Goal: Task Accomplishment & Management: Use online tool/utility

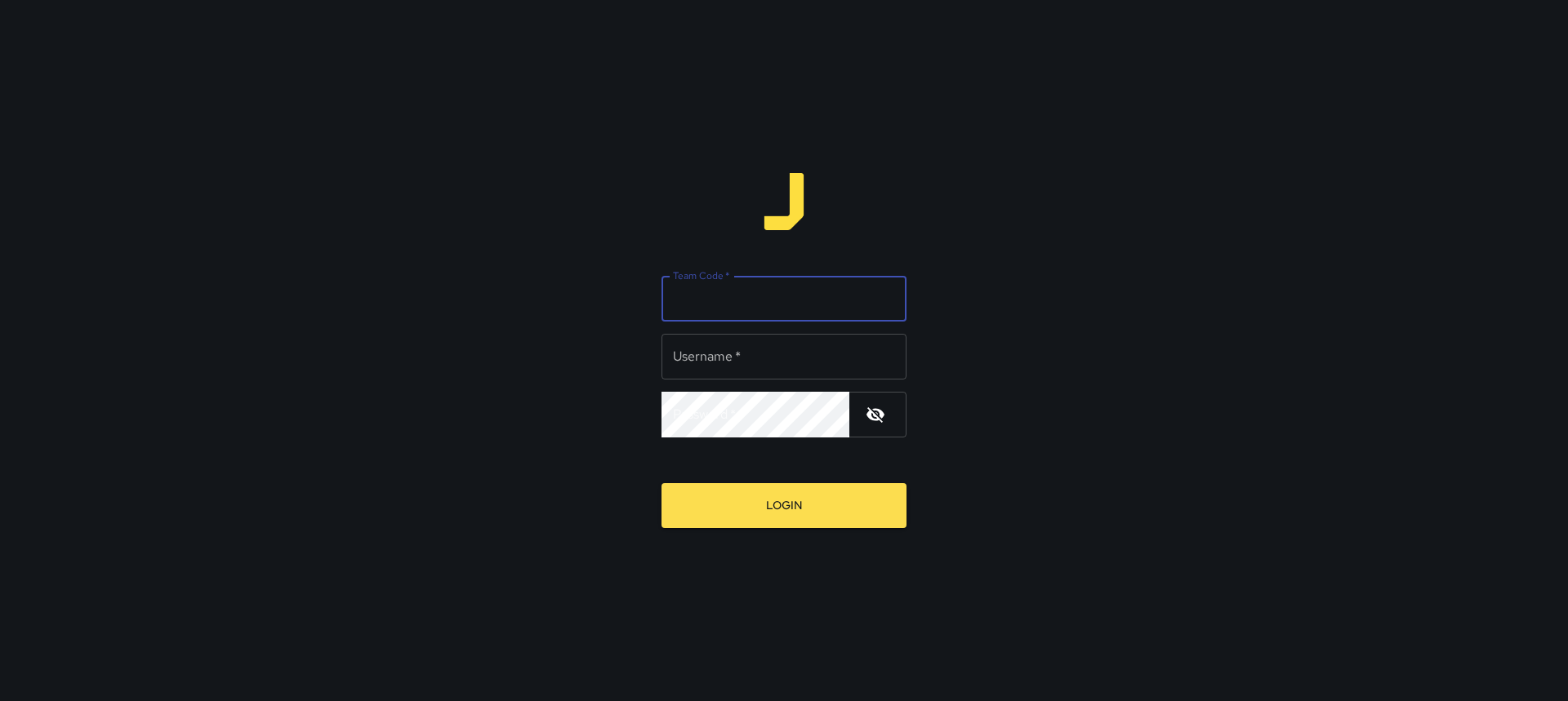
click at [754, 303] on input "Team Code   *" at bounding box center [784, 299] width 245 height 46
type input "****"
click at [779, 353] on input "Username   *" at bounding box center [784, 357] width 245 height 46
type input "*********"
click at [661, 484] on button "Login" at bounding box center [784, 506] width 245 height 45
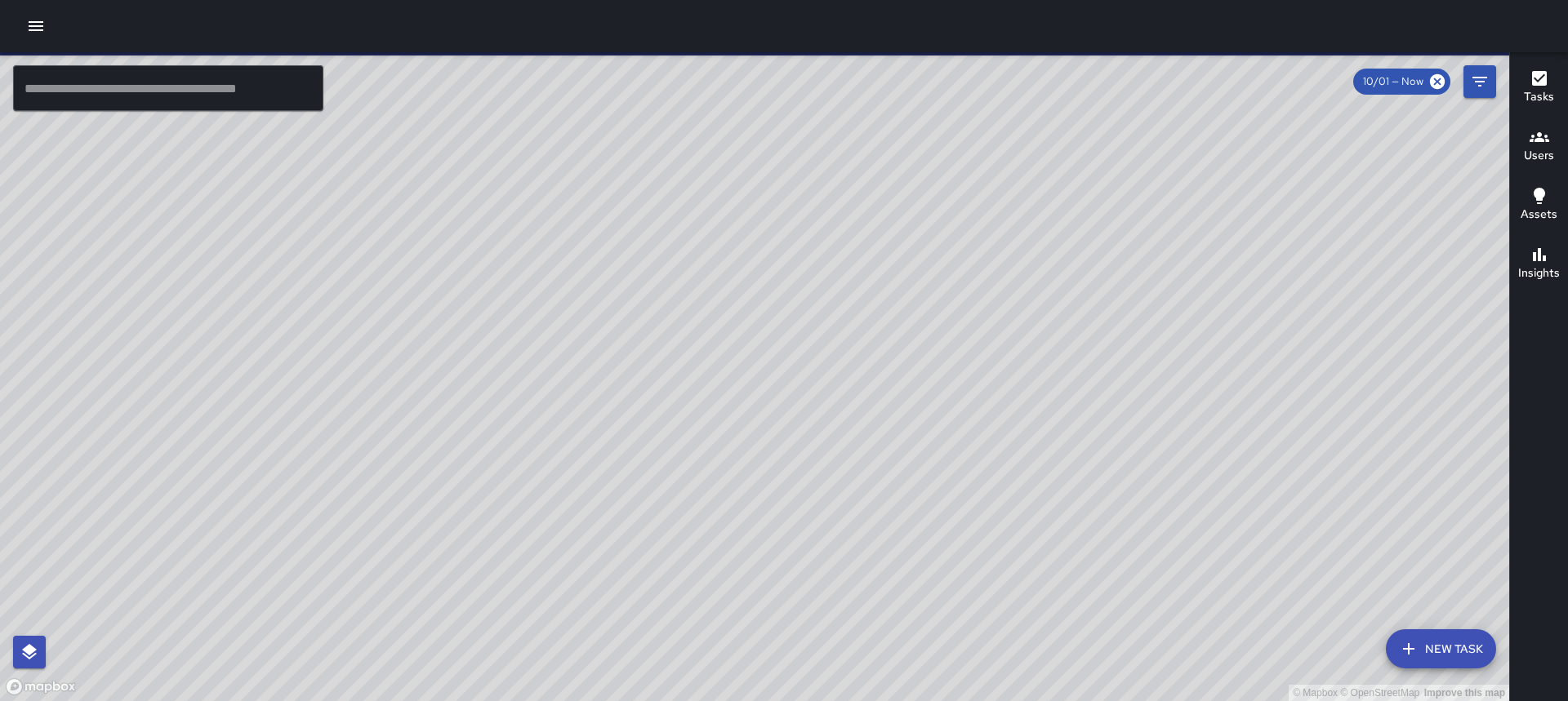
drag, startPoint x: 44, startPoint y: 38, endPoint x: 53, endPoint y: 36, distance: 9.2
click at [42, 36] on button "button" at bounding box center [36, 26] width 33 height 33
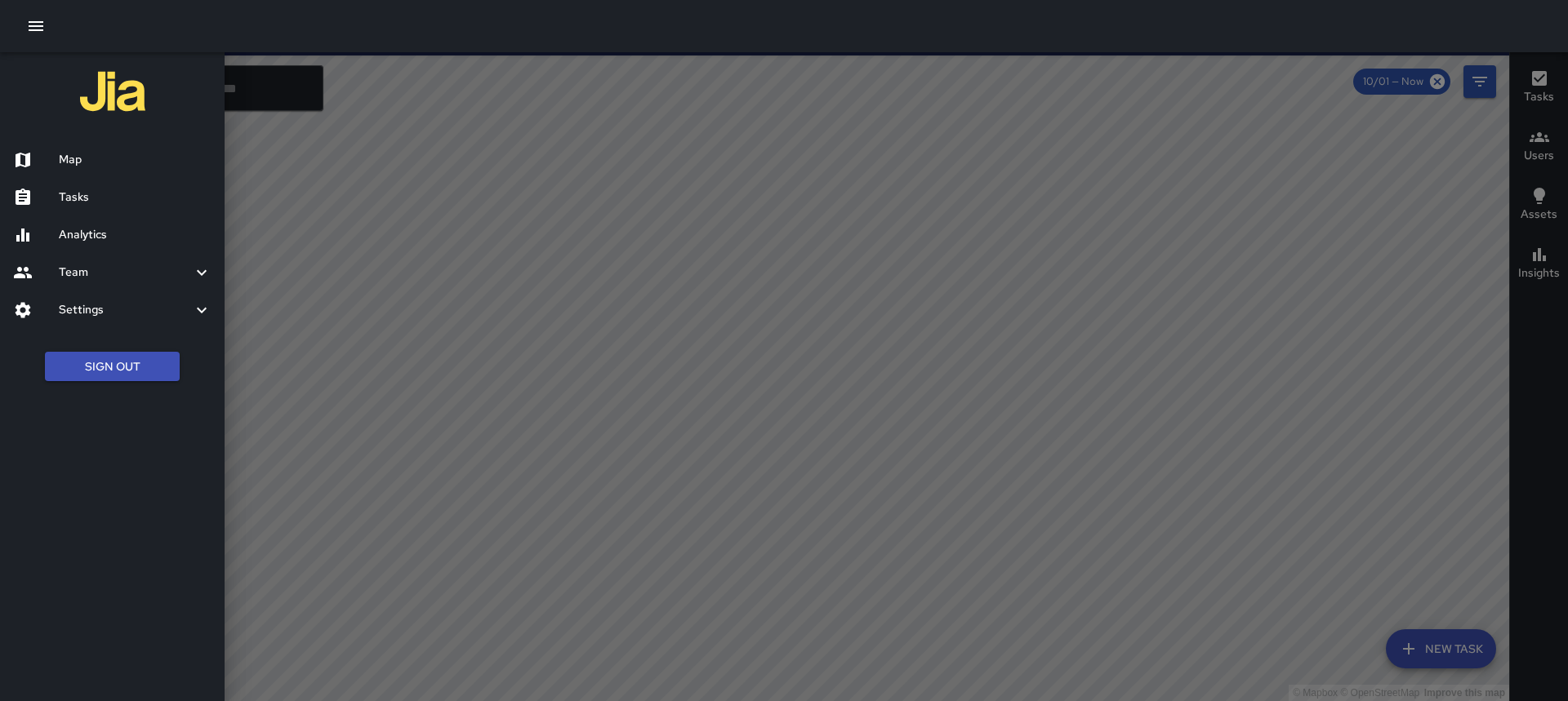
click at [93, 199] on h6 "Tasks" at bounding box center [135, 197] width 153 height 18
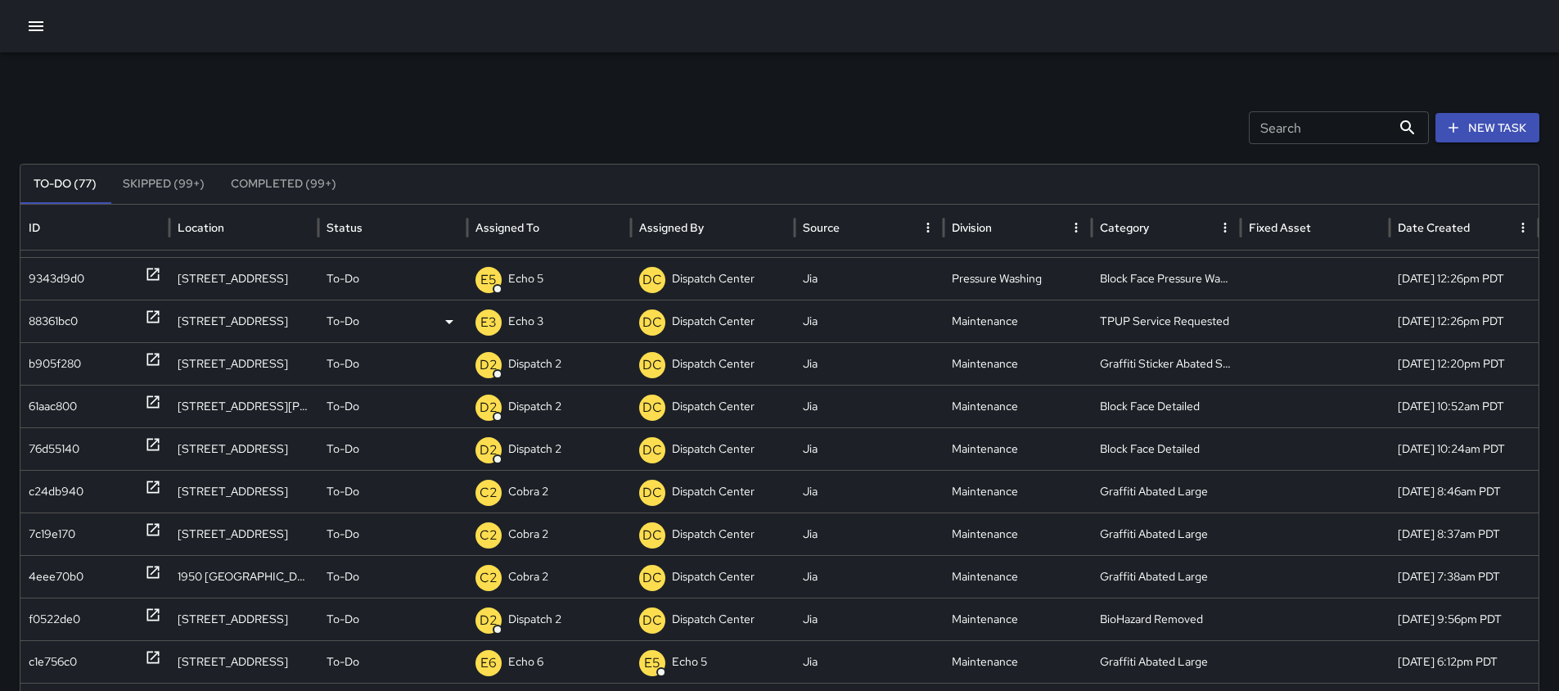
scroll to position [76, 0]
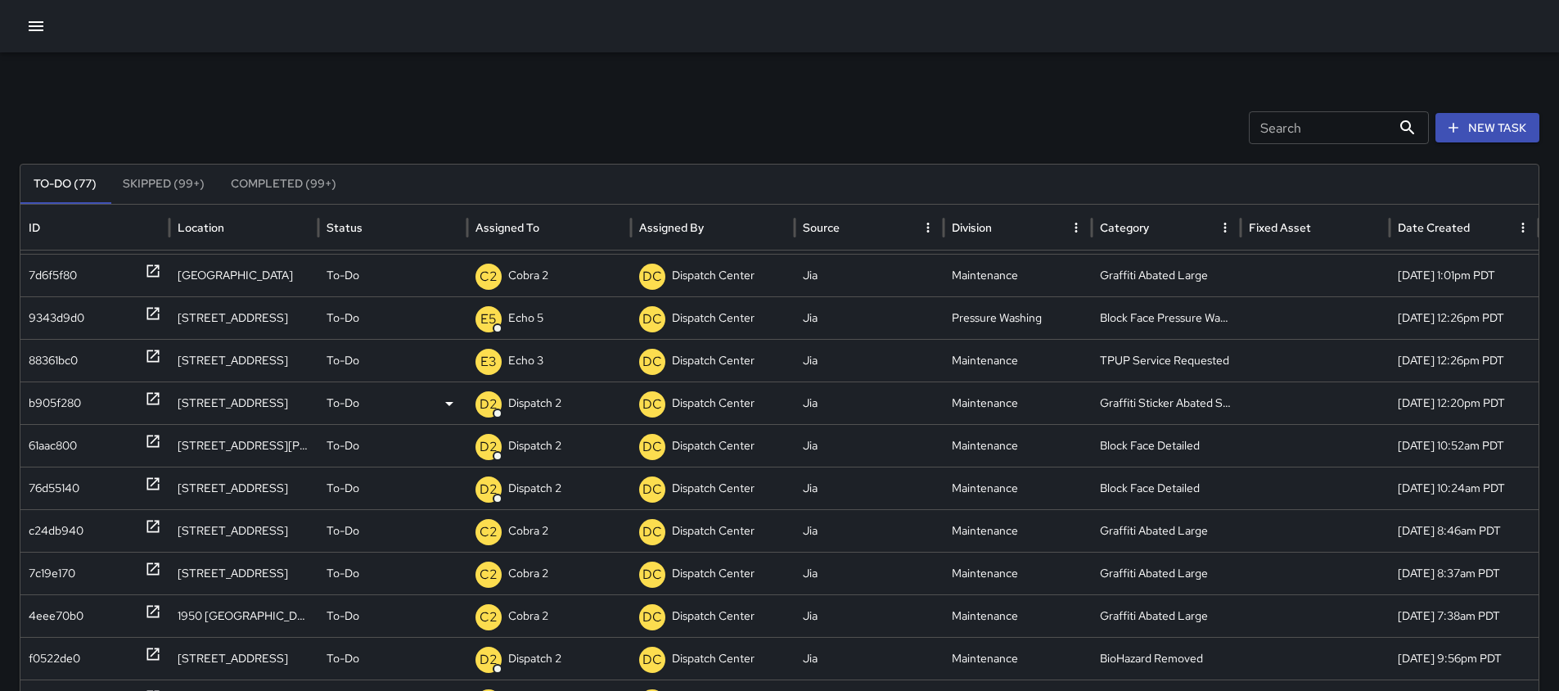
click at [145, 393] on div "b905f280" at bounding box center [95, 403] width 133 height 42
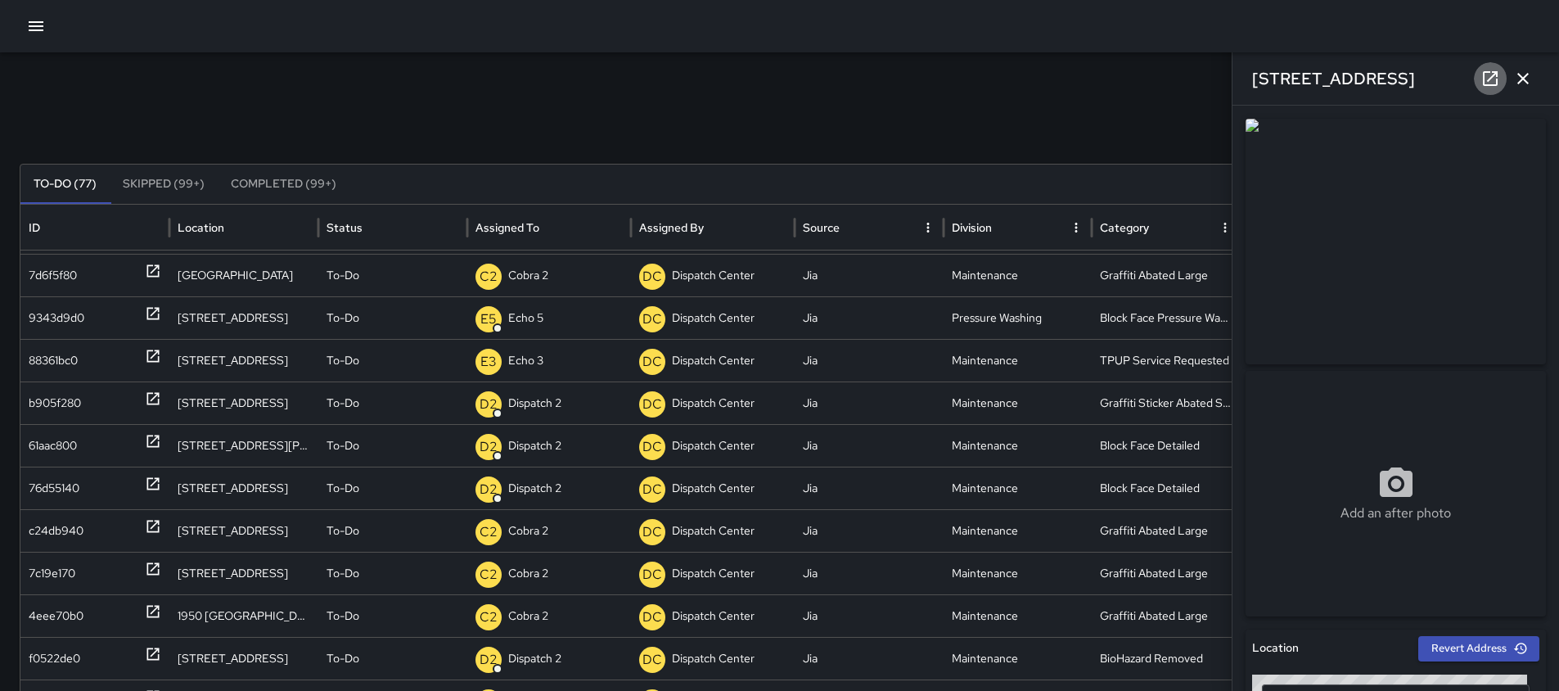
click at [1496, 81] on icon at bounding box center [1491, 79] width 20 height 20
click at [537, 395] on p "Dispatch 2" at bounding box center [534, 403] width 53 height 42
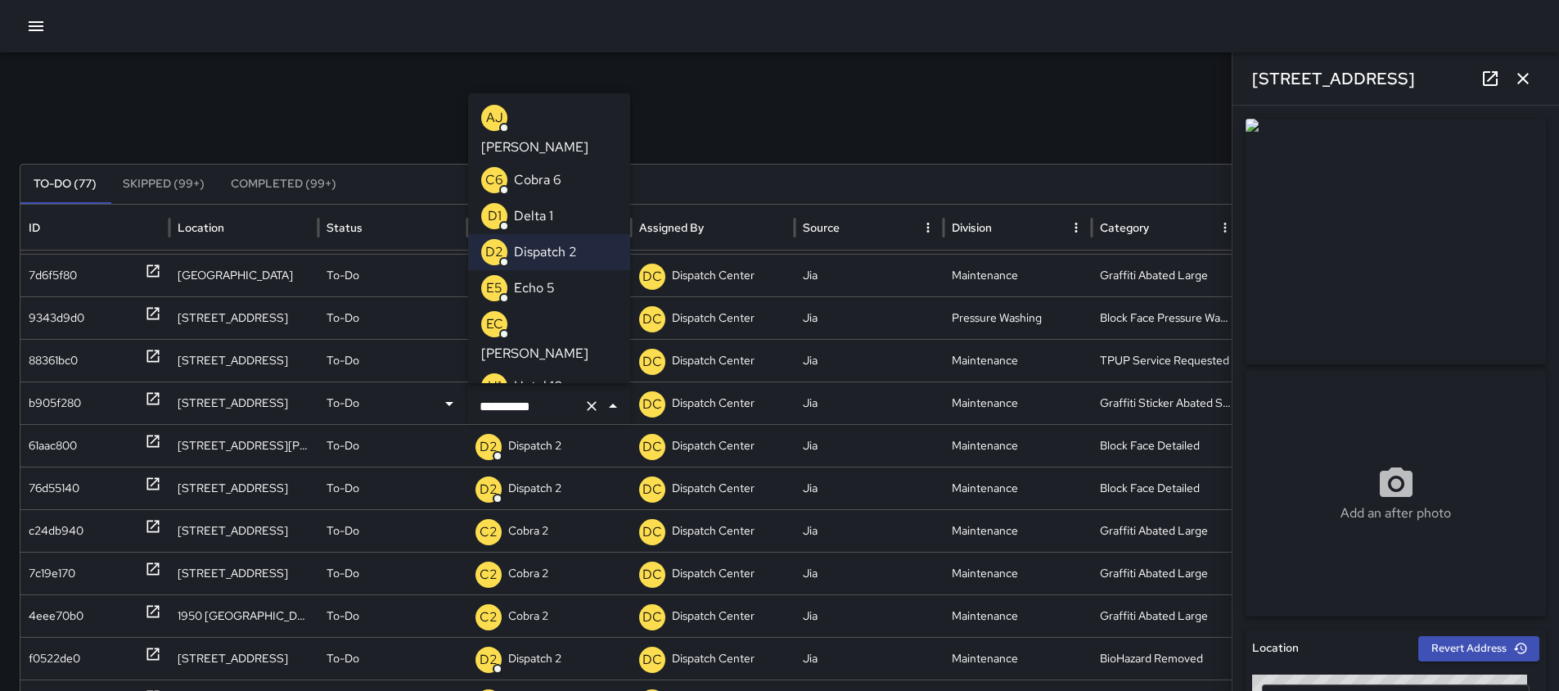
click at [586, 401] on icon "Clear" at bounding box center [592, 406] width 16 height 16
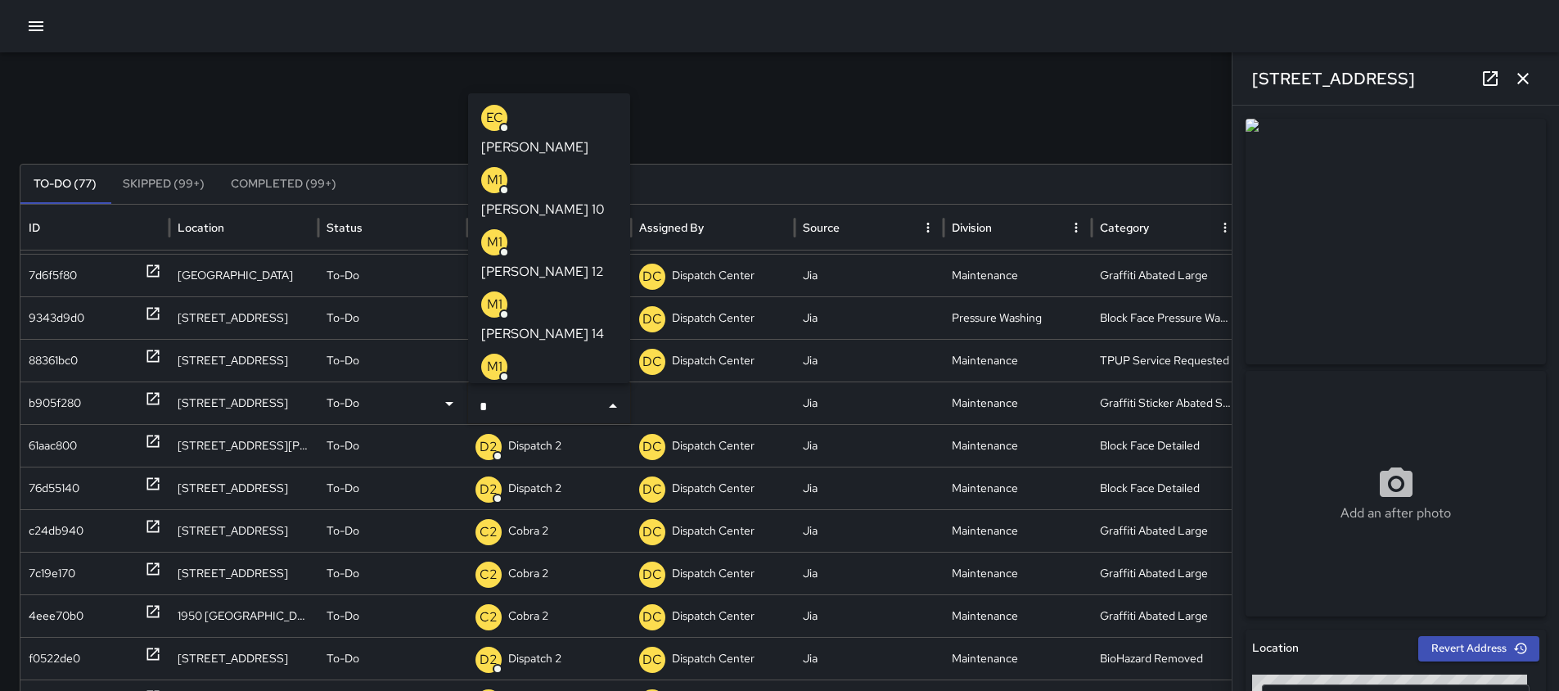
click at [541, 324] on p "[PERSON_NAME] 14" at bounding box center [542, 334] width 123 height 20
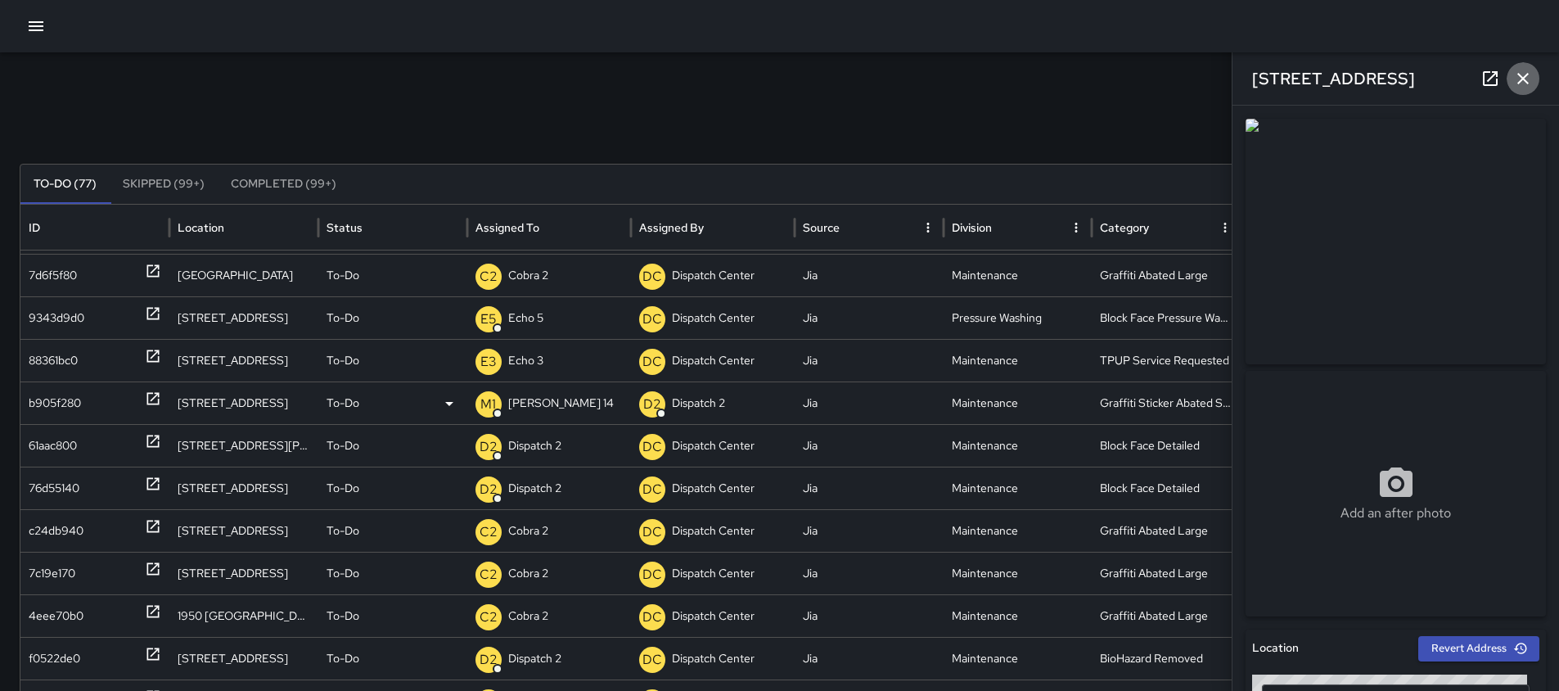
click at [1523, 72] on icon "button" at bounding box center [1524, 79] width 20 height 20
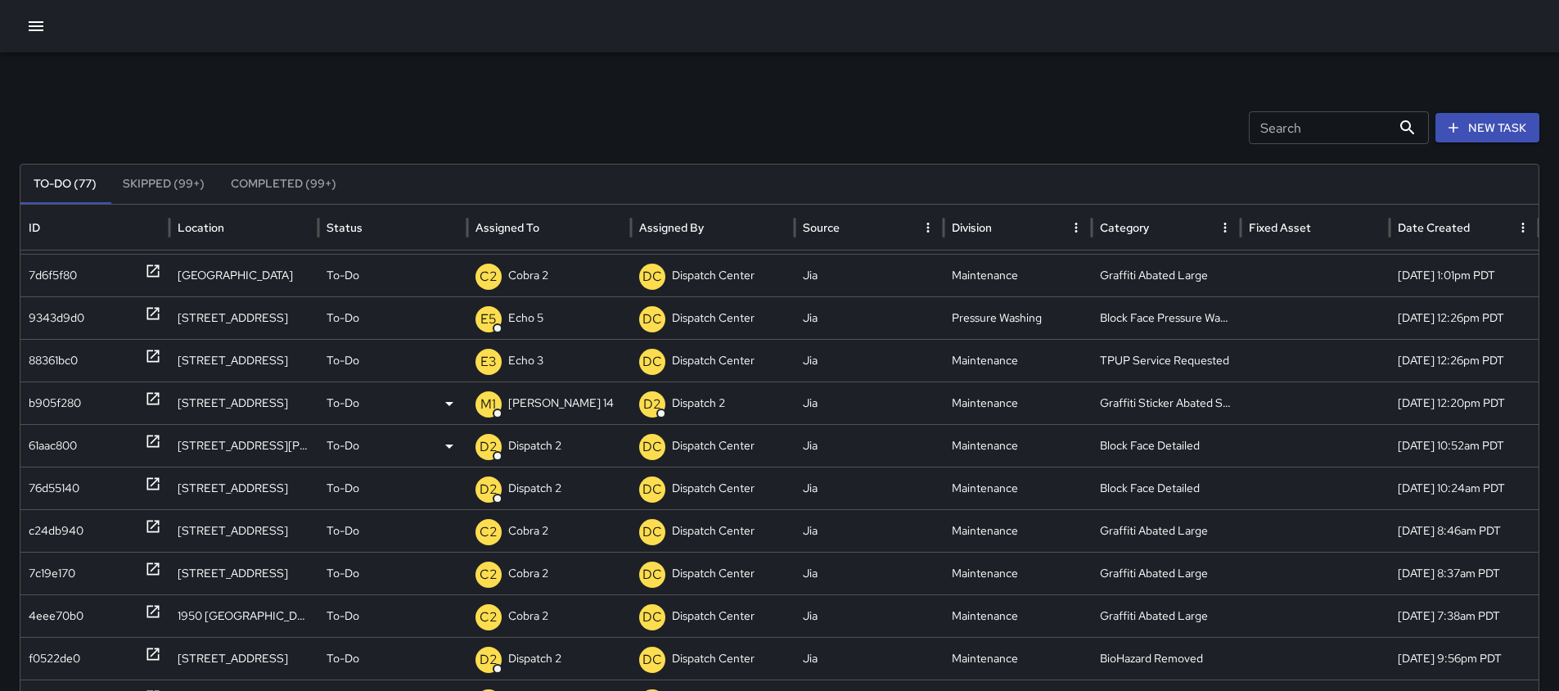
click at [156, 436] on icon at bounding box center [153, 441] width 12 height 12
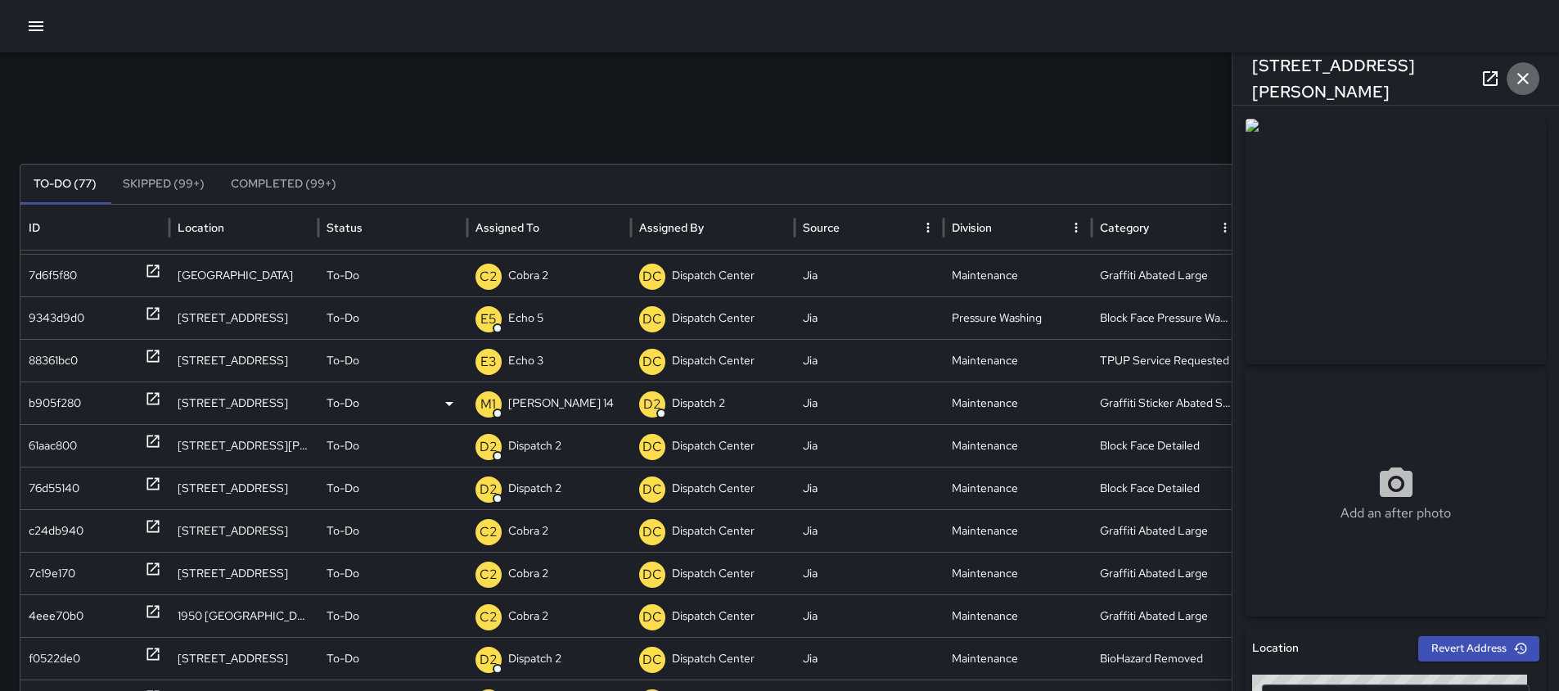
click at [1532, 74] on icon "button" at bounding box center [1524, 79] width 20 height 20
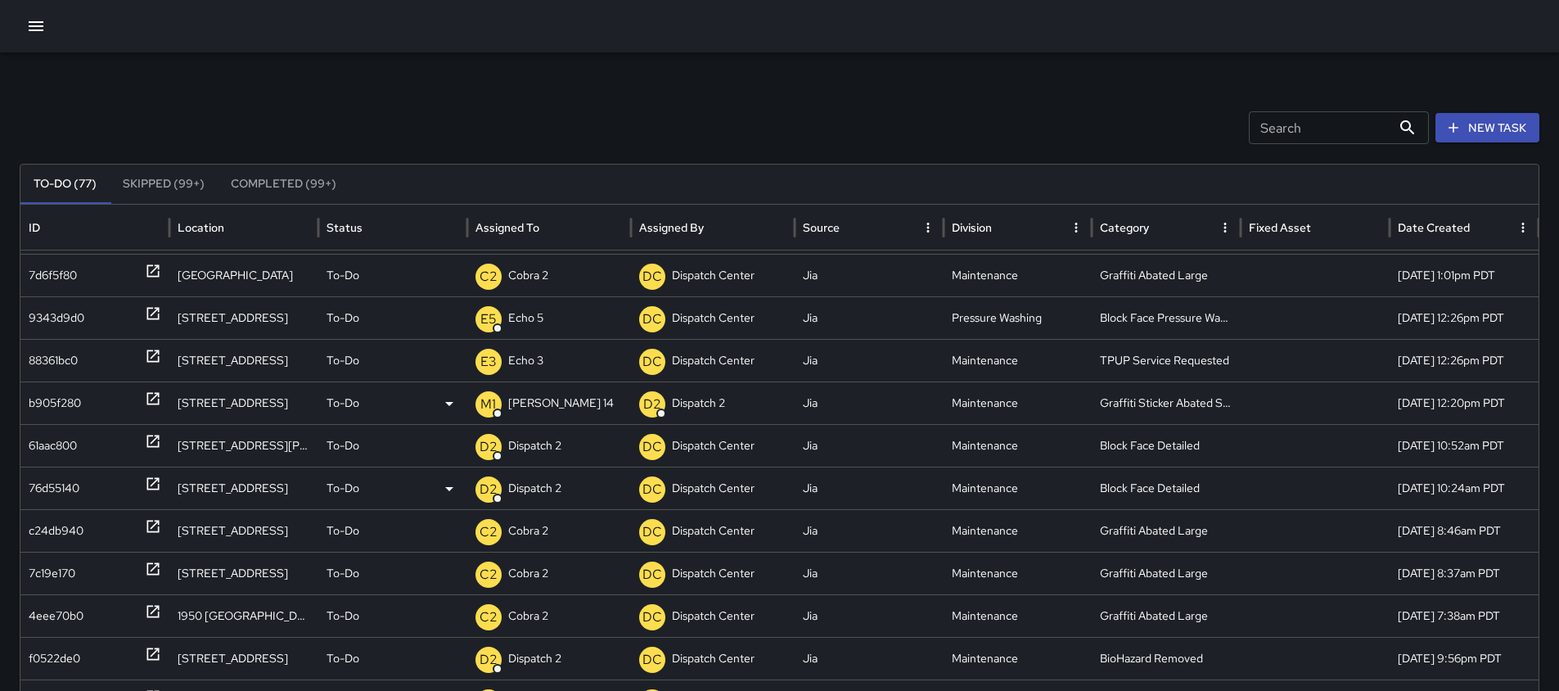
click at [157, 488] on icon at bounding box center [153, 484] width 16 height 16
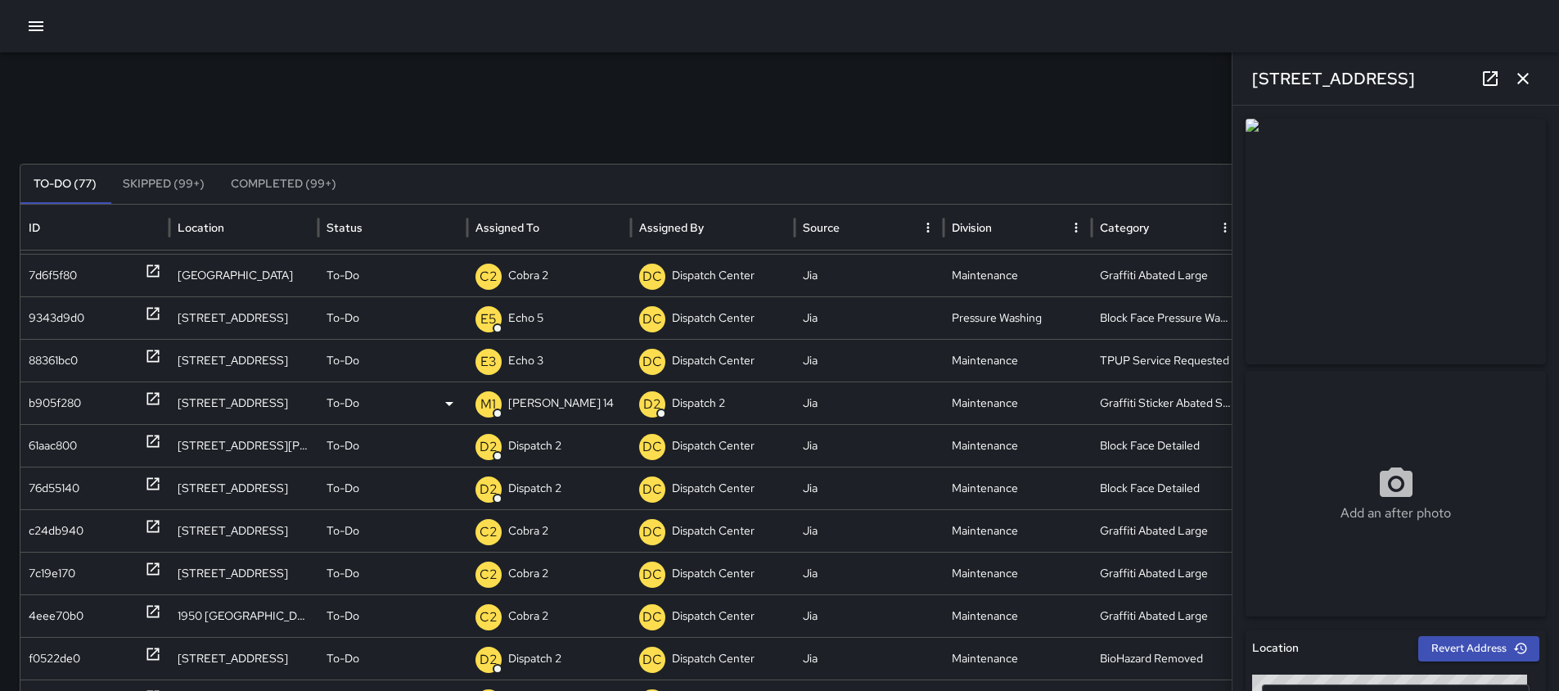
click at [1517, 70] on icon "button" at bounding box center [1524, 79] width 20 height 20
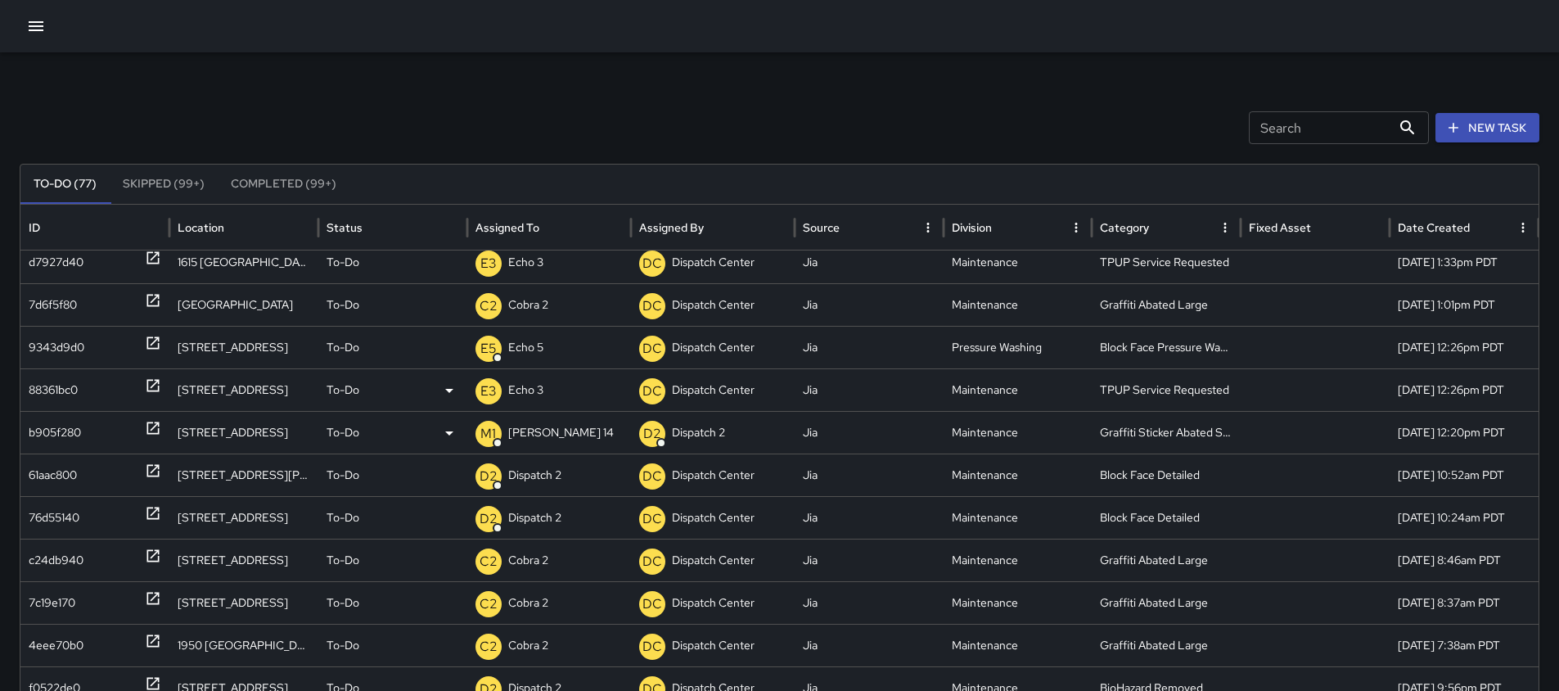
scroll to position [153, 0]
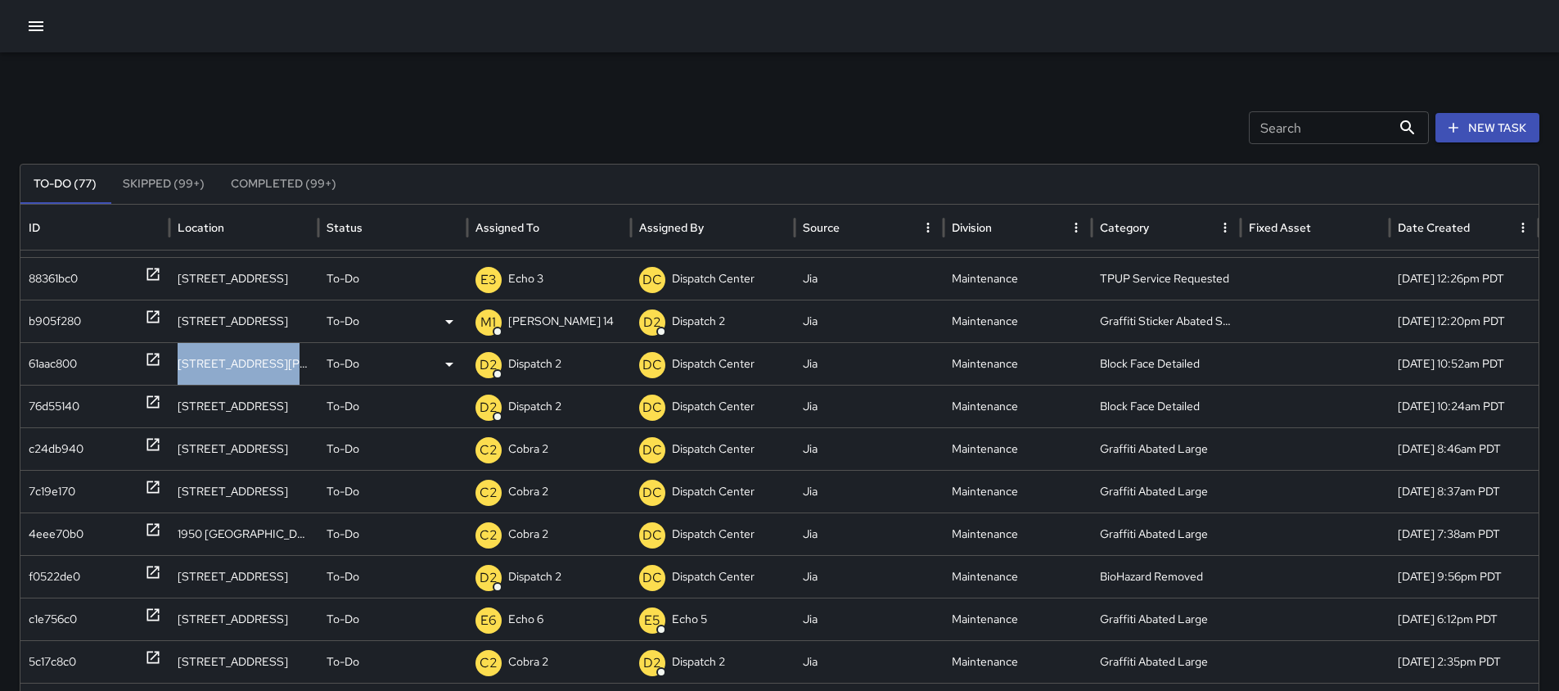
drag, startPoint x: 285, startPoint y: 369, endPoint x: 165, endPoint y: 359, distance: 120.0
click at [165, 359] on div "61aac800 1901 Harrison Street To-Do D2 Dispatch 2 DC Dispatch Center Jia Mainte…" at bounding box center [785, 363] width 1531 height 43
copy div "1901 Harrison Street"
click at [156, 365] on icon at bounding box center [153, 360] width 12 height 12
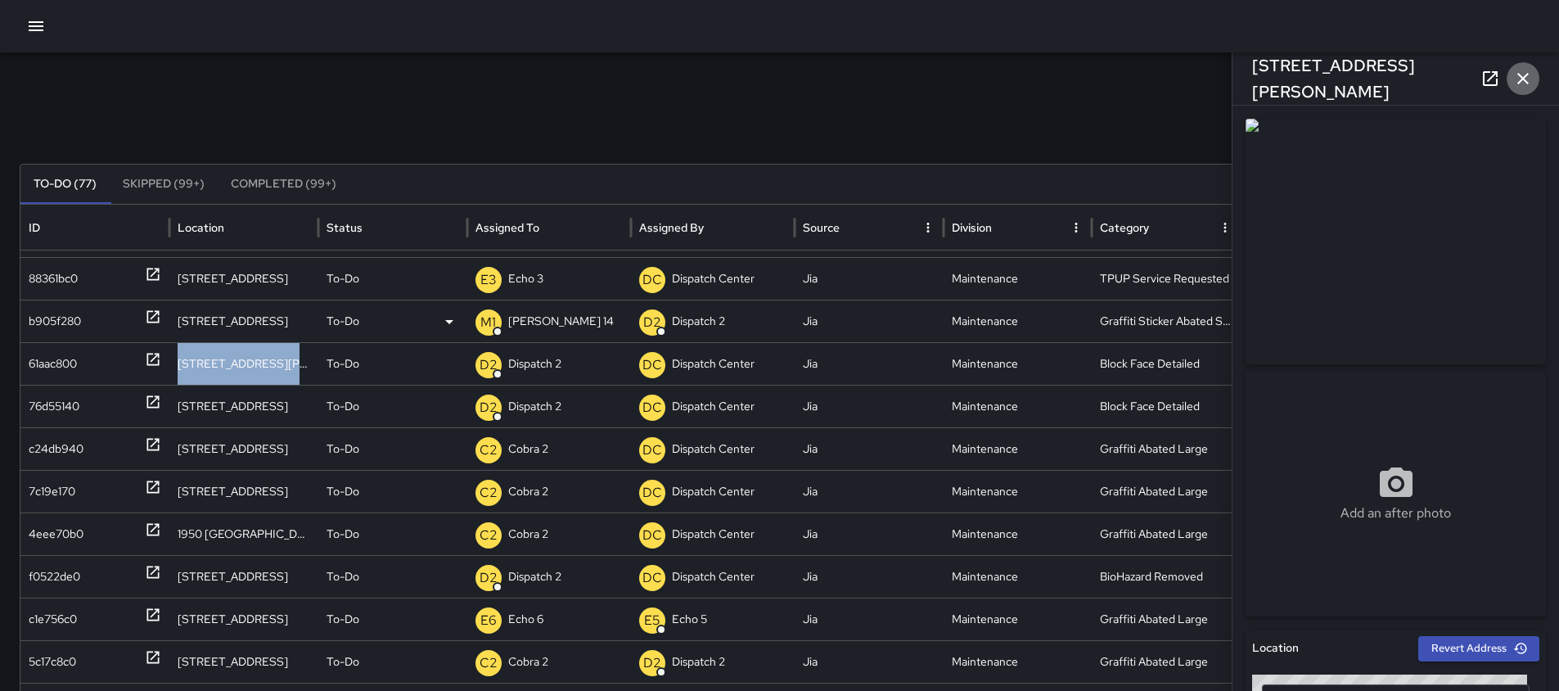
click at [1522, 82] on icon "button" at bounding box center [1524, 79] width 20 height 20
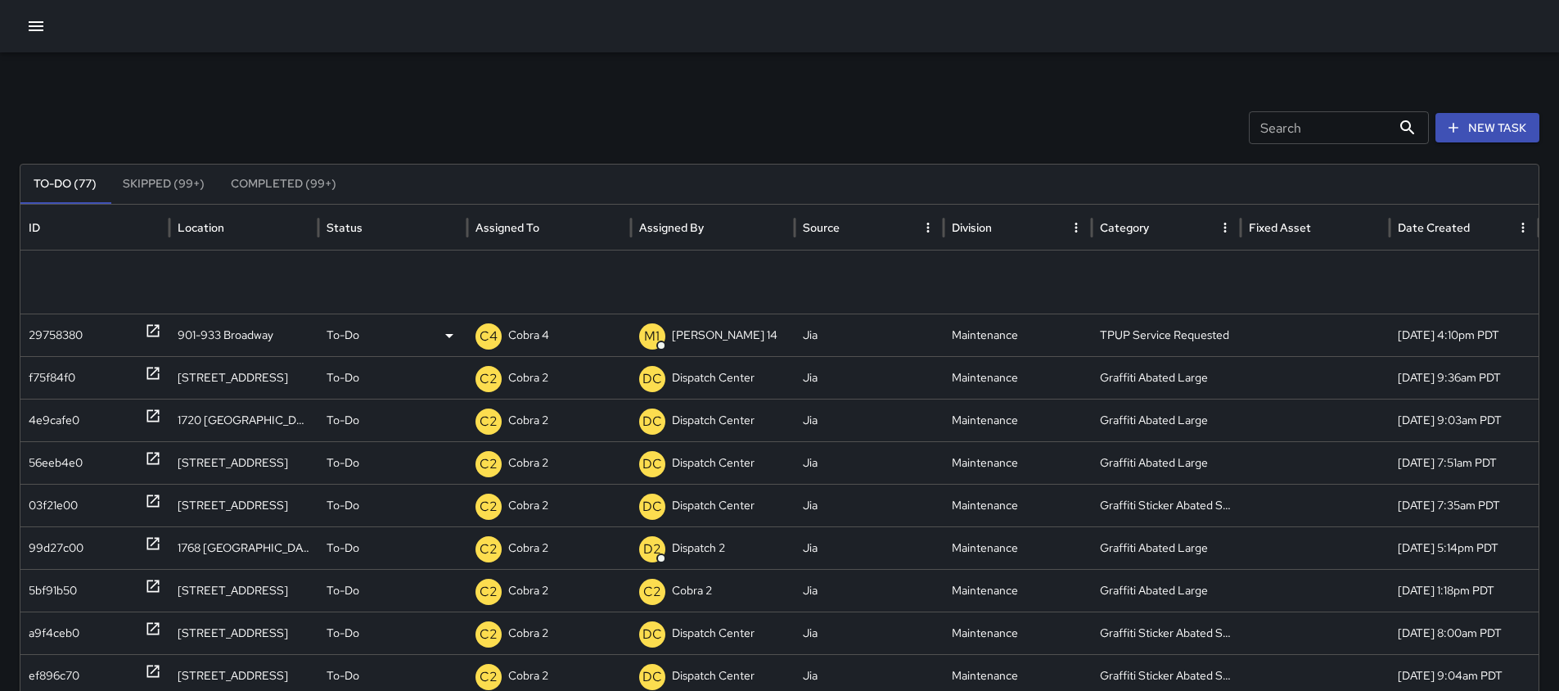
scroll to position [410, 0]
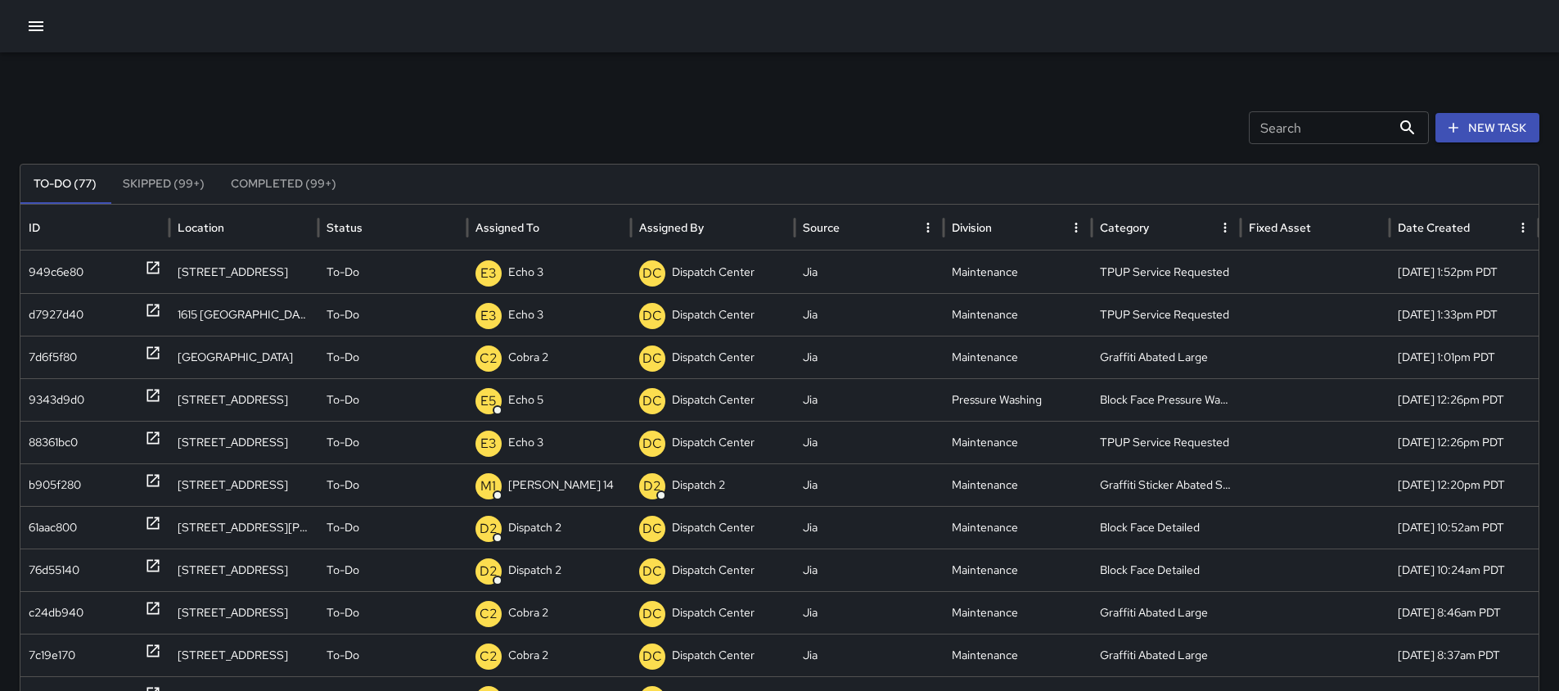
click at [1374, 121] on input "Search" at bounding box center [1320, 127] width 142 height 33
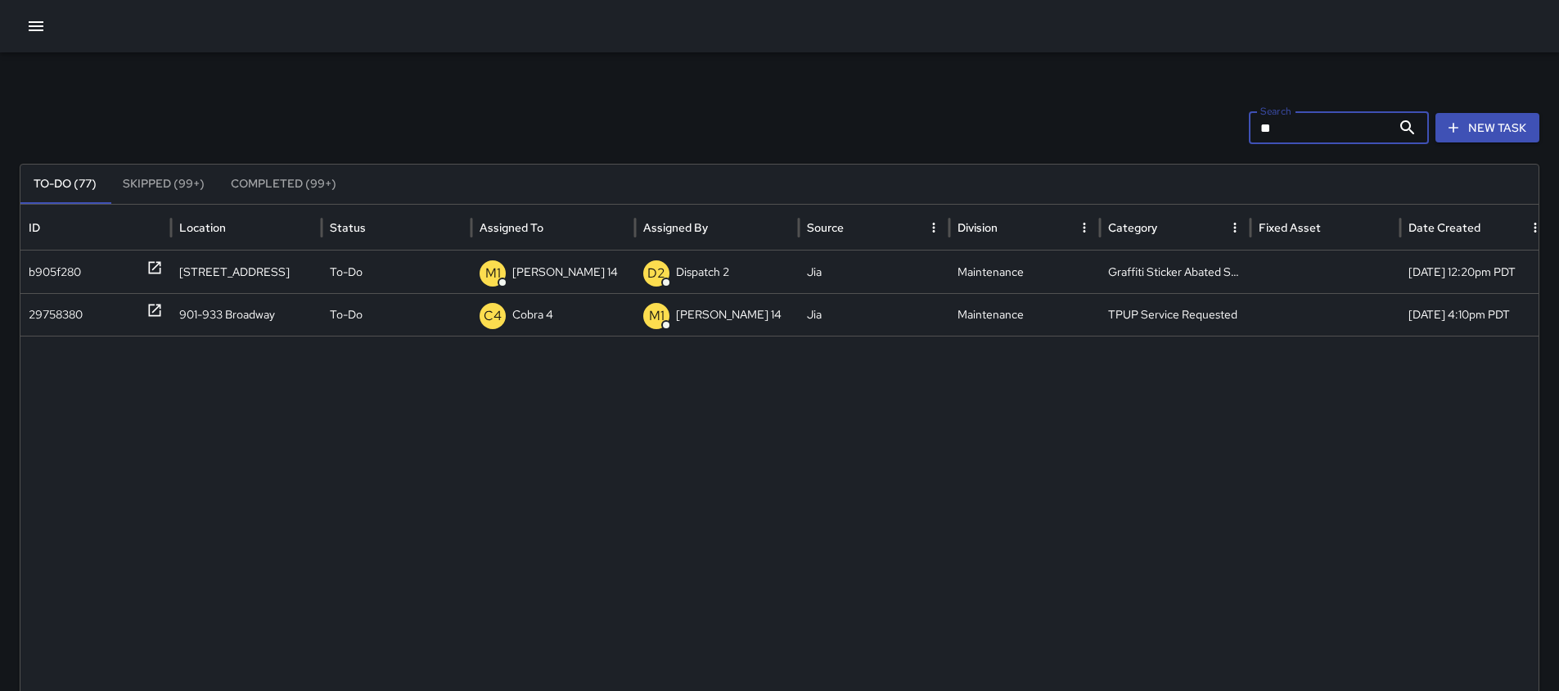
type input "*"
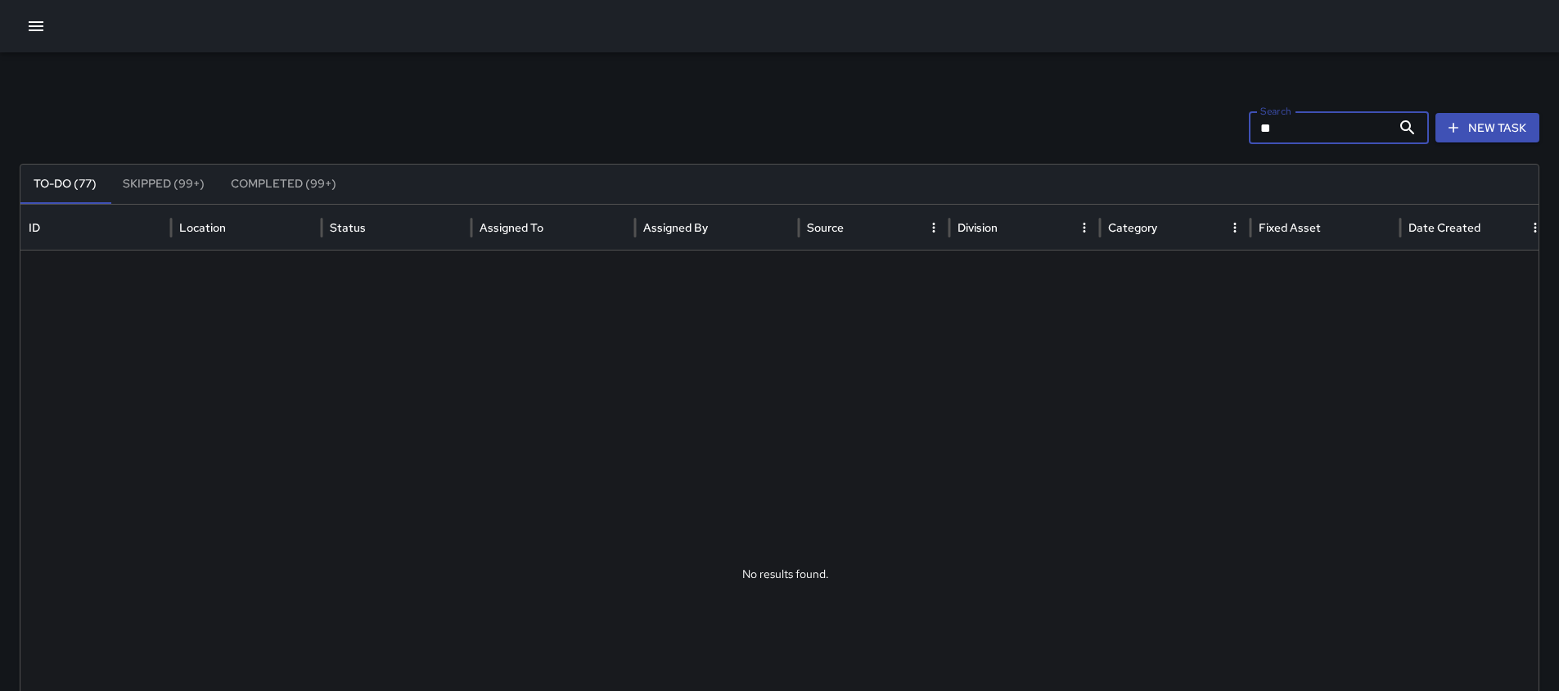
type input "*"
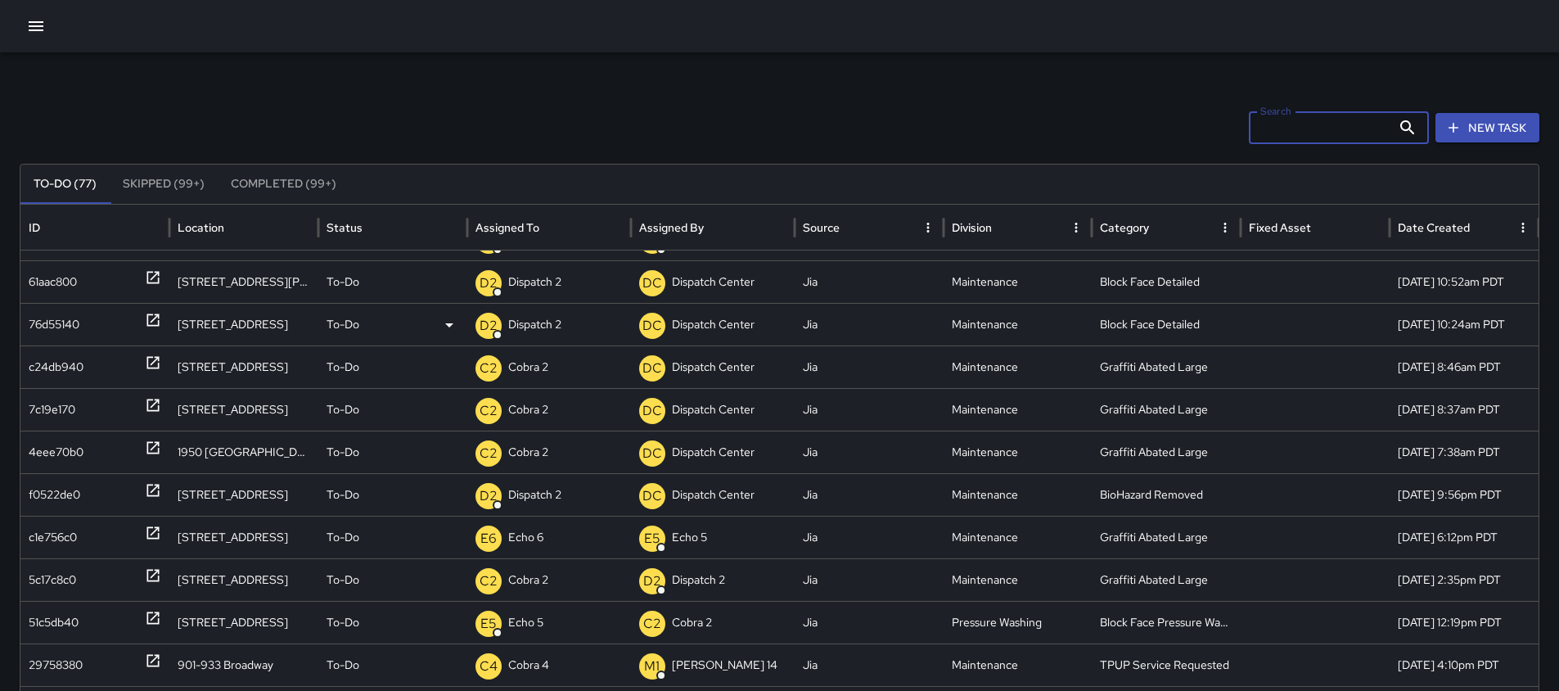
scroll to position [192, 0]
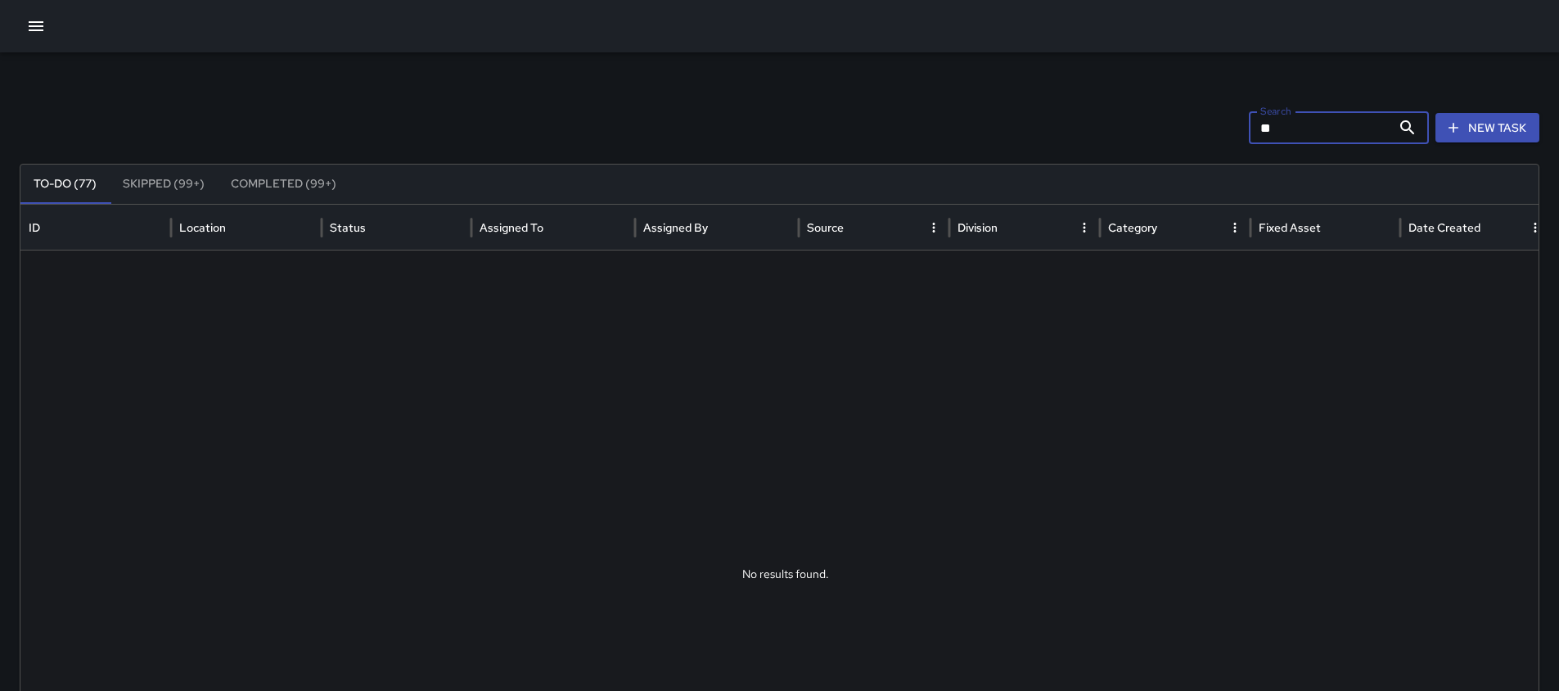
type input "***"
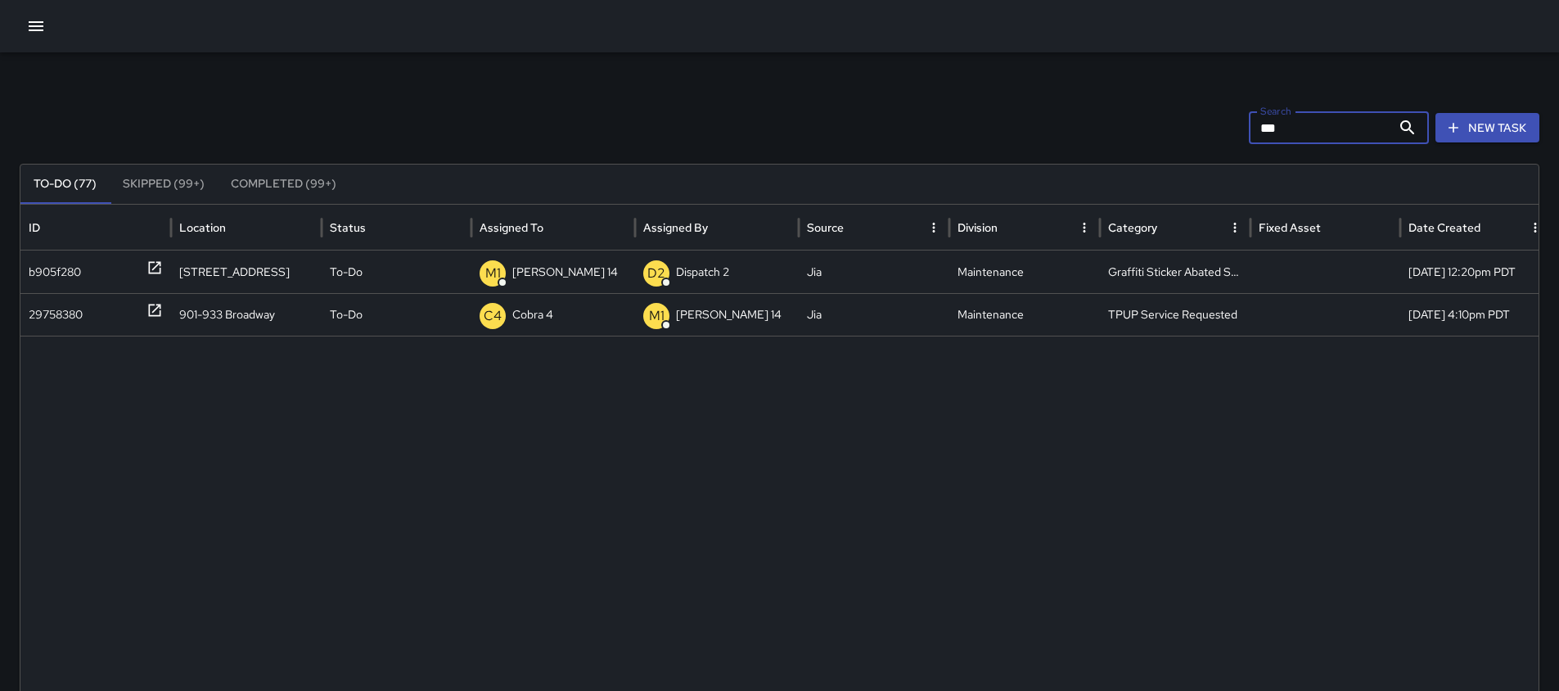
drag, startPoint x: 1353, startPoint y: 127, endPoint x: 1223, endPoint y: 153, distance: 132.8
click at [1223, 153] on div "Search *** Search New Task To-Do (77) Skipped (99+) Completed (99+) ID Location…" at bounding box center [779, 516] width 1559 height 929
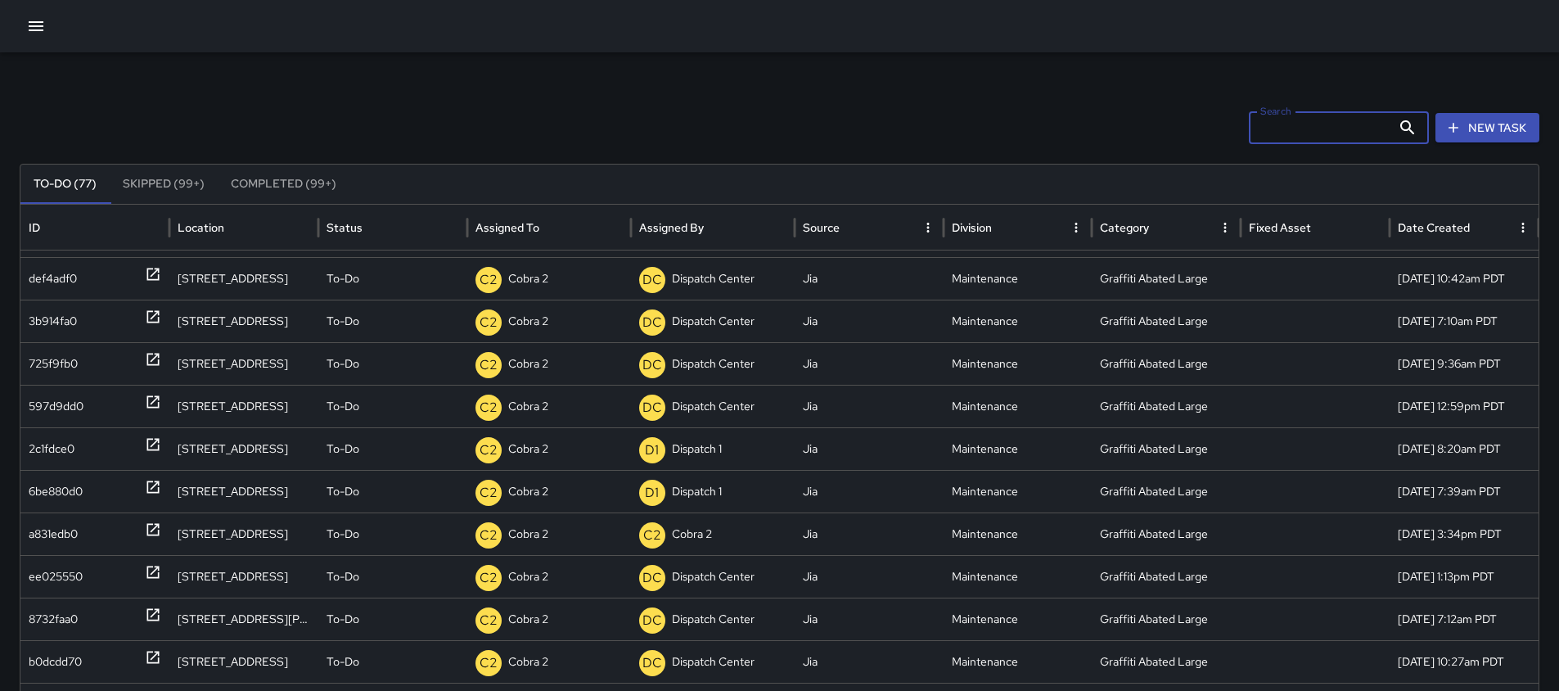
scroll to position [1147, 0]
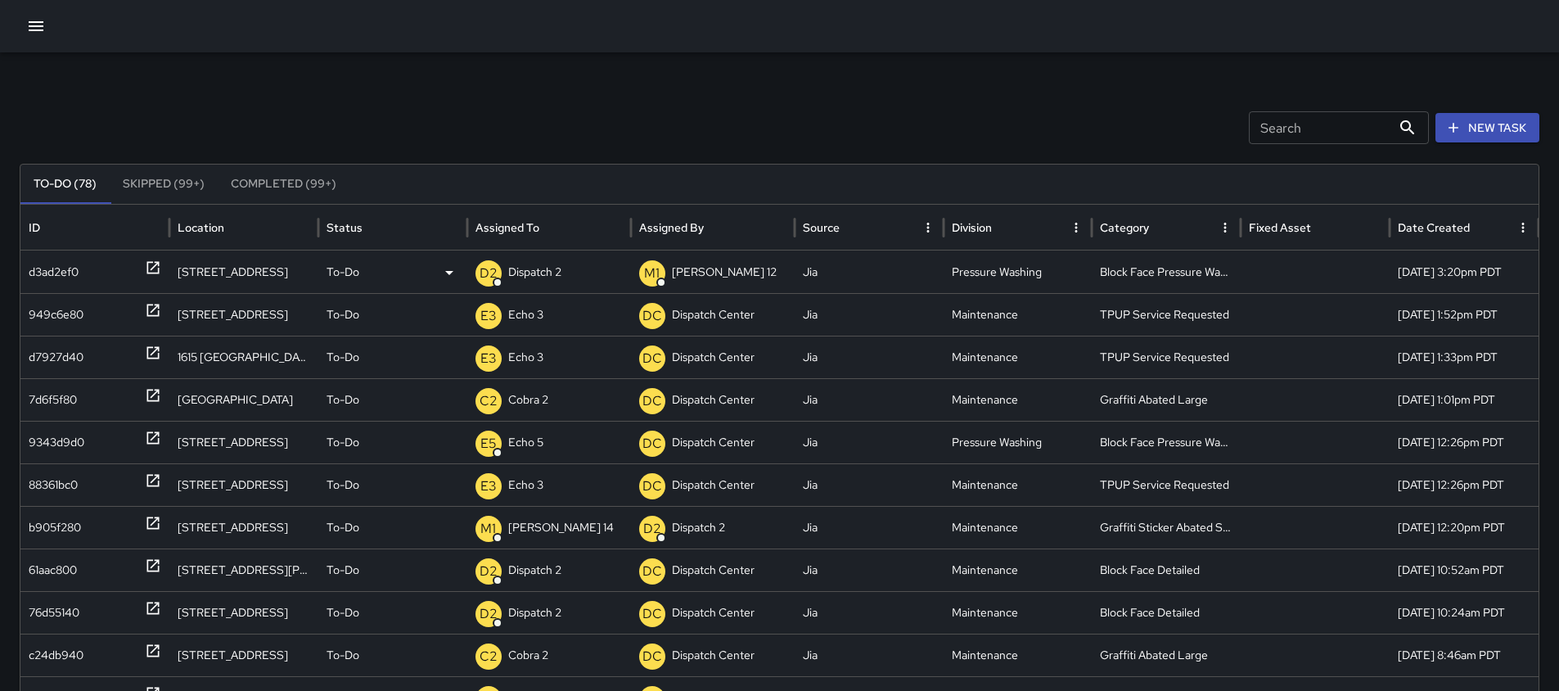
click at [148, 273] on icon at bounding box center [153, 268] width 12 height 12
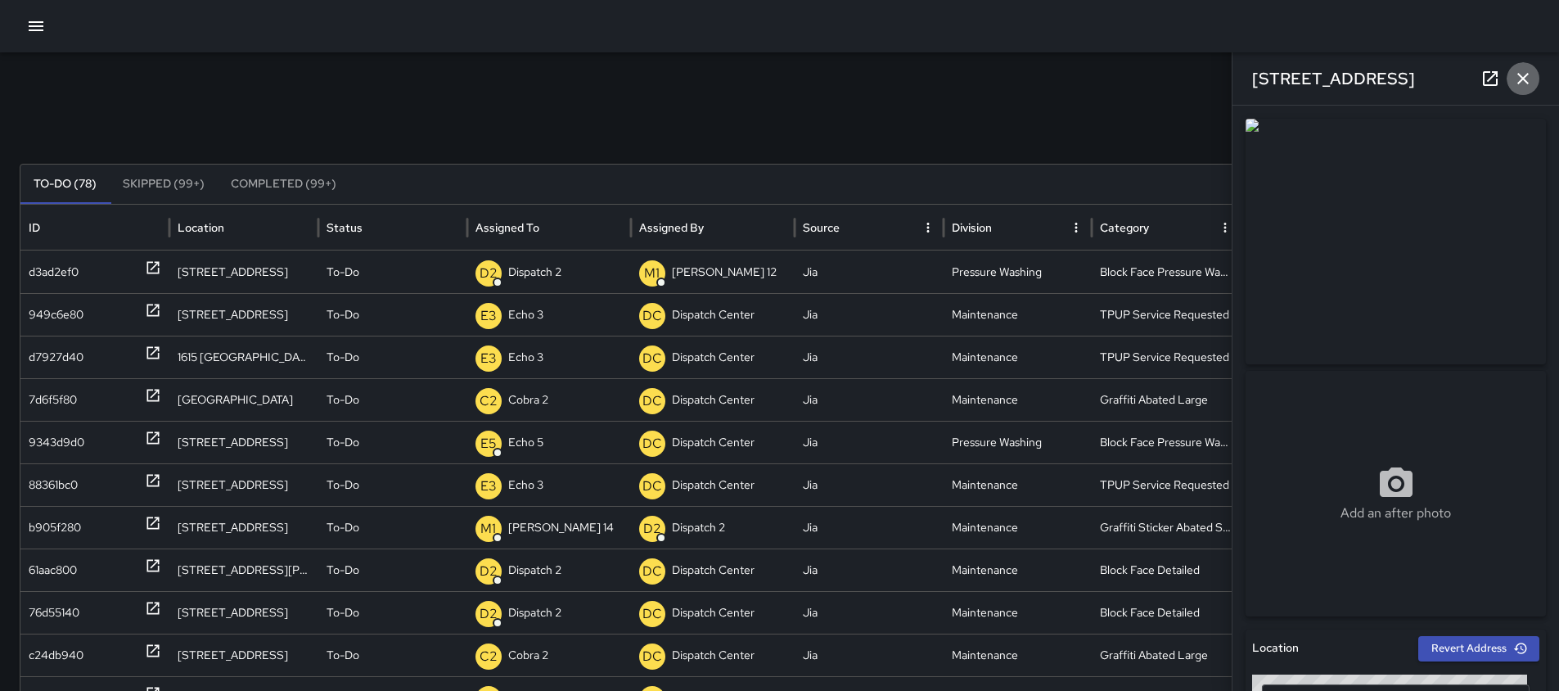
click at [1532, 81] on icon "button" at bounding box center [1524, 79] width 20 height 20
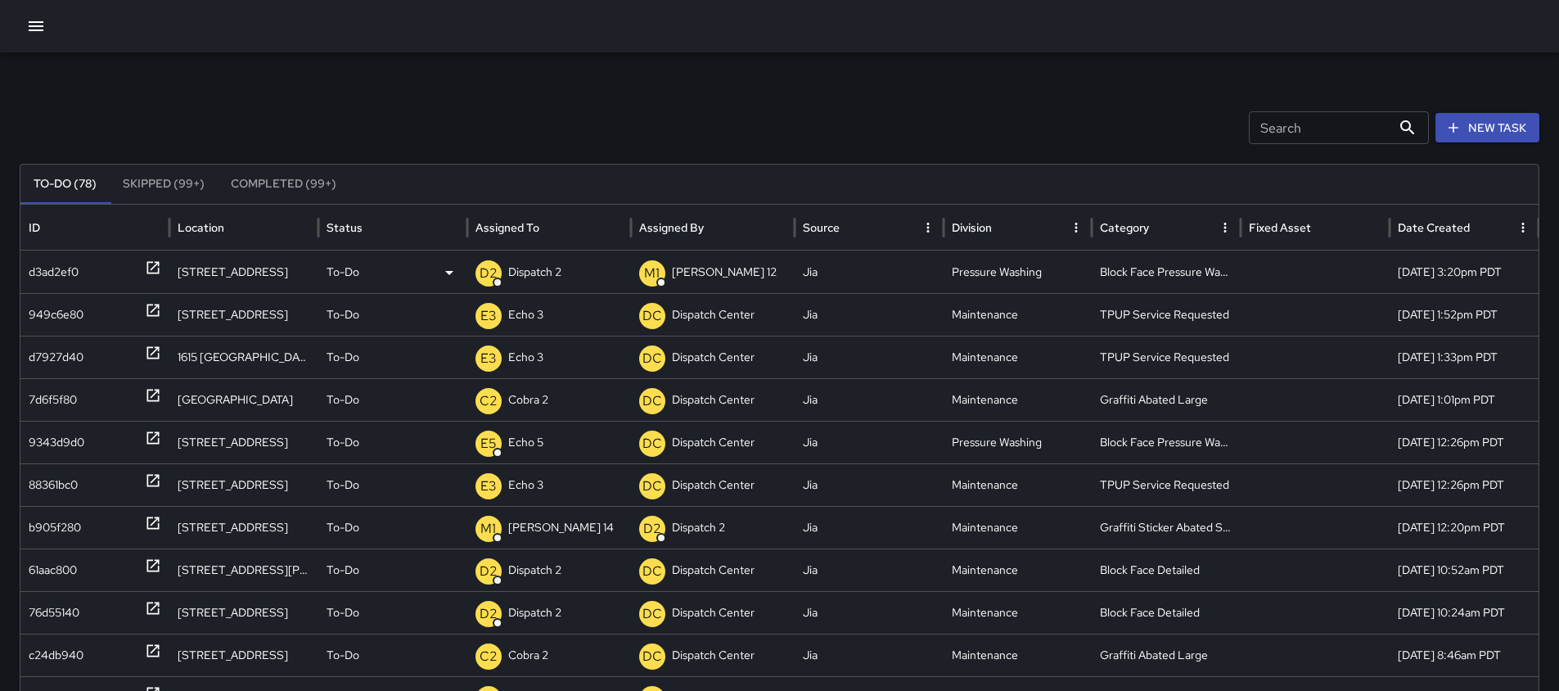
click at [559, 267] on p "Dispatch 2" at bounding box center [534, 272] width 53 height 42
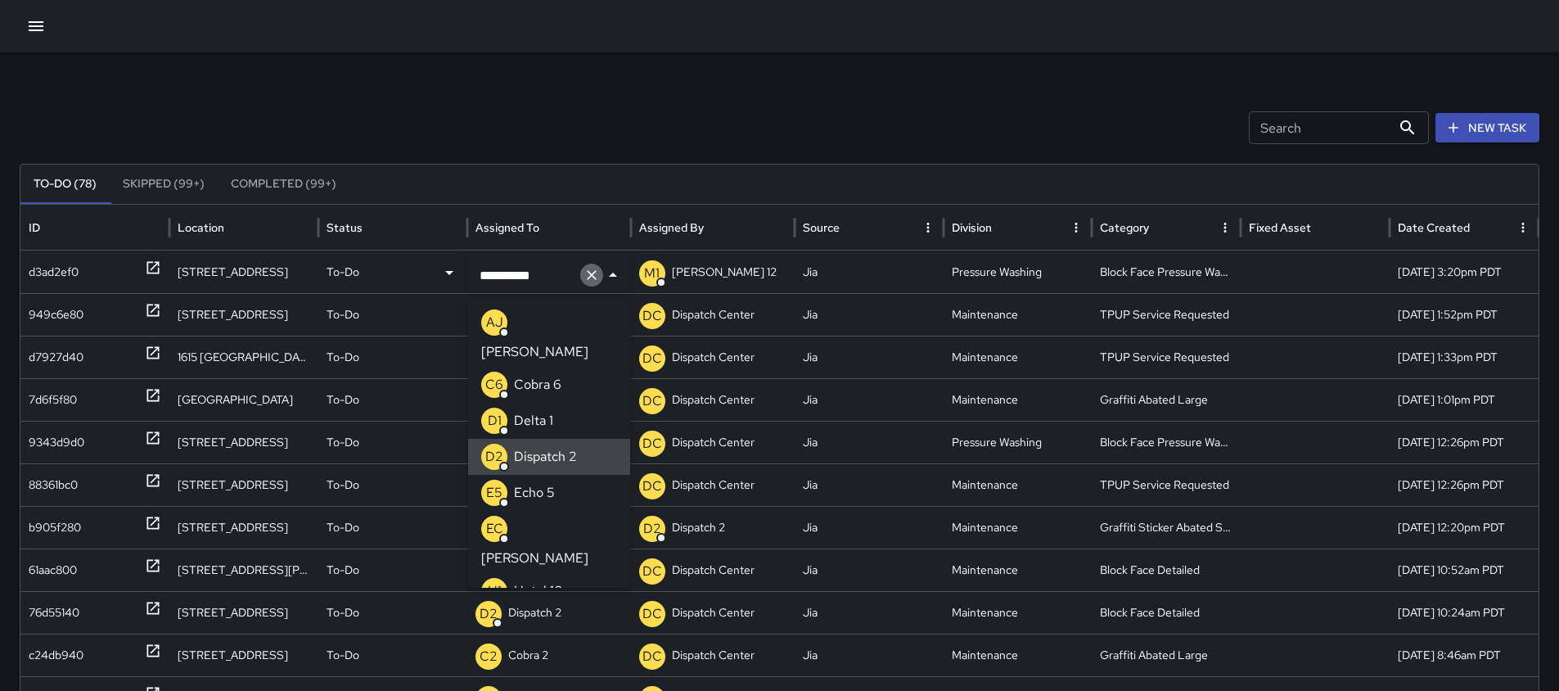
click at [587, 282] on icon "Clear" at bounding box center [592, 275] width 16 height 16
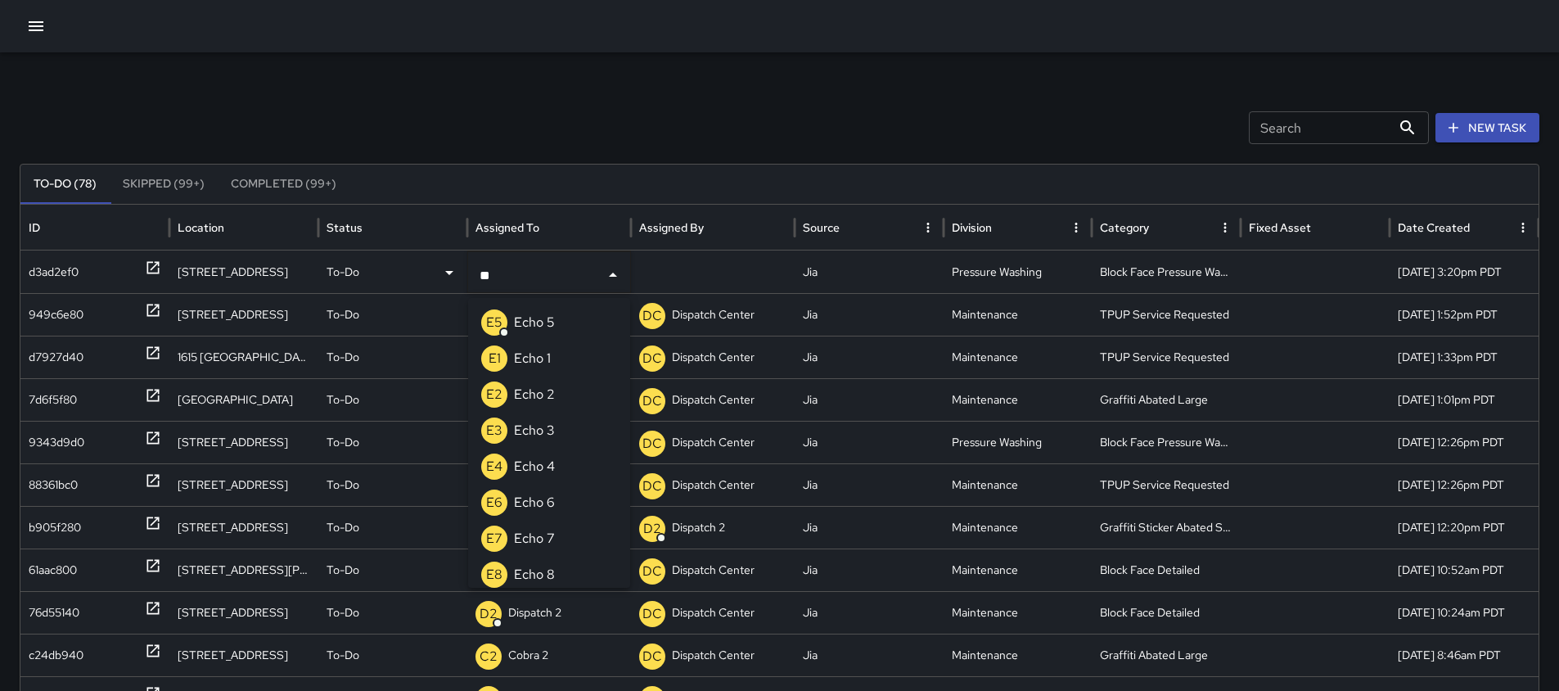
type input "***"
click at [571, 318] on li "E5 Echo 5" at bounding box center [549, 323] width 162 height 36
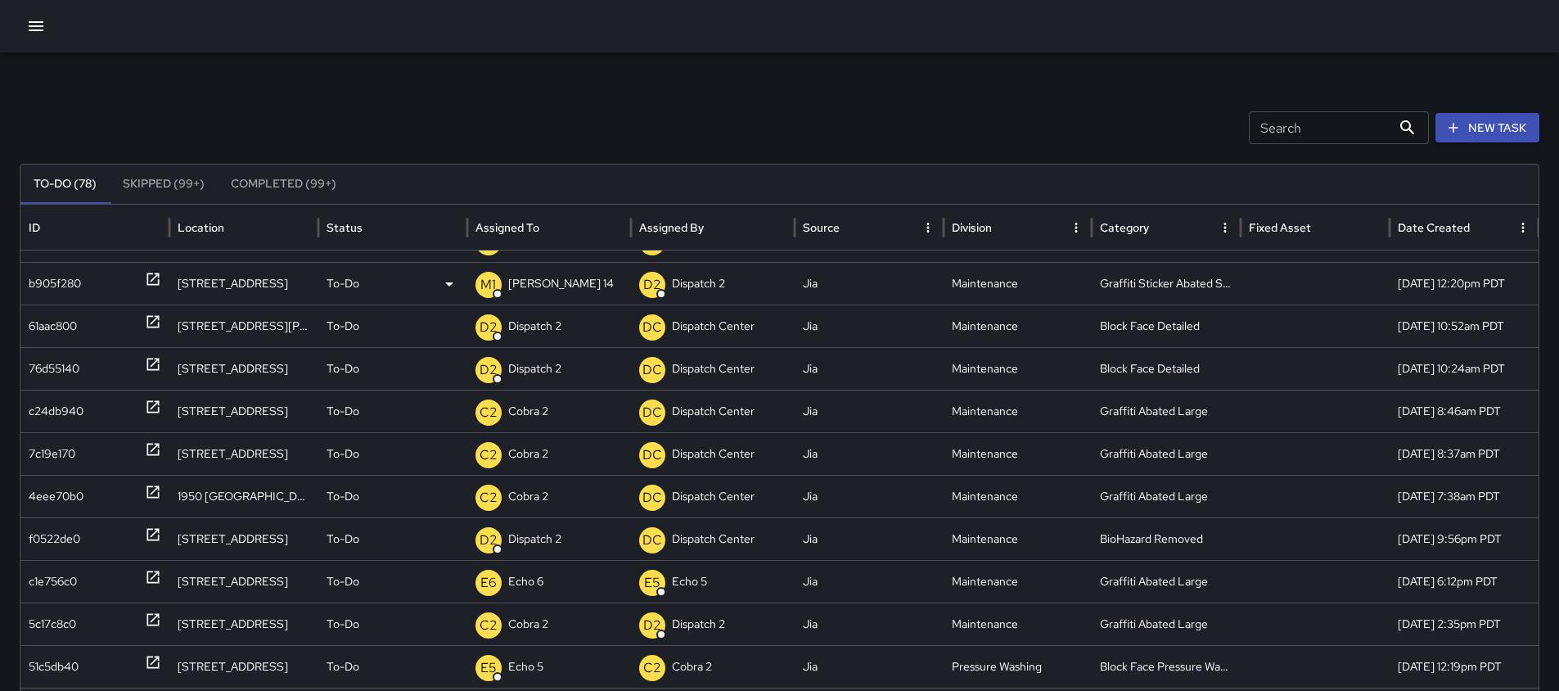
scroll to position [229, 0]
click at [517, 325] on p "Dispatch 2" at bounding box center [534, 325] width 53 height 42
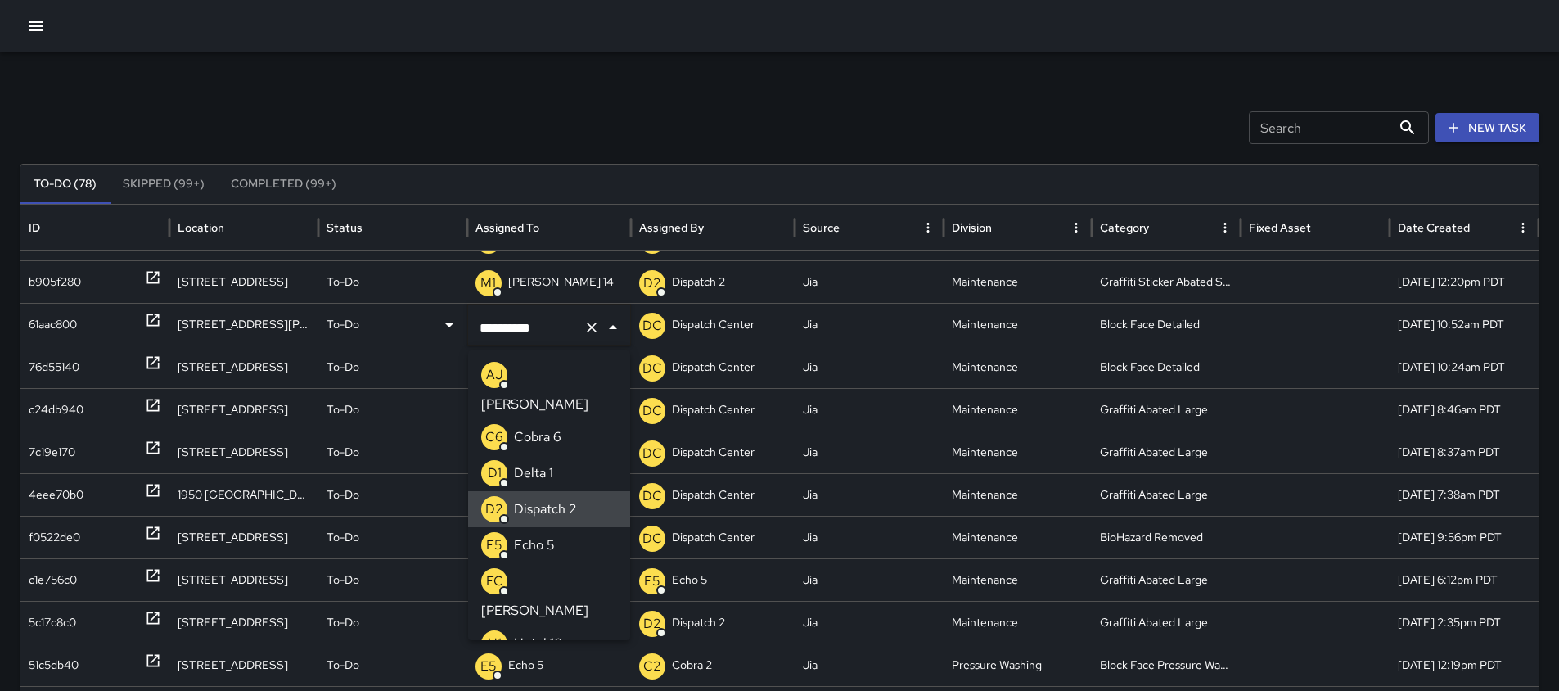
click at [593, 336] on button "Clear" at bounding box center [591, 327] width 23 height 23
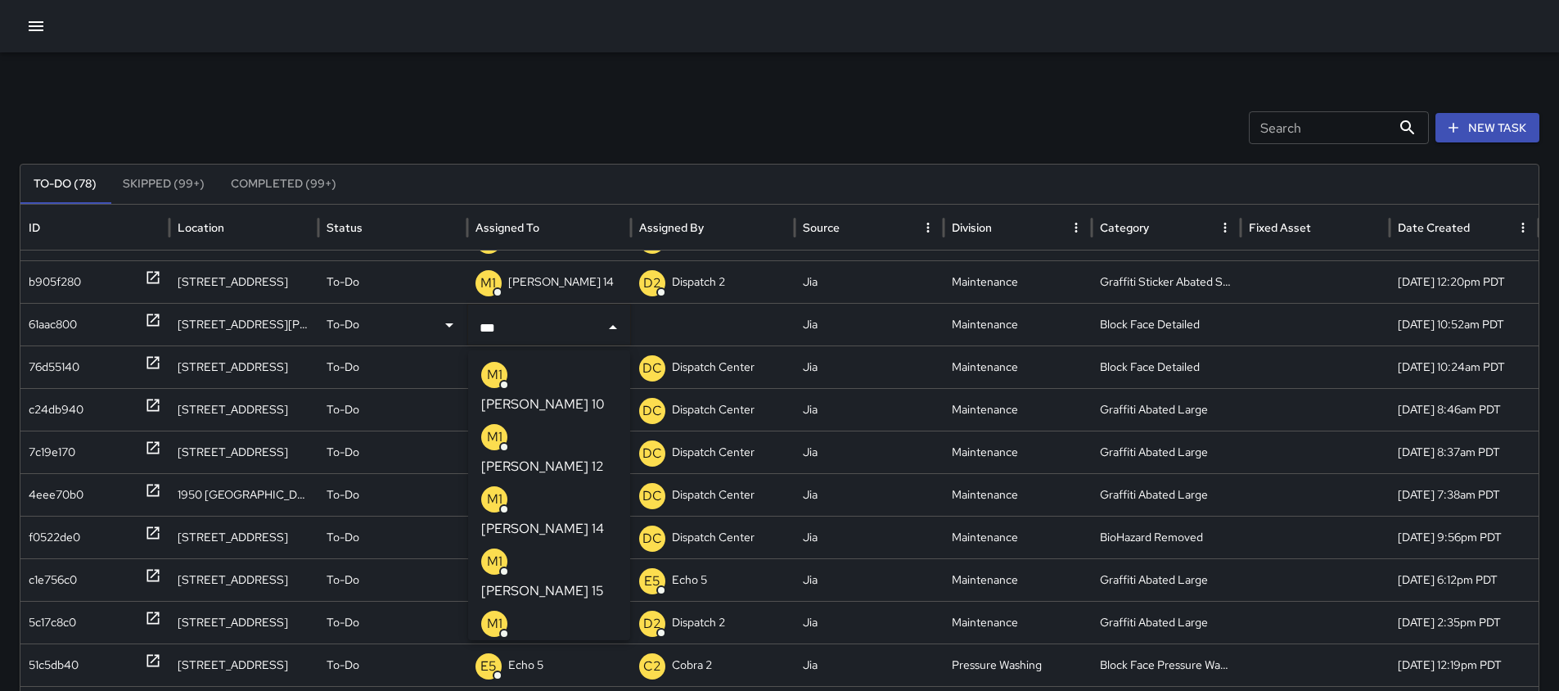
type input "****"
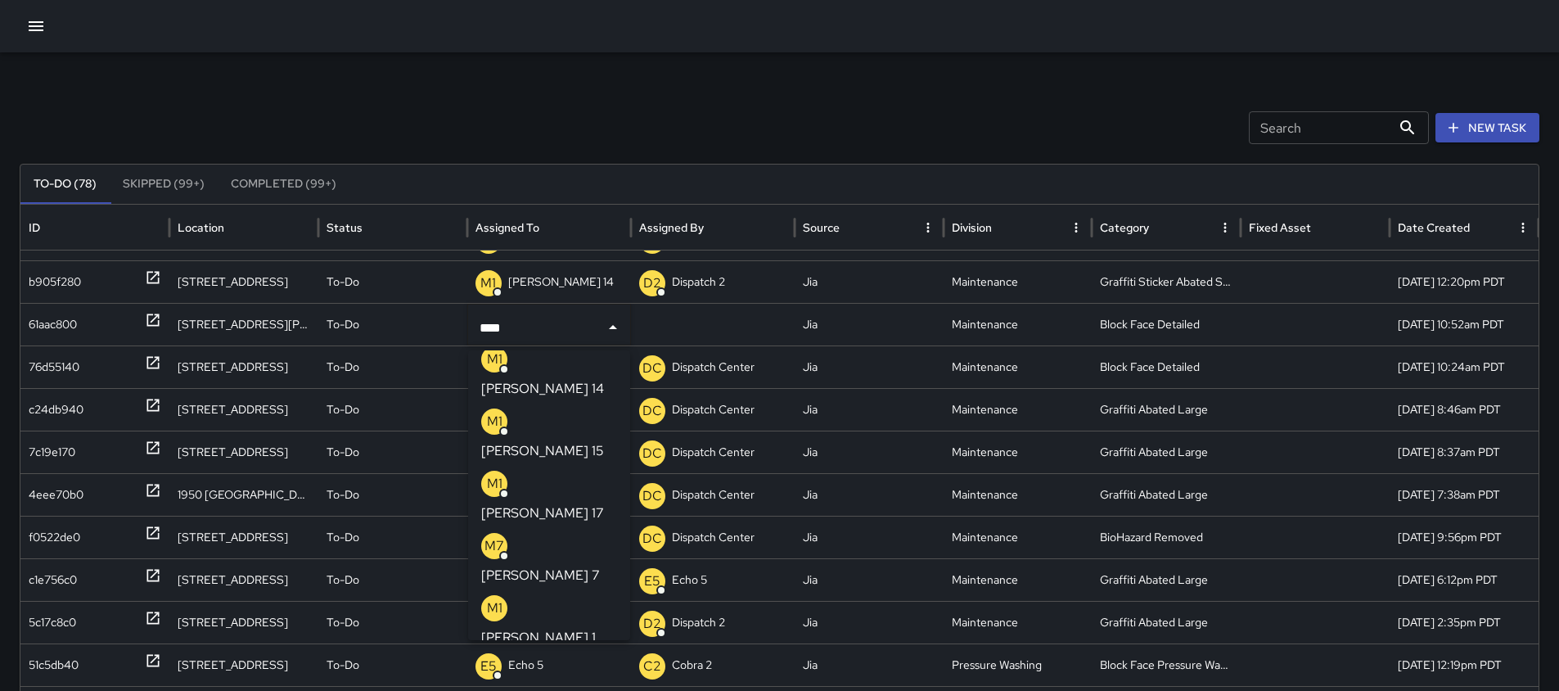
scroll to position [164, 0]
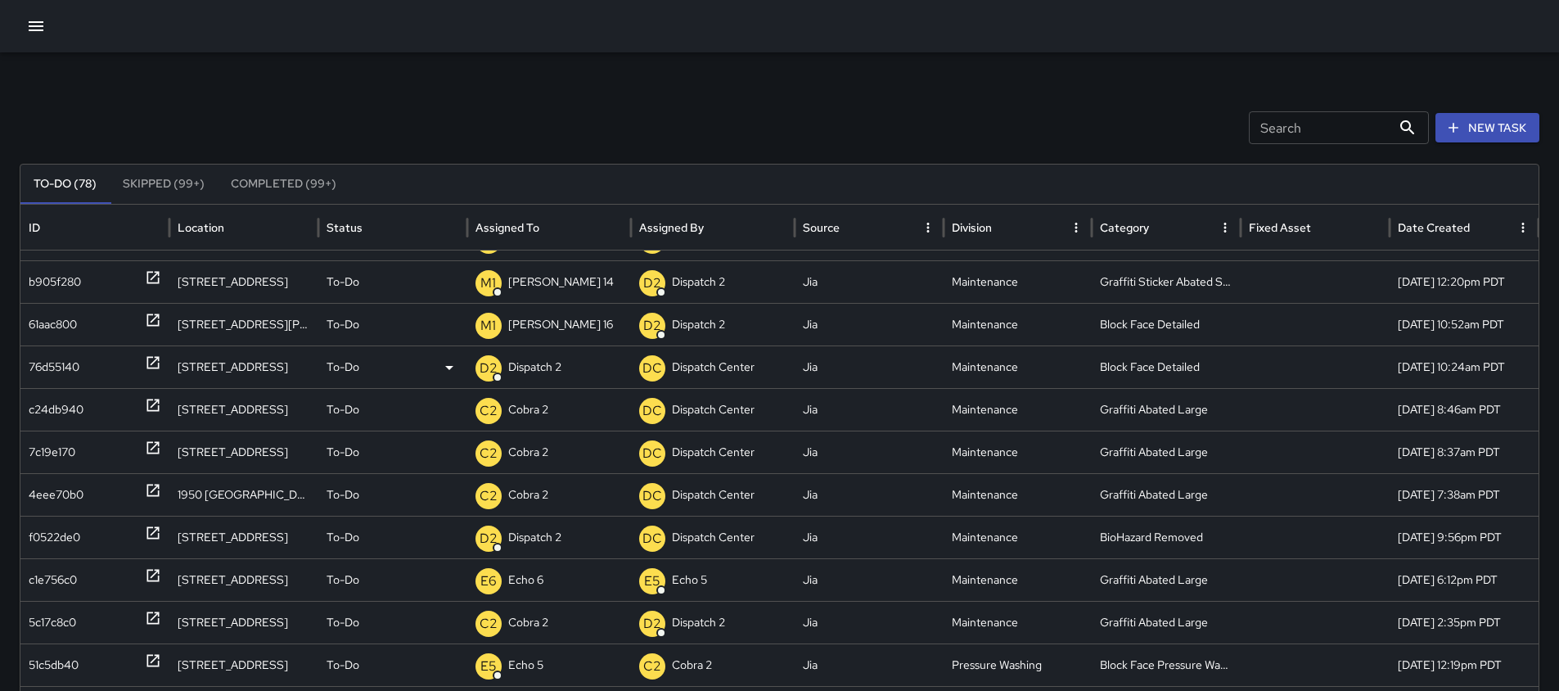
click at [151, 359] on icon at bounding box center [153, 362] width 16 height 16
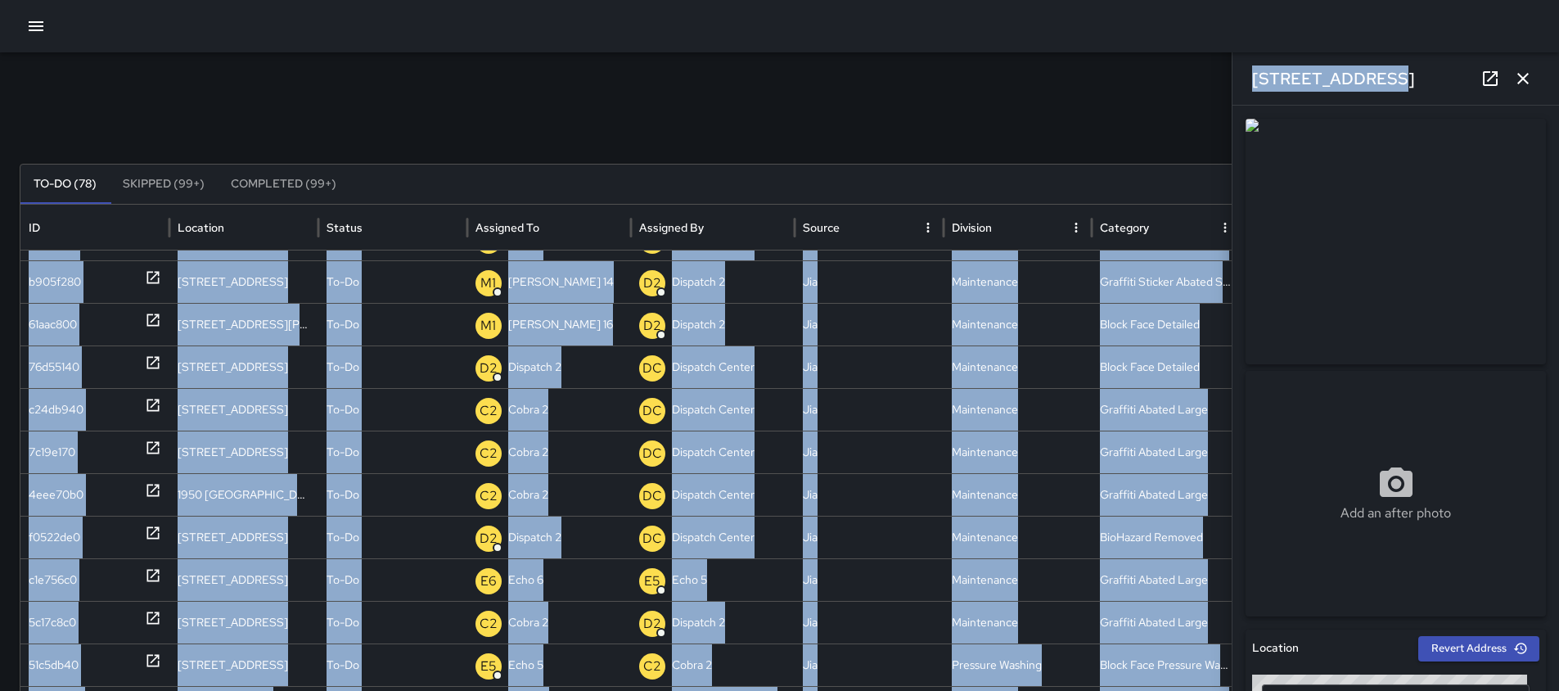
drag, startPoint x: 1396, startPoint y: 79, endPoint x: 1229, endPoint y: 79, distance: 167.8
click at [1227, 79] on div "Search Search New Task To-Do (78) Skipped (99+) Completed (99+) ID Location Sta…" at bounding box center [779, 516] width 1559 height 929
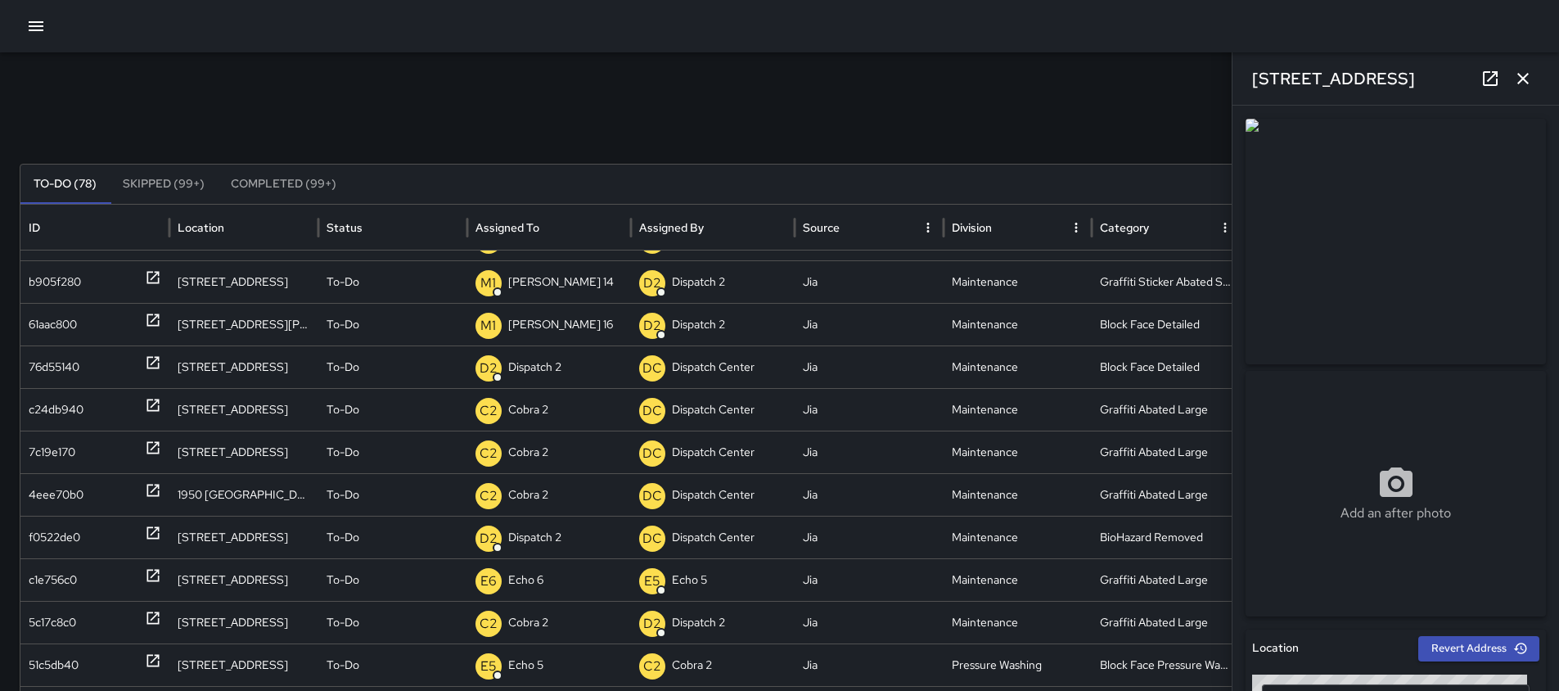
click at [1114, 78] on div "Search Search New Task To-Do (78) Skipped (99+) Completed (99+) ID Location Sta…" at bounding box center [779, 516] width 1559 height 929
drag, startPoint x: 1255, startPoint y: 76, endPoint x: 1370, endPoint y: 75, distance: 115.4
click at [1370, 75] on h6 "[STREET_ADDRESS]" at bounding box center [1333, 78] width 163 height 26
copy h6 "[STREET_ADDRESS]"
click at [1523, 89] on button "button" at bounding box center [1523, 78] width 33 height 33
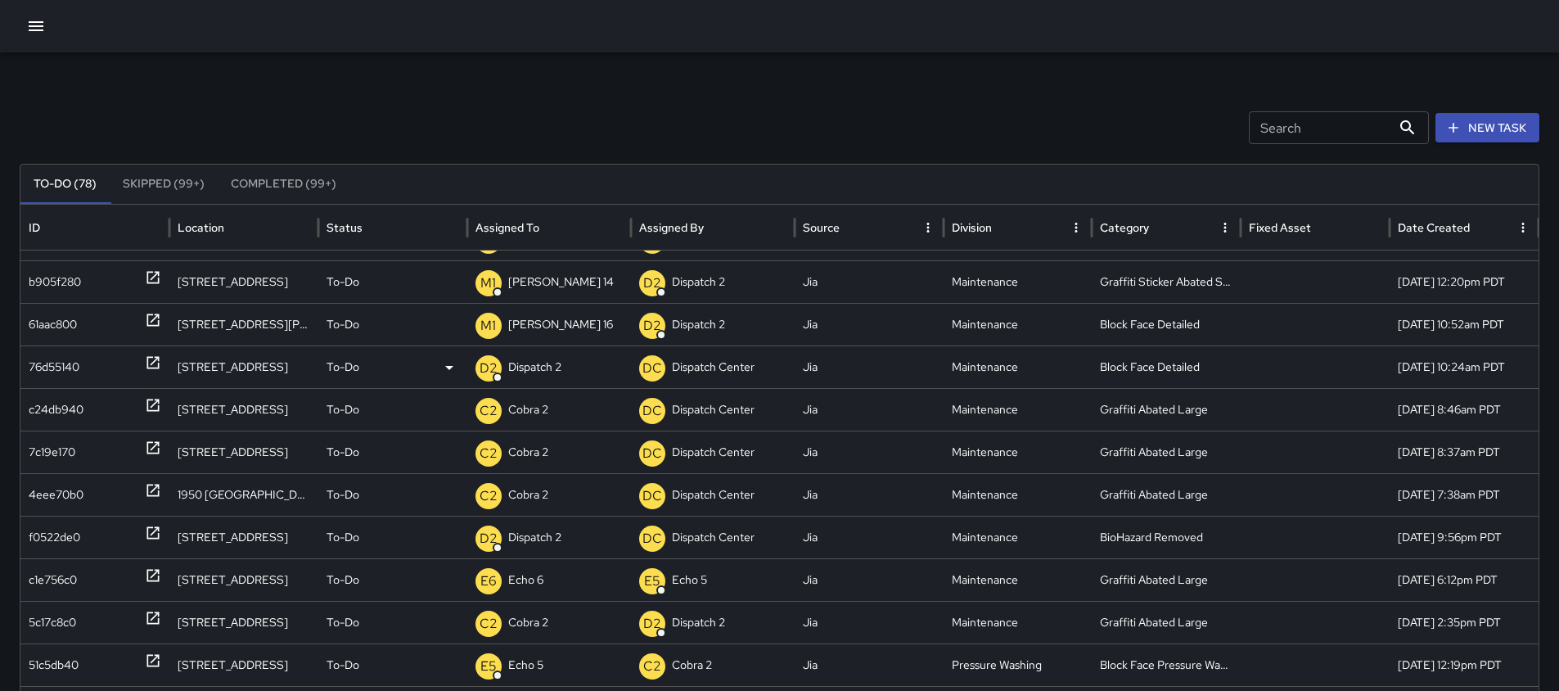
click at [529, 368] on p "Dispatch 2" at bounding box center [534, 367] width 53 height 42
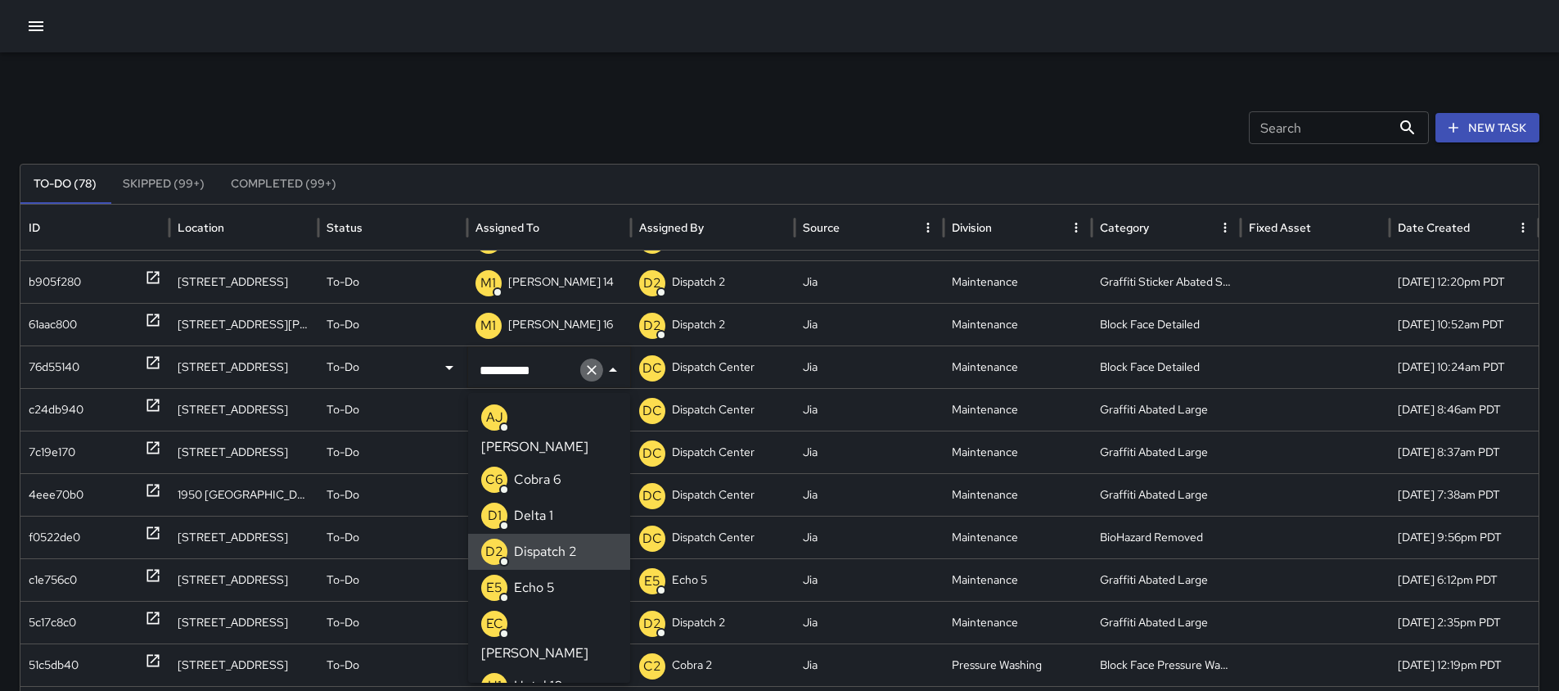
click at [589, 378] on button "Clear" at bounding box center [591, 370] width 23 height 23
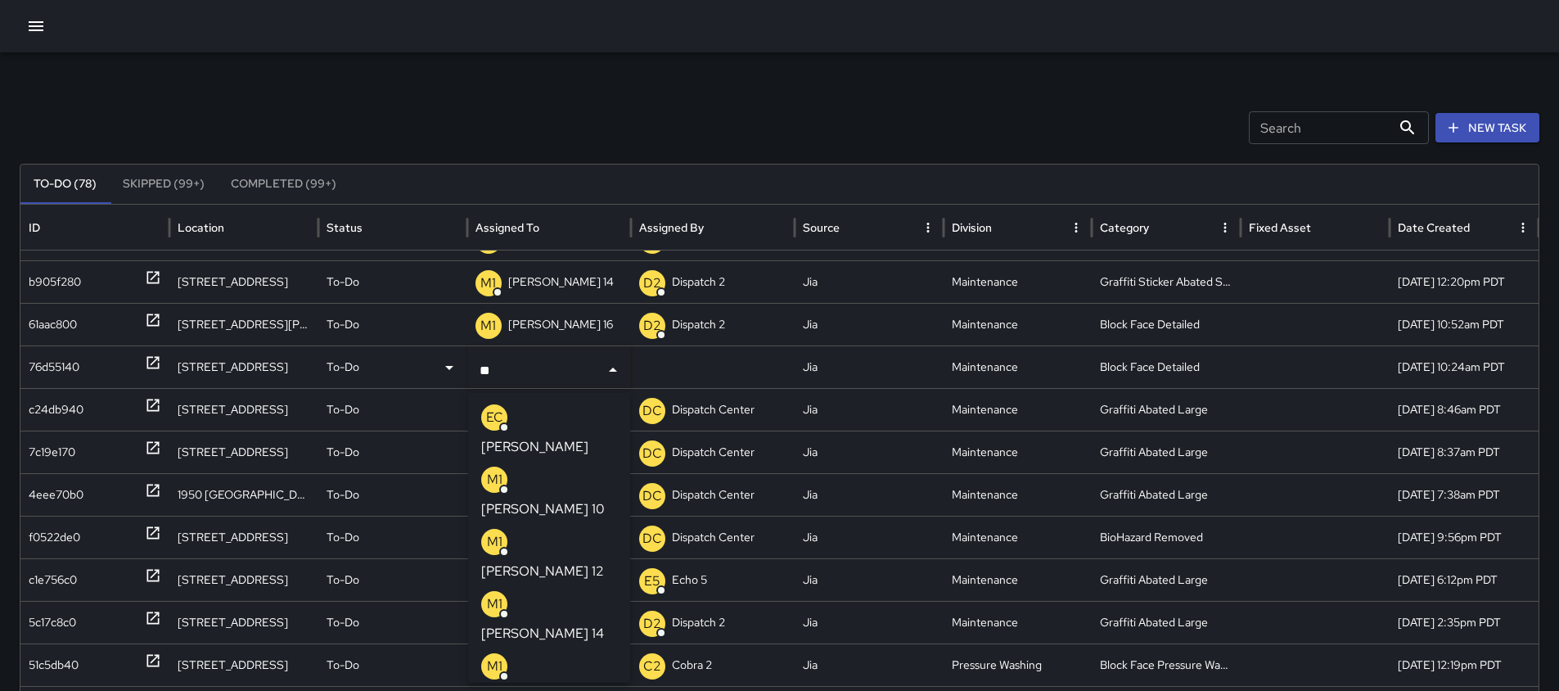
type input "***"
click at [564, 422] on li "M1 Mike 10" at bounding box center [549, 430] width 162 height 62
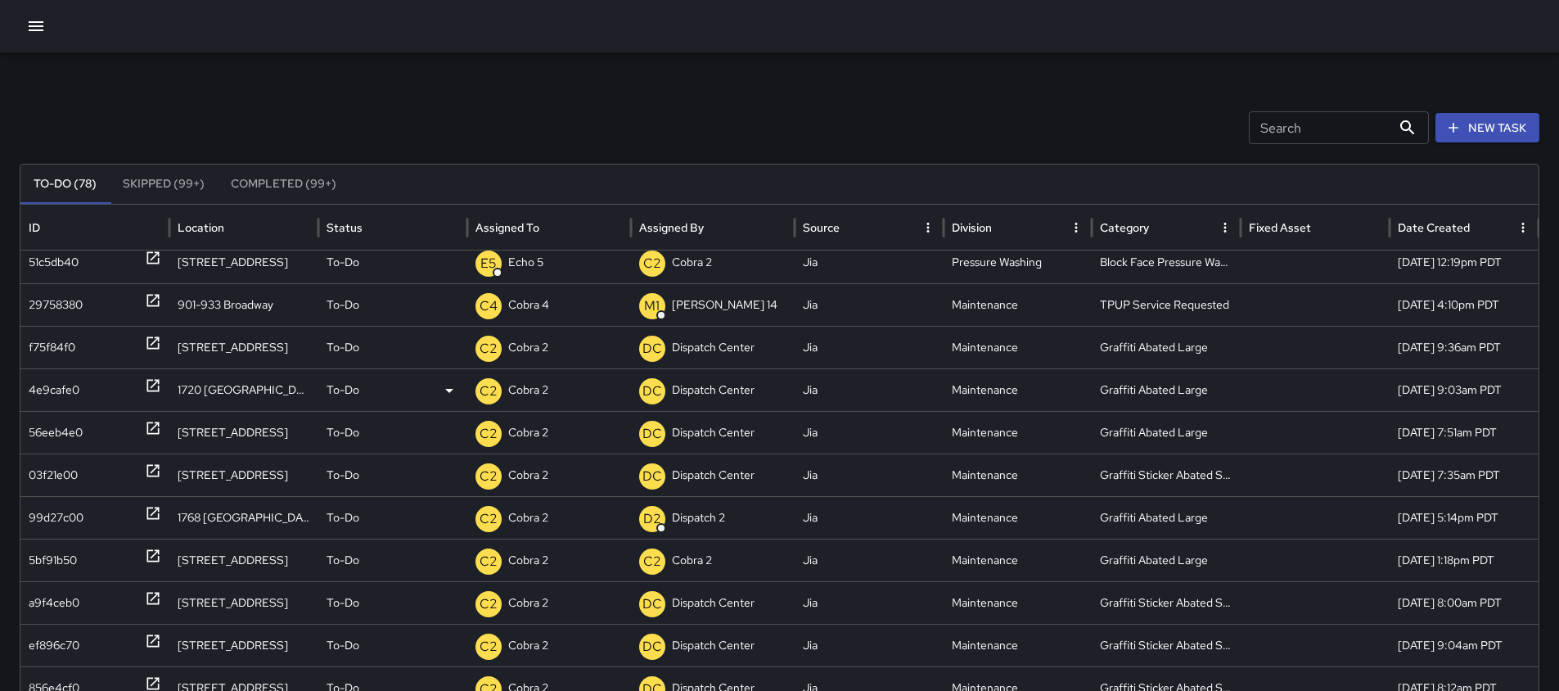
scroll to position [0, 0]
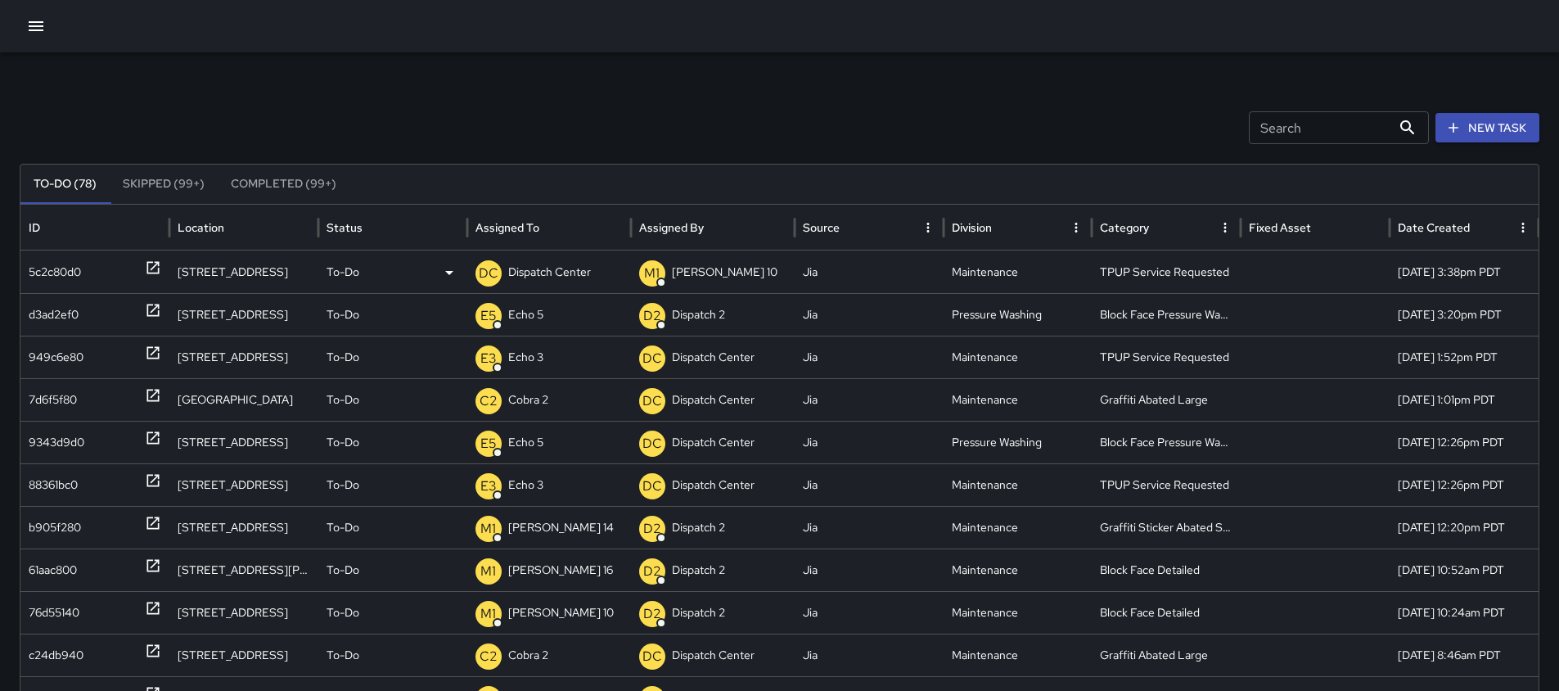
click at [596, 269] on div "DC Dispatch Center" at bounding box center [549, 272] width 147 height 42
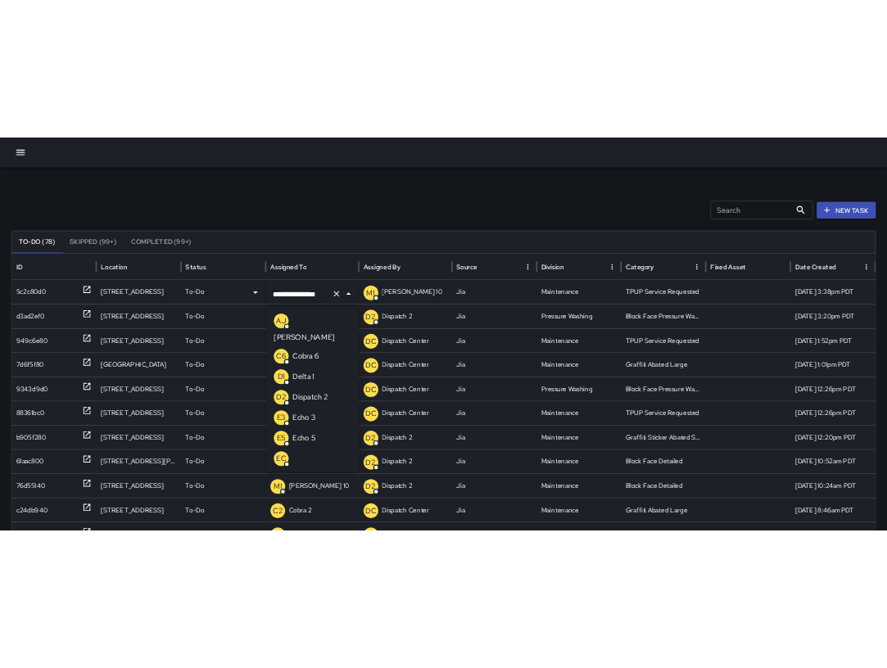
scroll to position [1133, 0]
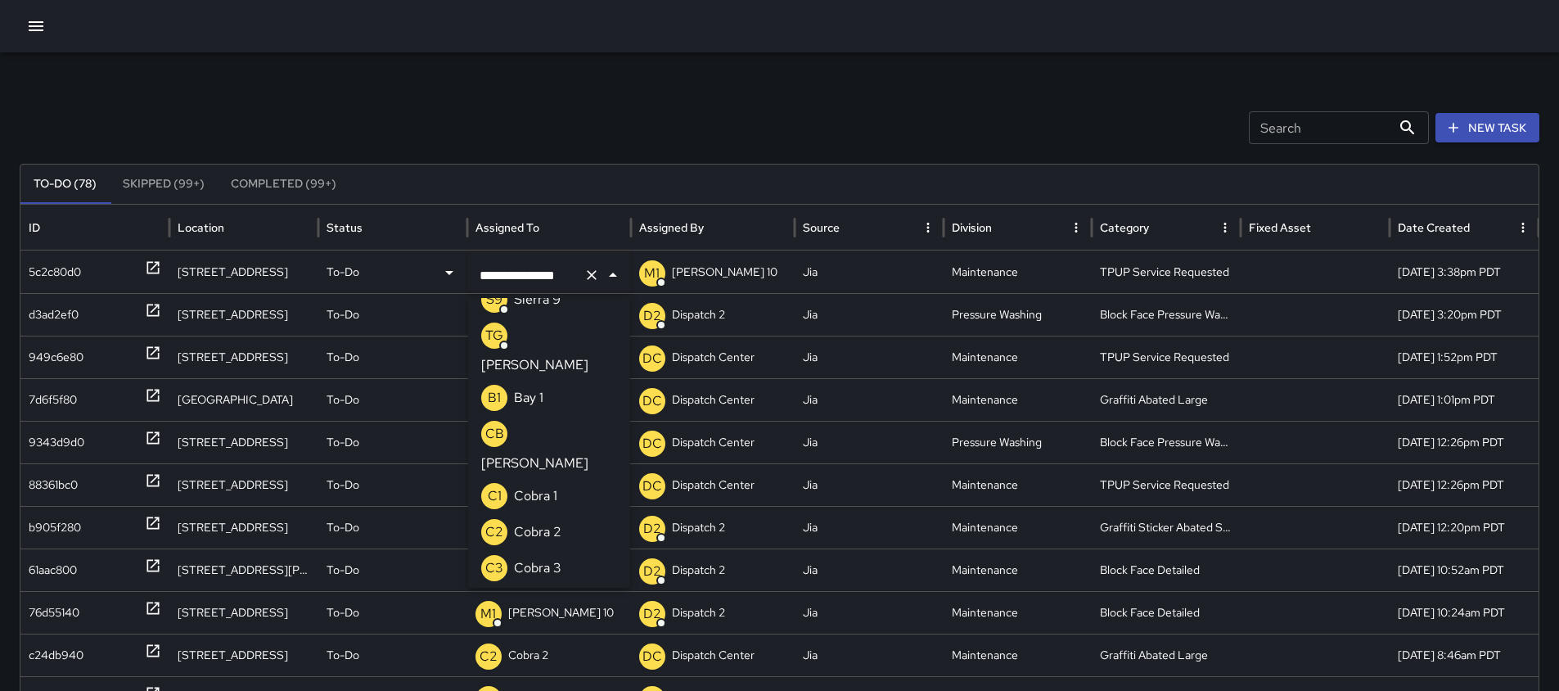
click at [595, 270] on icon "Clear" at bounding box center [592, 275] width 16 height 16
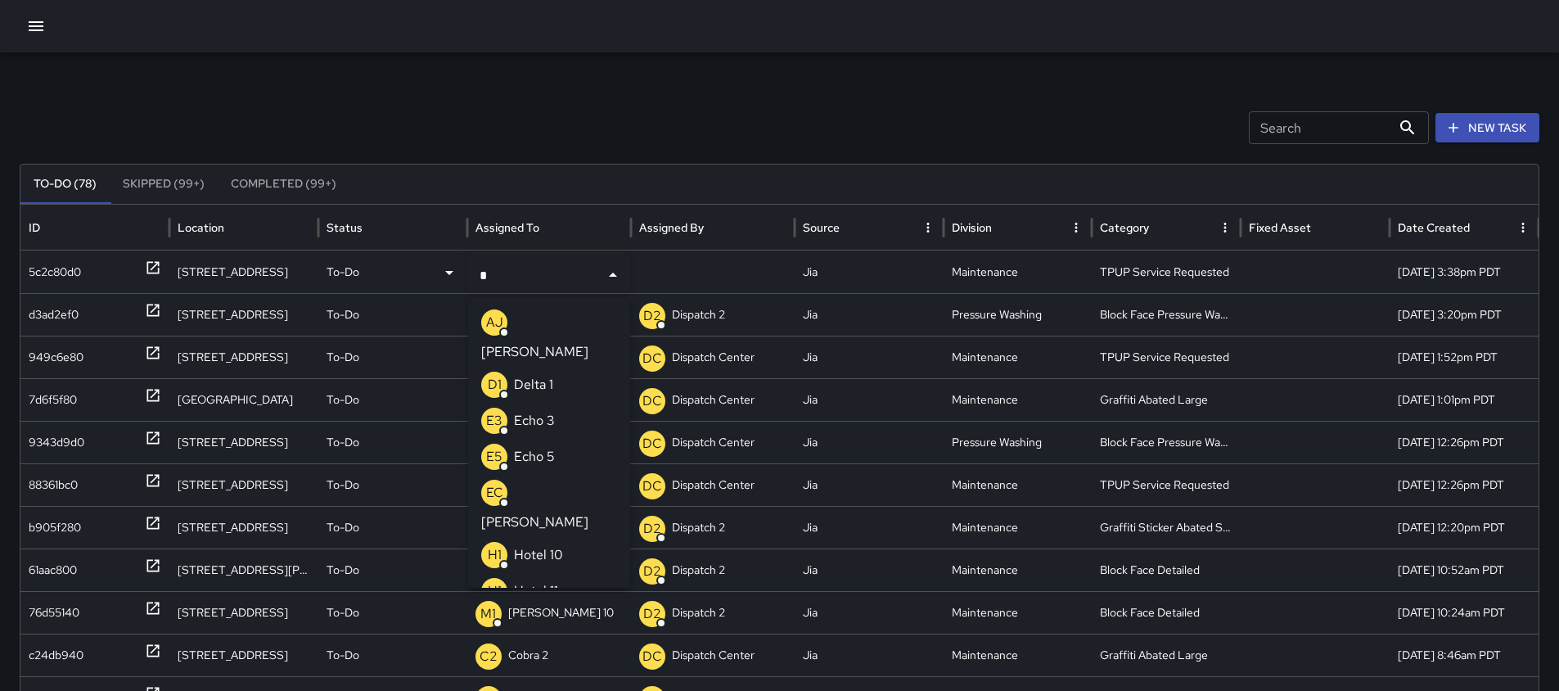
type input "**"
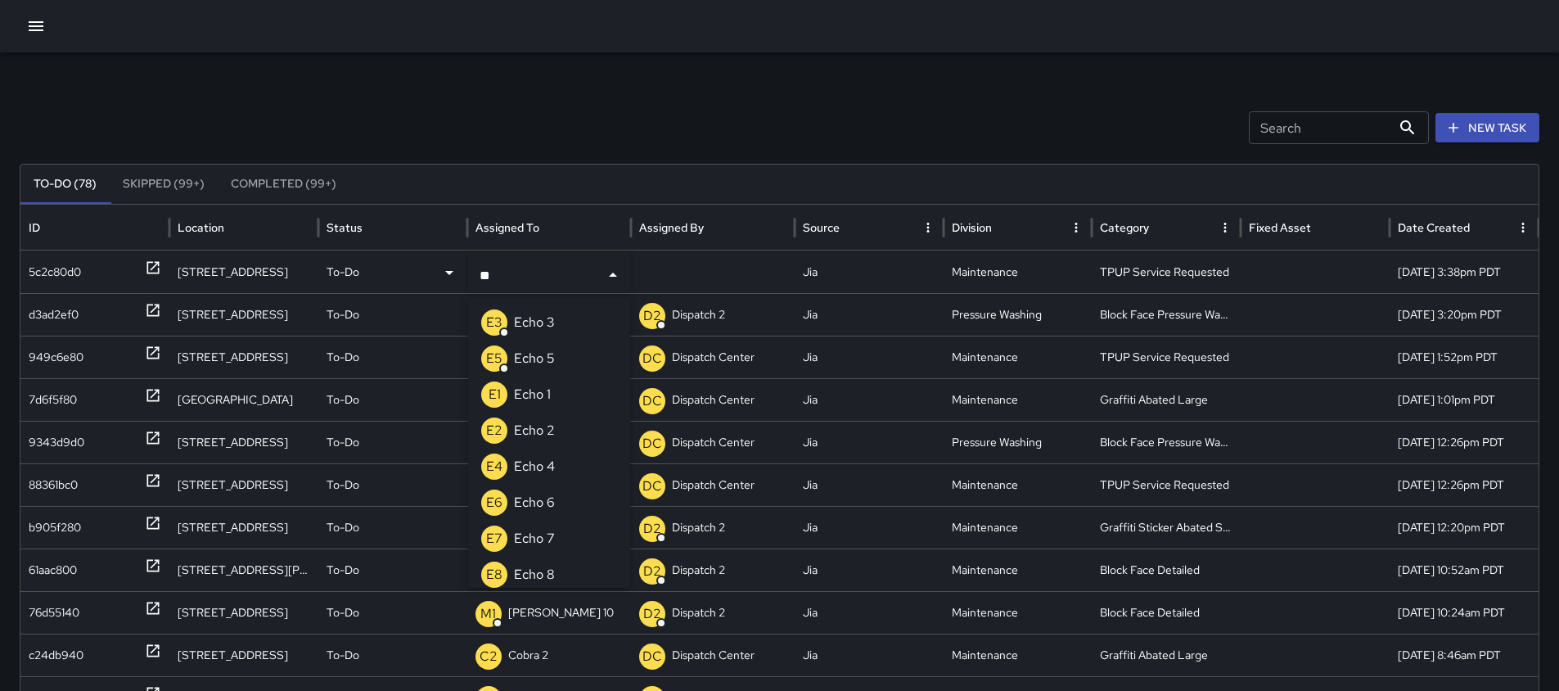
click at [560, 316] on li "E3 Echo 3" at bounding box center [549, 323] width 162 height 36
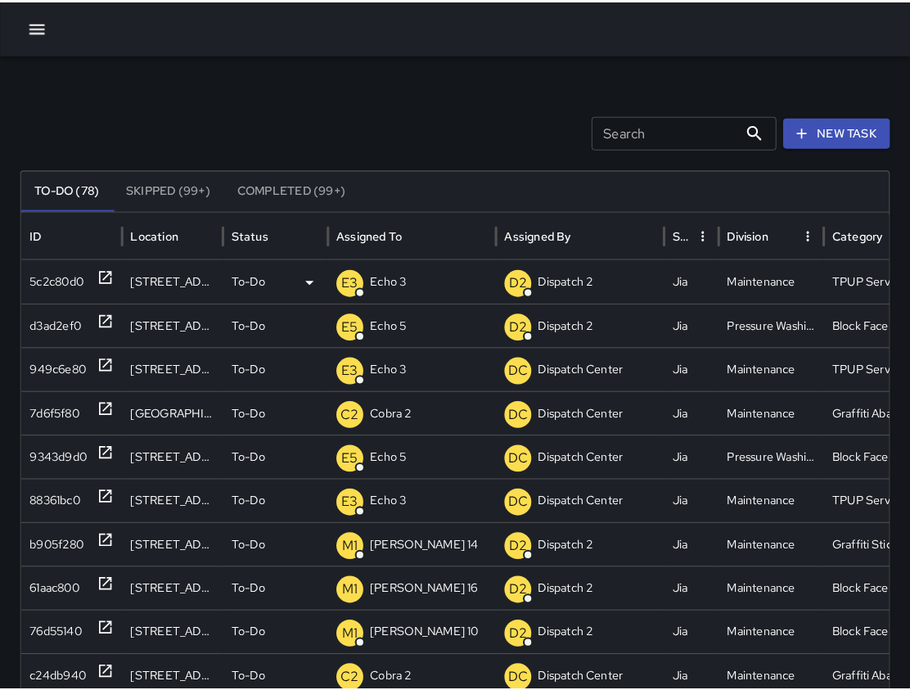
scroll to position [0, 12]
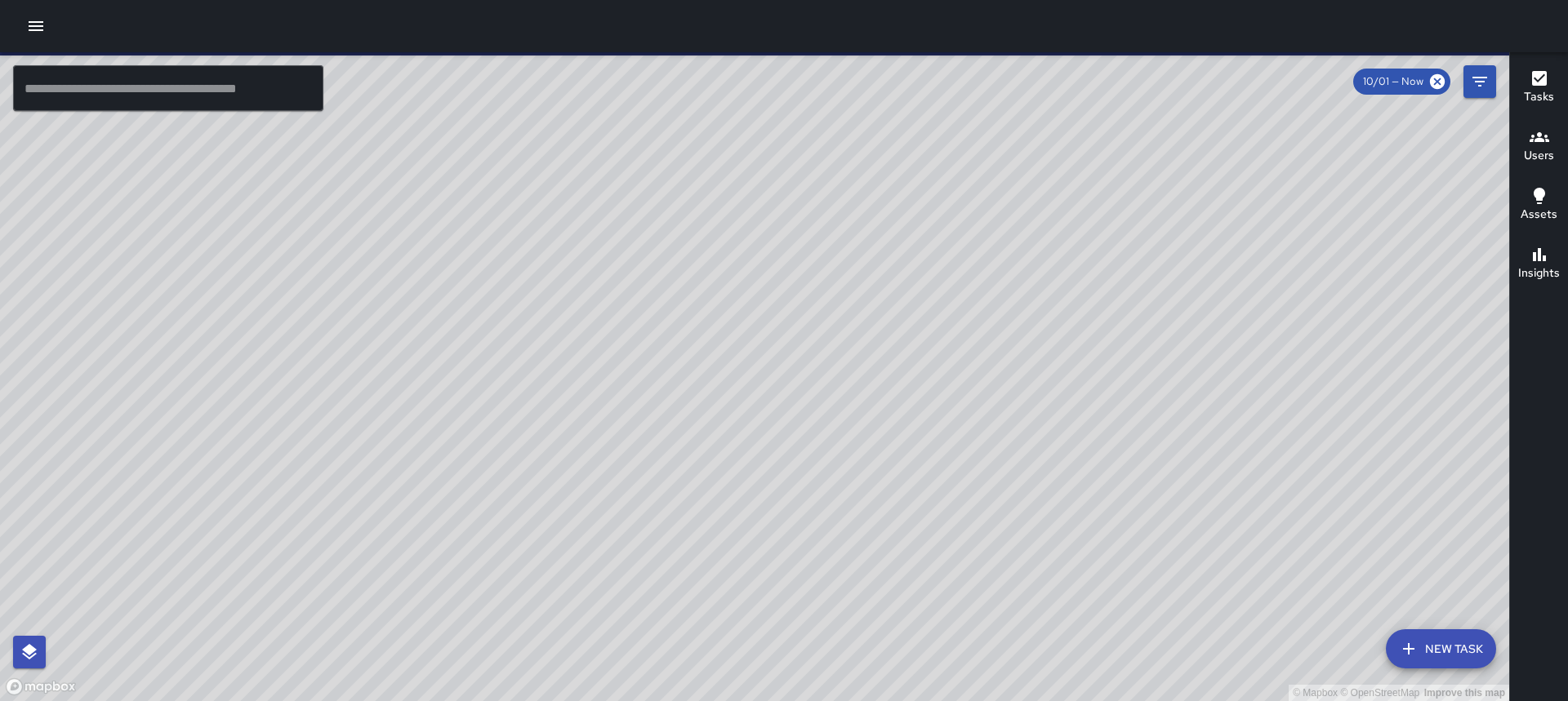
click at [43, 21] on icon "button" at bounding box center [36, 26] width 20 height 20
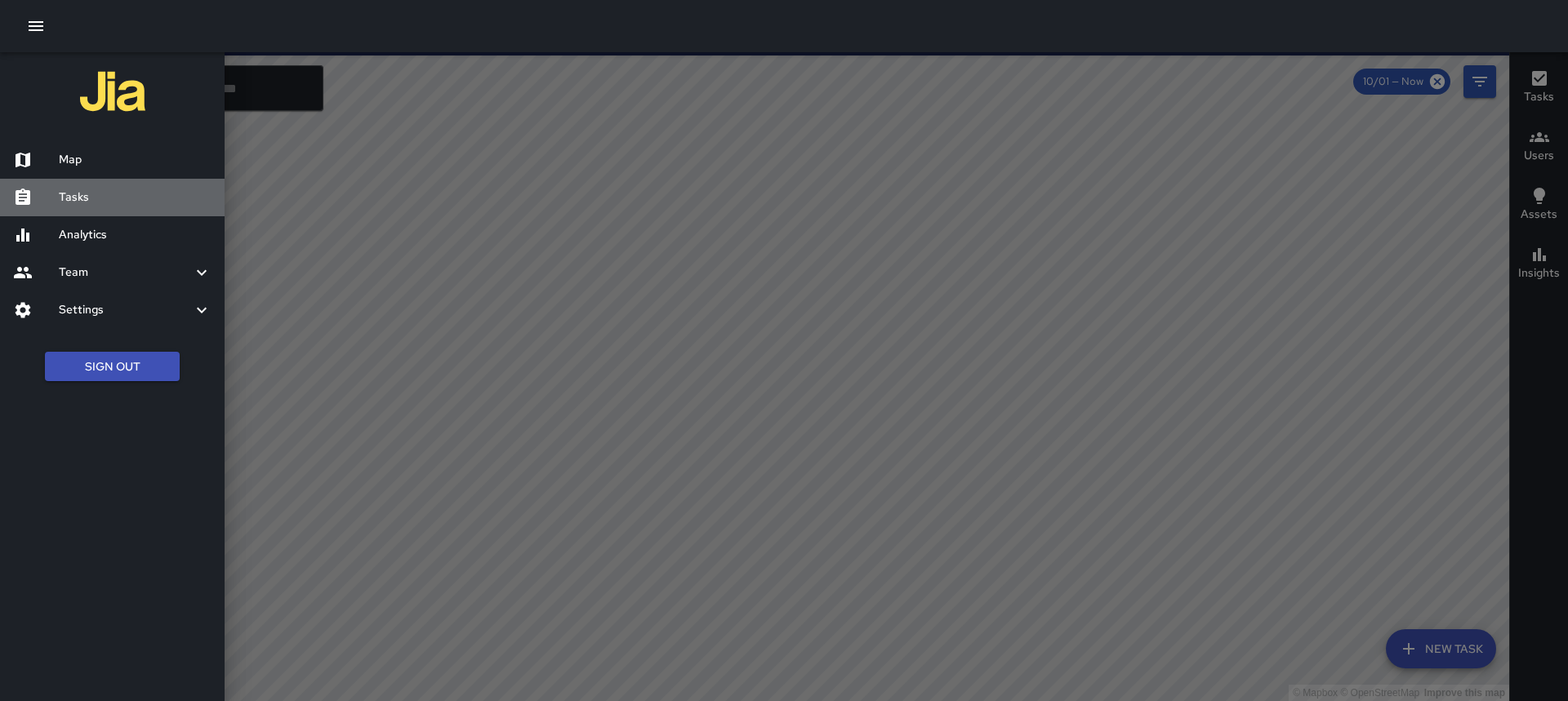
click at [56, 209] on div "Tasks" at bounding box center [112, 197] width 224 height 38
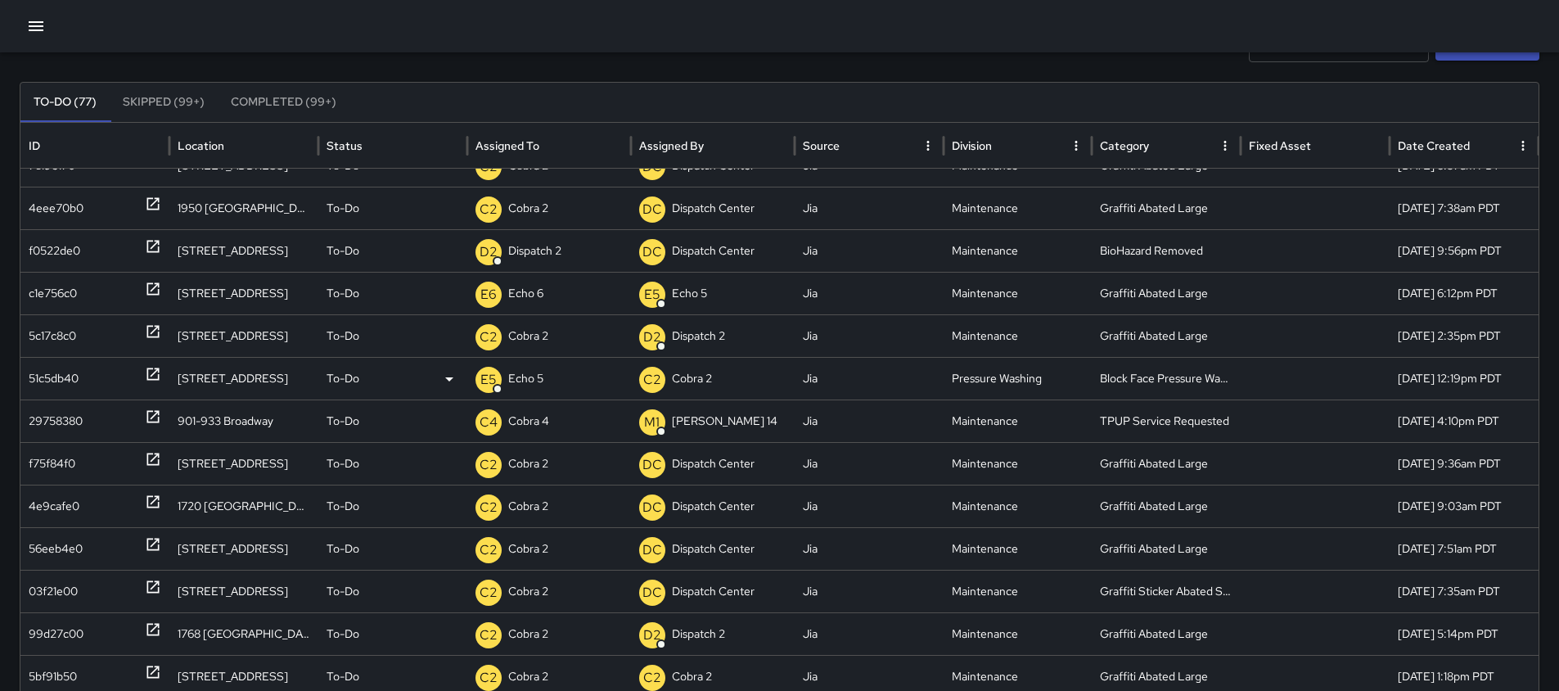
scroll to position [306, 0]
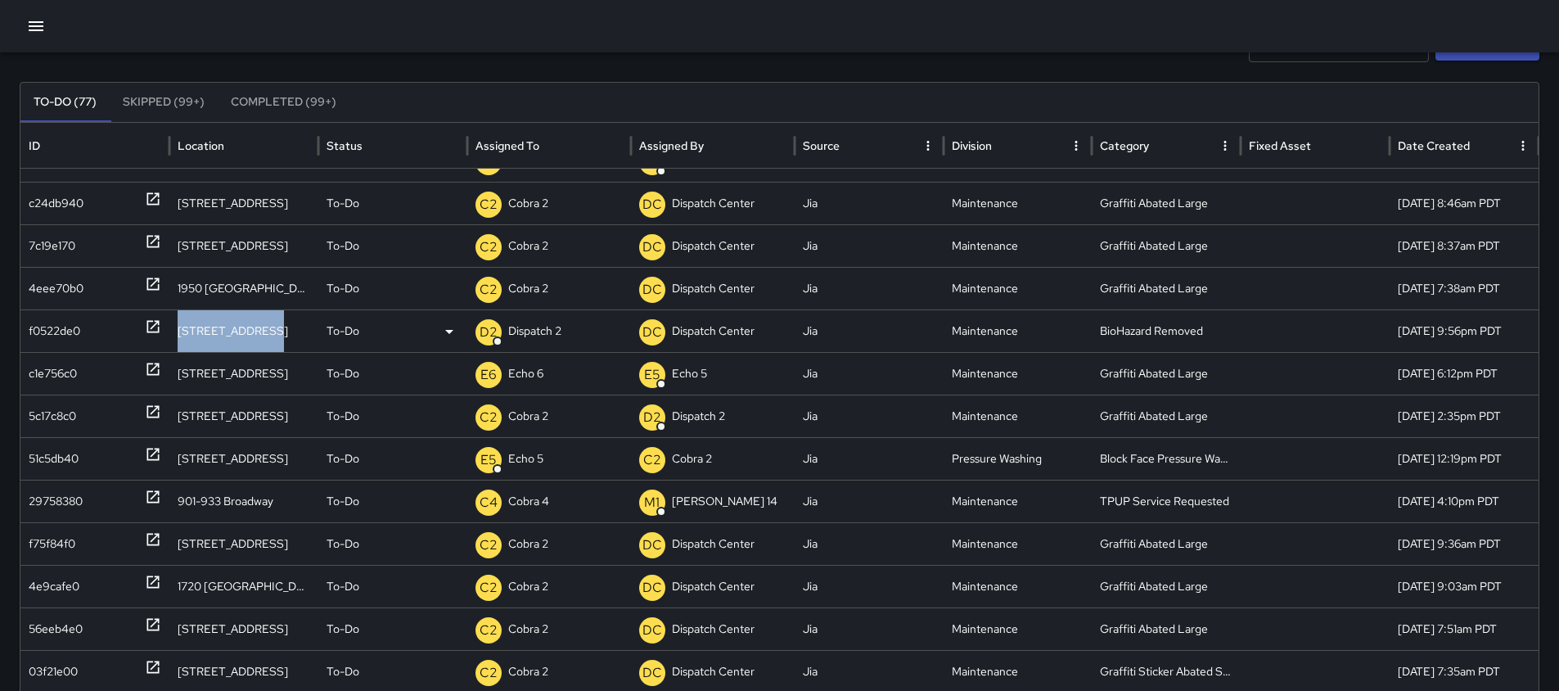
drag, startPoint x: 260, startPoint y: 332, endPoint x: 180, endPoint y: 333, distance: 80.2
click at [180, 333] on div "[STREET_ADDRESS]" at bounding box center [243, 330] width 149 height 43
copy div "[STREET_ADDRESS]"
click at [542, 324] on p "Dispatch 2" at bounding box center [534, 331] width 53 height 42
click at [161, 323] on div "f0522de0" at bounding box center [94, 330] width 149 height 43
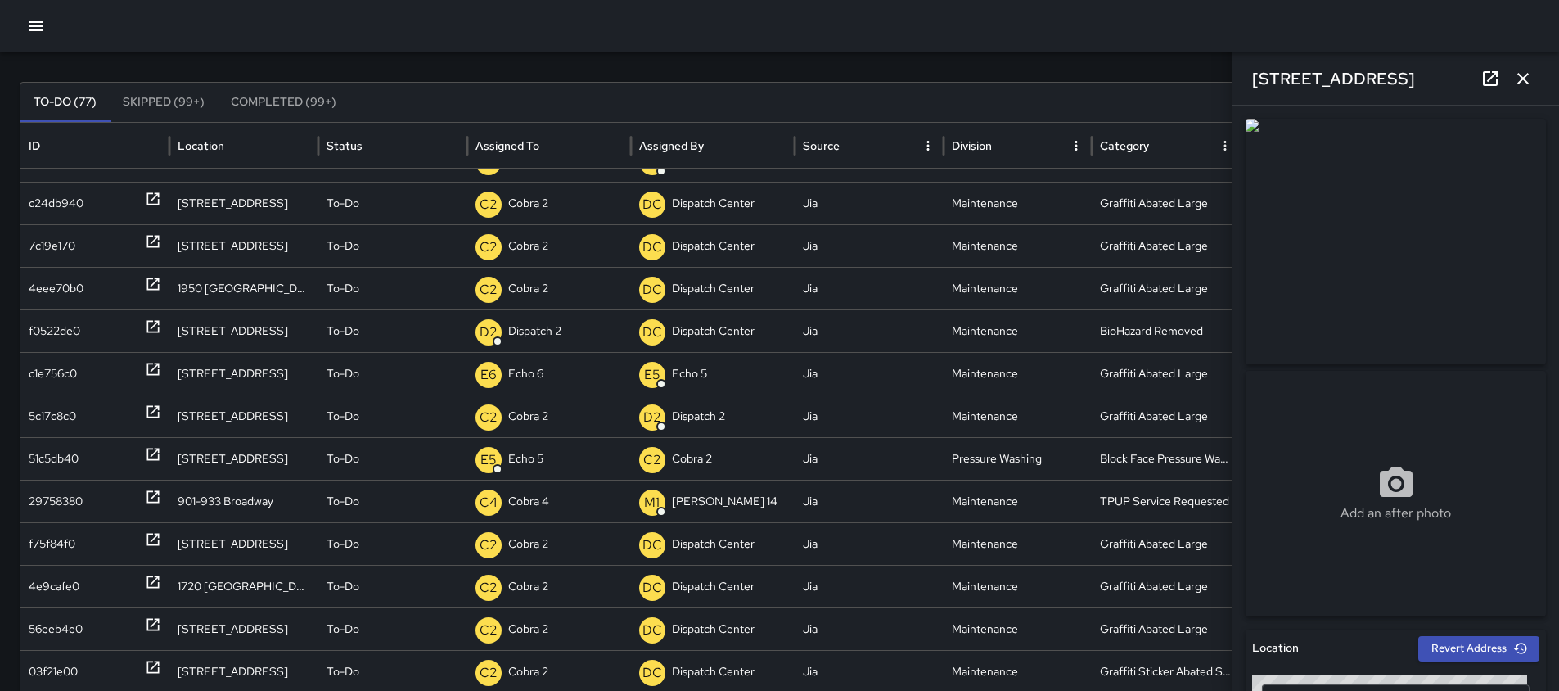
click at [1523, 84] on icon "button" at bounding box center [1524, 79] width 20 height 20
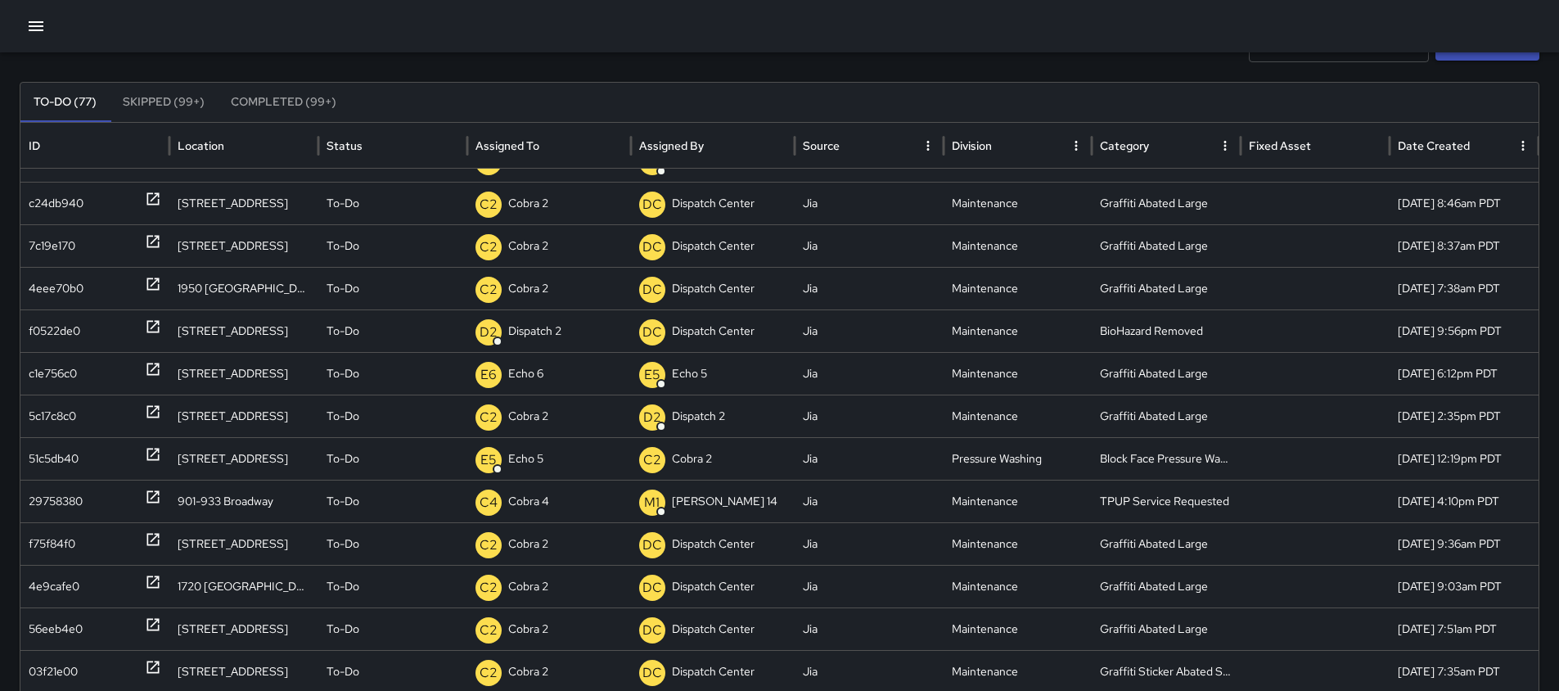
click at [537, 331] on p "Dispatch 2" at bounding box center [534, 331] width 53 height 42
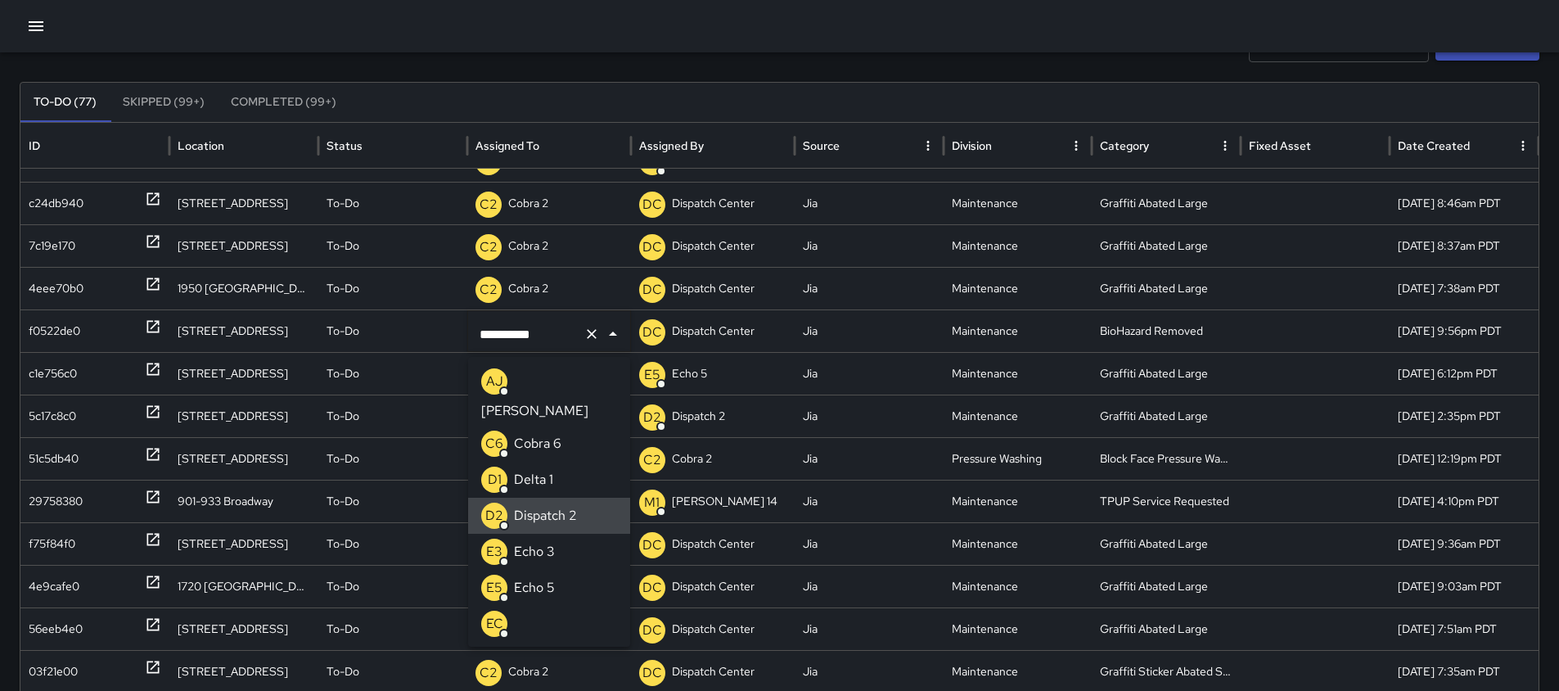
click at [584, 334] on icon "Clear" at bounding box center [592, 334] width 16 height 16
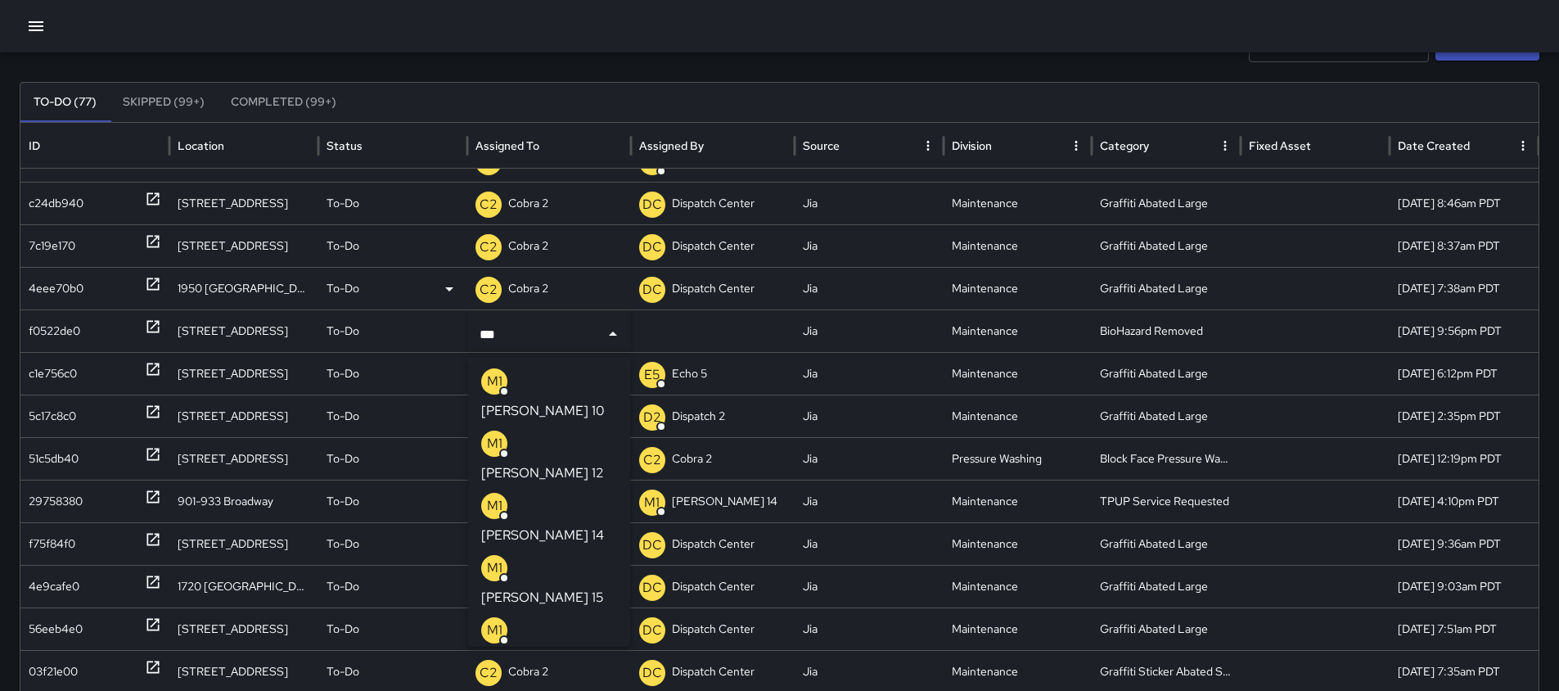
type input "****"
click at [562, 426] on li "M1 [PERSON_NAME] 12" at bounding box center [549, 457] width 162 height 62
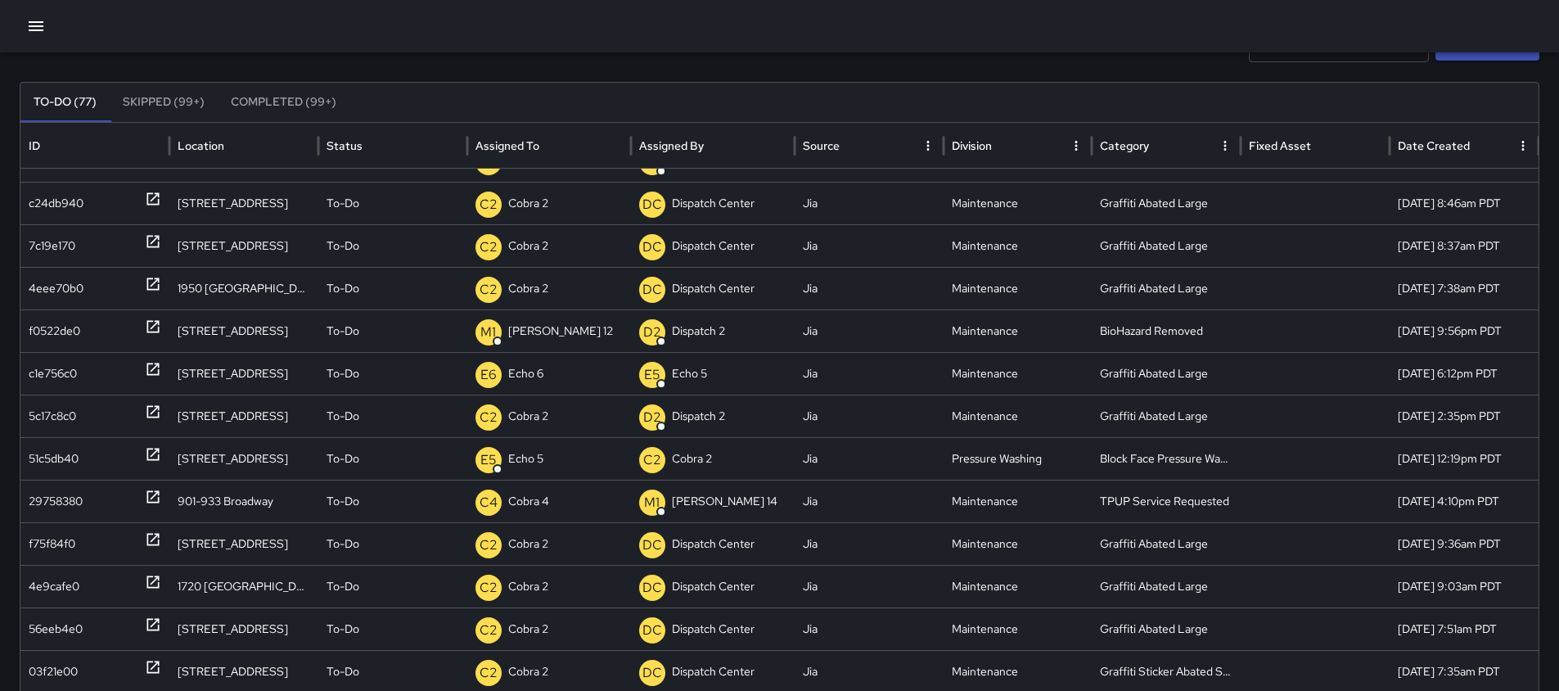
scroll to position [0, 0]
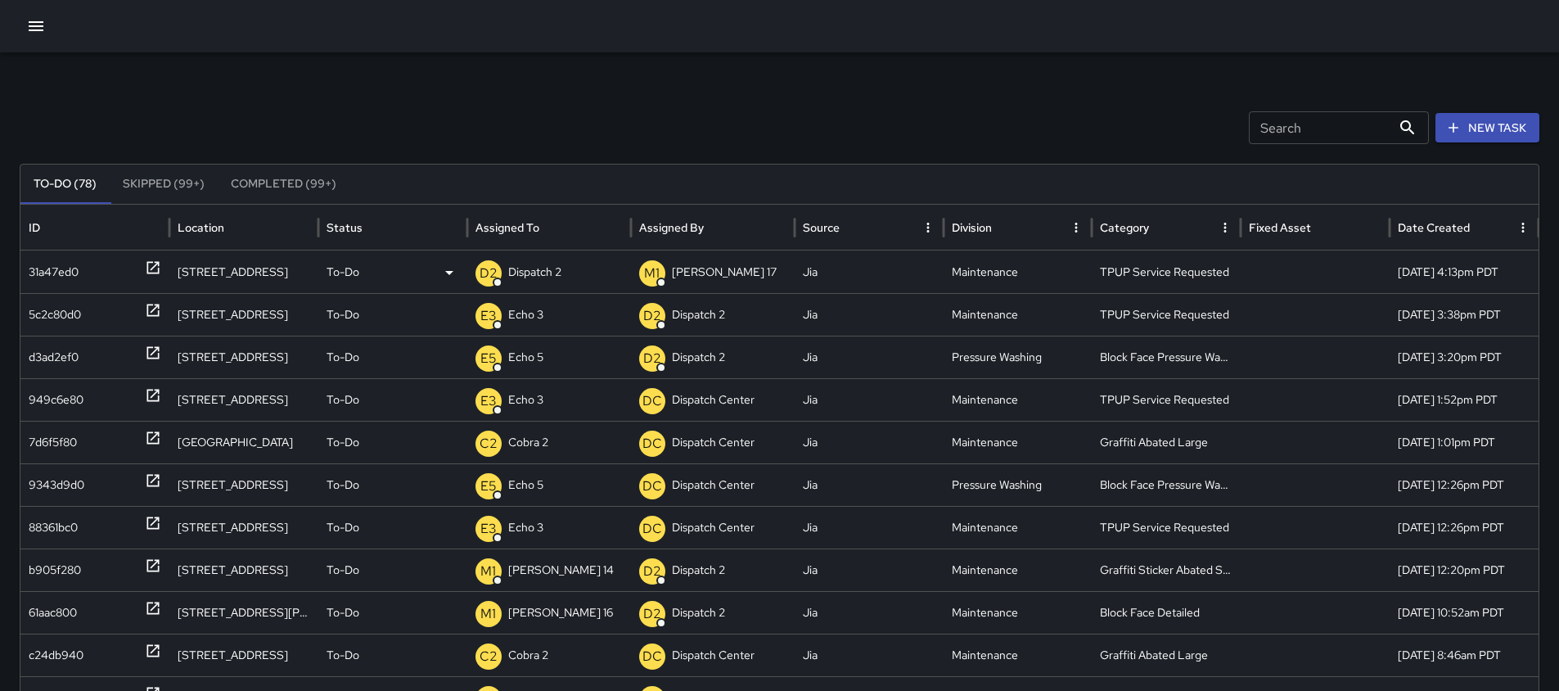
click at [560, 268] on p "Dispatch 2" at bounding box center [534, 272] width 53 height 42
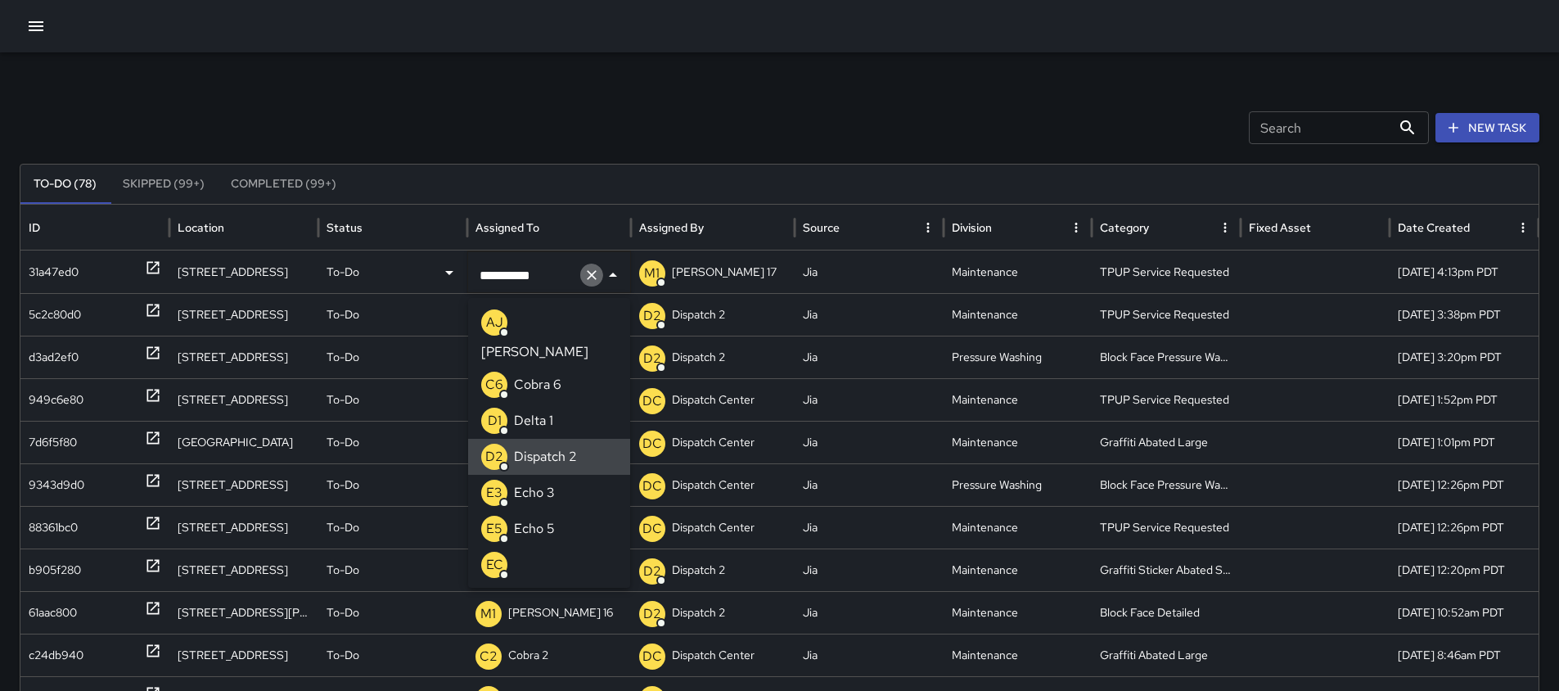
click at [594, 276] on icon "Clear" at bounding box center [592, 275] width 16 height 16
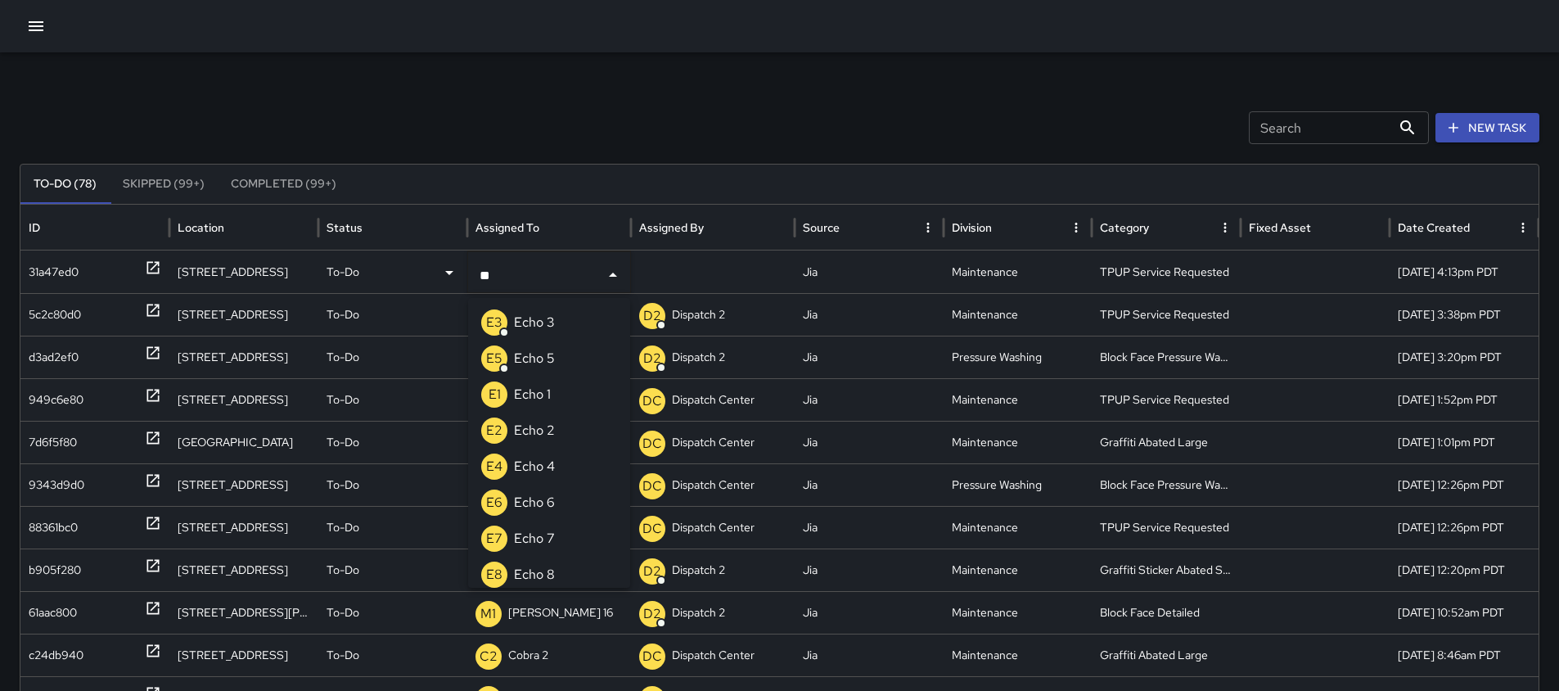
type input "***"
click at [548, 322] on p "Echo 3" at bounding box center [534, 323] width 41 height 20
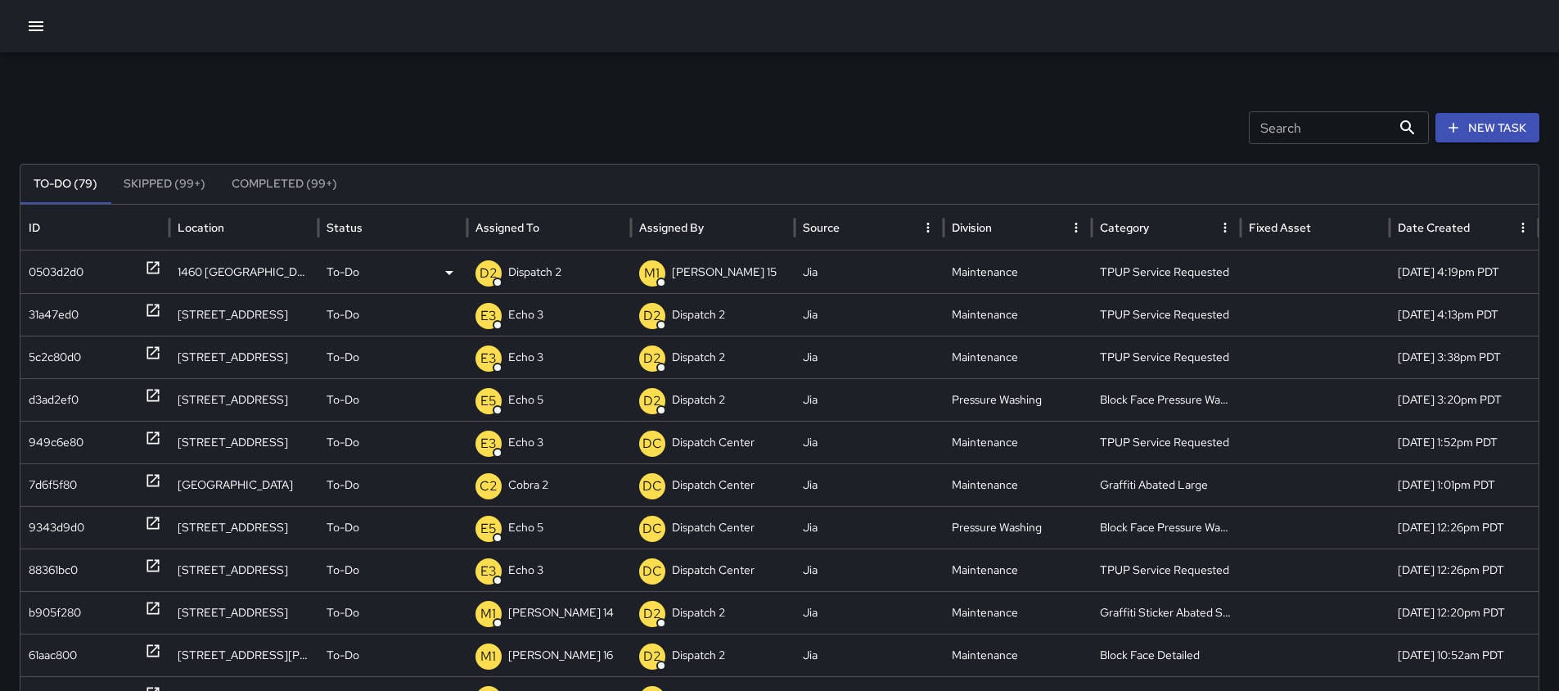
click at [564, 282] on div "D2 Dispatch 2" at bounding box center [549, 272] width 147 height 42
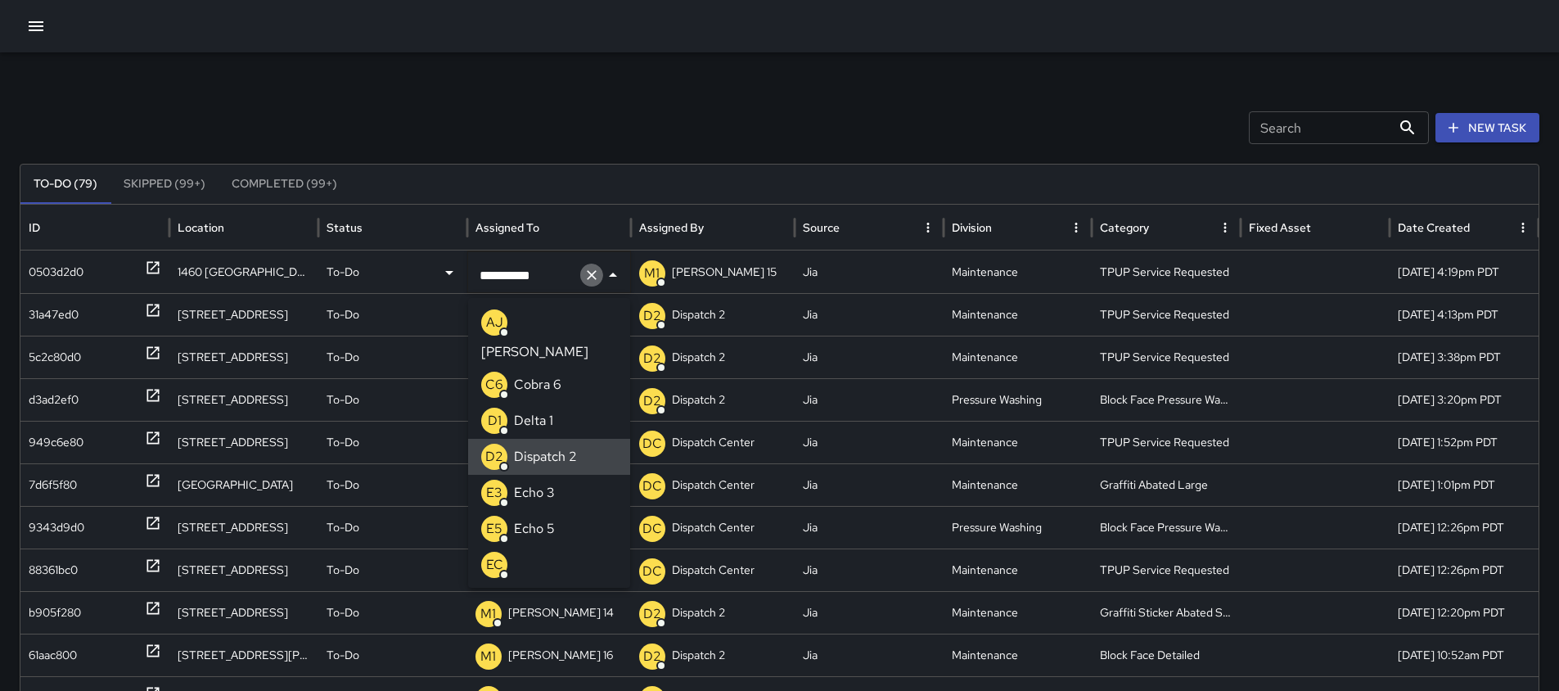
click at [588, 278] on icon "Clear" at bounding box center [592, 275] width 16 height 16
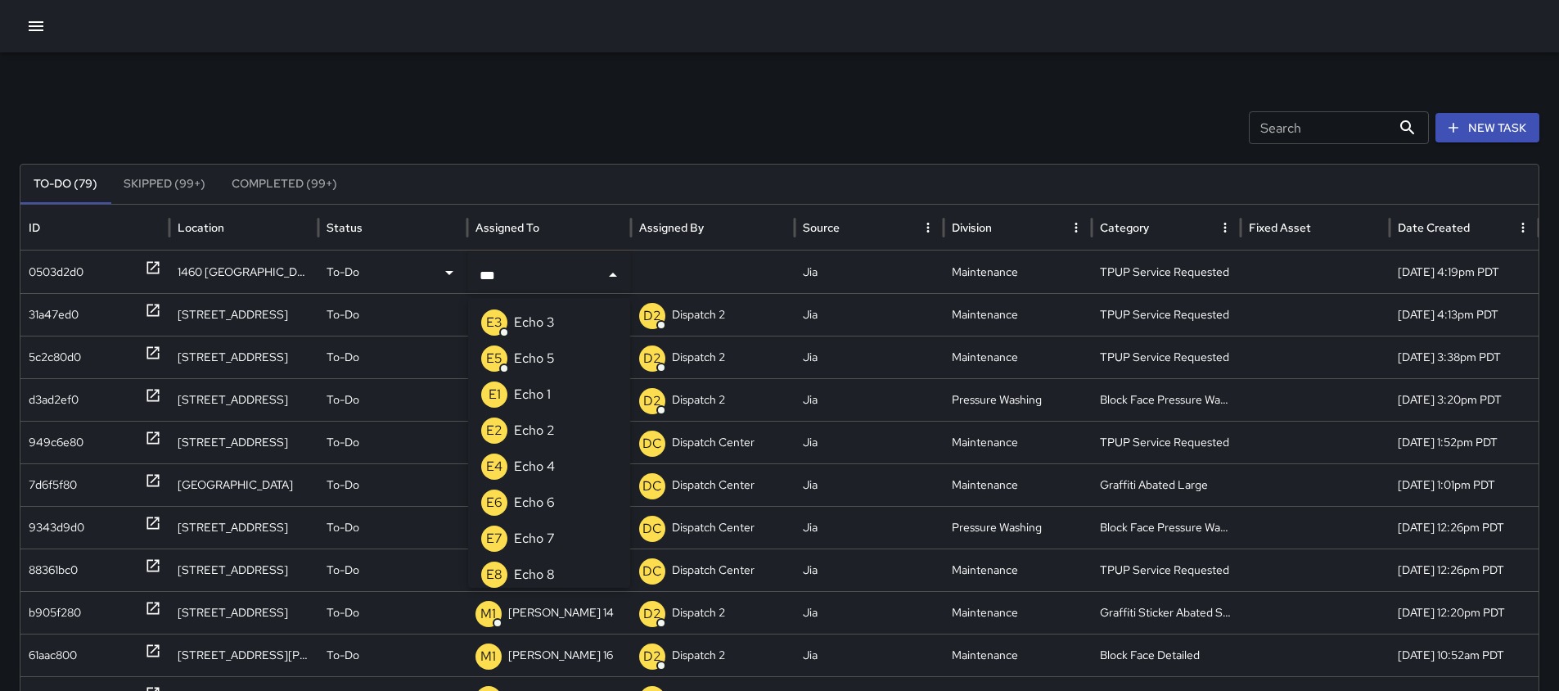
type input "***"
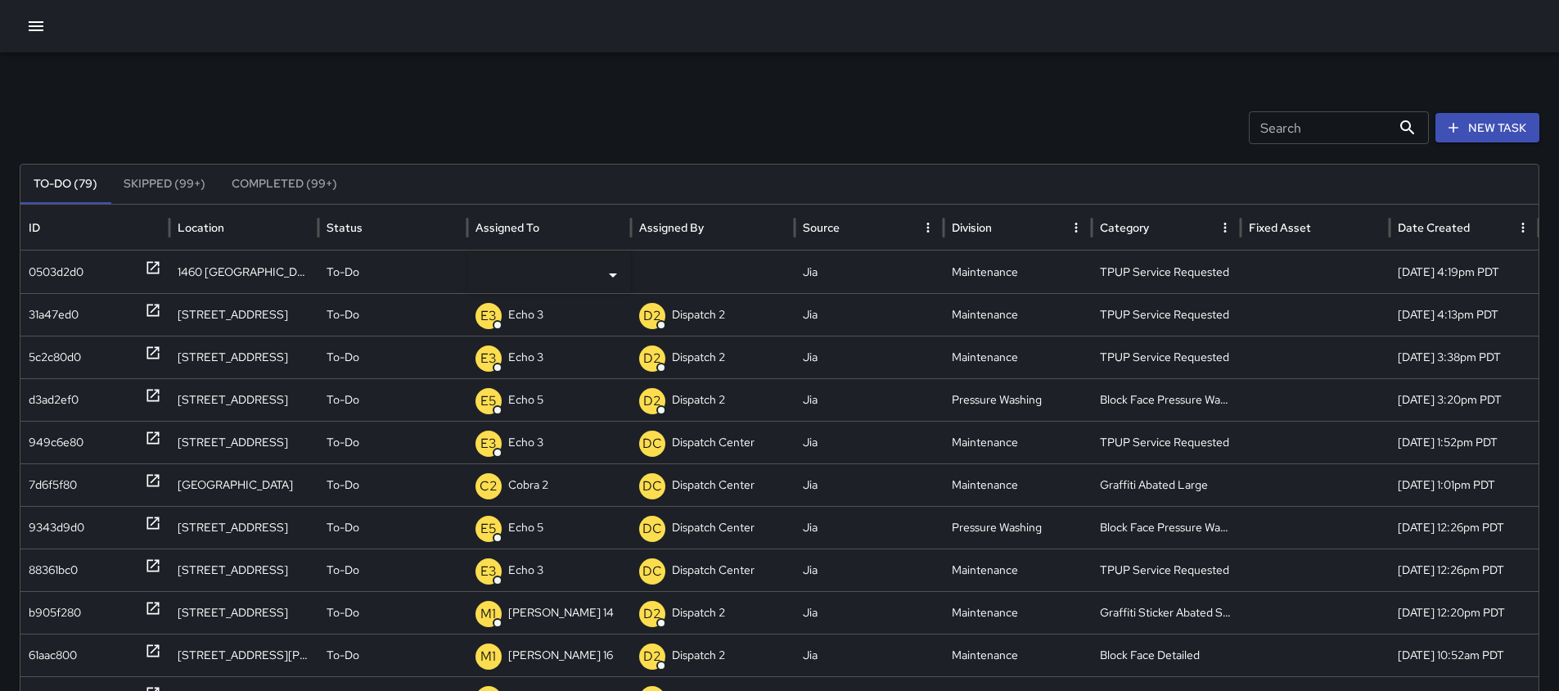
click at [492, 280] on input "text" at bounding box center [537, 274] width 123 height 31
click at [0, 0] on p "Unassigned" at bounding box center [0, 0] width 0 height 0
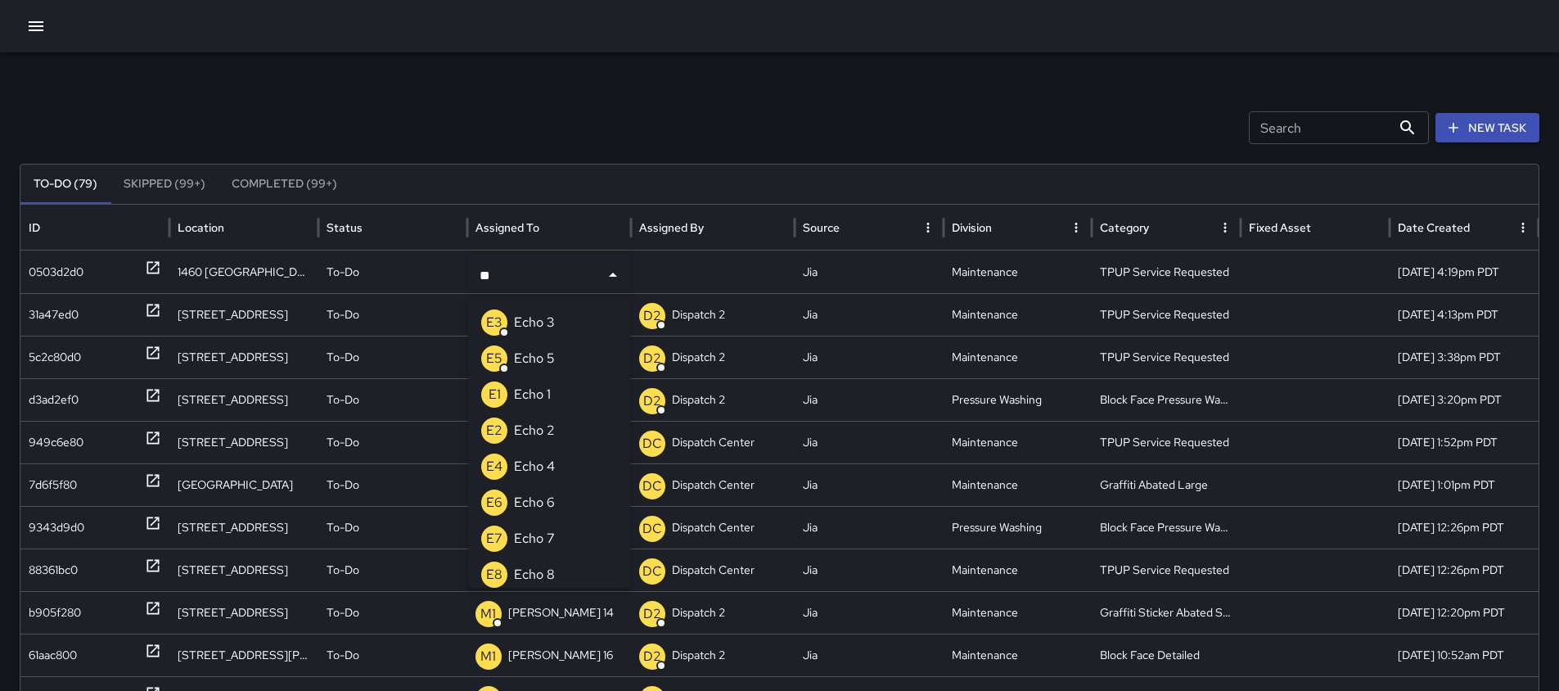
type input "***"
click at [500, 326] on p "E3" at bounding box center [494, 323] width 16 height 20
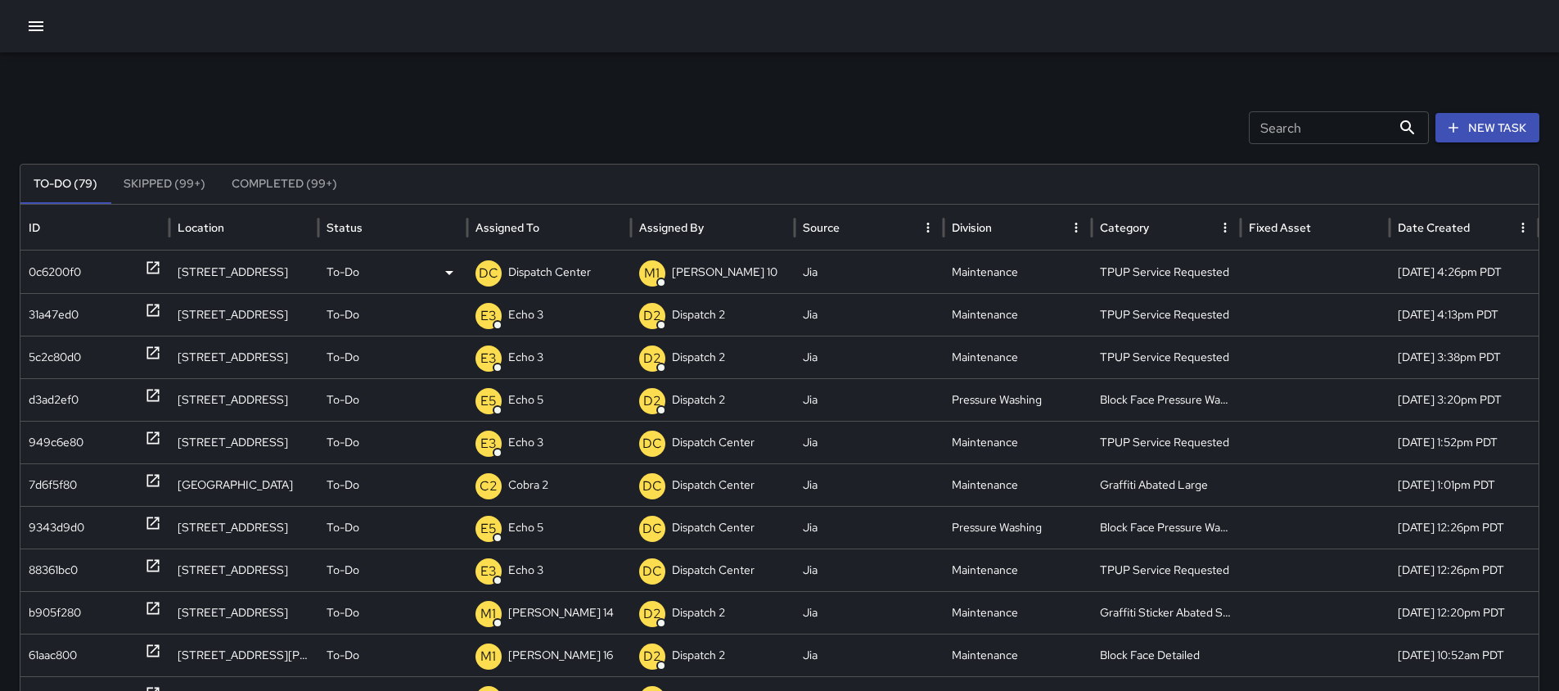
click at [522, 268] on p "Dispatch Center" at bounding box center [549, 272] width 83 height 42
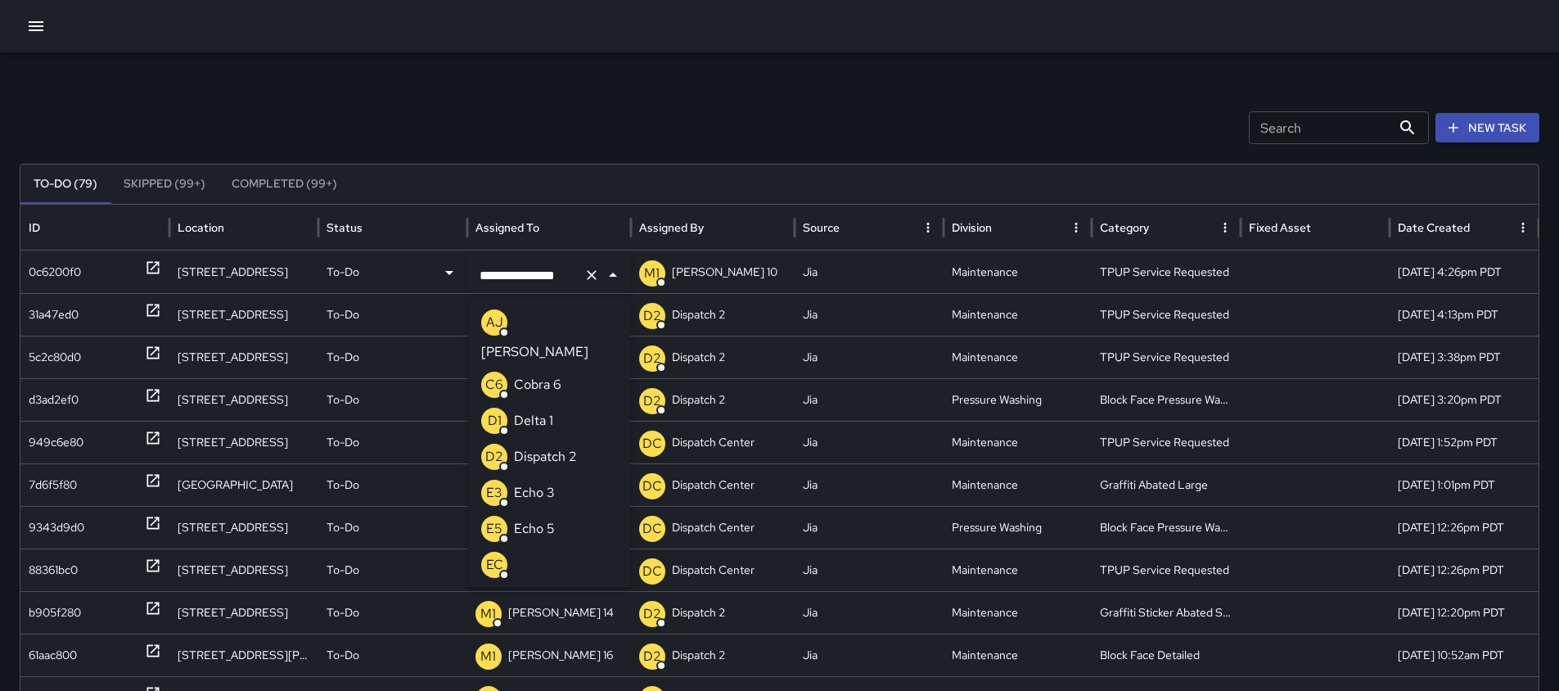
scroll to position [1169, 0]
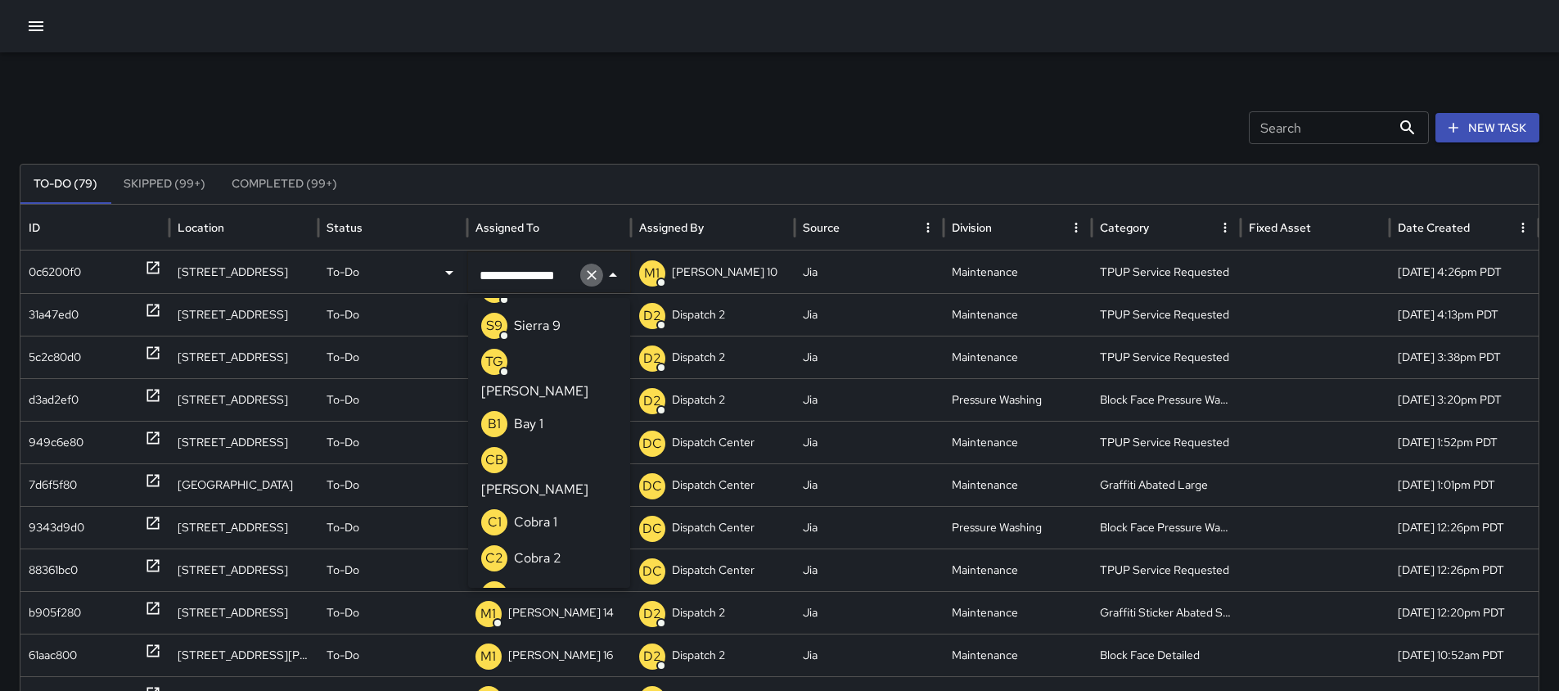
click at [592, 275] on icon "Clear" at bounding box center [592, 275] width 10 height 10
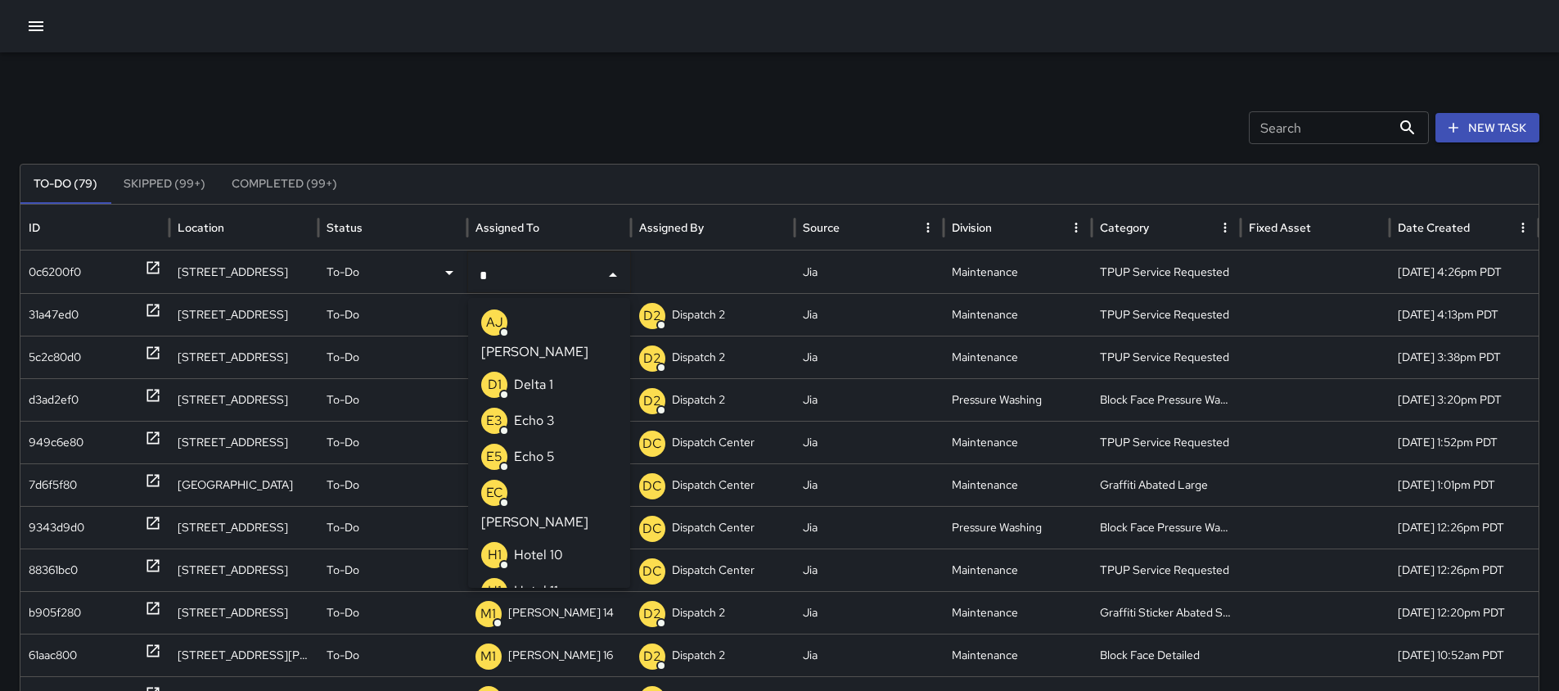
click at [536, 411] on p "Echo 3" at bounding box center [534, 421] width 41 height 20
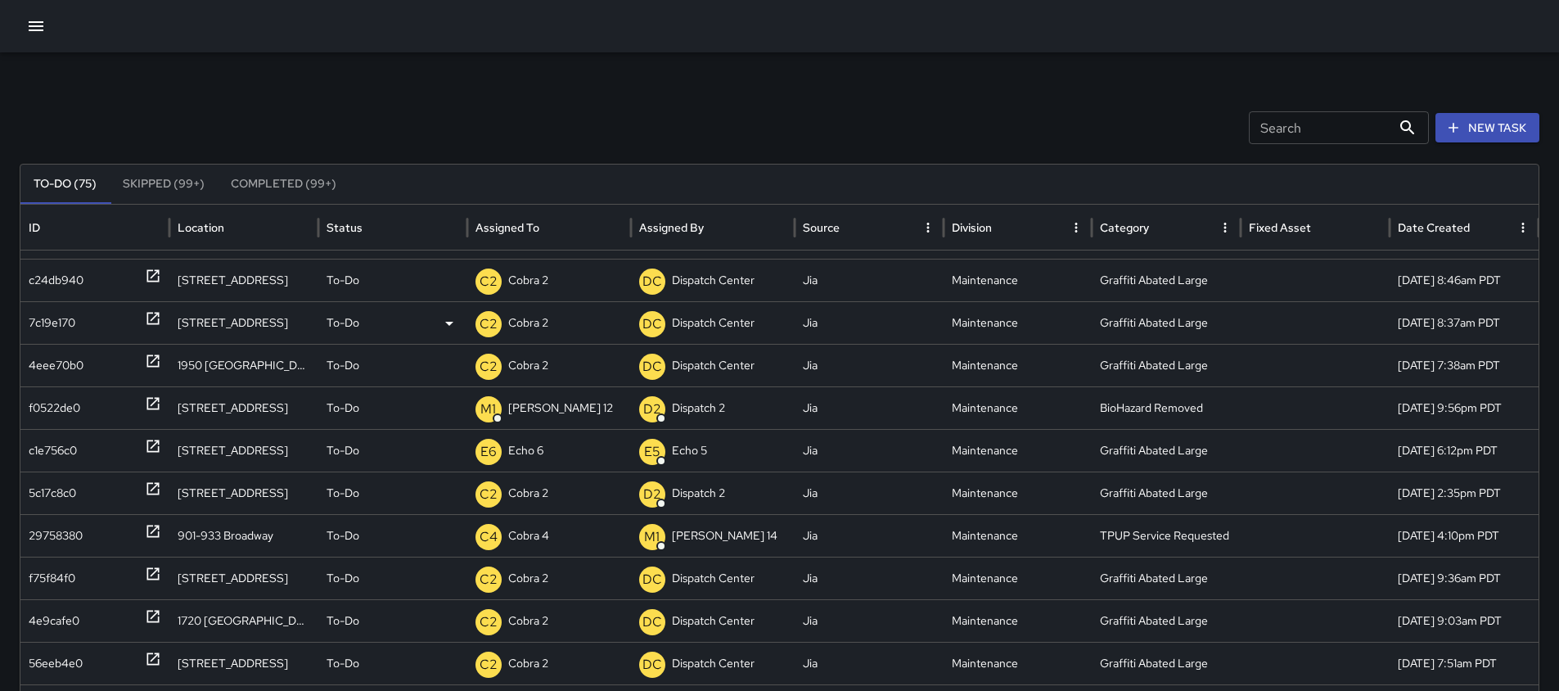
scroll to position [306, 0]
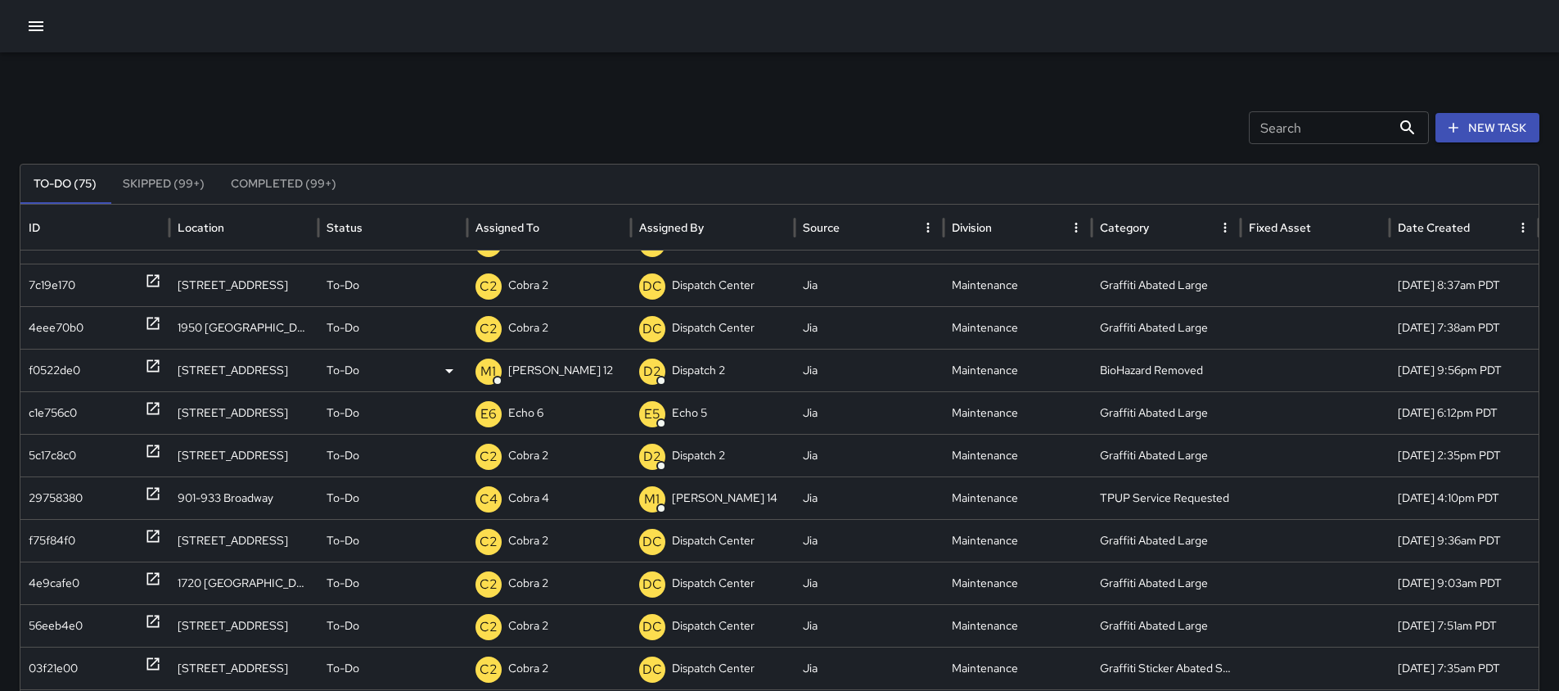
click at [539, 372] on p "[PERSON_NAME] 12" at bounding box center [560, 371] width 105 height 42
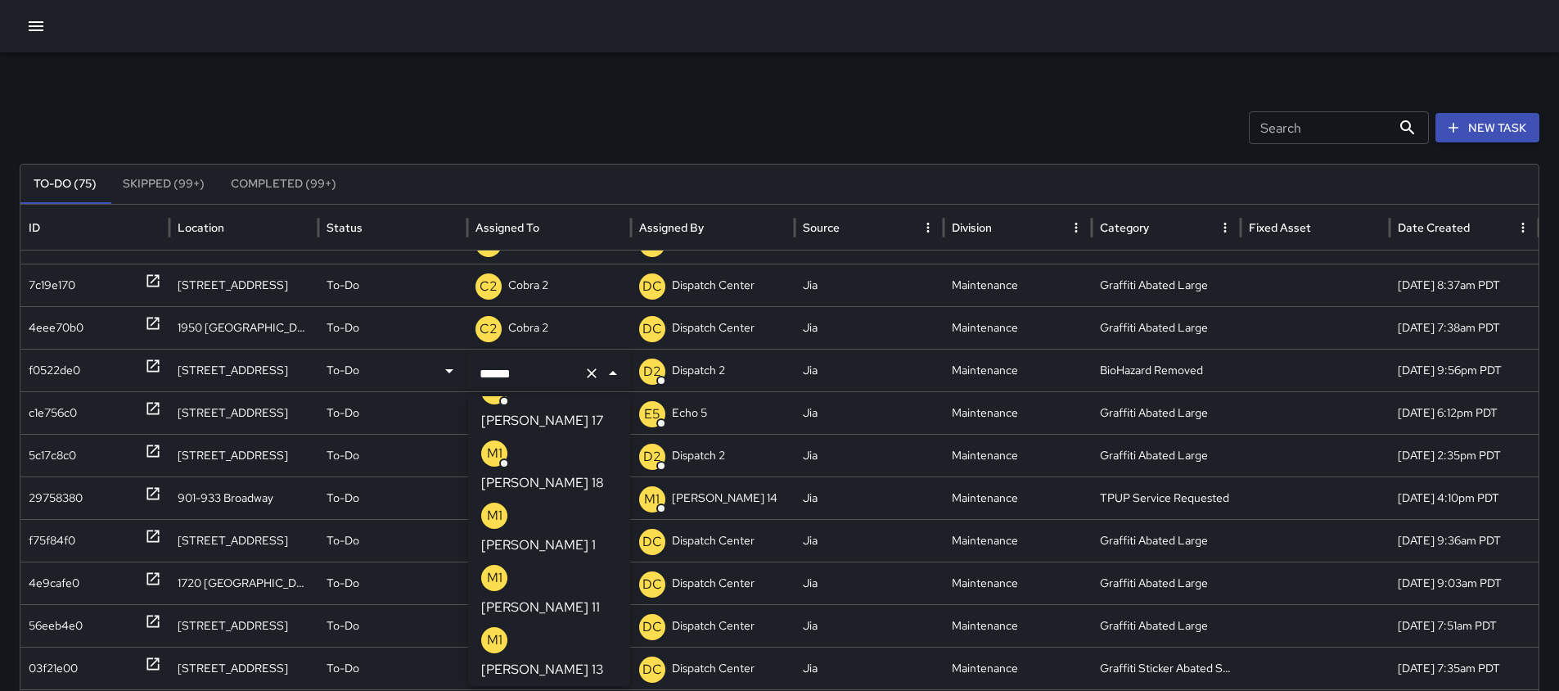
scroll to position [0, 0]
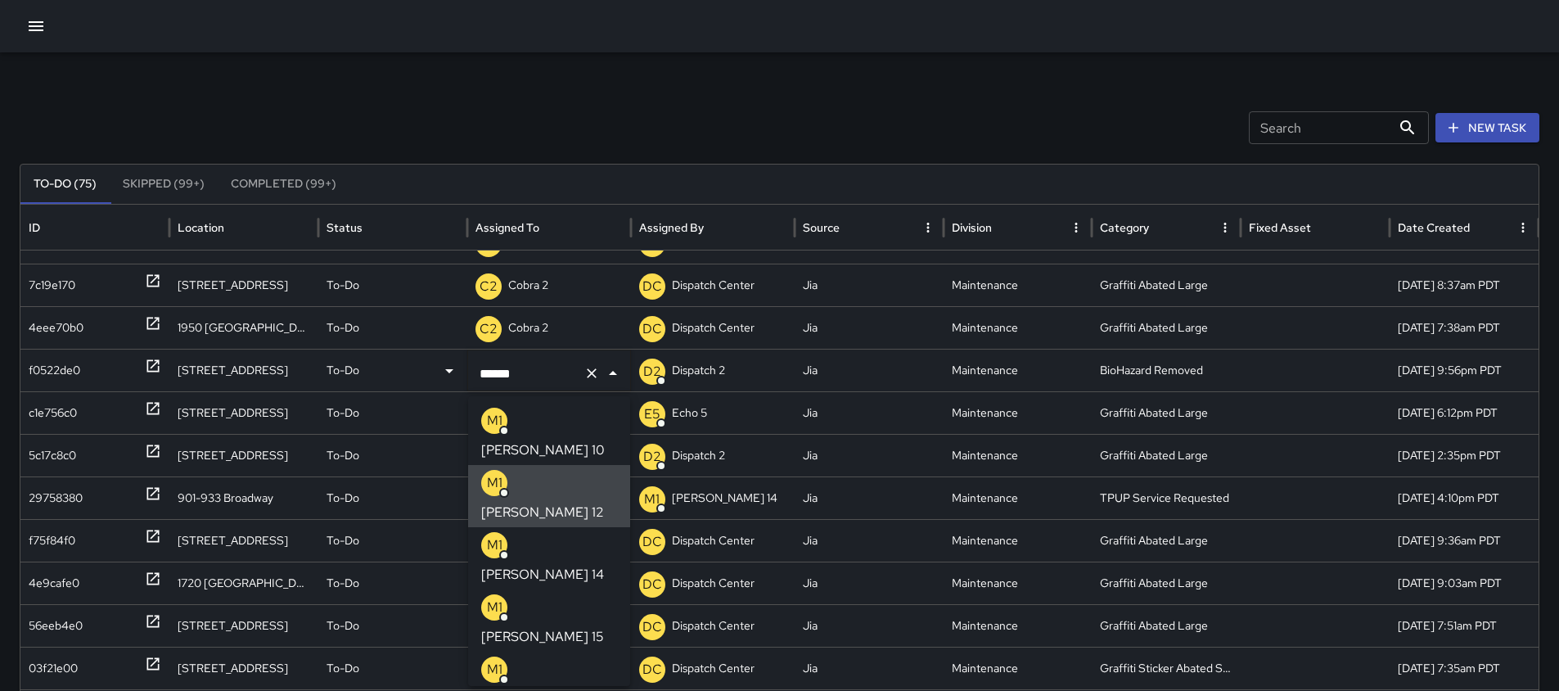
type input "*******"
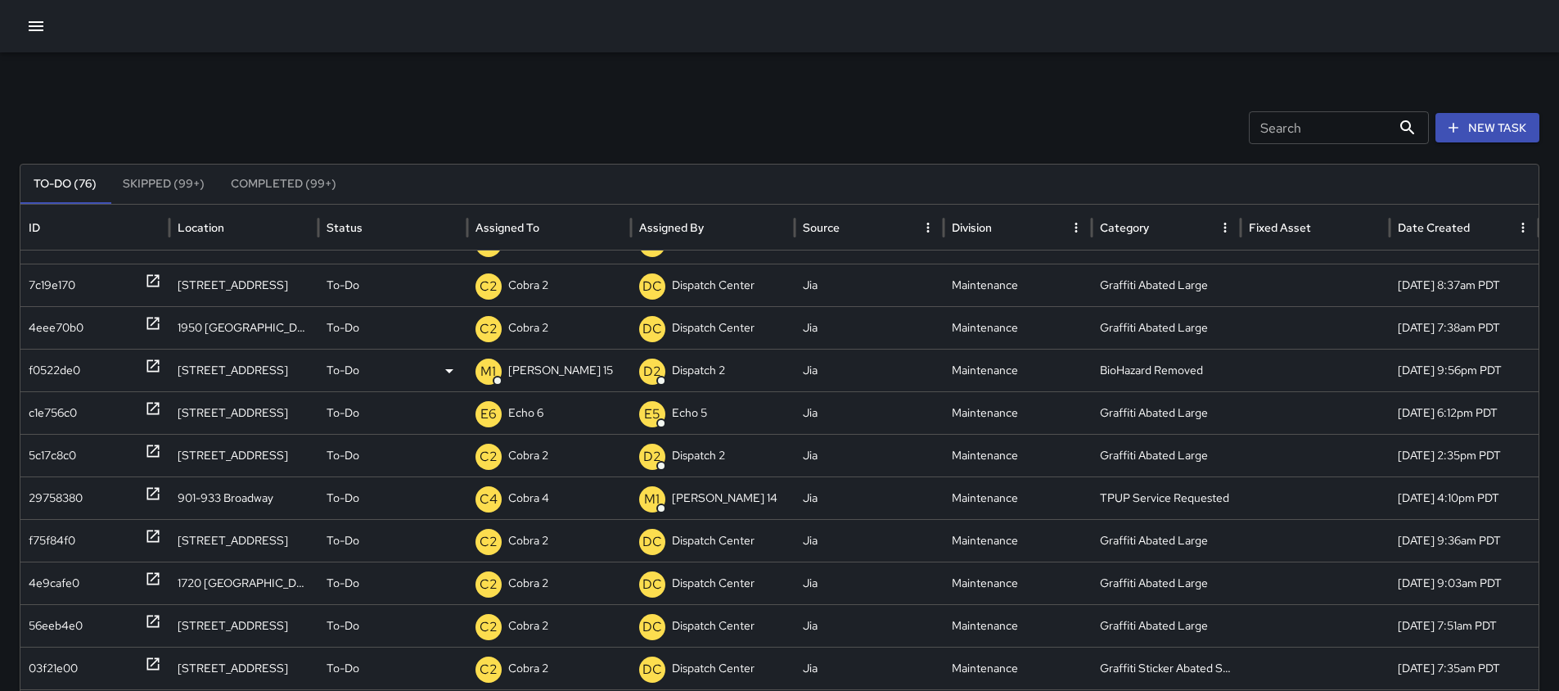
scroll to position [345, 0]
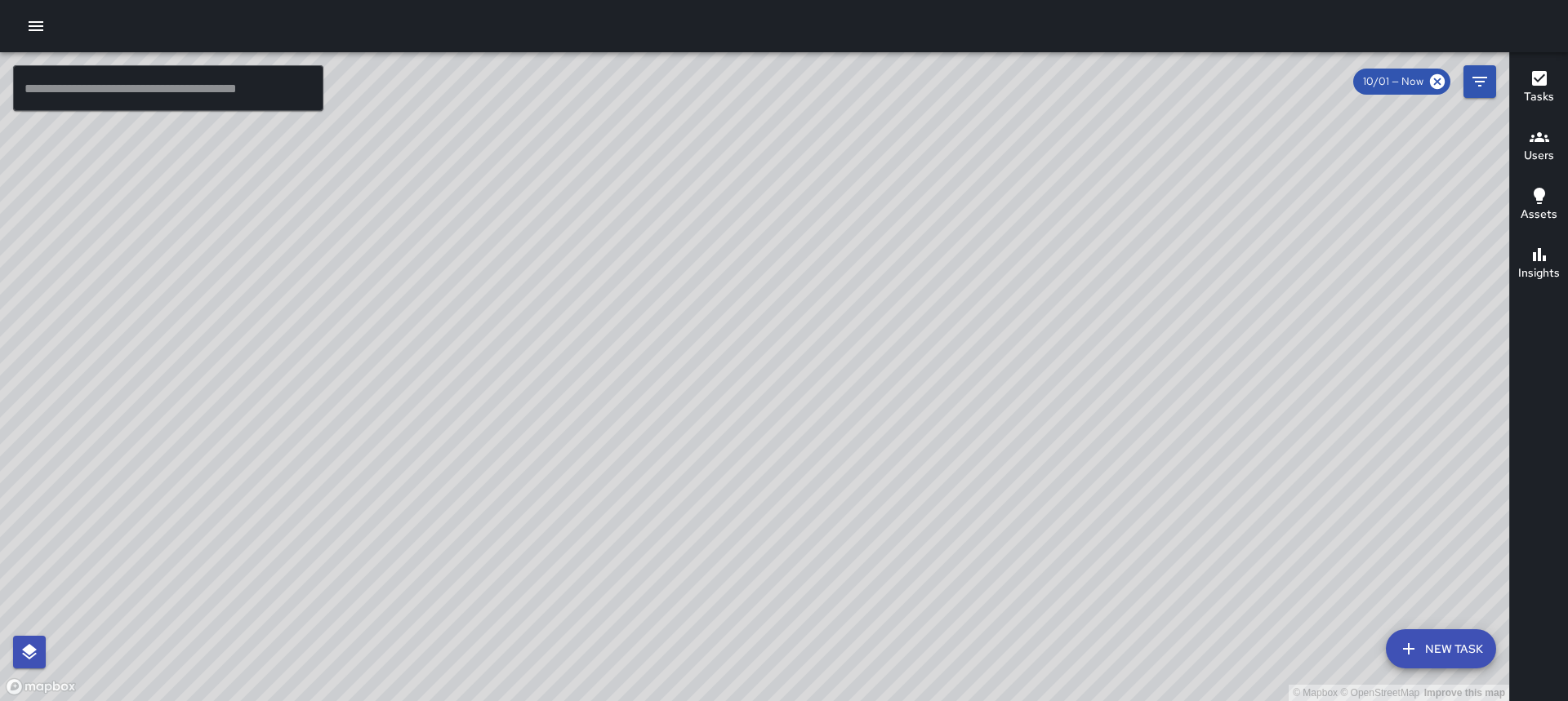
drag, startPoint x: 801, startPoint y: 310, endPoint x: 947, endPoint y: 169, distance: 203.0
click at [979, 0] on html "© Mapbox © OpenStreetMap Improve this map ​ New Task 10/01 — Now Map Layers Tas…" at bounding box center [784, 350] width 1568 height 701
drag, startPoint x: 539, startPoint y: 452, endPoint x: 737, endPoint y: 207, distance: 315.0
click at [737, 207] on div "© Mapbox © OpenStreetMap Improve this map" at bounding box center [754, 376] width 1509 height 649
drag, startPoint x: 666, startPoint y: 222, endPoint x: 670, endPoint y: 303, distance: 81.1
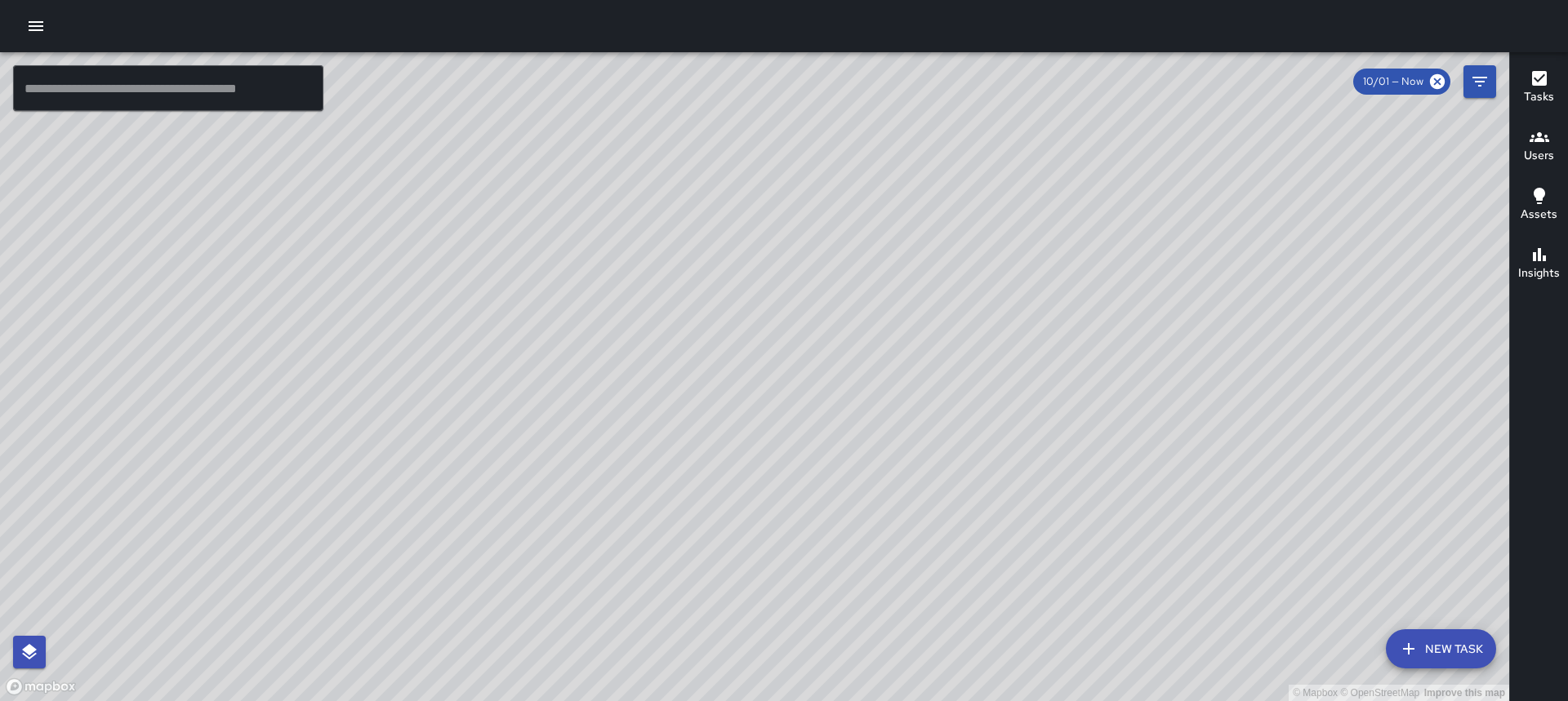
click at [670, 303] on div "© Mapbox © OpenStreetMap Improve this map" at bounding box center [754, 376] width 1509 height 649
drag, startPoint x: 710, startPoint y: 216, endPoint x: 579, endPoint y: 441, distance: 260.4
click at [579, 441] on div "© Mapbox © OpenStreetMap Improve this map" at bounding box center [754, 376] width 1509 height 649
drag, startPoint x: 830, startPoint y: 450, endPoint x: 849, endPoint y: 322, distance: 129.4
click at [849, 322] on div "© Mapbox © OpenStreetMap Improve this map" at bounding box center [754, 376] width 1509 height 649
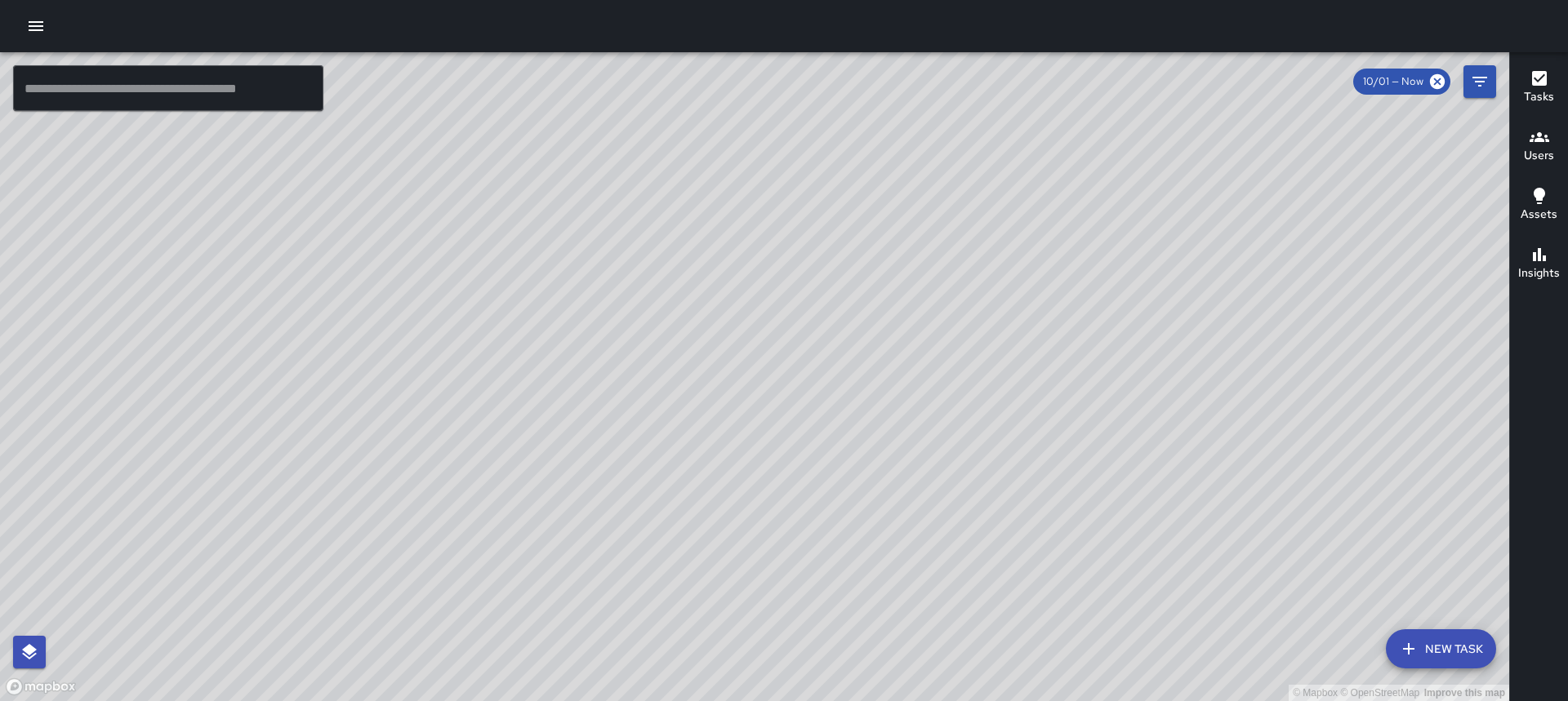
drag, startPoint x: 703, startPoint y: 476, endPoint x: 745, endPoint y: 376, distance: 108.5
click at [745, 376] on div "© Mapbox © OpenStreetMap Improve this map" at bounding box center [754, 376] width 1509 height 649
drag, startPoint x: 412, startPoint y: 229, endPoint x: 448, endPoint y: 172, distance: 67.4
click at [451, 165] on div "© Mapbox © OpenStreetMap Improve this map" at bounding box center [754, 376] width 1509 height 649
drag, startPoint x: 386, startPoint y: 396, endPoint x: 647, endPoint y: 106, distance: 390.2
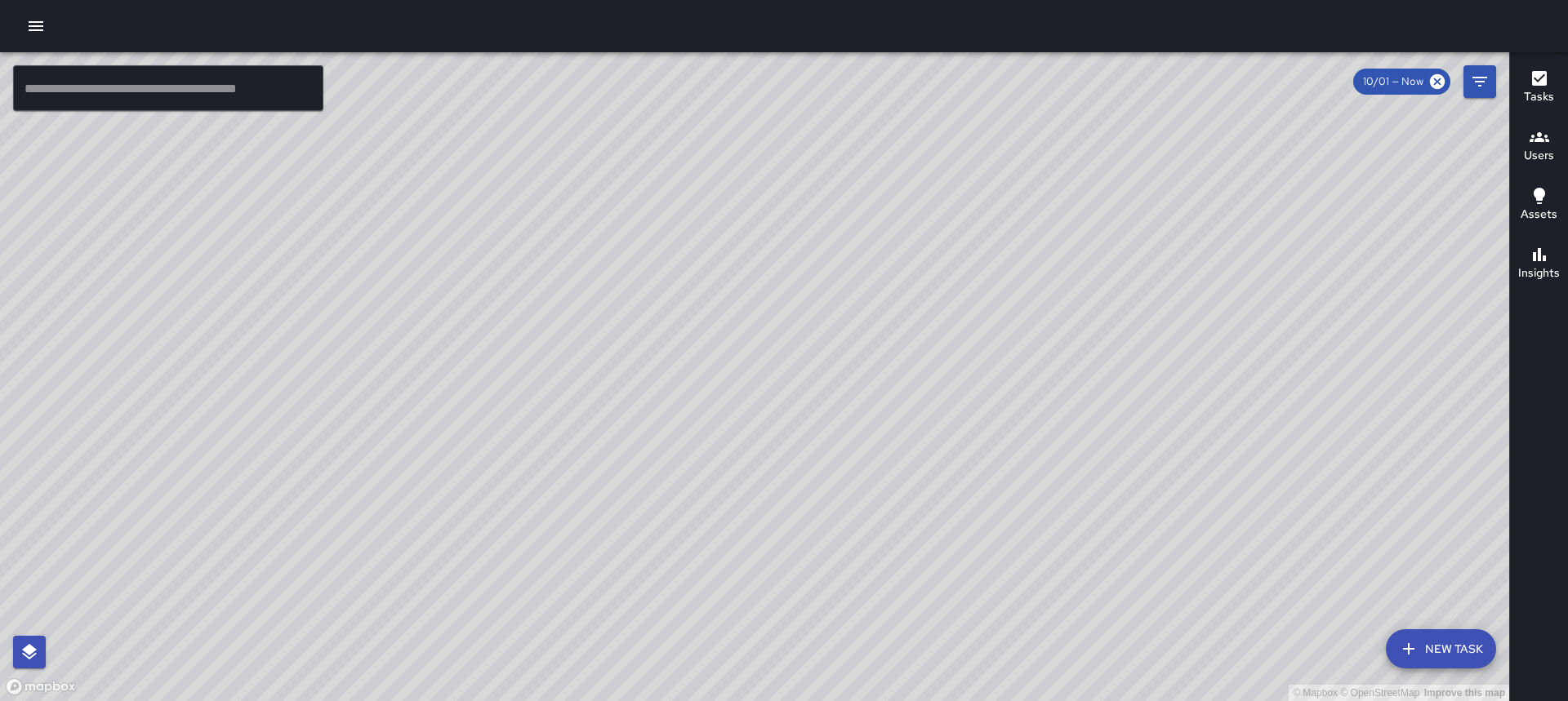
click at [644, 105] on div "© Mapbox © OpenStreetMap Improve this map" at bounding box center [754, 376] width 1509 height 649
drag, startPoint x: 434, startPoint y: 478, endPoint x: 658, endPoint y: 291, distance: 291.8
click at [658, 291] on div "© Mapbox © OpenStreetMap Improve this map" at bounding box center [754, 376] width 1509 height 649
drag, startPoint x: 496, startPoint y: 187, endPoint x: 461, endPoint y: 299, distance: 117.3
click at [461, 299] on div "© Mapbox © OpenStreetMap Improve this map" at bounding box center [754, 376] width 1509 height 649
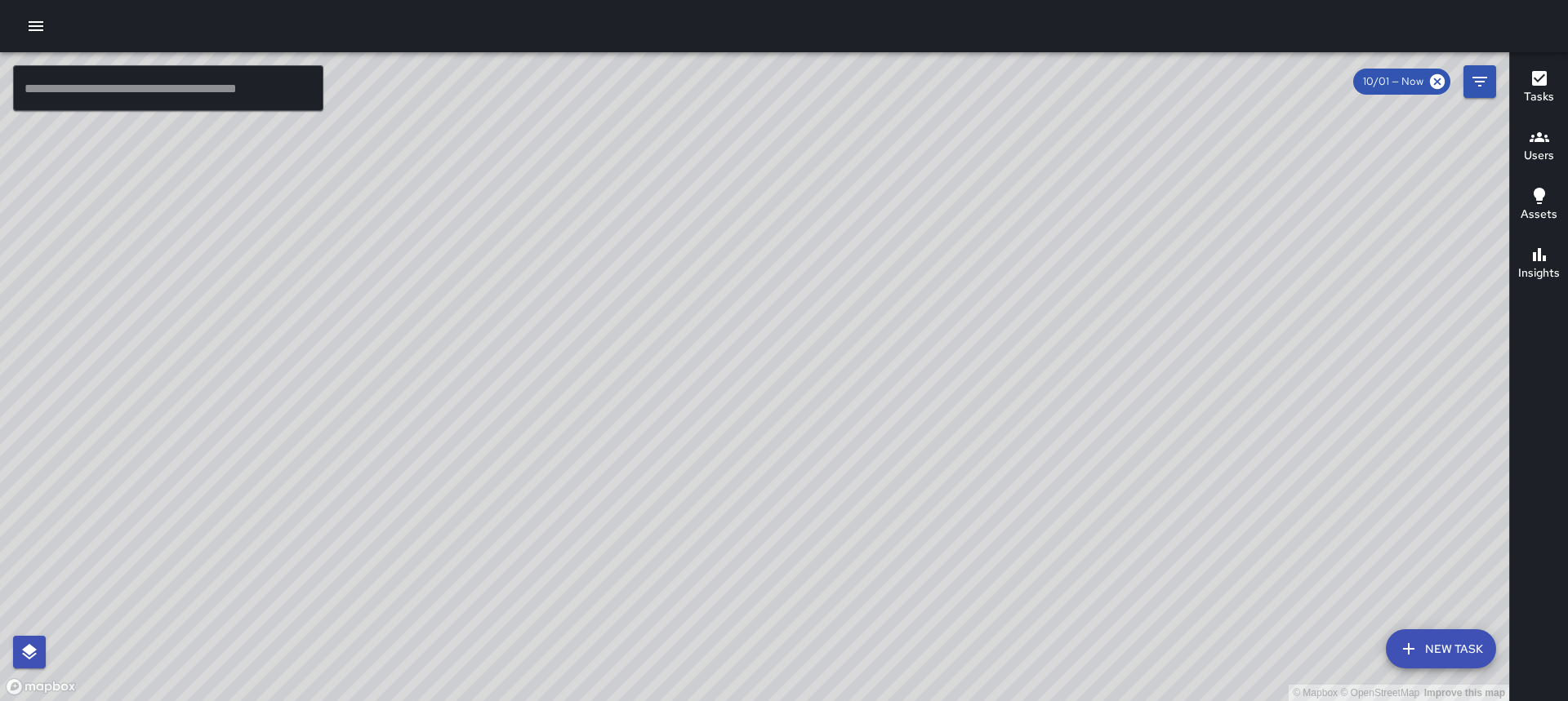
drag, startPoint x: 913, startPoint y: 213, endPoint x: 631, endPoint y: 530, distance: 424.3
click at [691, 641] on div "© Mapbox © OpenStreetMap Improve this map" at bounding box center [754, 376] width 1509 height 649
drag, startPoint x: 709, startPoint y: 619, endPoint x: 805, endPoint y: 406, distance: 233.6
click at [805, 406] on div "© Mapbox © OpenStreetMap Improve this map M3 Mike 3 394 12th Street Completed o…" at bounding box center [754, 376] width 1509 height 649
drag, startPoint x: 691, startPoint y: 559, endPoint x: 752, endPoint y: 498, distance: 86.3
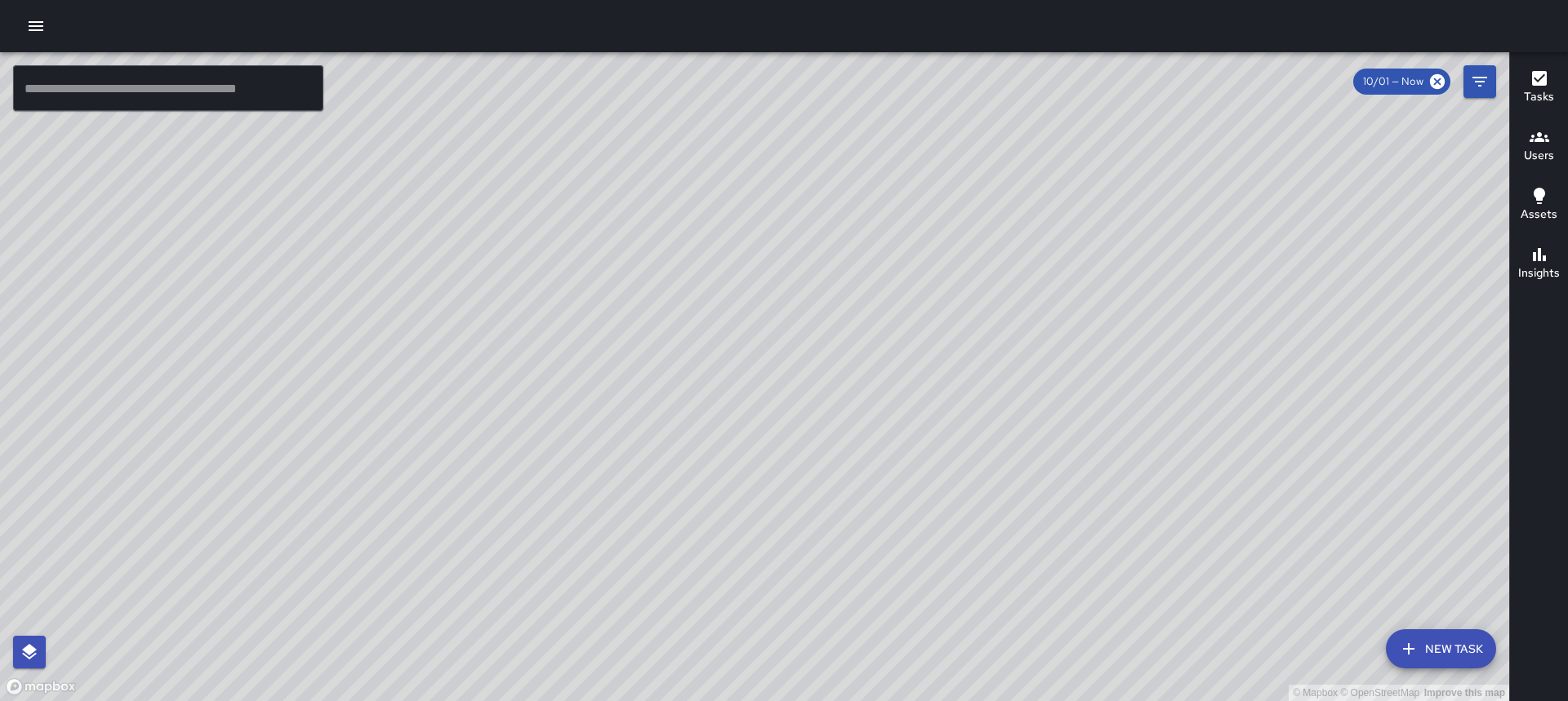
click at [781, 517] on div "© Mapbox © OpenStreetMap Improve this map" at bounding box center [754, 376] width 1509 height 649
drag, startPoint x: 979, startPoint y: 299, endPoint x: 697, endPoint y: 727, distance: 512.6
click at [697, 700] on html "© Mapbox © OpenStreetMap Improve this map ​ New Task 10/01 — Now Map Layers Tas…" at bounding box center [784, 350] width 1568 height 701
drag, startPoint x: 893, startPoint y: 157, endPoint x: 489, endPoint y: 709, distance: 684.0
click at [489, 700] on html "© Mapbox © OpenStreetMap Improve this map ​ New Task 10/01 — Now Map Layers Tas…" at bounding box center [784, 350] width 1568 height 701
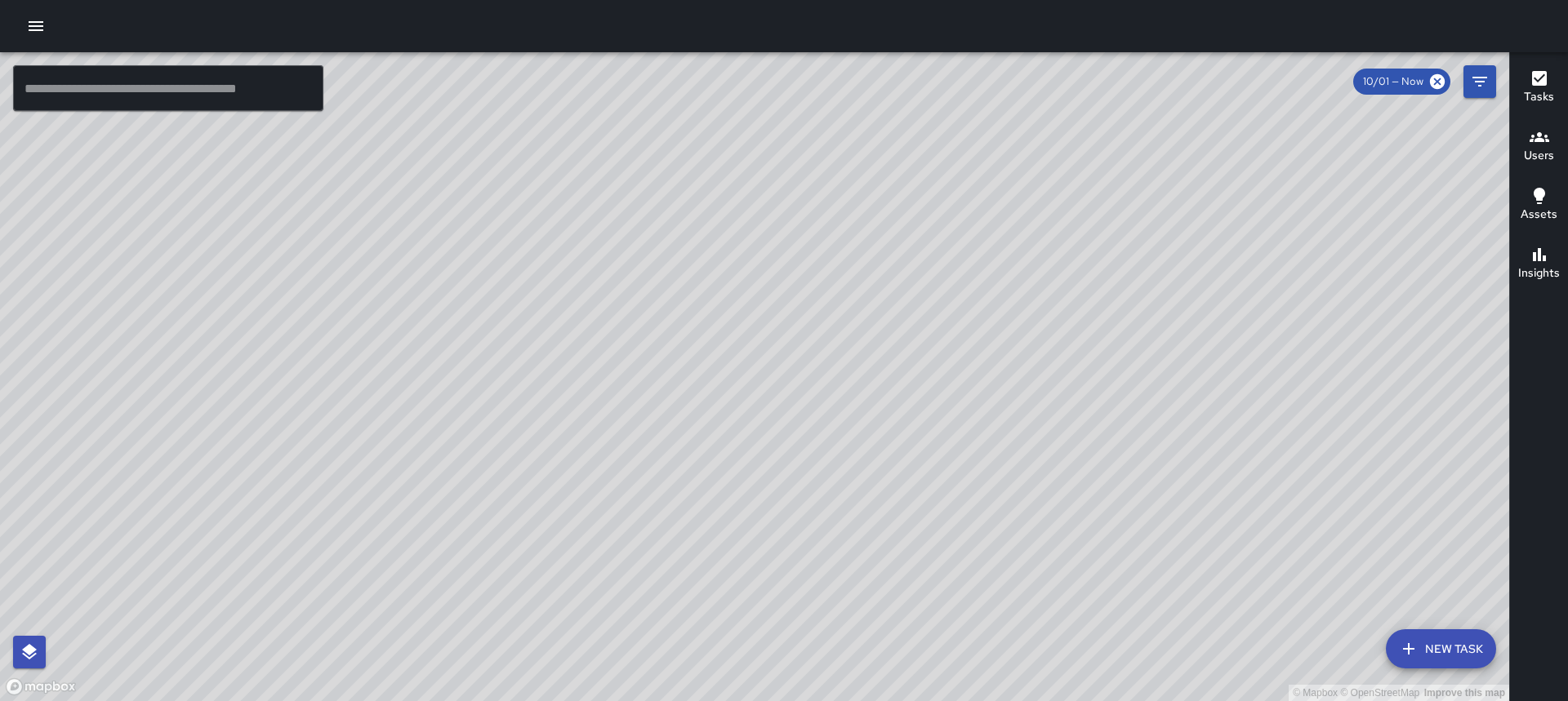
drag, startPoint x: 667, startPoint y: 160, endPoint x: 703, endPoint y: 130, distance: 46.9
click at [703, 130] on div "© Mapbox © OpenStreetMap Improve this map" at bounding box center [754, 376] width 1509 height 649
drag, startPoint x: 618, startPoint y: 442, endPoint x: 673, endPoint y: 304, distance: 148.6
click at [673, 304] on div "© Mapbox © OpenStreetMap Improve this map" at bounding box center [754, 376] width 1509 height 649
drag, startPoint x: 522, startPoint y: 542, endPoint x: 652, endPoint y: 254, distance: 316.0
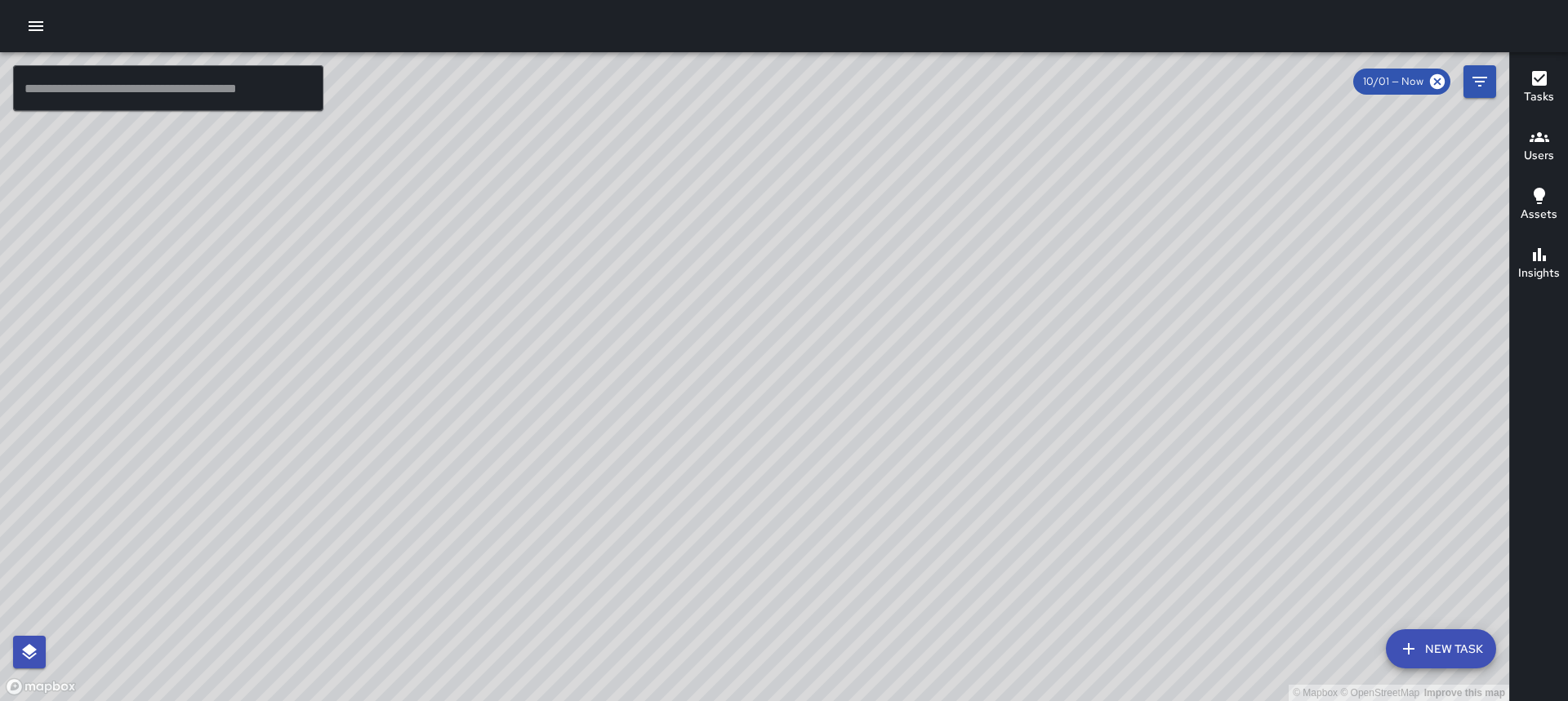
click at [652, 254] on div "© Mapbox © OpenStreetMap Improve this map" at bounding box center [754, 376] width 1509 height 649
drag, startPoint x: 597, startPoint y: 400, endPoint x: 657, endPoint y: 228, distance: 182.2
click at [657, 228] on div "© Mapbox © OpenStreetMap Improve this map" at bounding box center [754, 376] width 1509 height 649
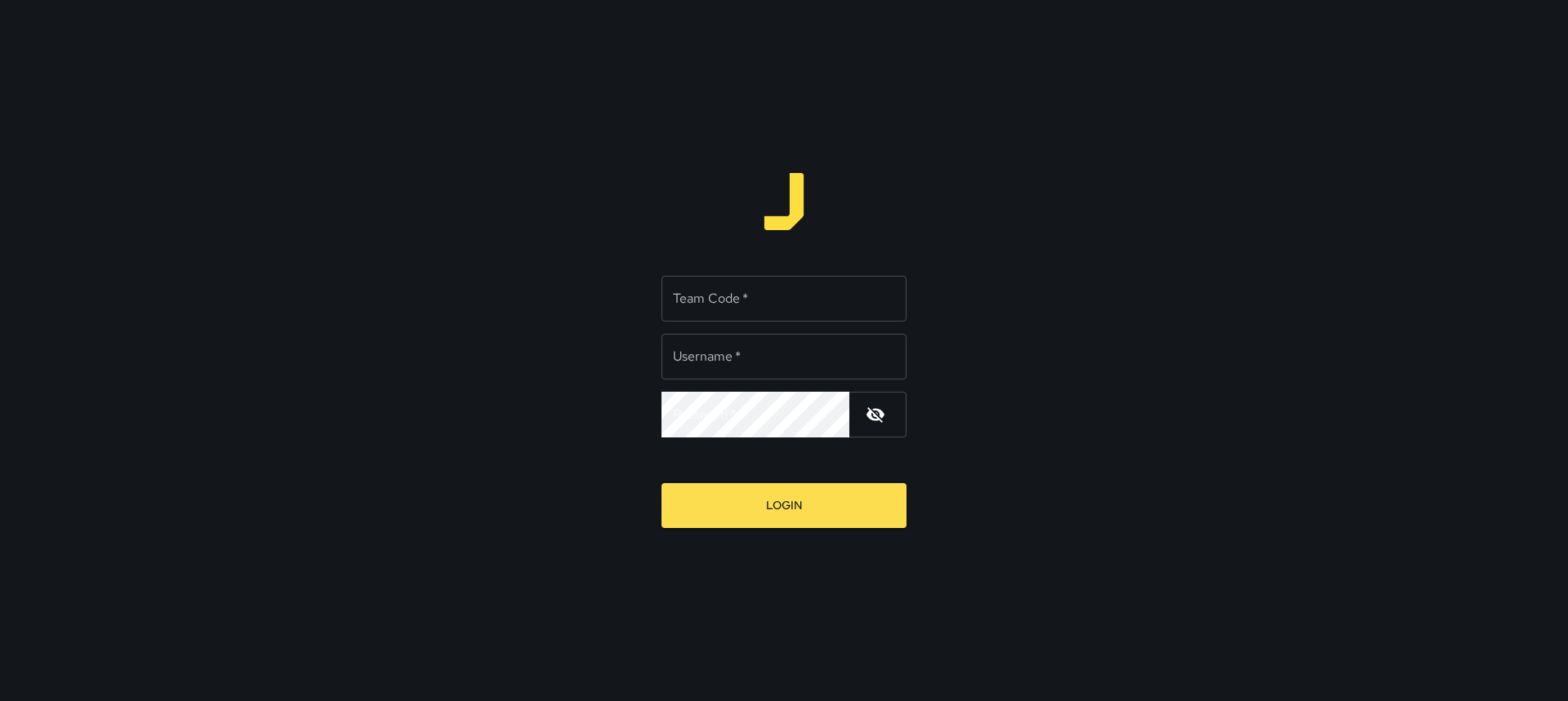
type input "*********"
click at [761, 295] on input "Team Code   *" at bounding box center [784, 299] width 245 height 46
type input "****"
click at [754, 512] on button "Login" at bounding box center [784, 506] width 245 height 45
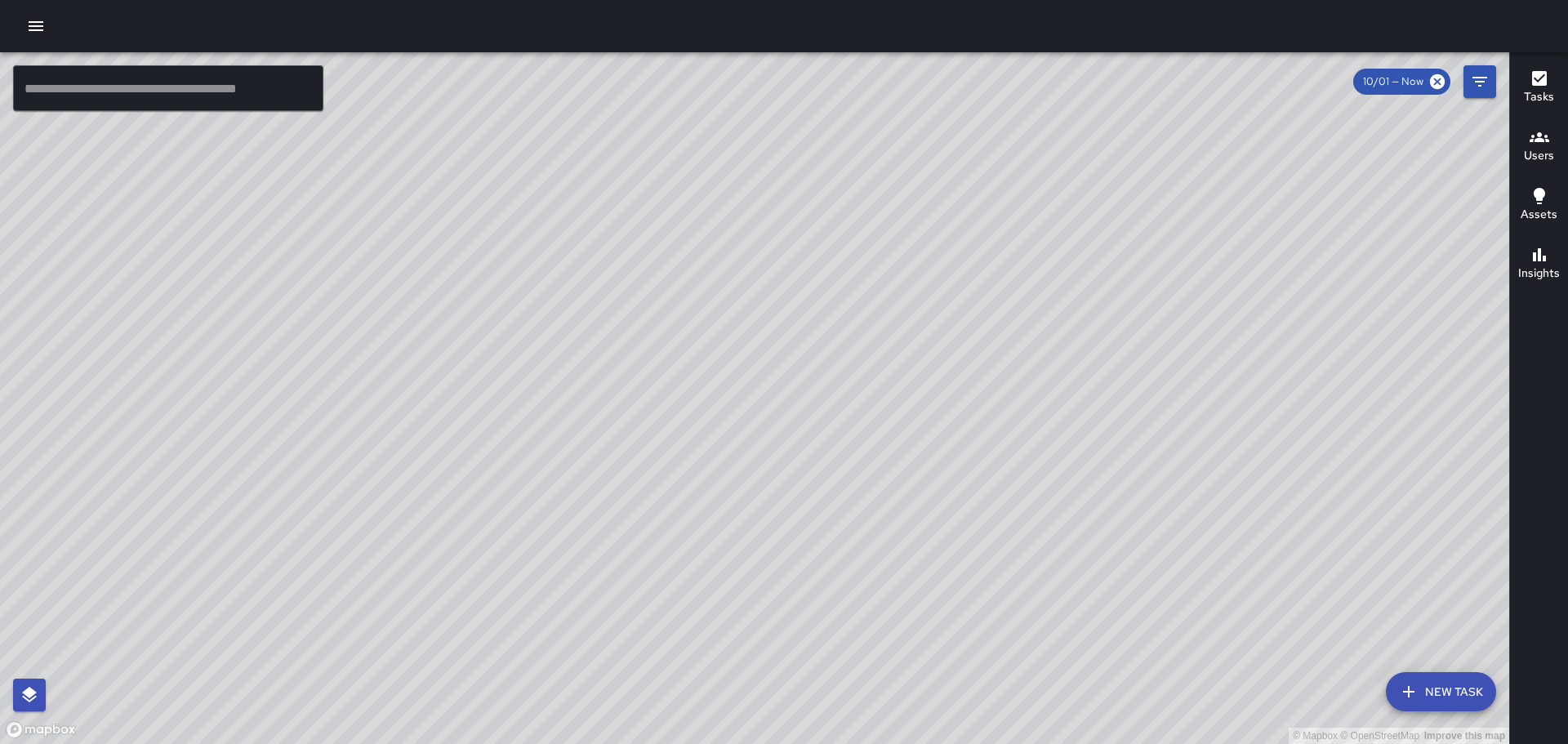
drag, startPoint x: 819, startPoint y: 434, endPoint x: 924, endPoint y: 124, distance: 327.3
click at [924, 124] on div "© Mapbox © OpenStreetMap Improve this map" at bounding box center [754, 397] width 1509 height 691
drag, startPoint x: 569, startPoint y: 585, endPoint x: 693, endPoint y: 282, distance: 327.4
click at [693, 282] on div "© Mapbox © OpenStreetMap Improve this map" at bounding box center [754, 397] width 1509 height 691
drag, startPoint x: 988, startPoint y: 174, endPoint x: 819, endPoint y: 547, distance: 409.5
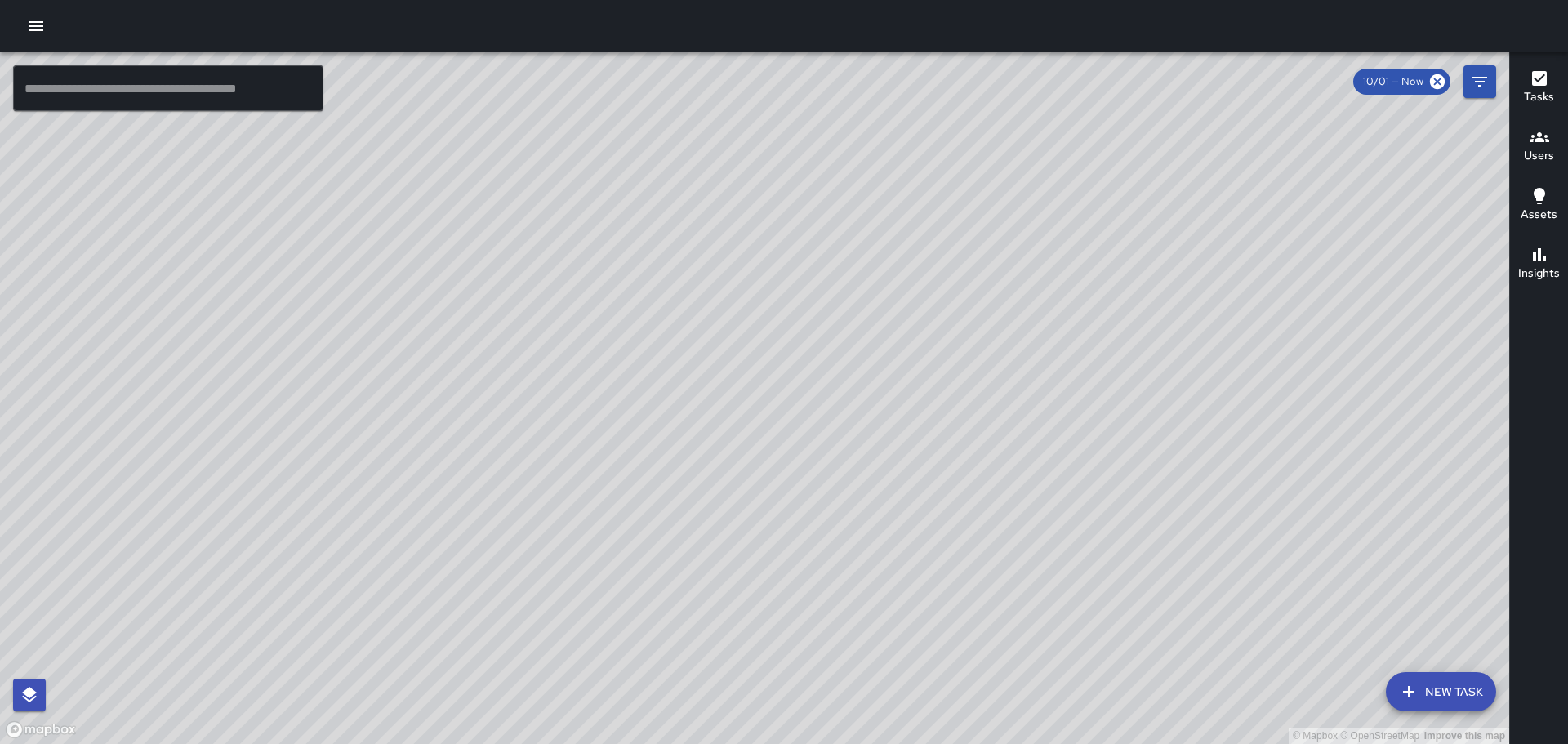
click at [819, 547] on div "© Mapbox © OpenStreetMap Improve this map" at bounding box center [754, 397] width 1509 height 691
drag, startPoint x: 651, startPoint y: 403, endPoint x: 788, endPoint y: -3, distance: 428.5
click at [788, 0] on html "© Mapbox © OpenStreetMap Improve this map ​ New Task 10/01 — Now Map Layers Tas…" at bounding box center [784, 372] width 1568 height 744
drag, startPoint x: 861, startPoint y: 345, endPoint x: 706, endPoint y: 253, distance: 180.2
click at [685, 291] on div "© Mapbox © OpenStreetMap Improve this map" at bounding box center [754, 397] width 1509 height 691
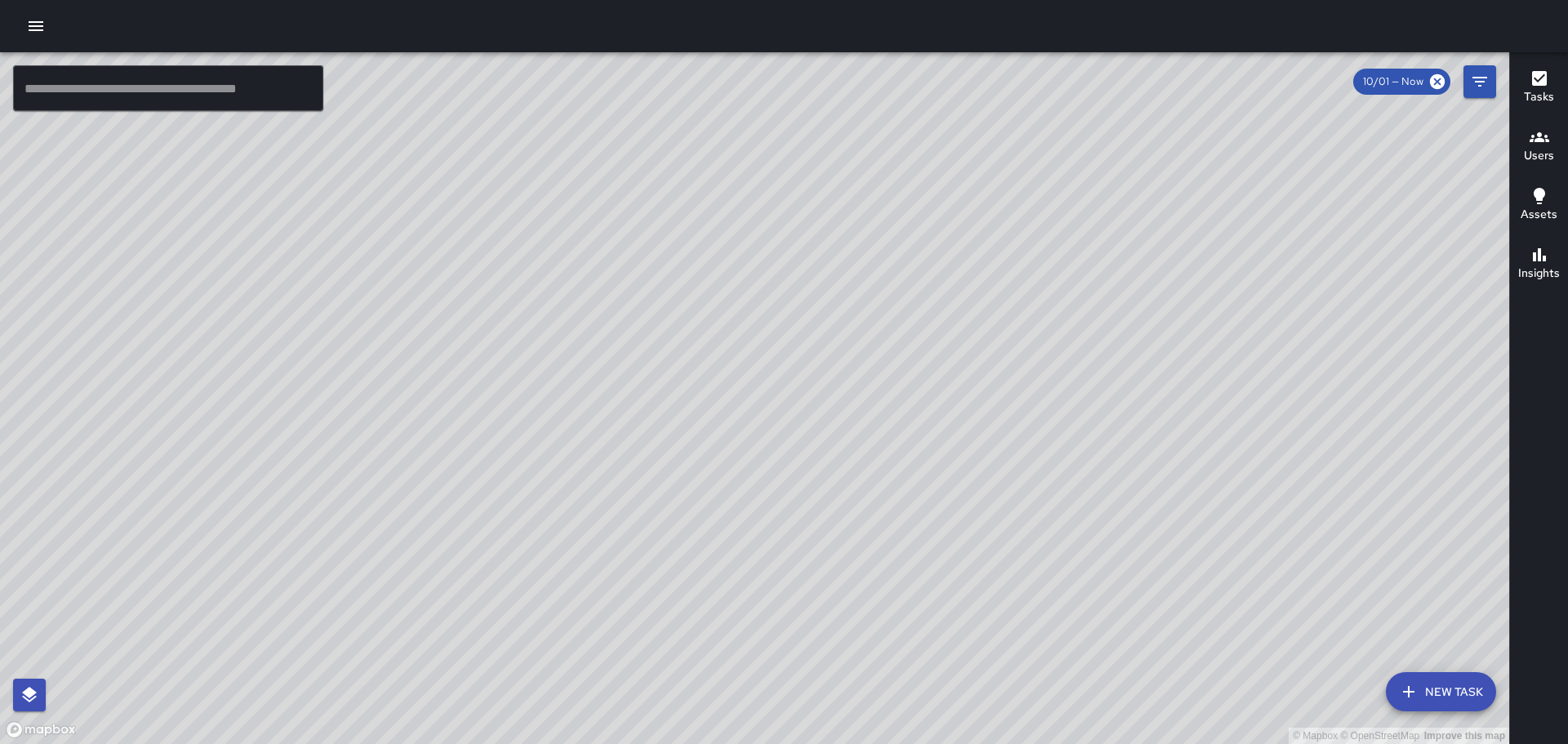
drag, startPoint x: 754, startPoint y: 451, endPoint x: 821, endPoint y: 218, distance: 242.4
click at [821, 218] on div "© Mapbox © OpenStreetMap Improve this map" at bounding box center [754, 397] width 1509 height 691
drag, startPoint x: 828, startPoint y: 151, endPoint x: 677, endPoint y: 445, distance: 330.5
click at [683, 468] on div "© Mapbox © OpenStreetMap Improve this map" at bounding box center [754, 397] width 1509 height 691
drag, startPoint x: 849, startPoint y: 229, endPoint x: 585, endPoint y: 606, distance: 460.2
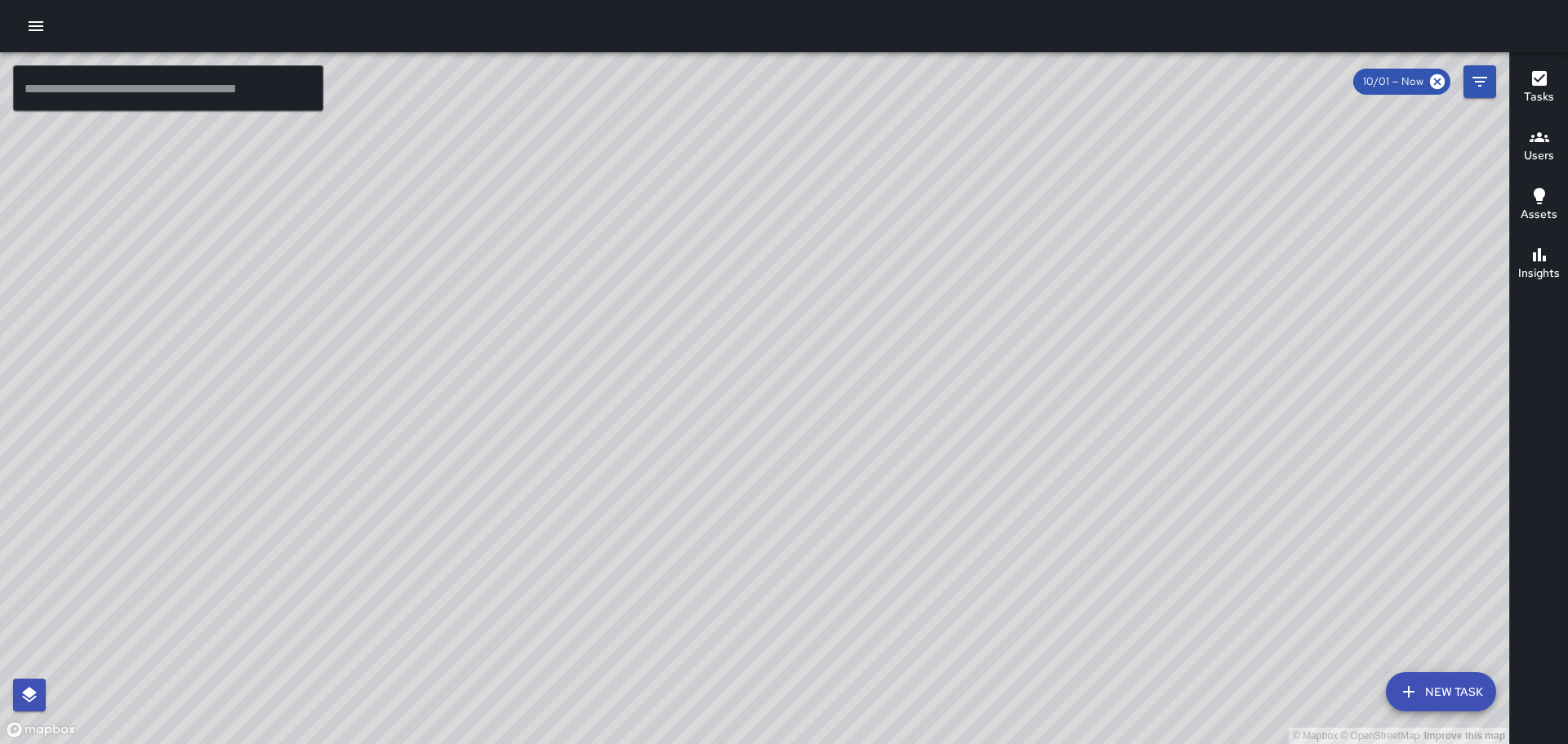
click at [585, 606] on div "© Mapbox © OpenStreetMap Improve this map" at bounding box center [754, 397] width 1509 height 691
drag, startPoint x: 882, startPoint y: 225, endPoint x: 785, endPoint y: 552, distance: 341.1
click at [787, 552] on div "© Mapbox © OpenStreetMap Improve this map" at bounding box center [754, 397] width 1509 height 691
drag, startPoint x: 651, startPoint y: 536, endPoint x: 731, endPoint y: 238, distance: 308.6
click at [731, 238] on div "© Mapbox © OpenStreetMap Improve this map" at bounding box center [754, 397] width 1509 height 691
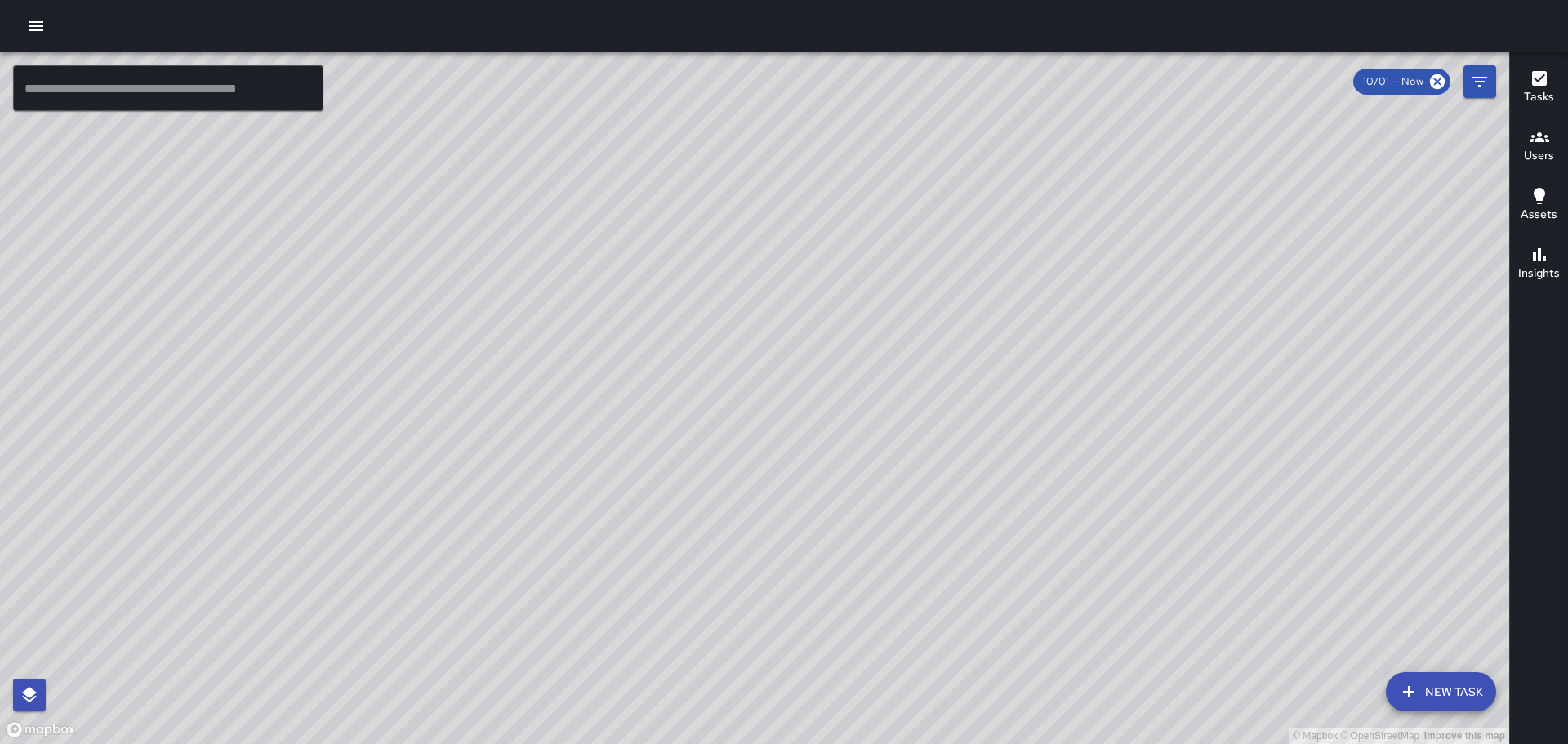
drag, startPoint x: 588, startPoint y: 501, endPoint x: 642, endPoint y: 211, distance: 295.0
click at [637, 158] on div "© Mapbox © OpenStreetMap Improve this map" at bounding box center [754, 397] width 1509 height 691
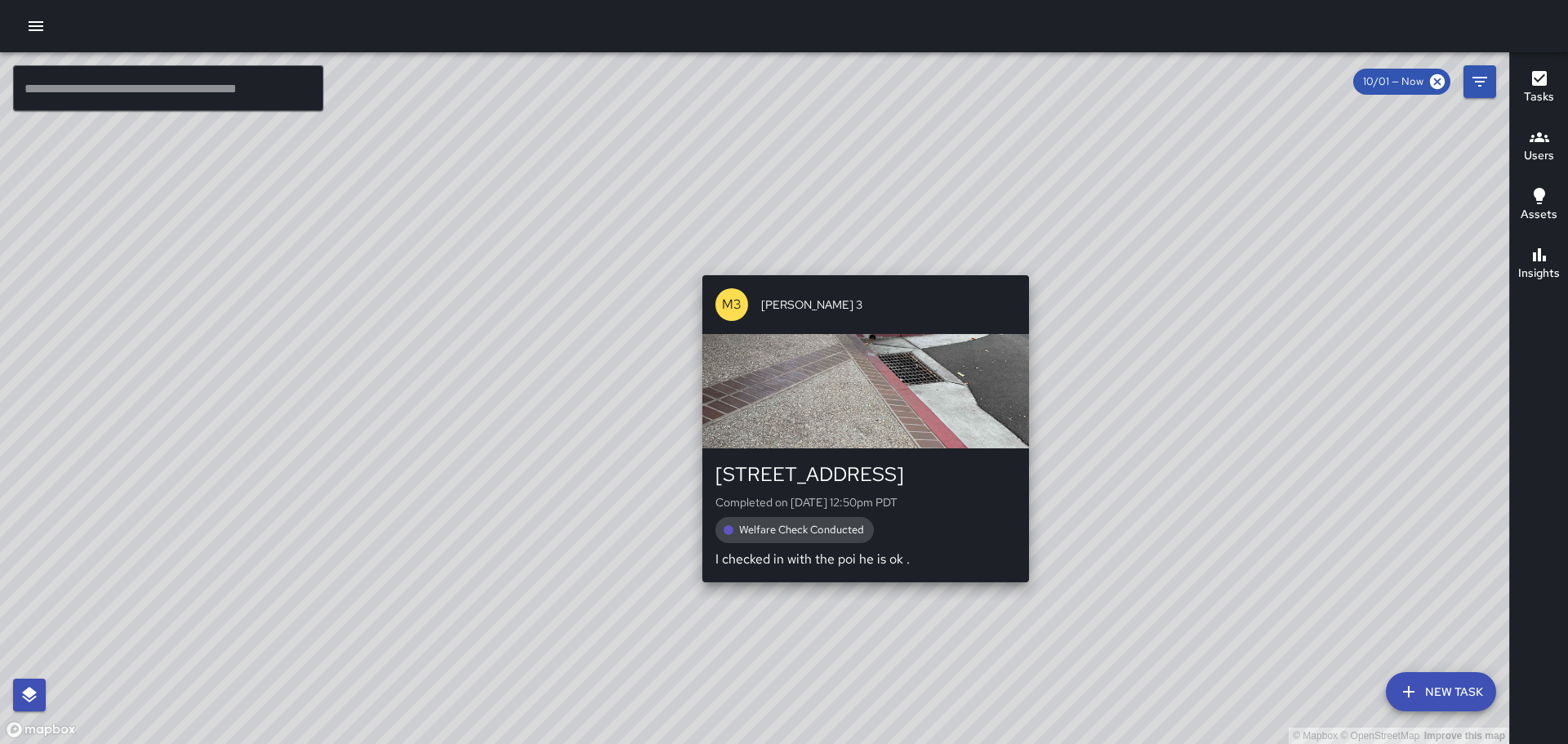
drag, startPoint x: 615, startPoint y: 412, endPoint x: 860, endPoint y: 258, distance: 289.4
click at [860, 258] on div "© Mapbox © OpenStreetMap Improve this map M3 Mike 3 1000 Broadway Completed on …" at bounding box center [754, 397] width 1509 height 691
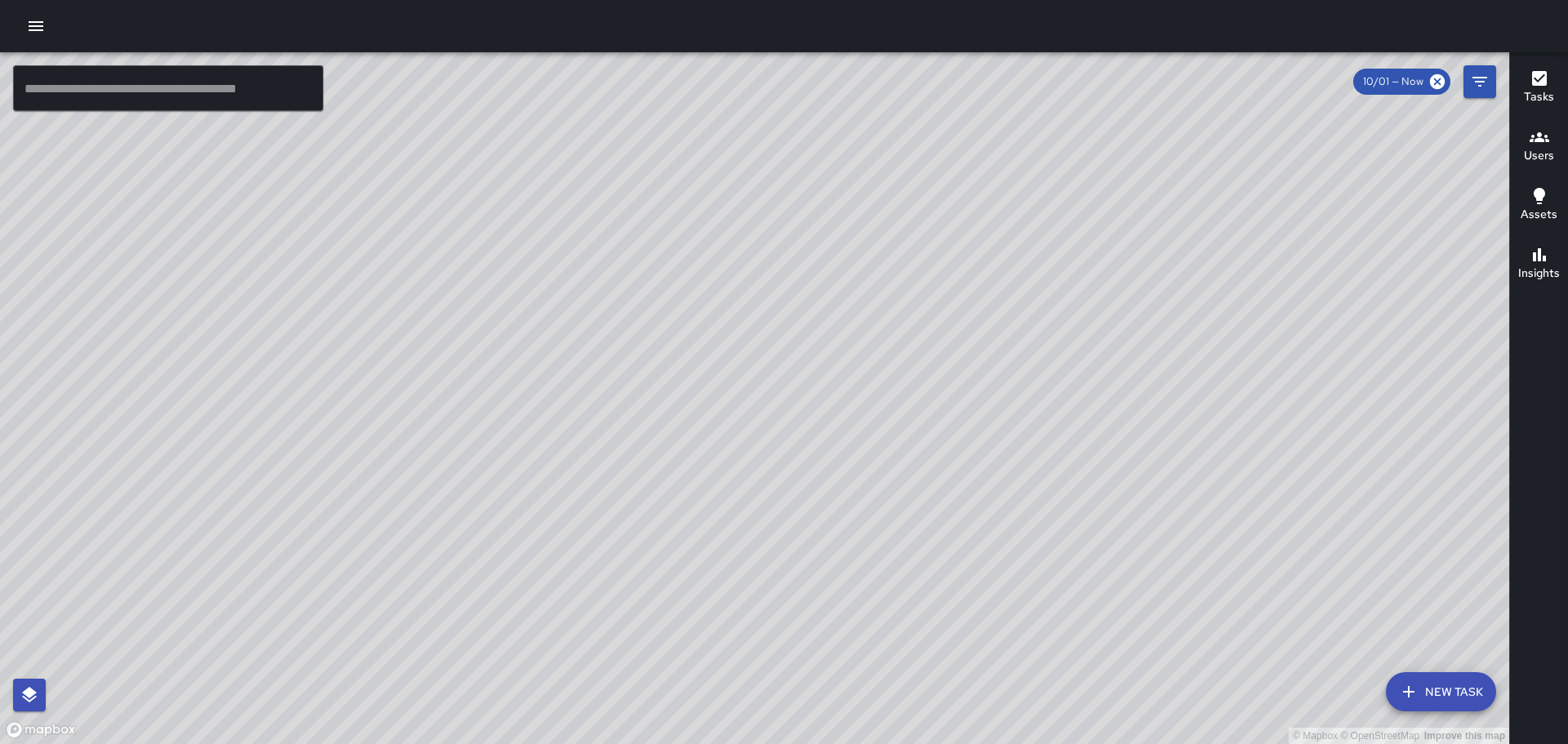
drag, startPoint x: 927, startPoint y: 204, endPoint x: 608, endPoint y: 705, distance: 593.9
click at [605, 700] on html "© Mapbox © OpenStreetMap Improve this map ​ New Task 10/01 — Now Map Layers Tas…" at bounding box center [784, 372] width 1568 height 744
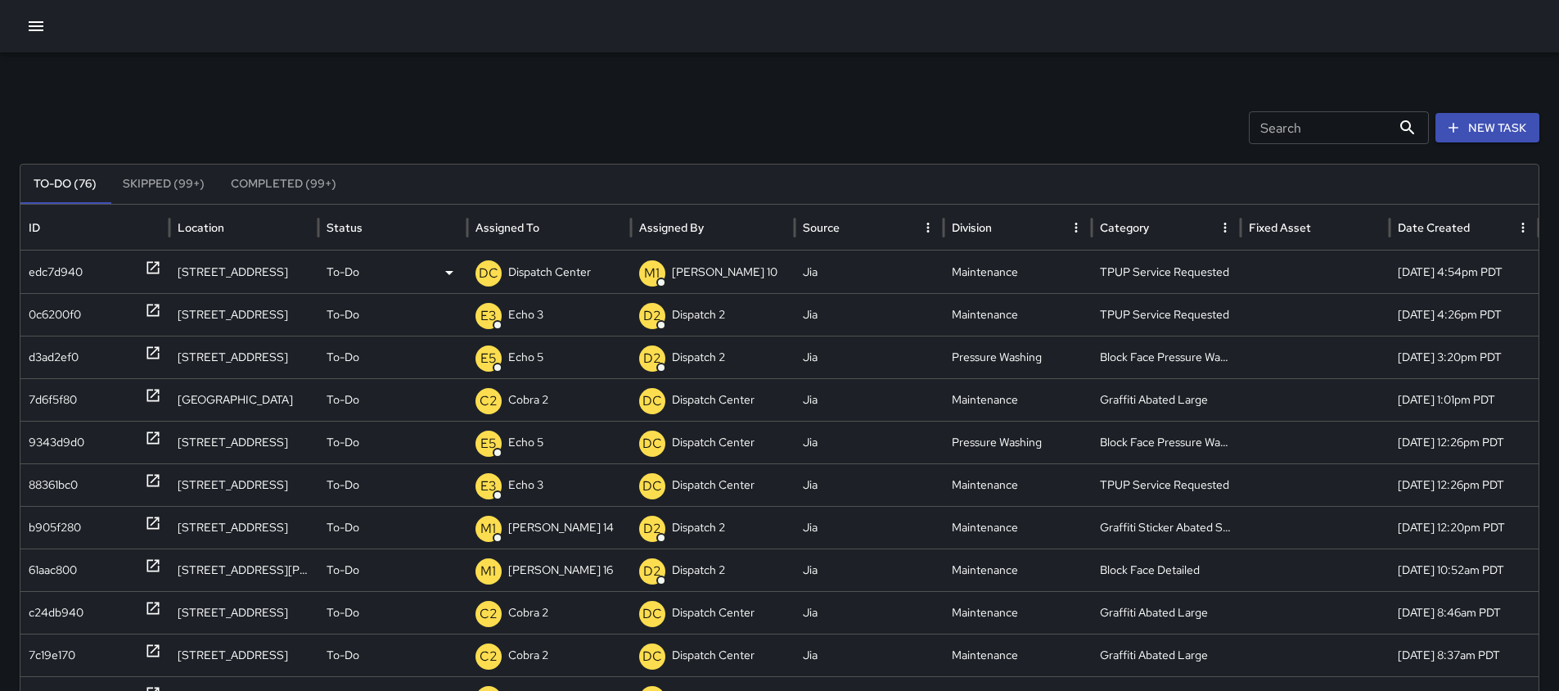
click at [580, 277] on p "Dispatch Center" at bounding box center [549, 272] width 83 height 42
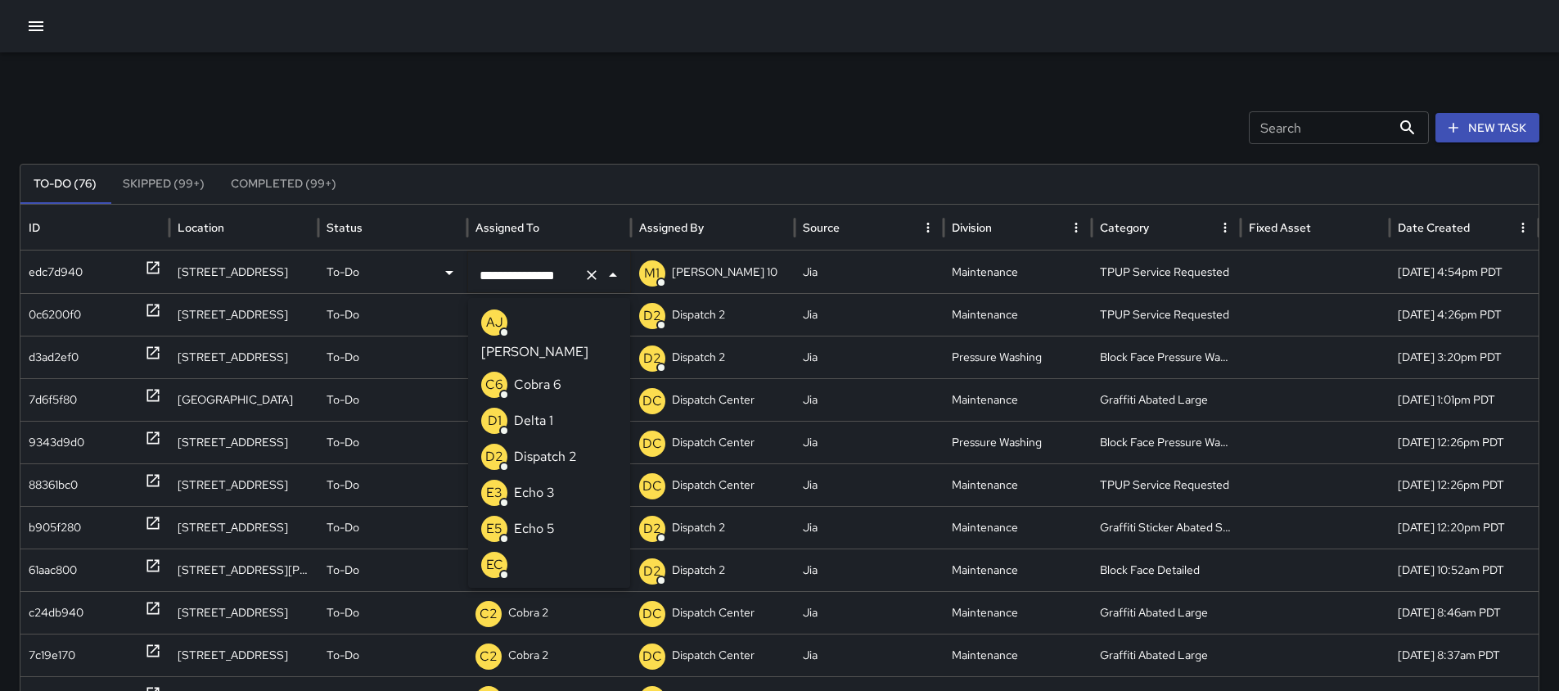
scroll to position [1169, 0]
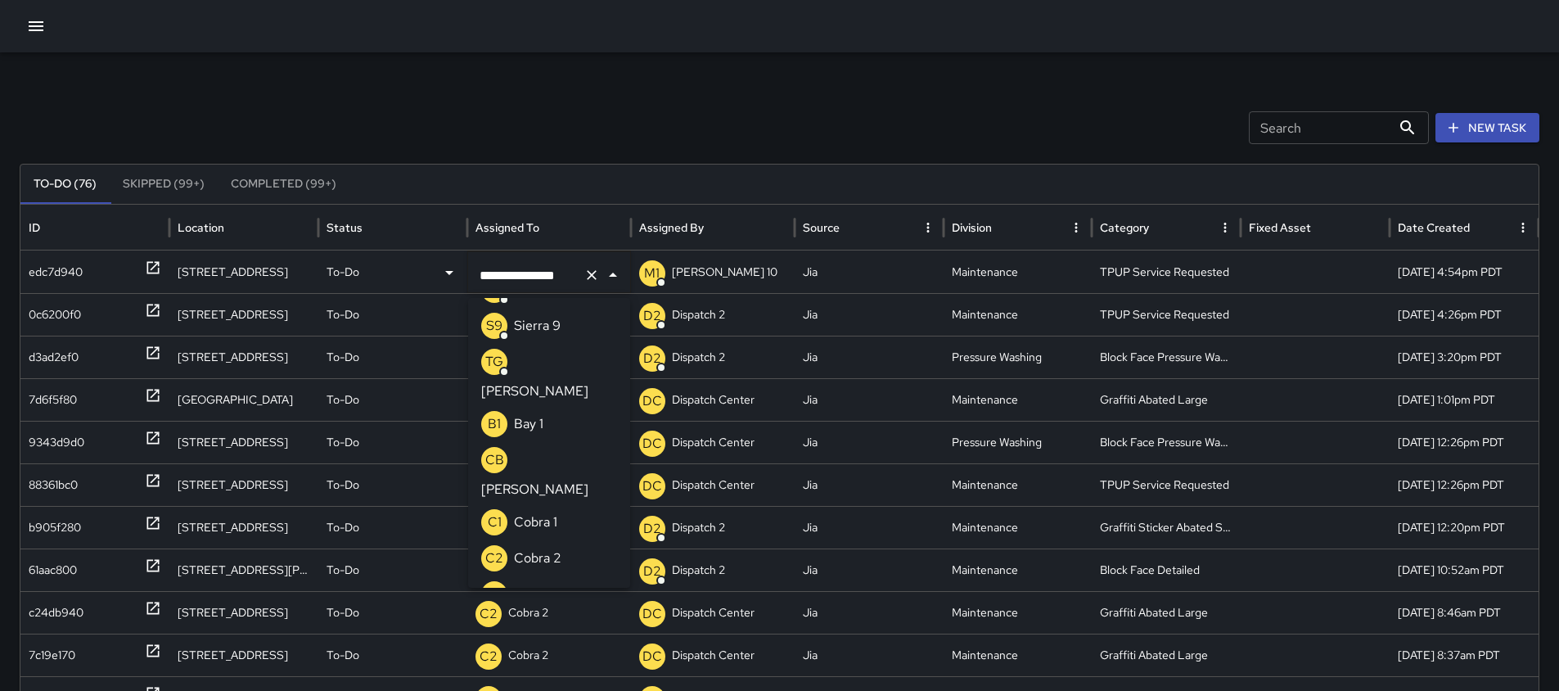
click at [588, 274] on icon "Clear" at bounding box center [592, 275] width 16 height 16
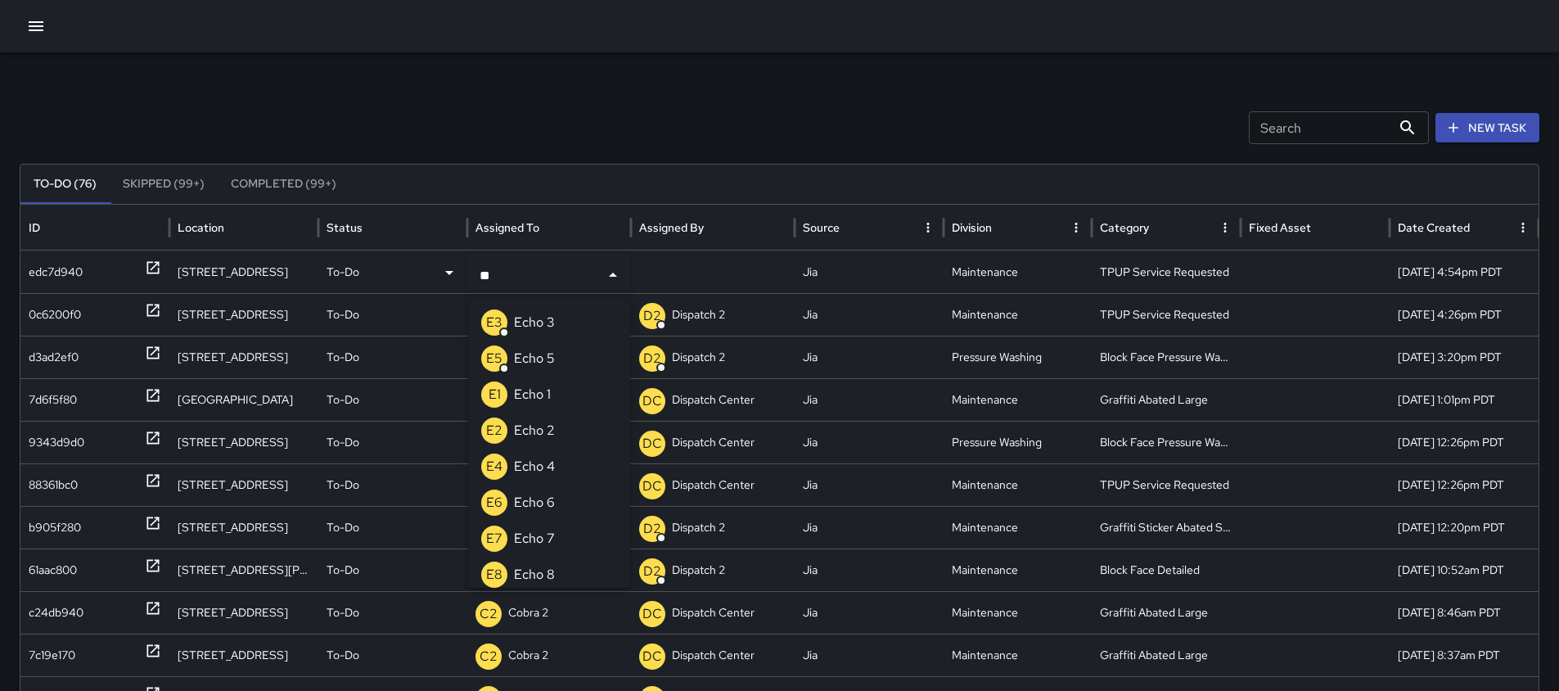
type input "***"
click at [560, 326] on li "E3 Echo 3" at bounding box center [549, 323] width 162 height 36
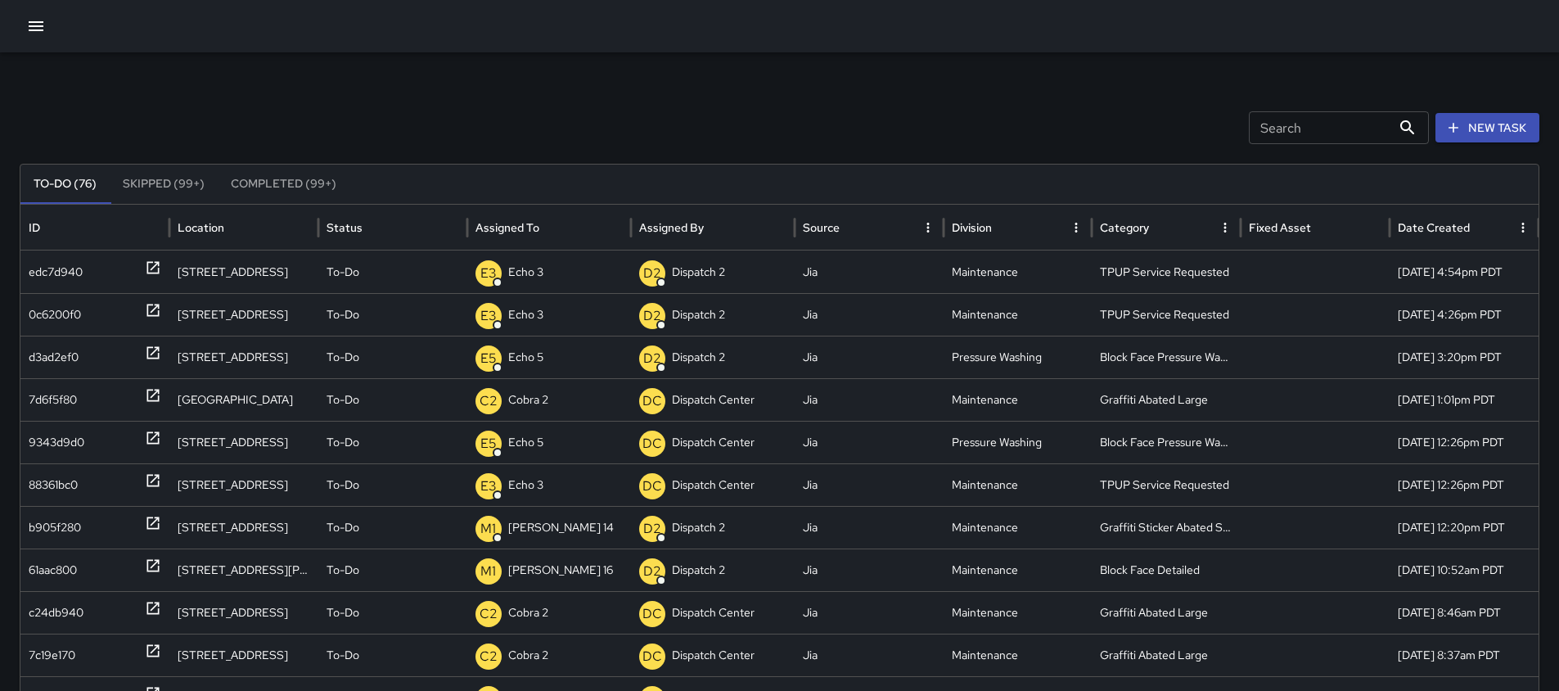
click at [36, 16] on icon "button" at bounding box center [36, 26] width 20 height 20
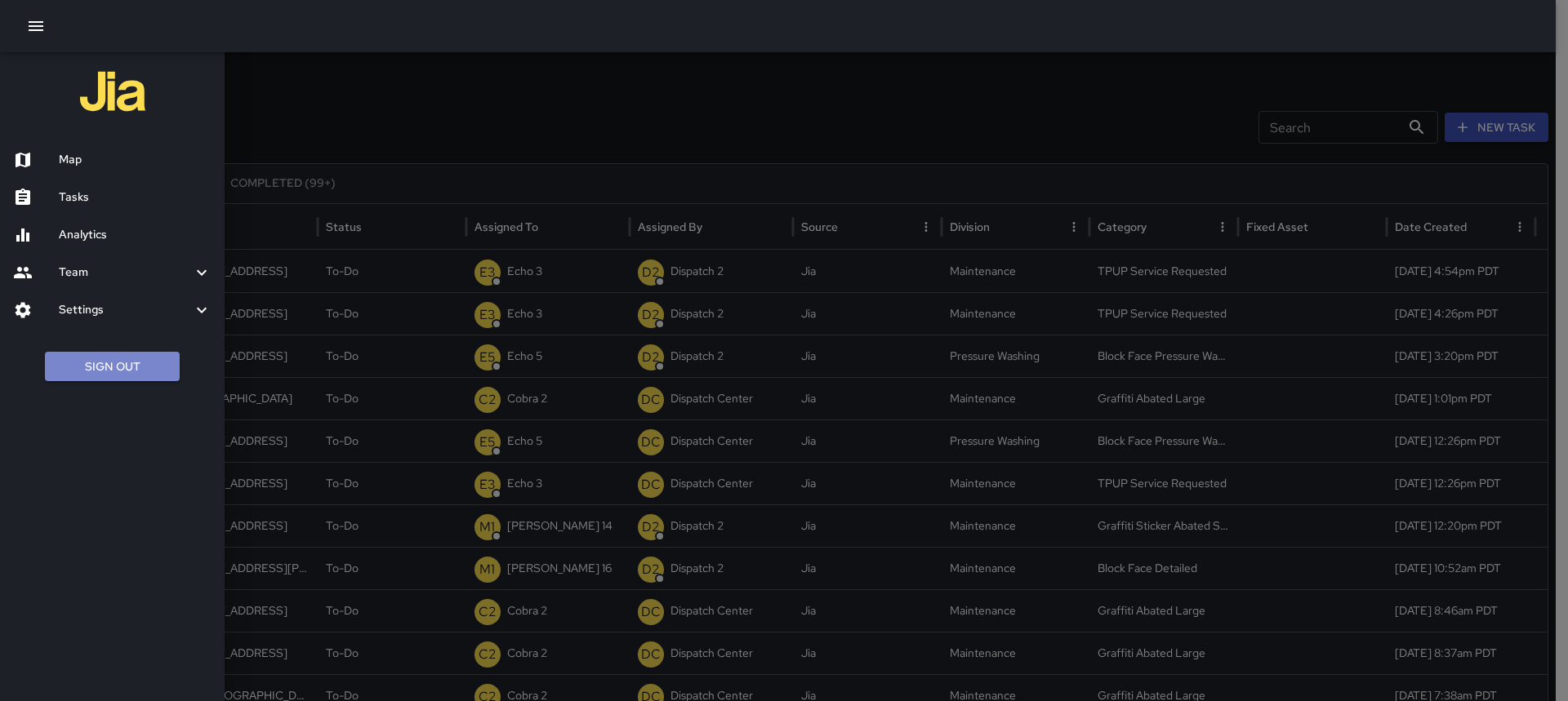
click at [72, 376] on button "Sign Out" at bounding box center [112, 367] width 135 height 30
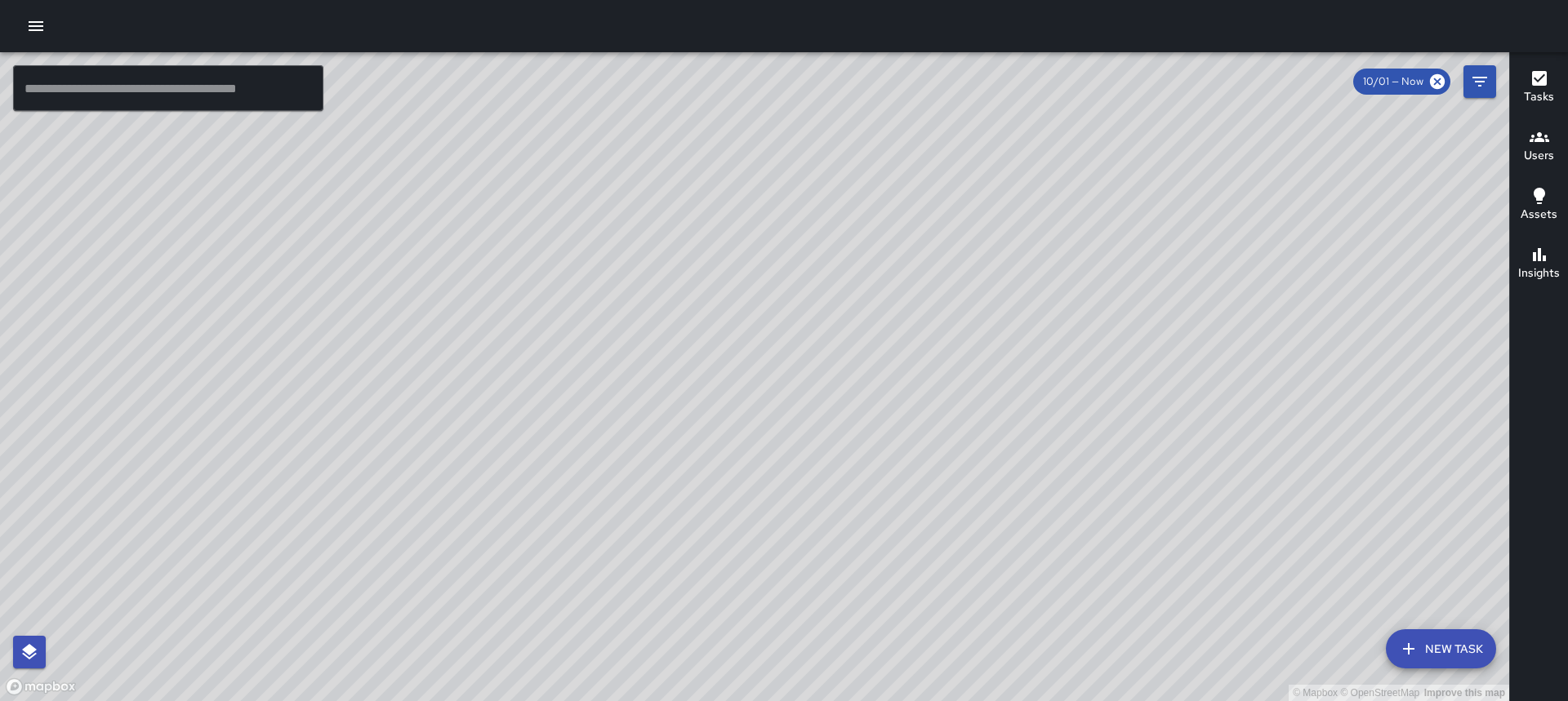
click at [34, 27] on icon "button" at bounding box center [36, 26] width 20 height 20
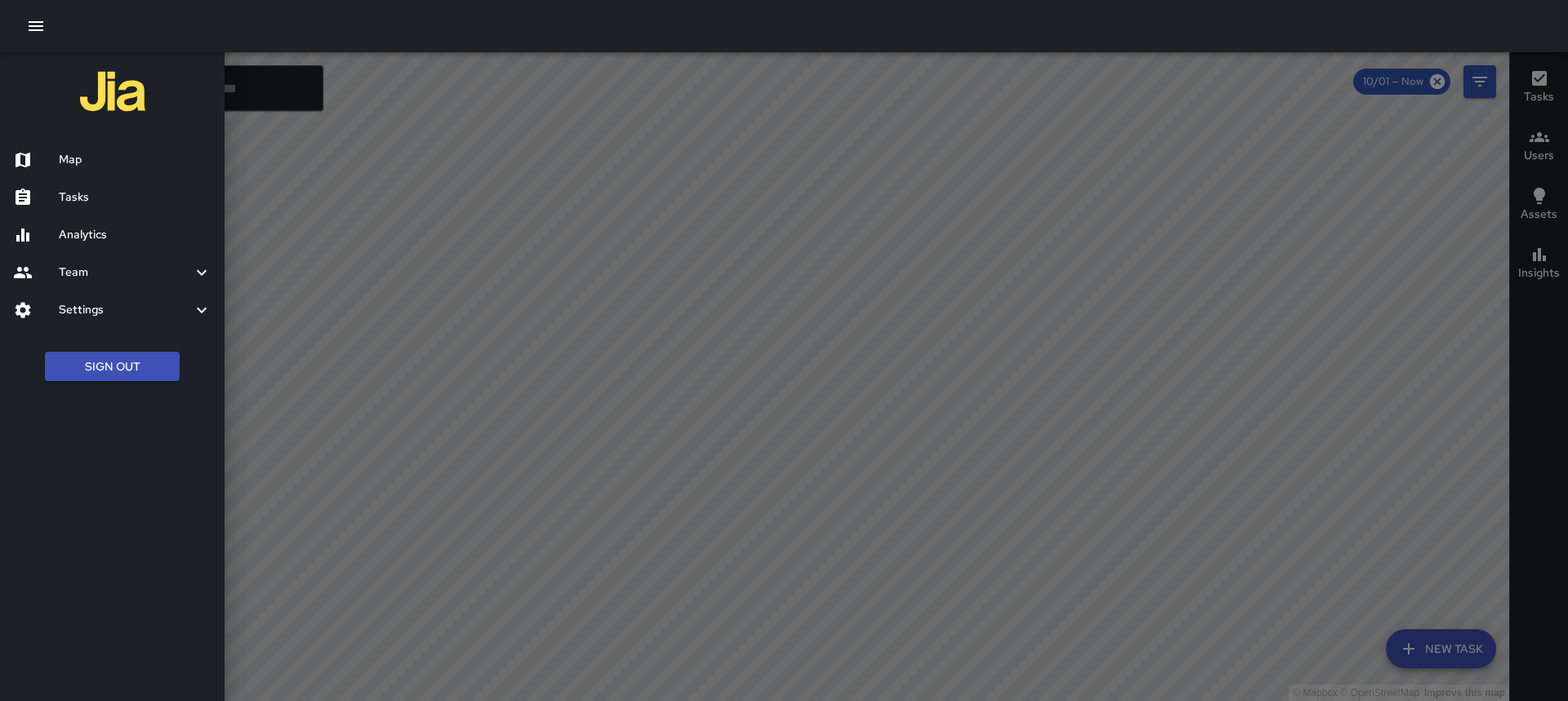
click at [55, 187] on div at bounding box center [36, 197] width 46 height 20
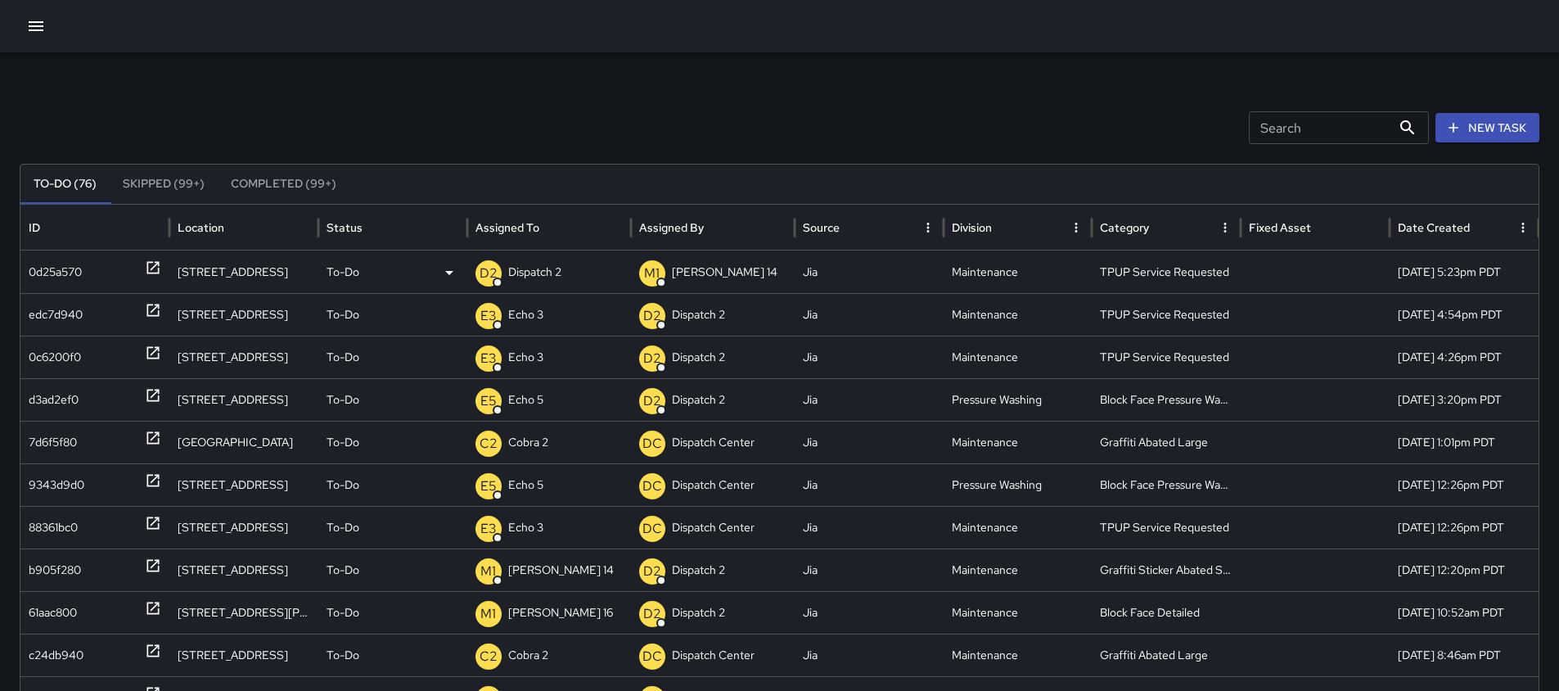
click at [520, 276] on p "Dispatch 2" at bounding box center [534, 272] width 53 height 42
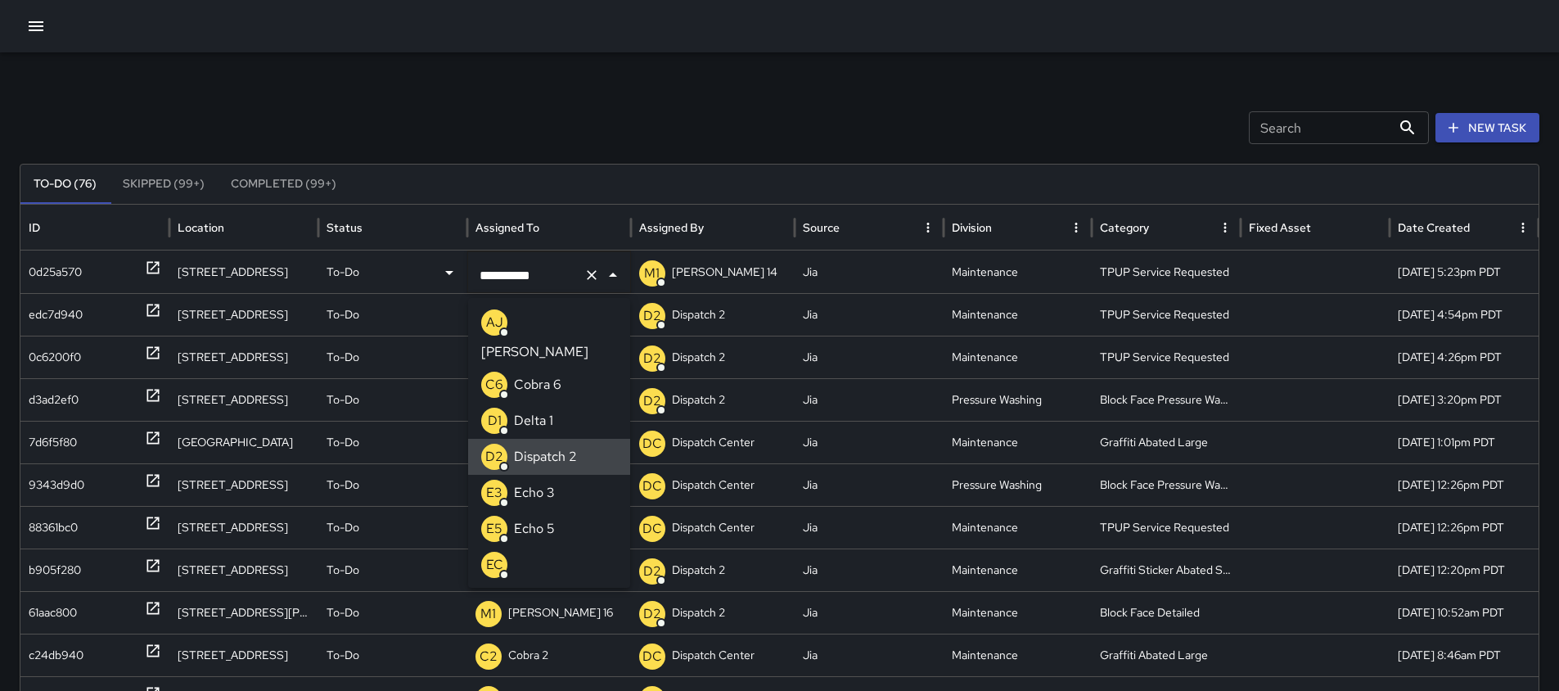
click at [592, 275] on icon "Clear" at bounding box center [592, 275] width 16 height 16
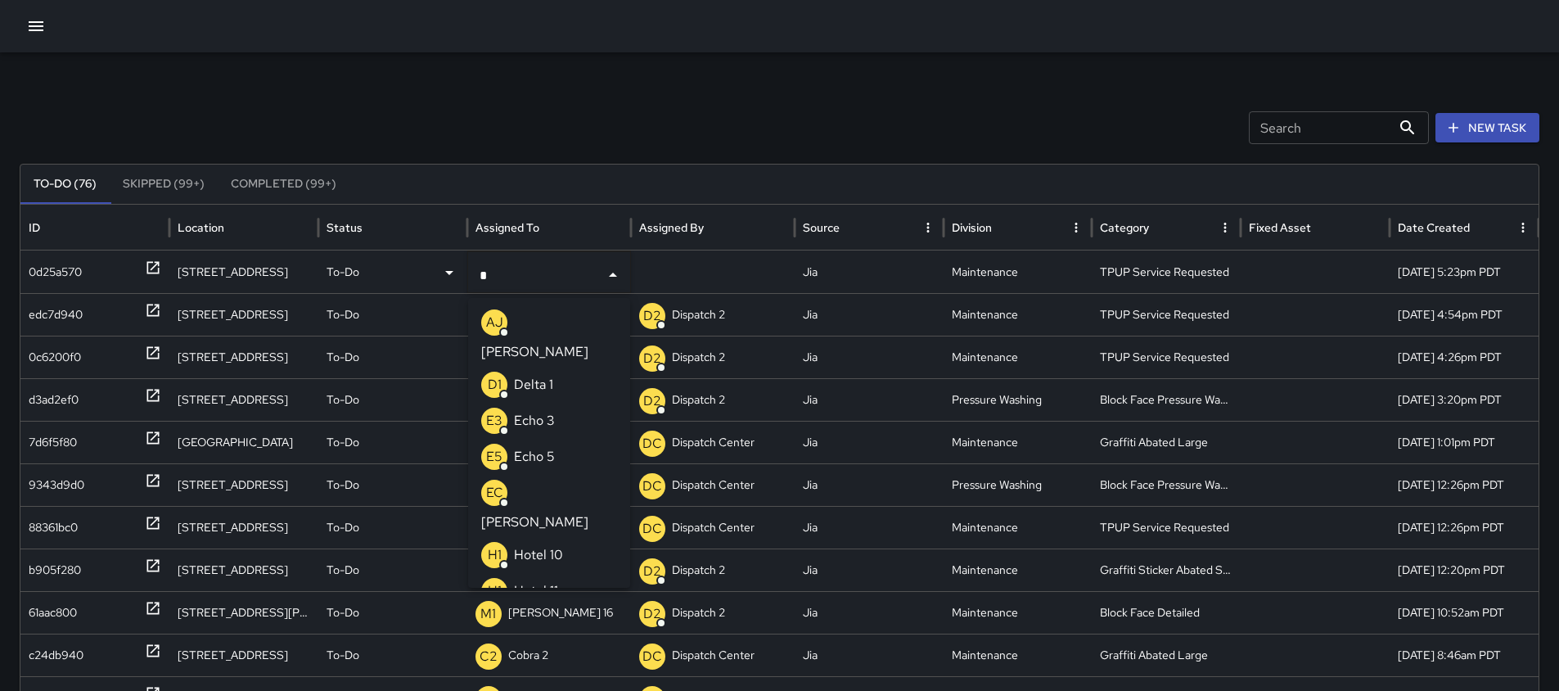
type input "**"
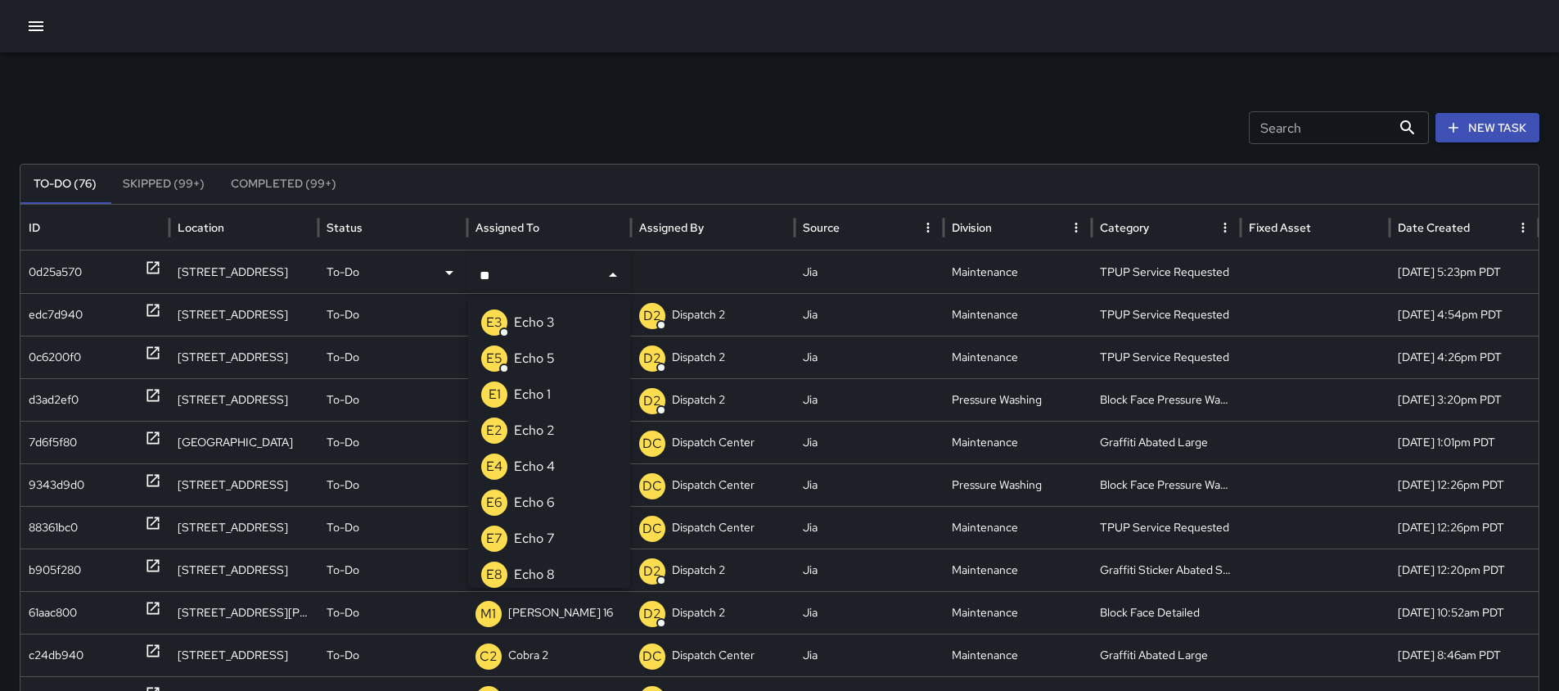
click at [566, 328] on li "E3 Echo 3" at bounding box center [549, 323] width 162 height 36
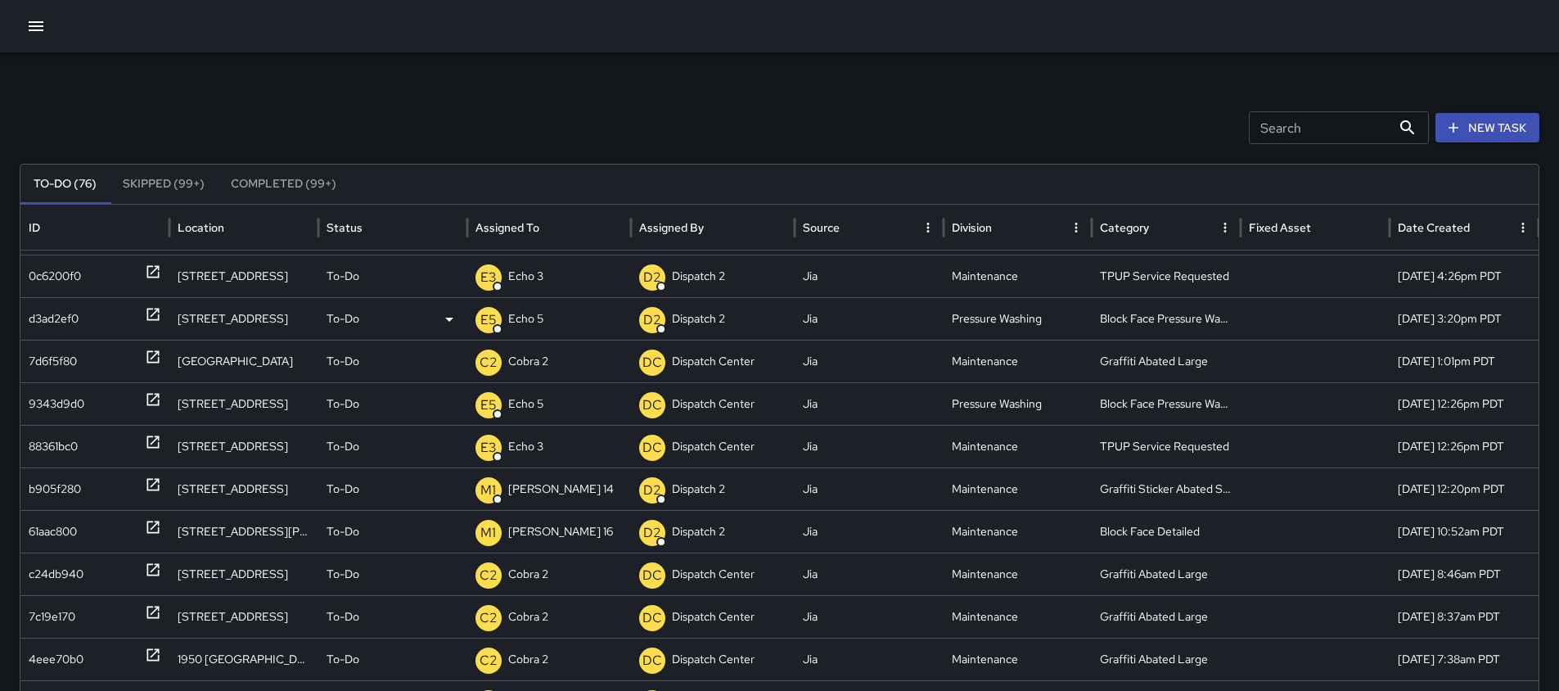
scroll to position [82, 0]
click at [154, 360] on icon at bounding box center [153, 356] width 16 height 16
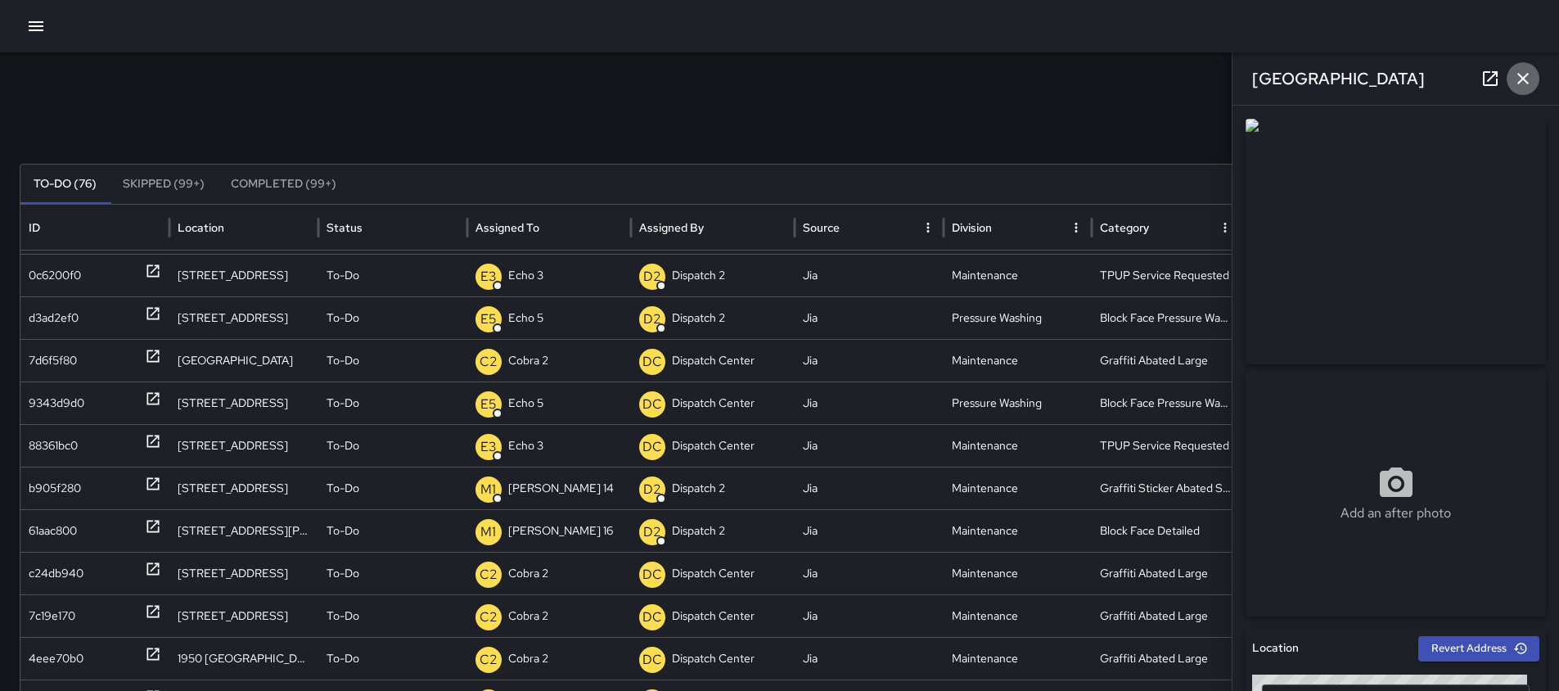
drag, startPoint x: 1524, startPoint y: 79, endPoint x: 1509, endPoint y: 90, distance: 18.2
click at [1523, 85] on icon "button" at bounding box center [1524, 79] width 20 height 20
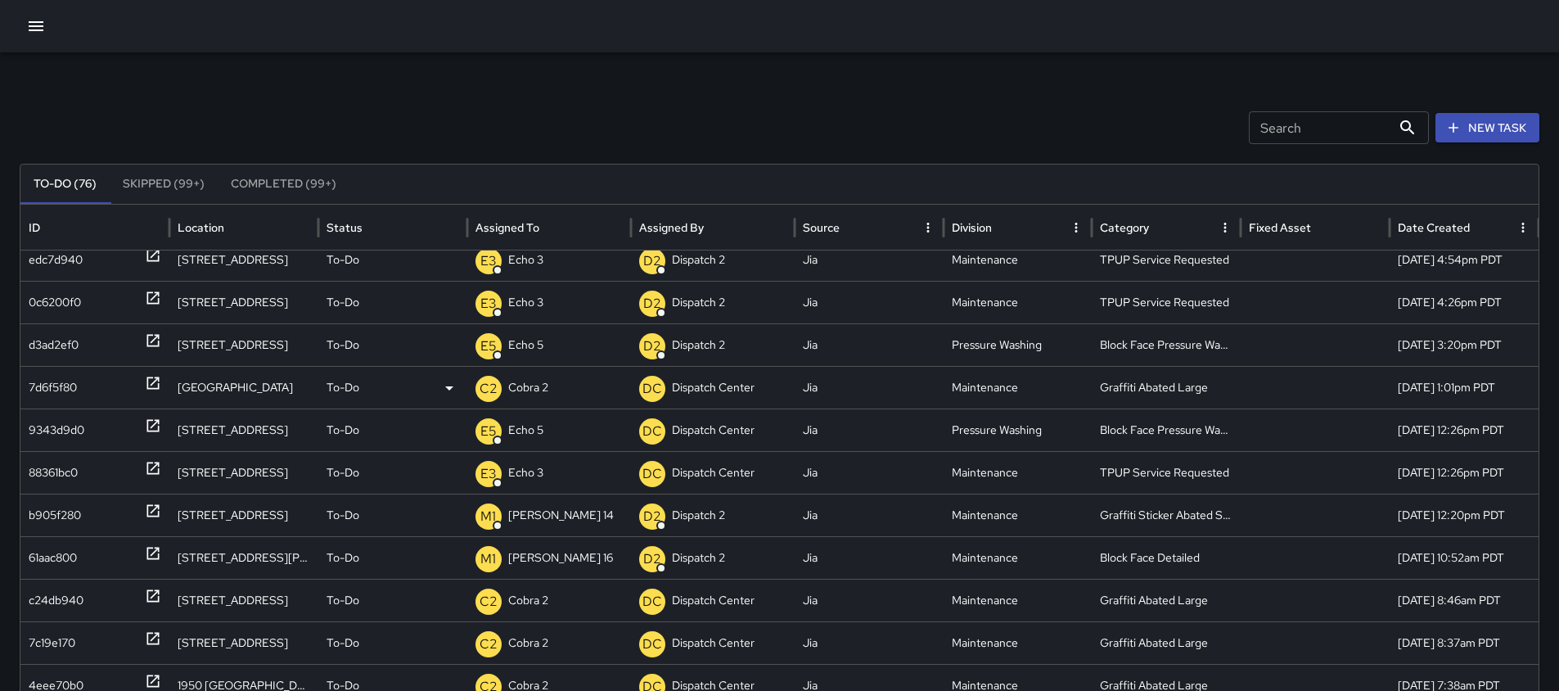
scroll to position [76, 0]
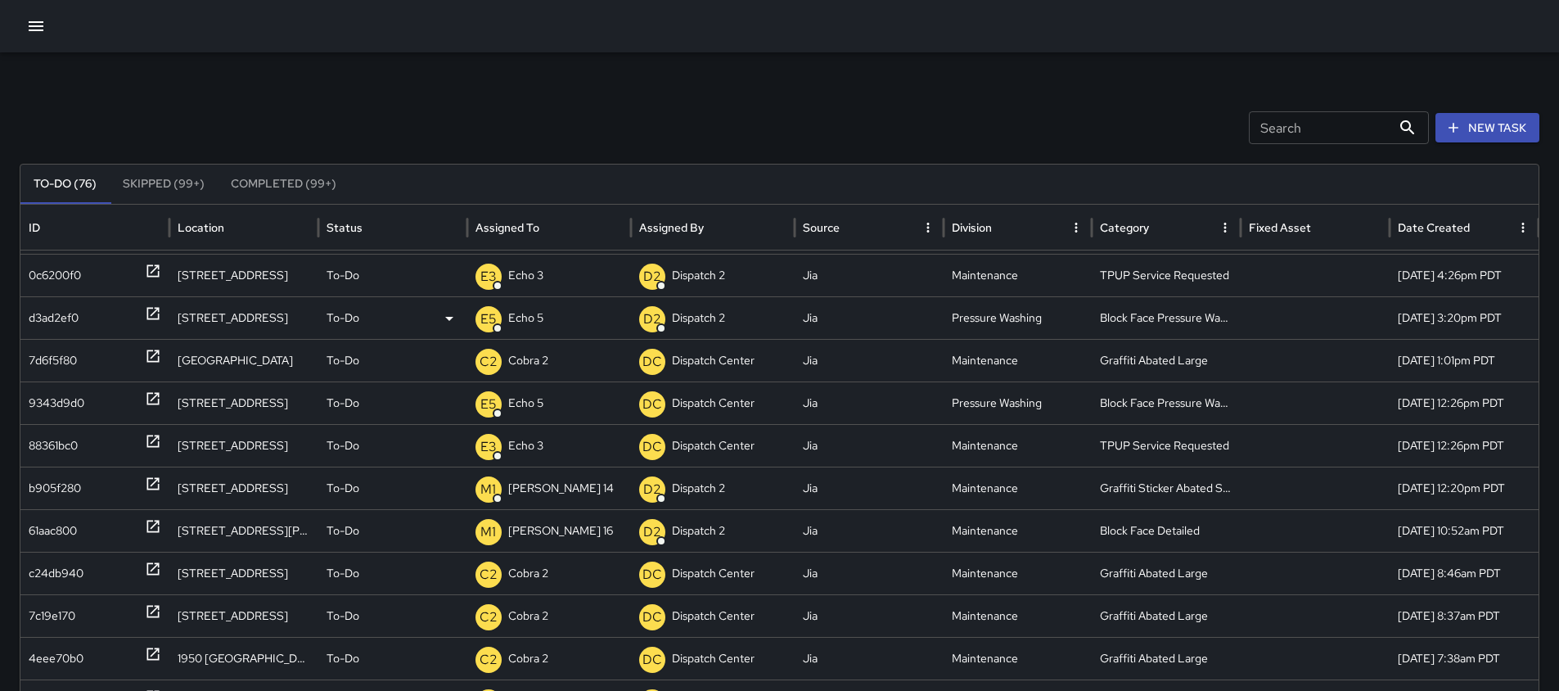
click at [152, 315] on icon at bounding box center [153, 314] width 12 height 12
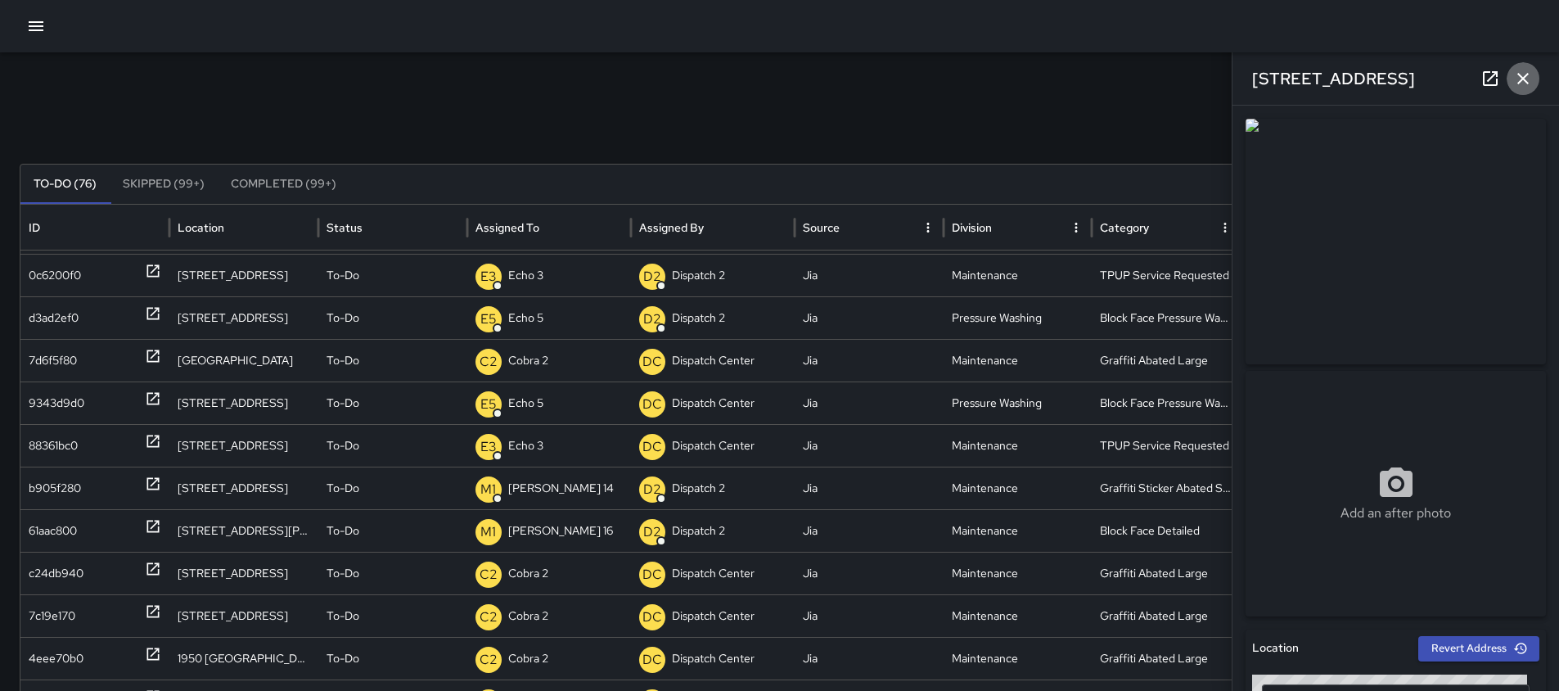
click at [1536, 73] on button "button" at bounding box center [1523, 78] width 33 height 33
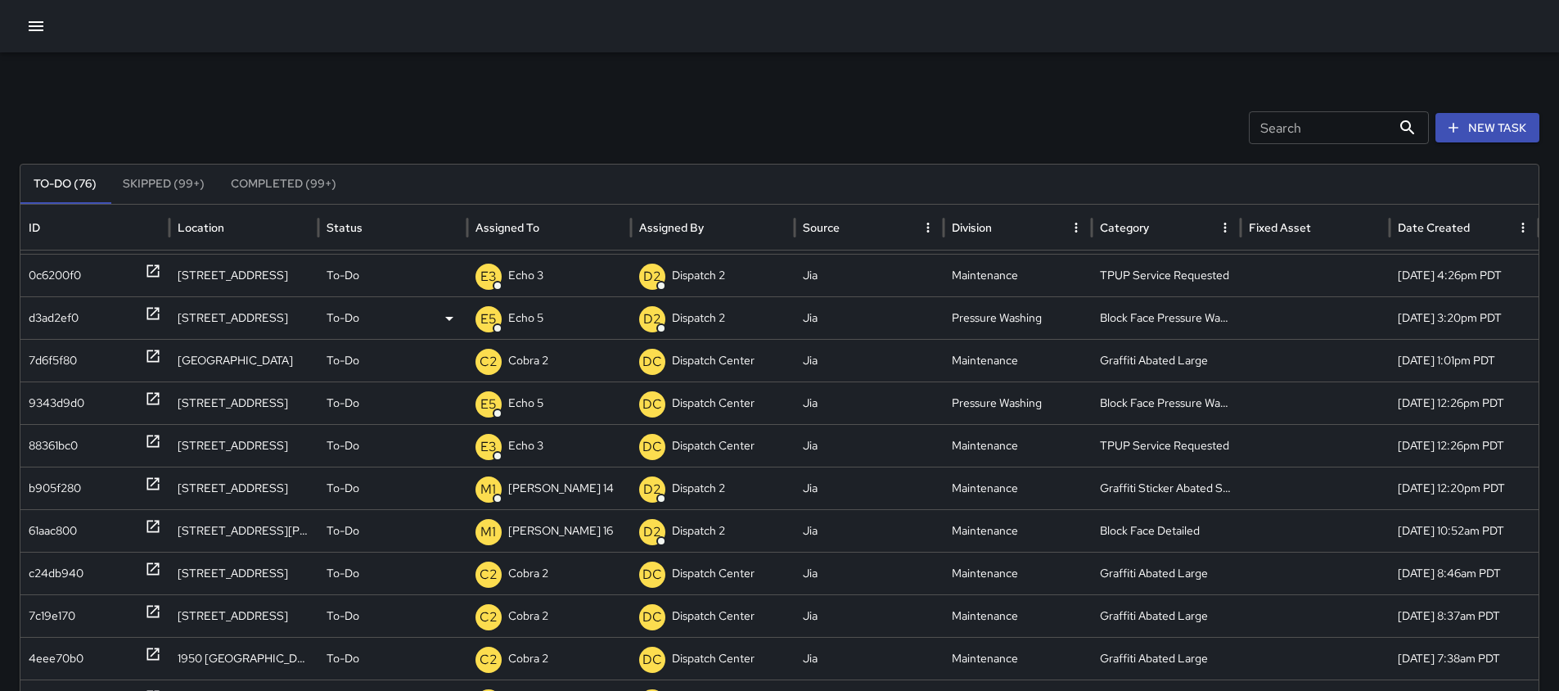
scroll to position [0, 0]
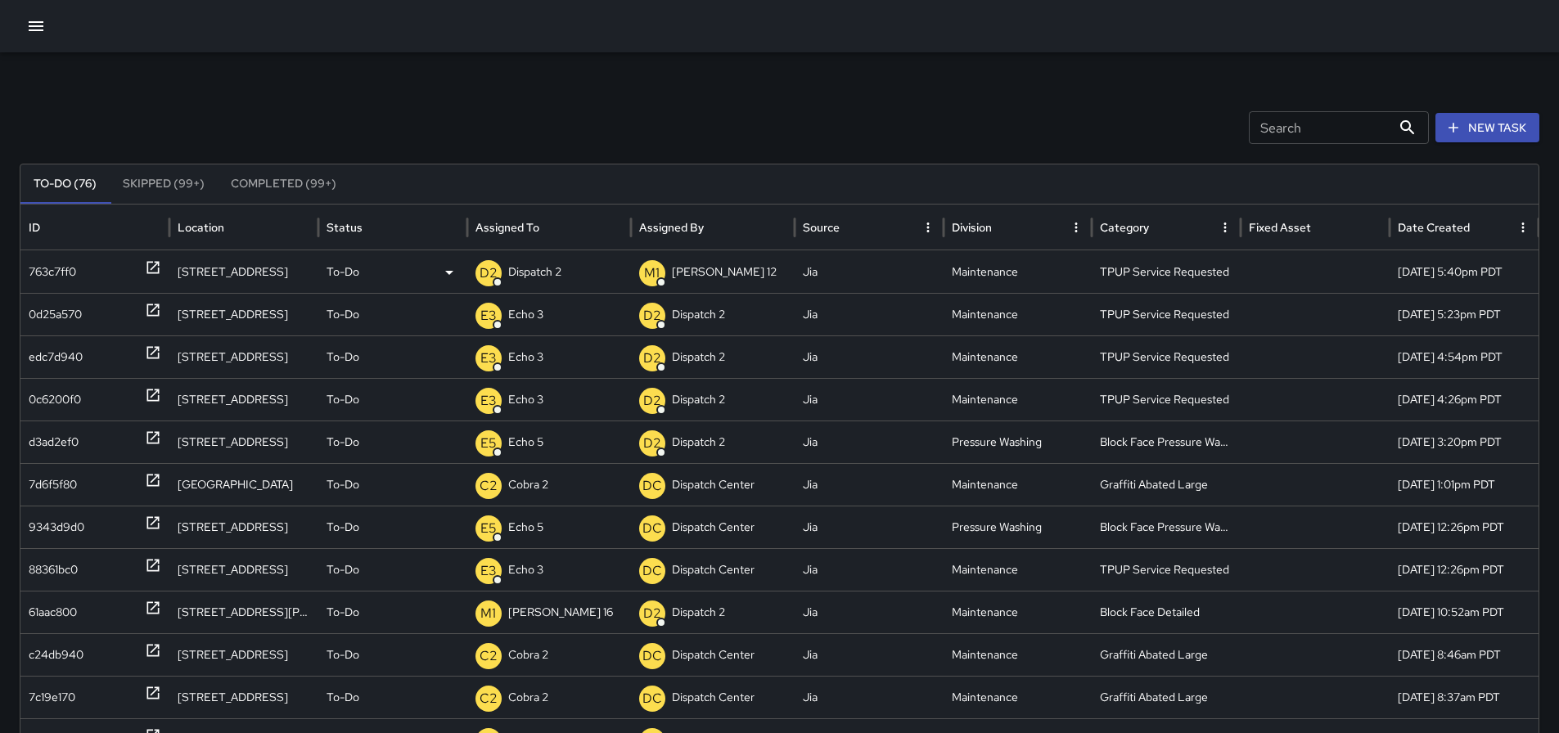
click at [566, 271] on div "D2 Dispatch 2" at bounding box center [549, 272] width 147 height 42
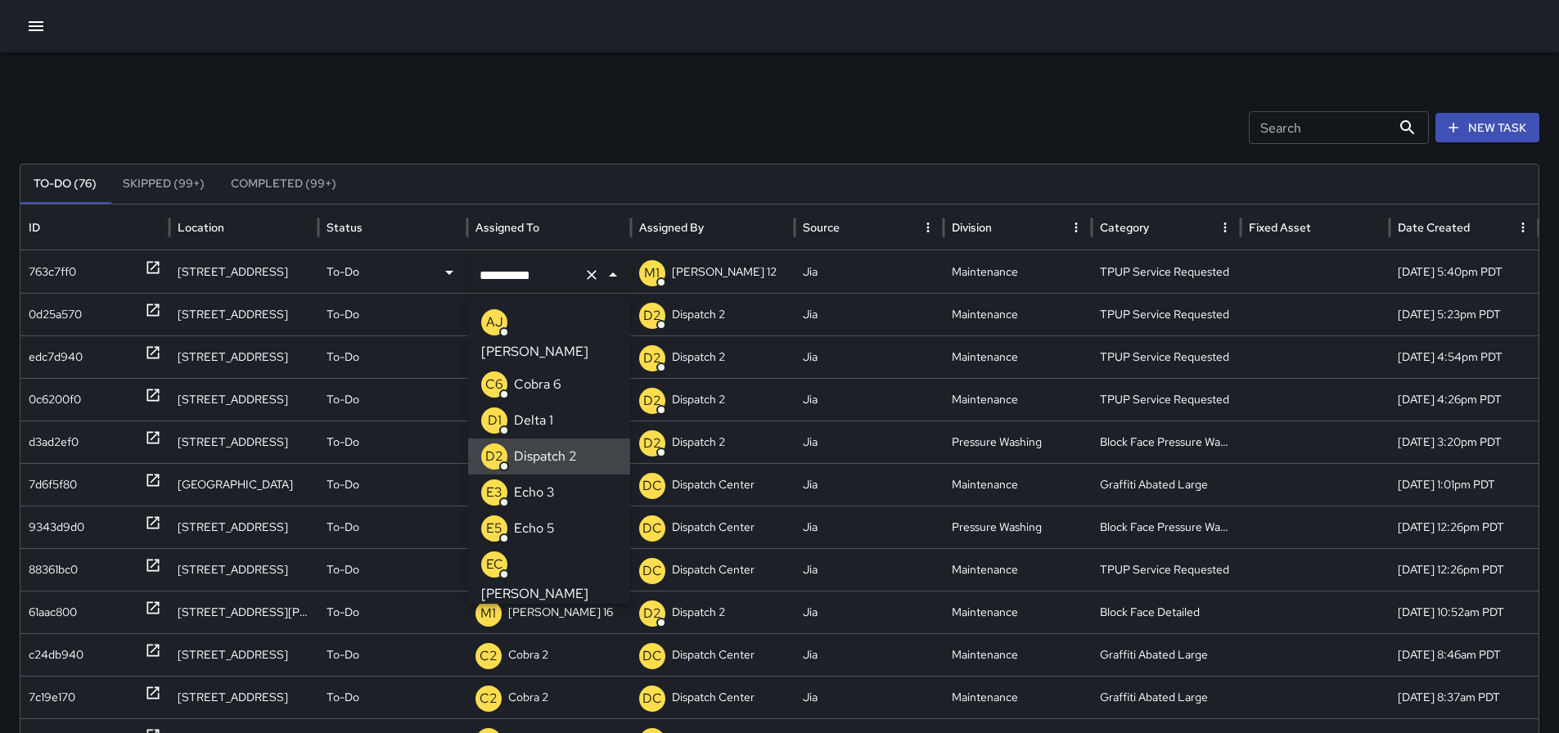
click at [595, 278] on icon "Clear" at bounding box center [592, 275] width 10 height 10
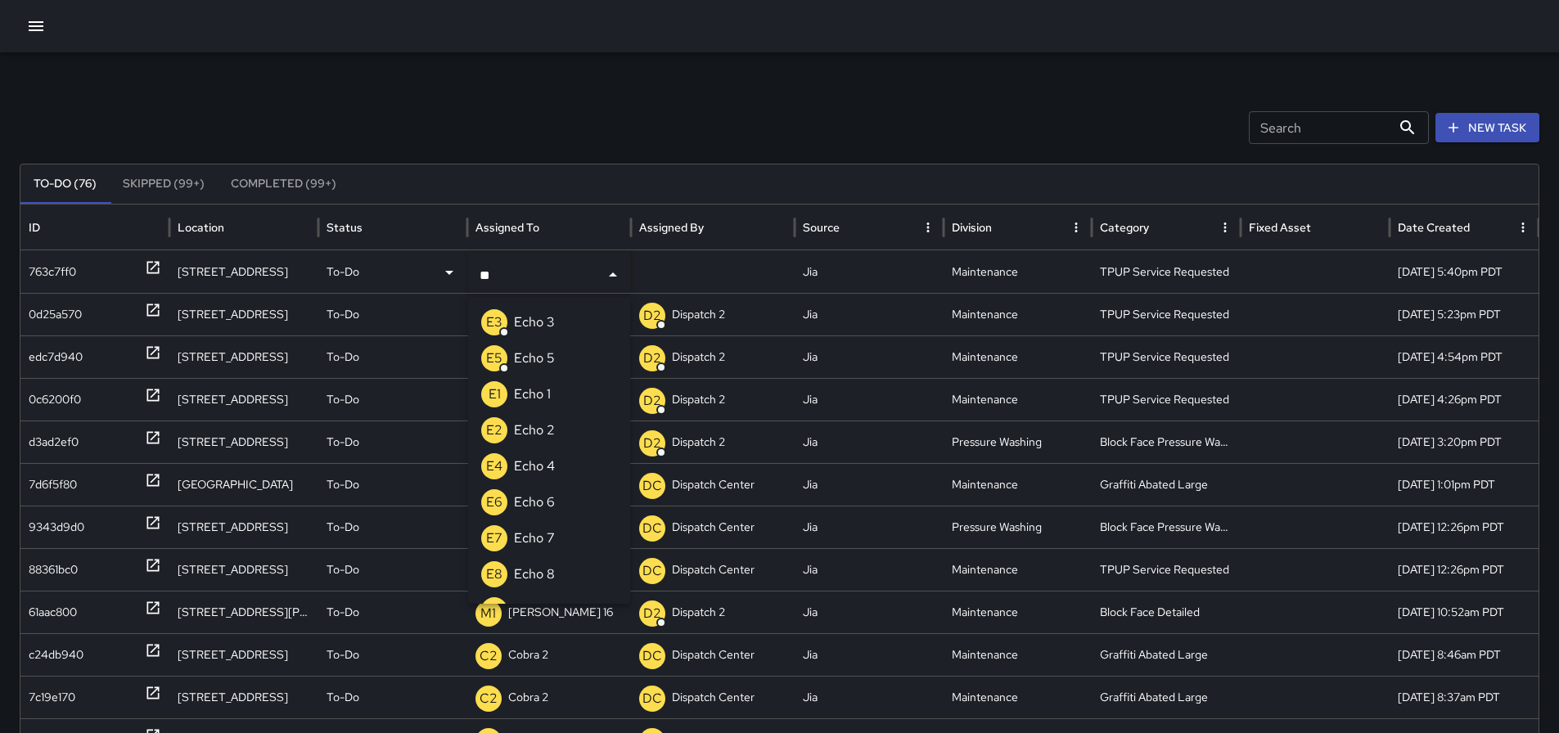
type input "***"
click at [556, 327] on li "E3 Echo 3" at bounding box center [549, 323] width 162 height 36
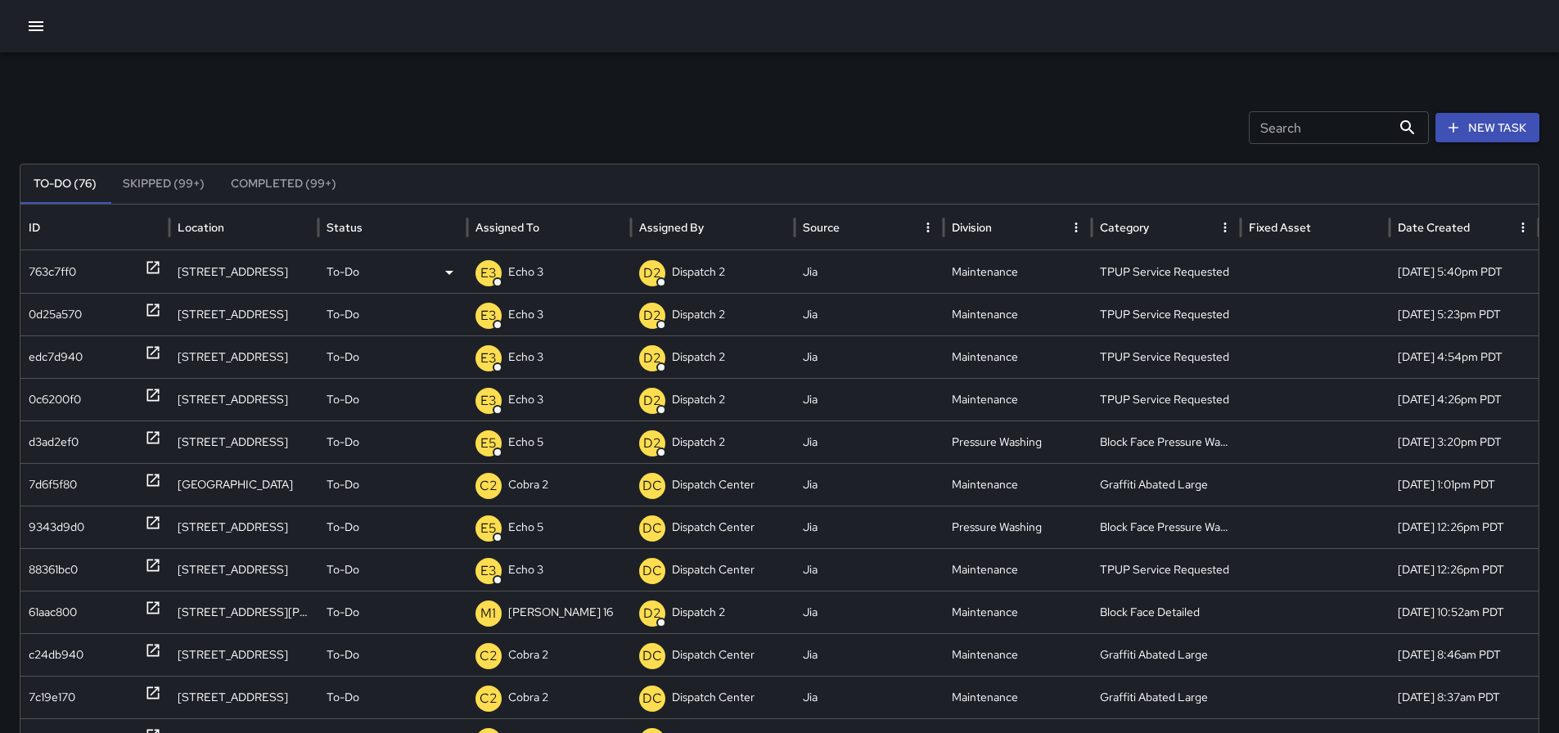
click at [1024, 92] on div "Search Search New Task To-Do (76) Skipped (99+) Completed (99+) ID Location Sta…" at bounding box center [779, 516] width 1559 height 929
click at [548, 265] on p "Dispatch 2" at bounding box center [534, 272] width 53 height 42
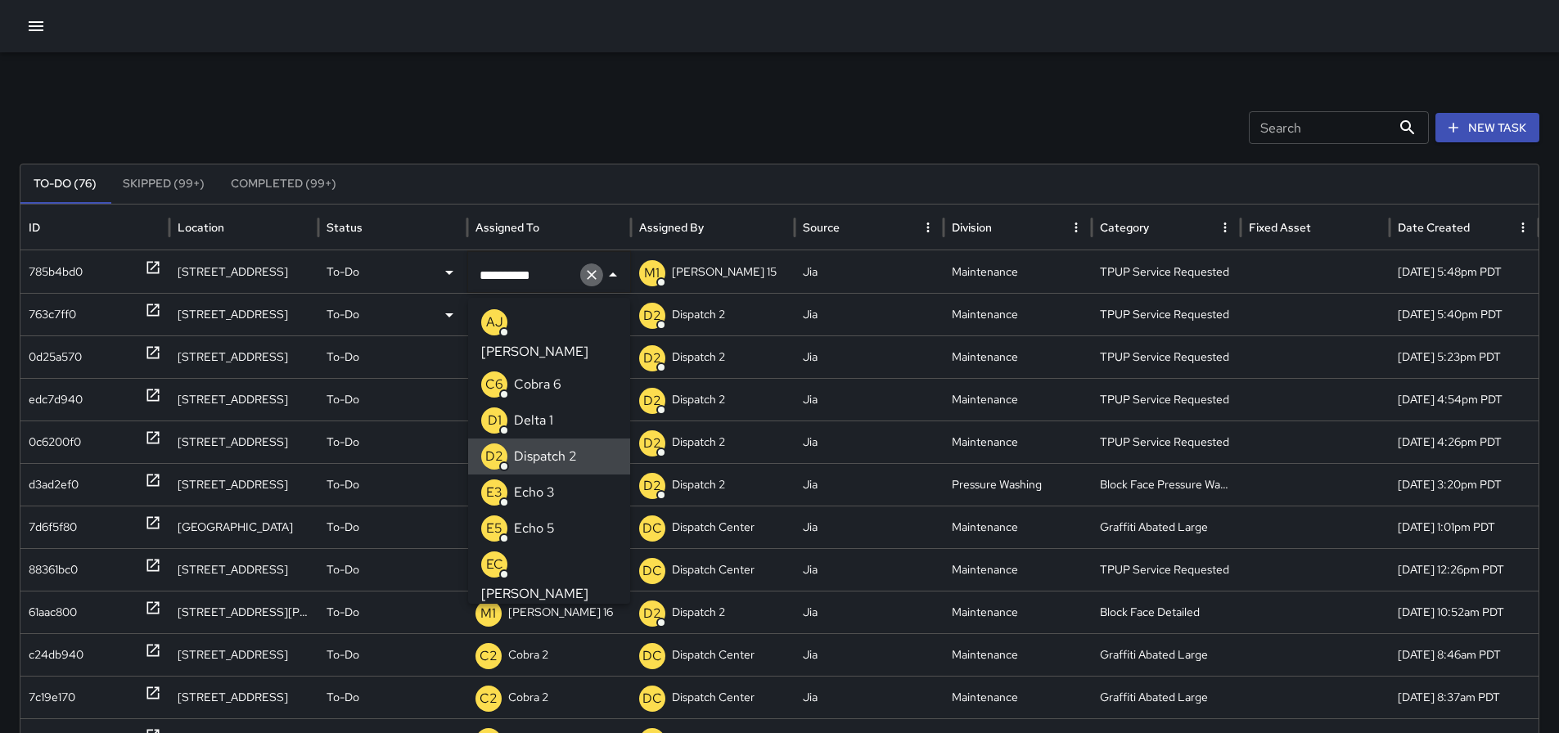
click at [589, 283] on button "Clear" at bounding box center [591, 275] width 23 height 23
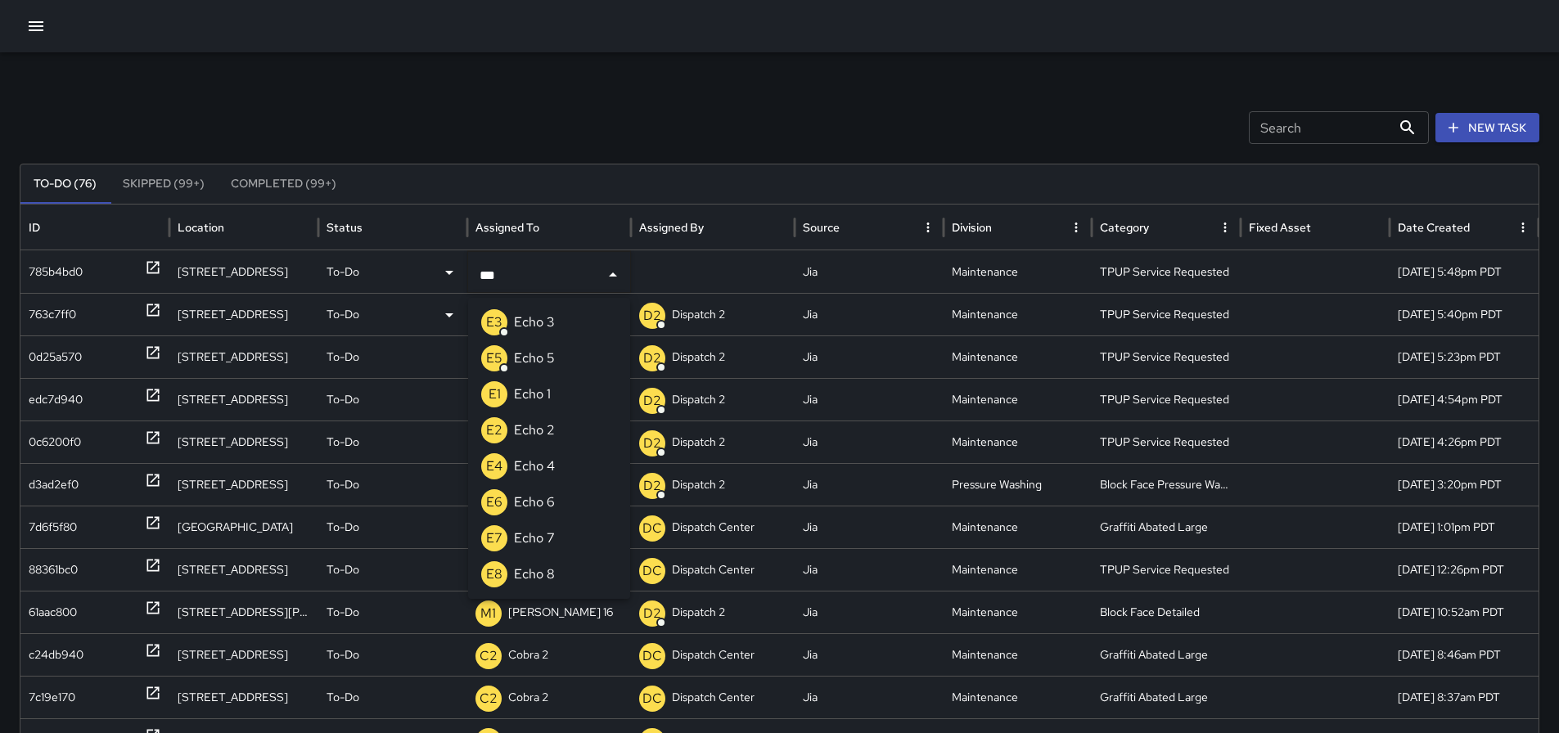
type input "****"
click at [556, 314] on li "E3 Echo 3" at bounding box center [549, 323] width 162 height 36
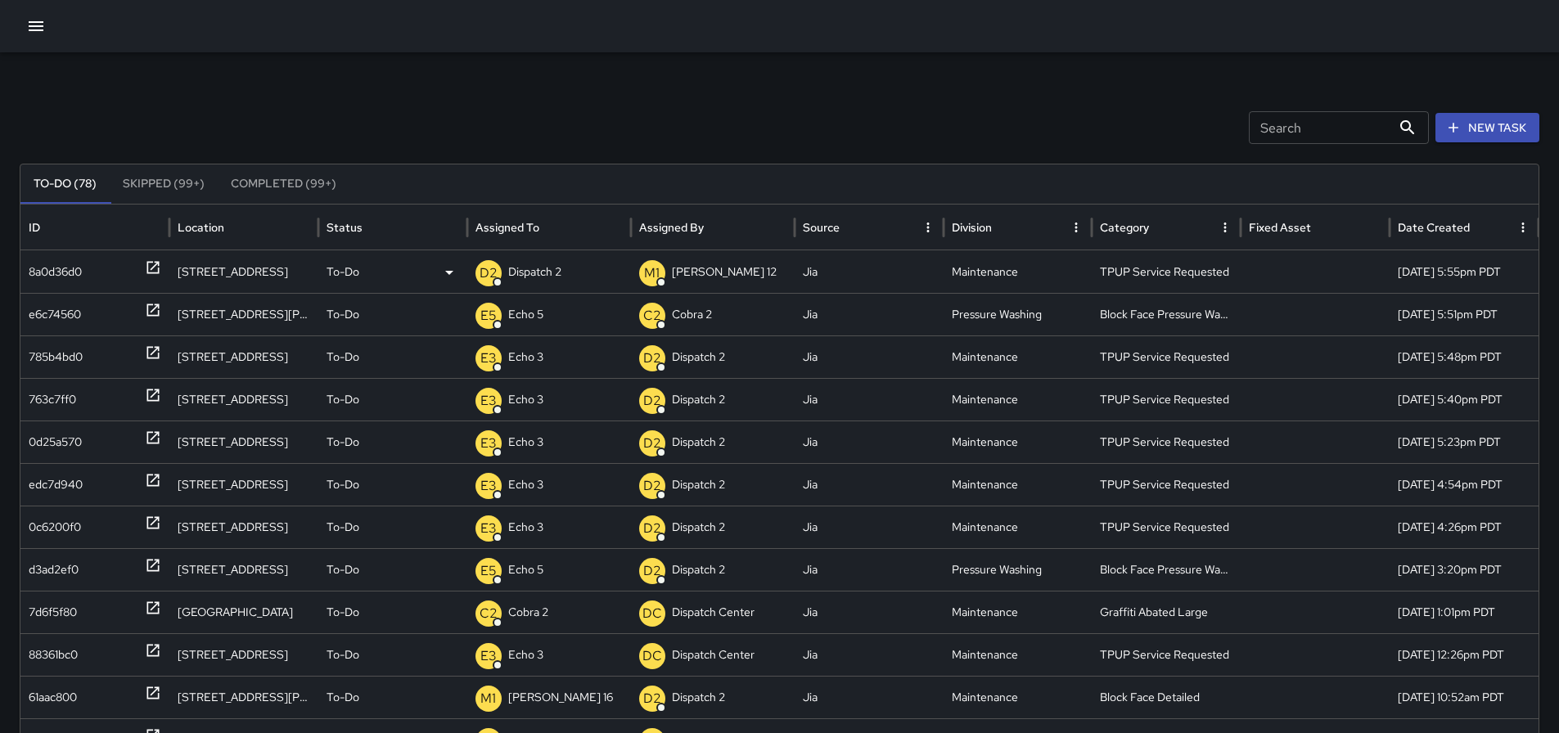
click at [546, 268] on p "Dispatch 2" at bounding box center [534, 272] width 53 height 42
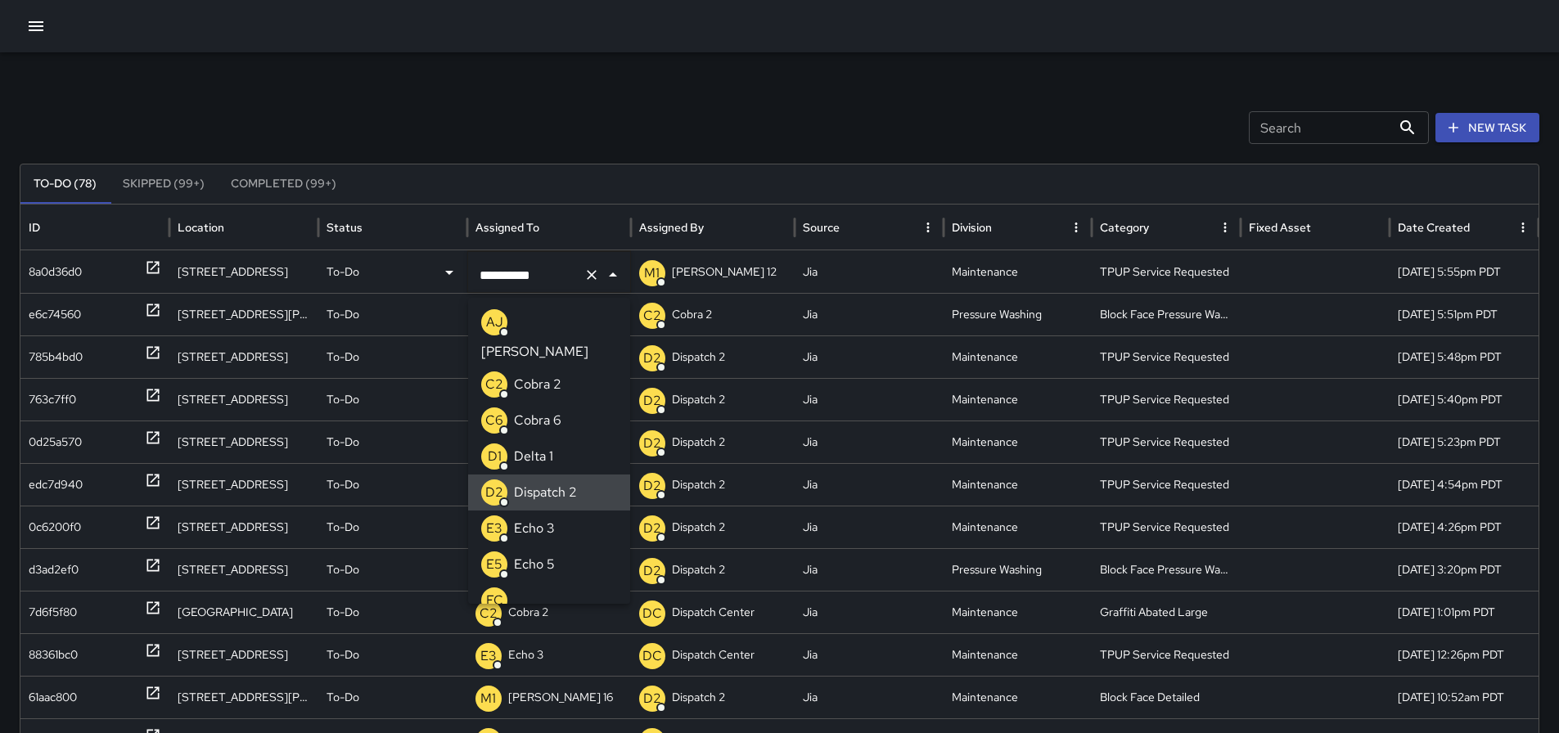
click at [592, 277] on icon "Clear" at bounding box center [592, 275] width 16 height 16
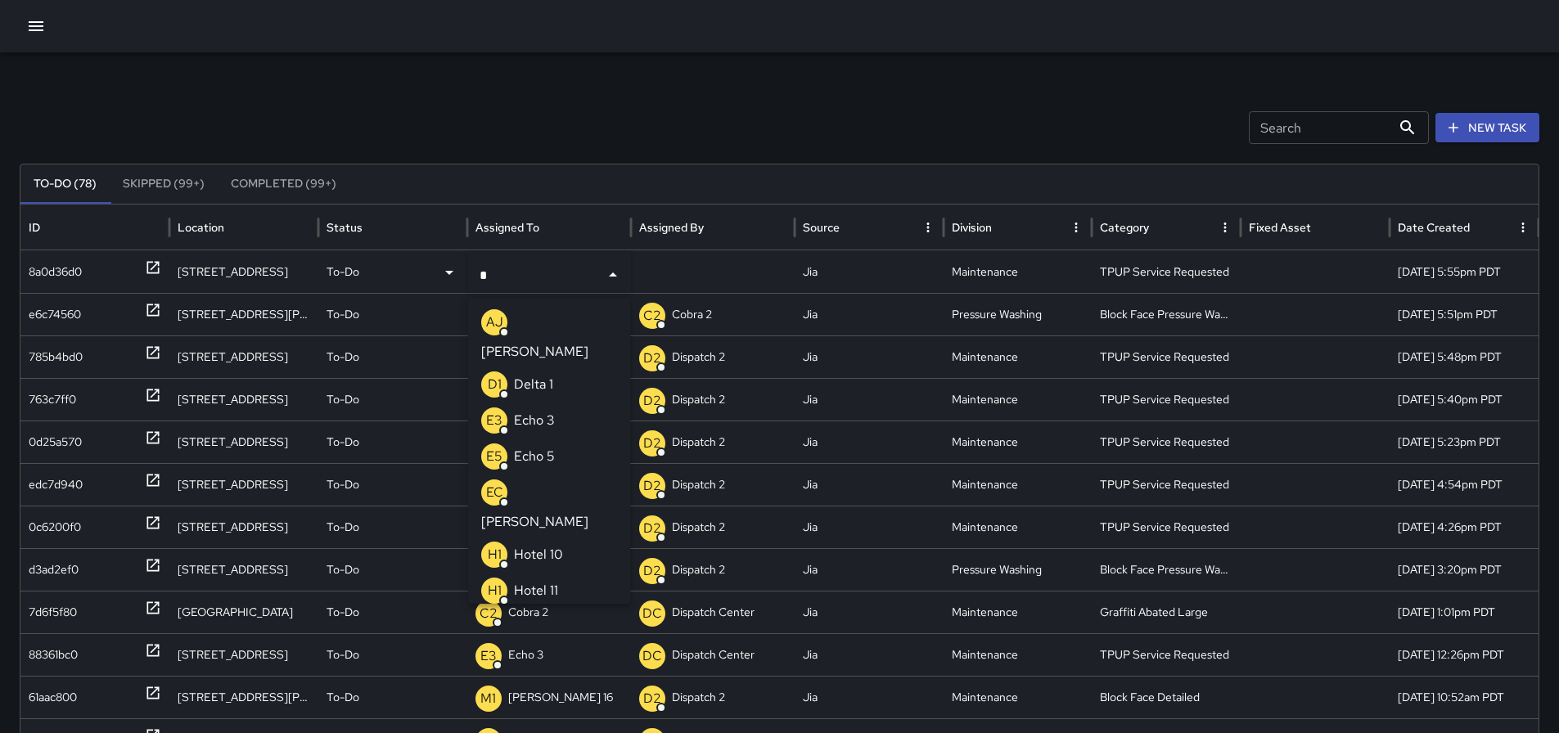
type input "**"
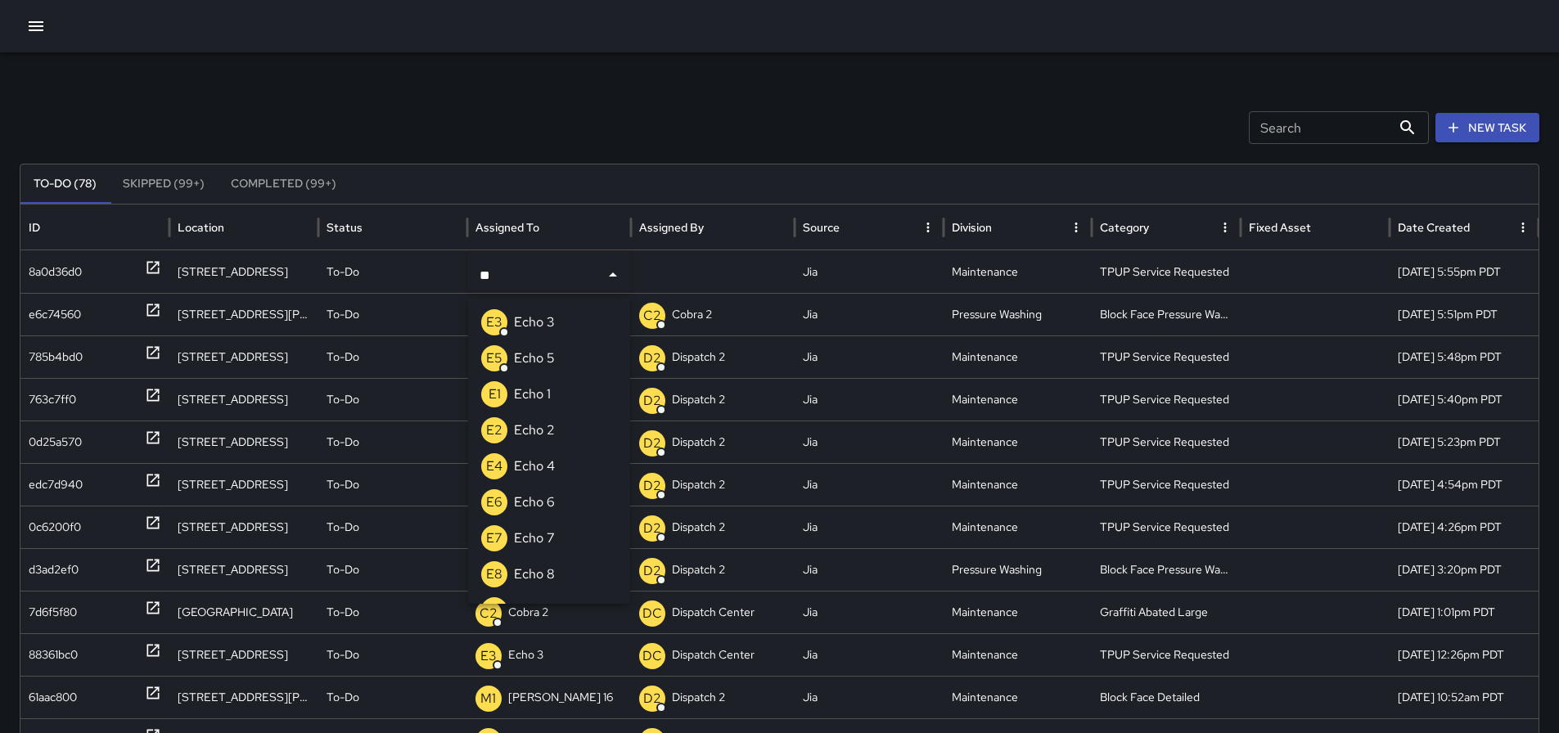
click at [550, 314] on p "Echo 3" at bounding box center [534, 323] width 41 height 20
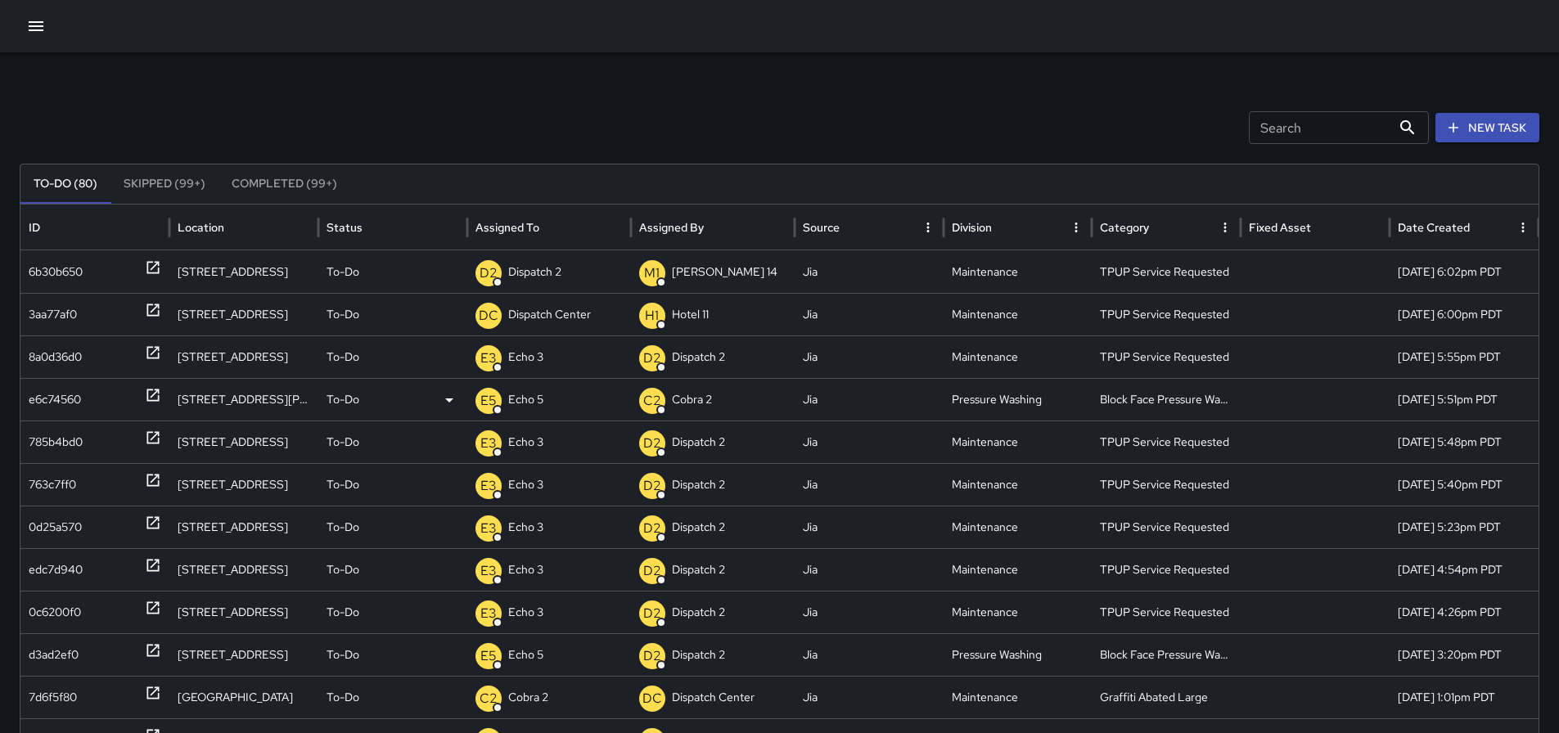
click at [148, 391] on icon at bounding box center [153, 396] width 12 height 12
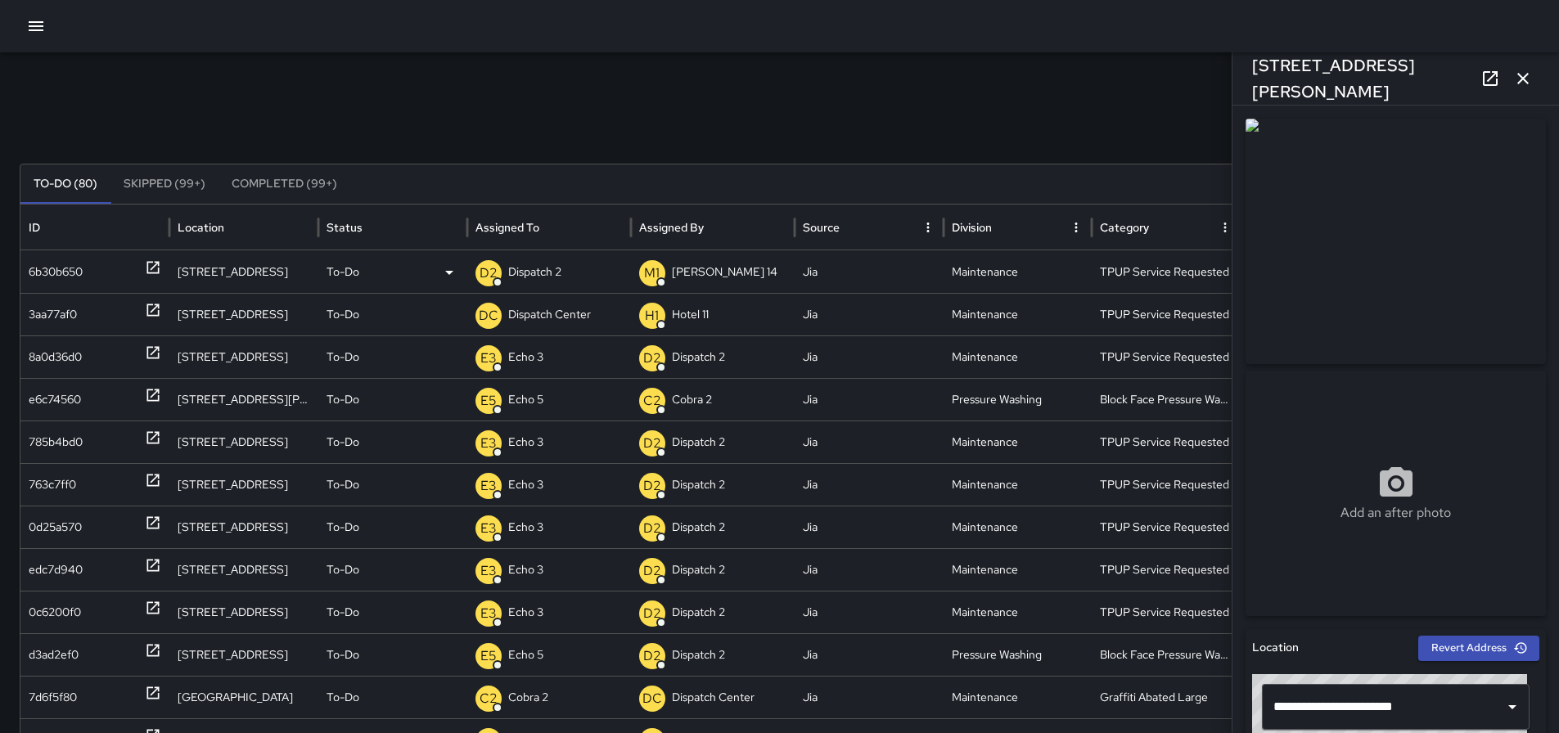
click at [545, 269] on p "Dispatch 2" at bounding box center [534, 272] width 53 height 42
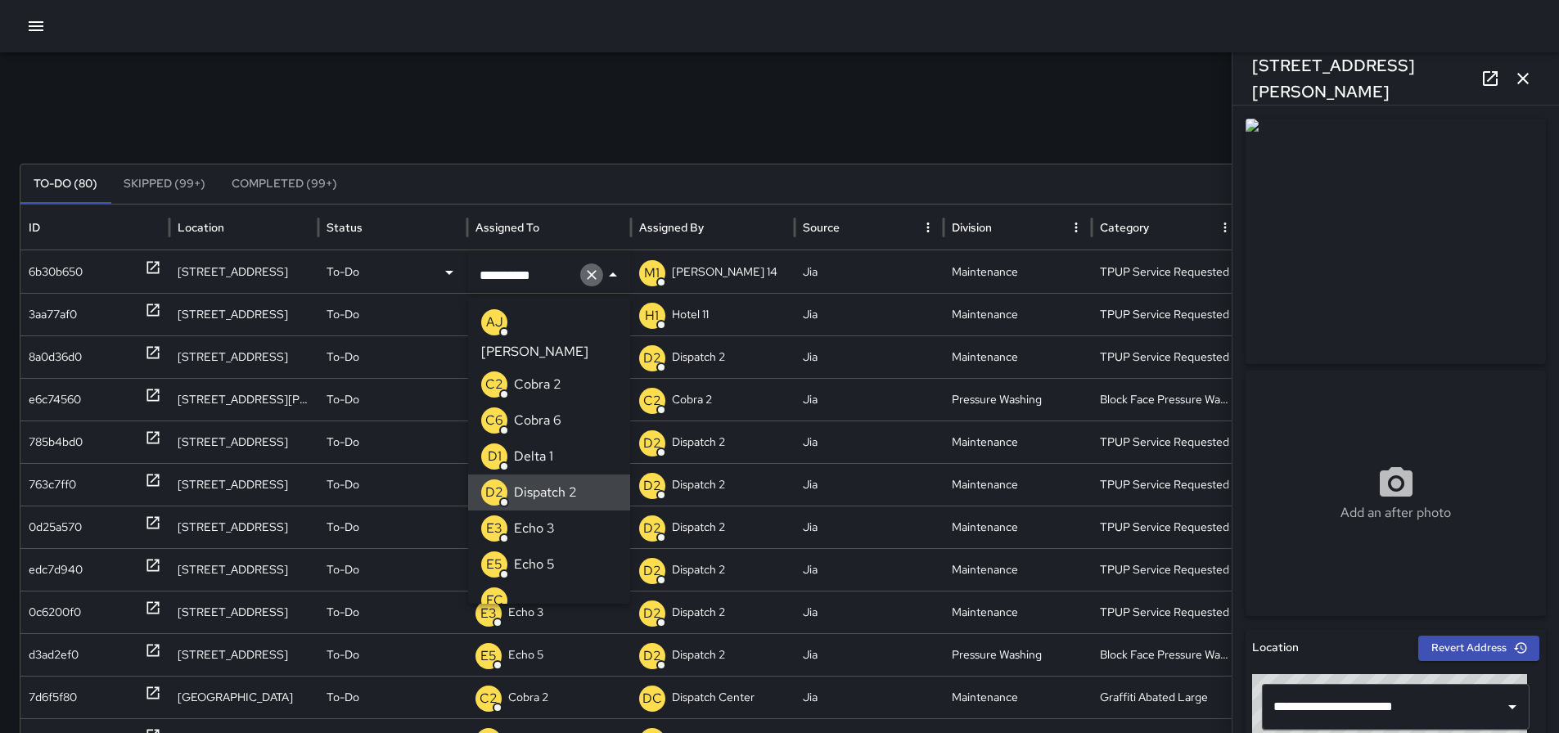
click at [589, 283] on button "Clear" at bounding box center [591, 275] width 23 height 23
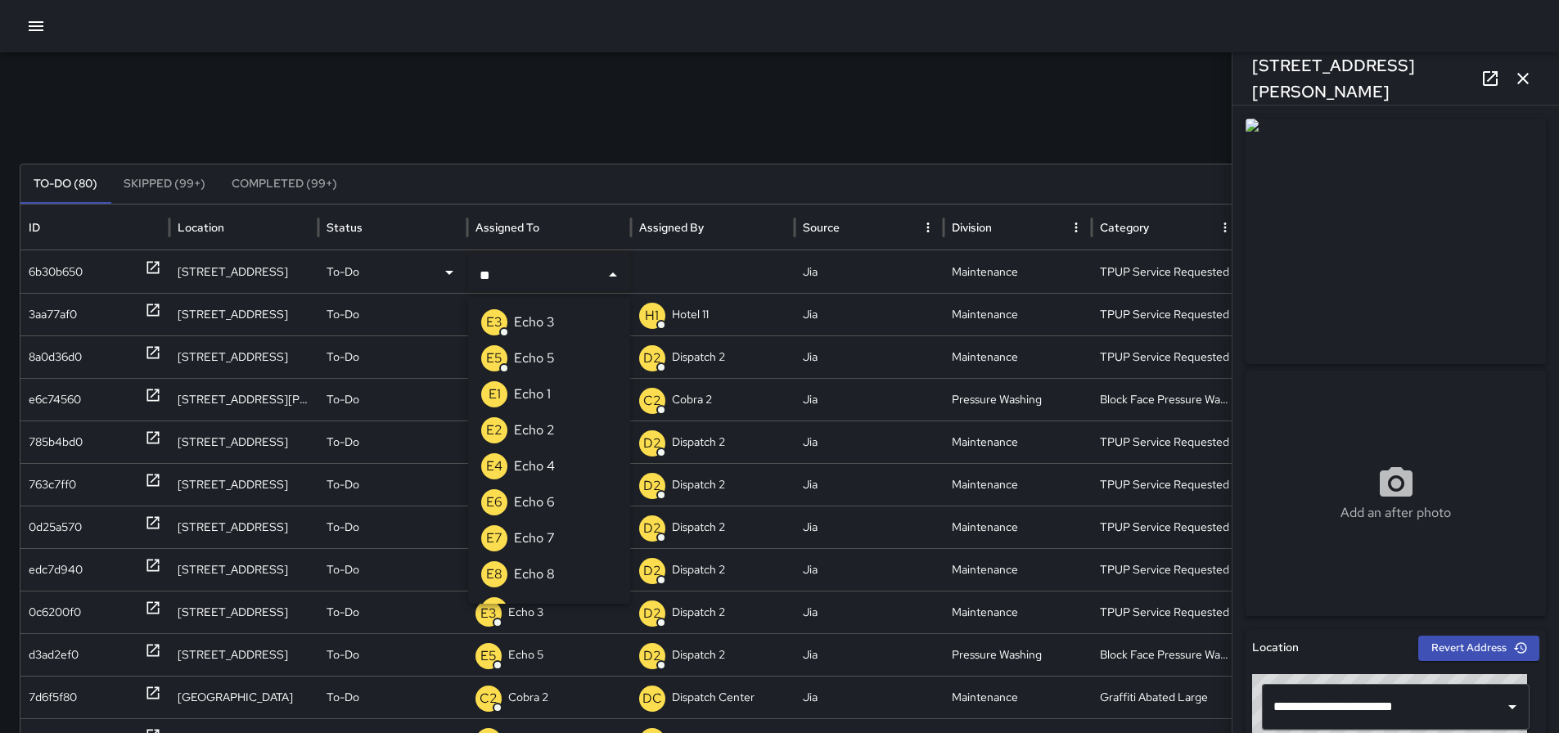
type input "***"
click at [531, 354] on p "Echo 5" at bounding box center [534, 359] width 41 height 20
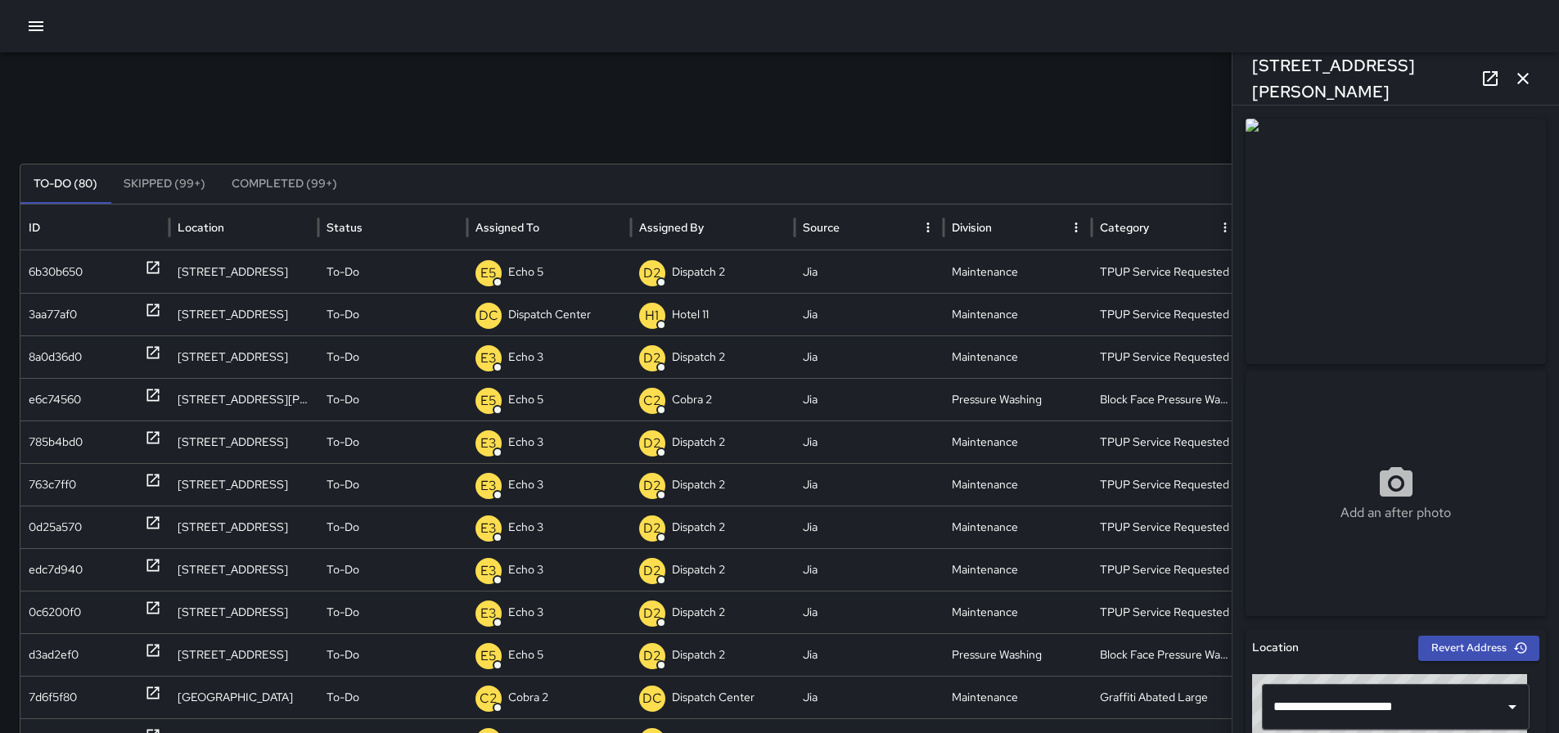
click at [1532, 74] on icon "button" at bounding box center [1524, 79] width 20 height 20
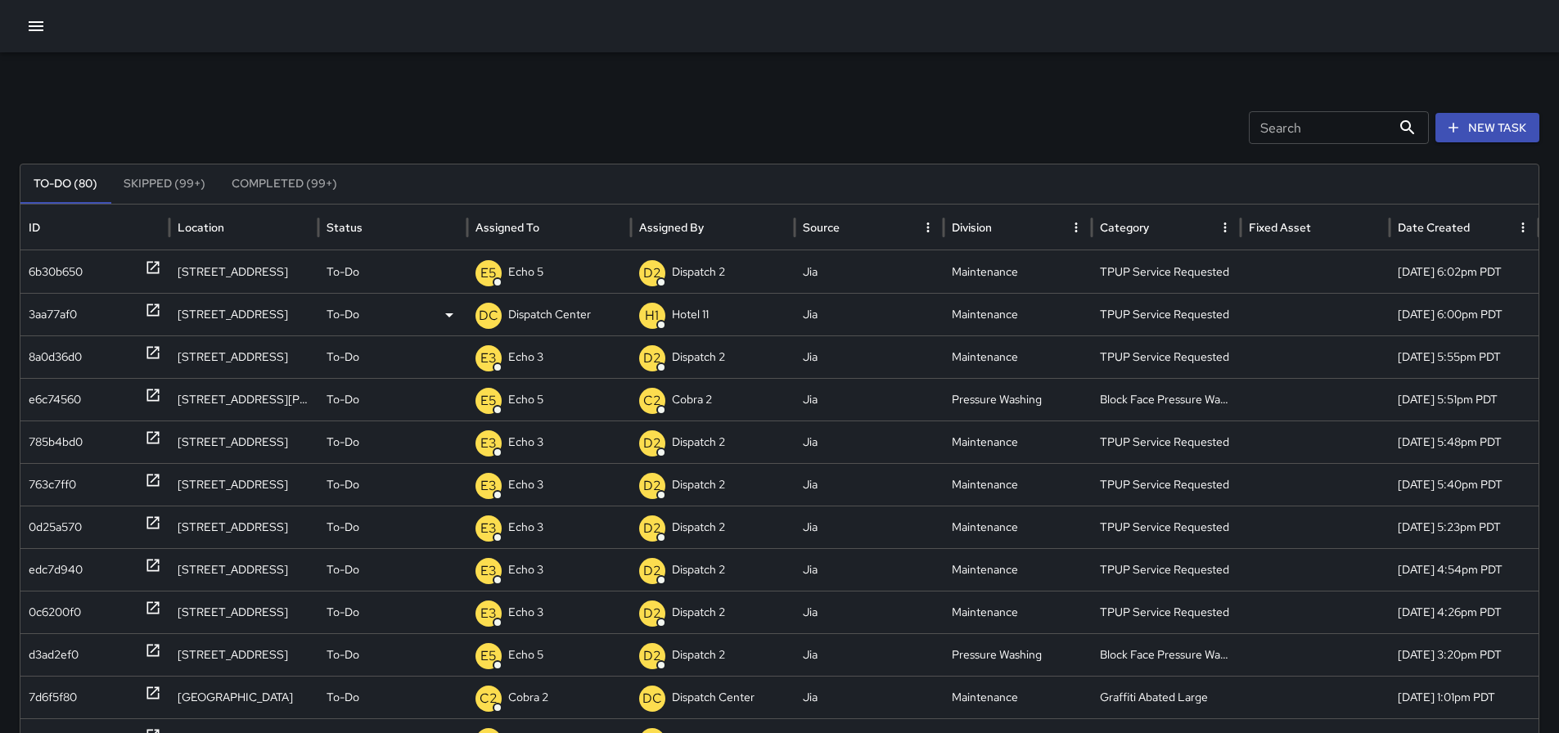
click at [587, 319] on p "Dispatch Center" at bounding box center [549, 315] width 83 height 42
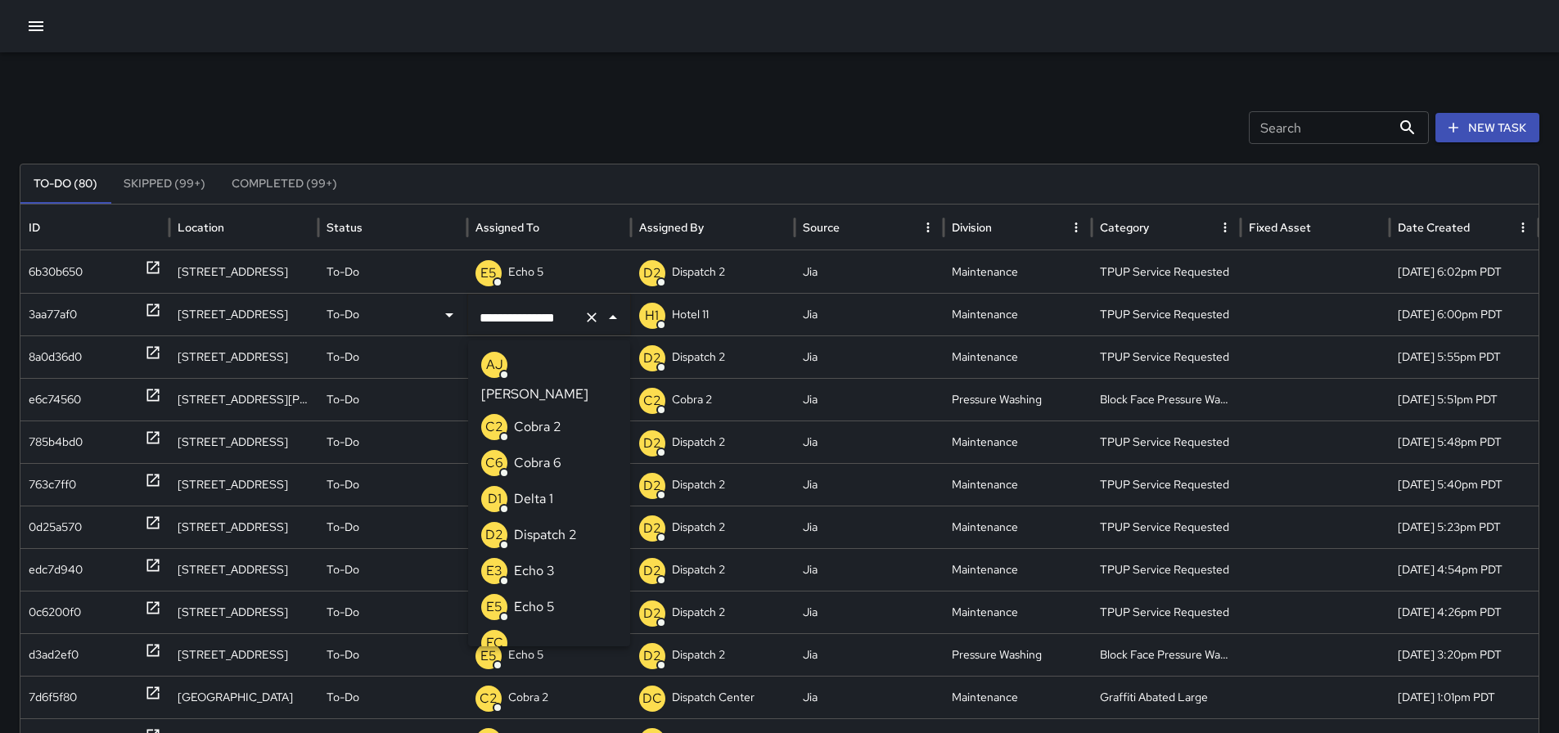
scroll to position [1153, 0]
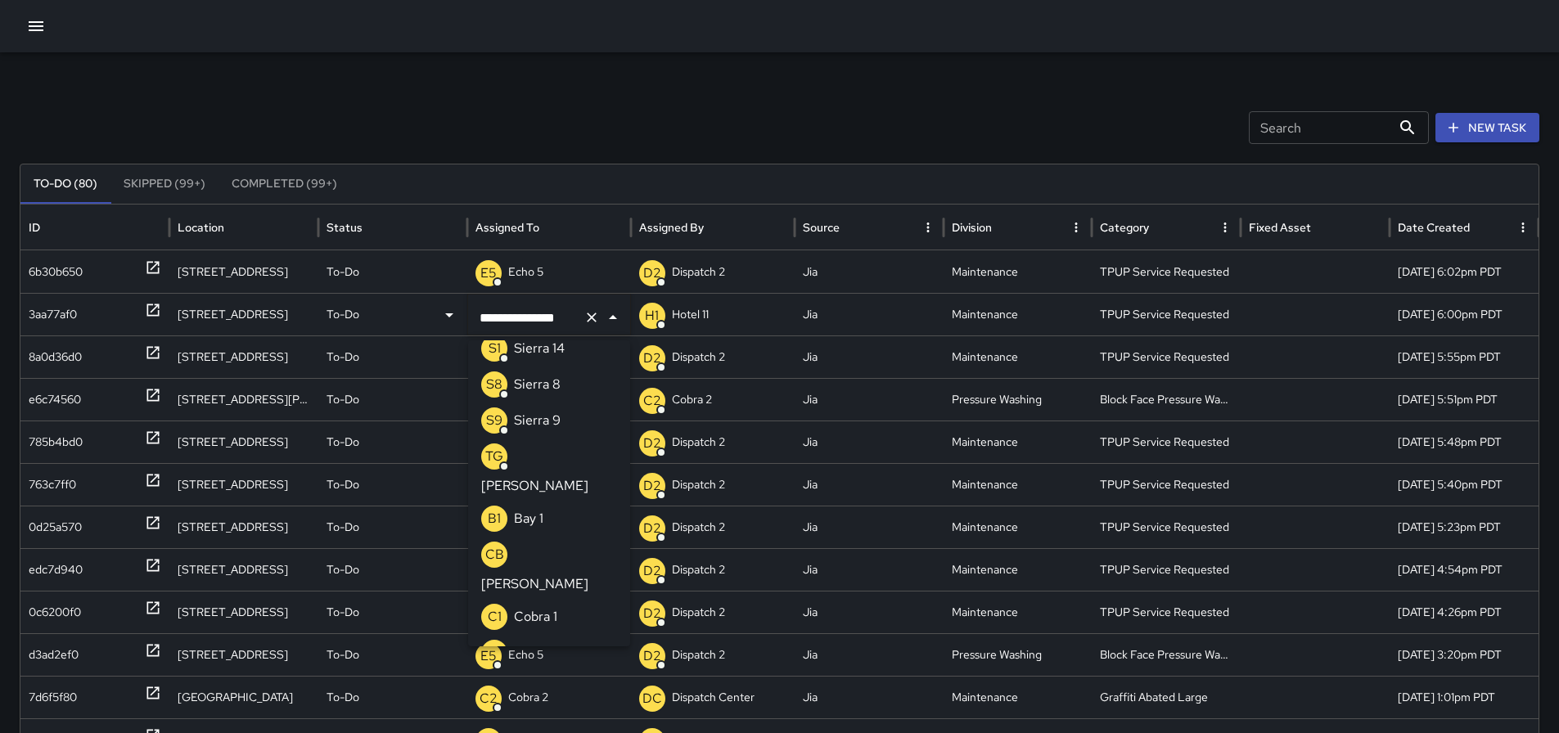
click at [596, 320] on icon "Clear" at bounding box center [592, 317] width 16 height 16
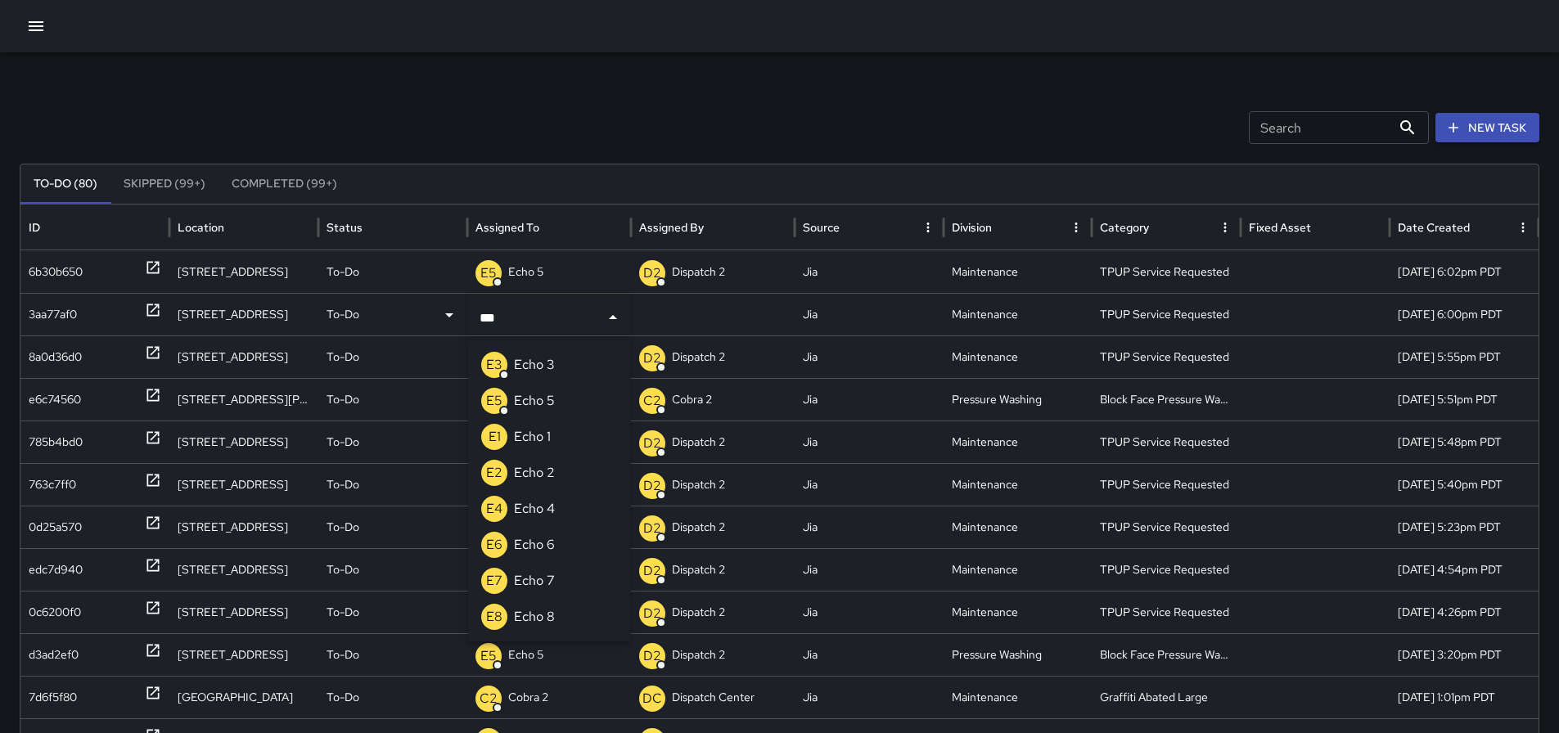
type input "****"
click at [548, 363] on p "Echo 3" at bounding box center [534, 365] width 41 height 20
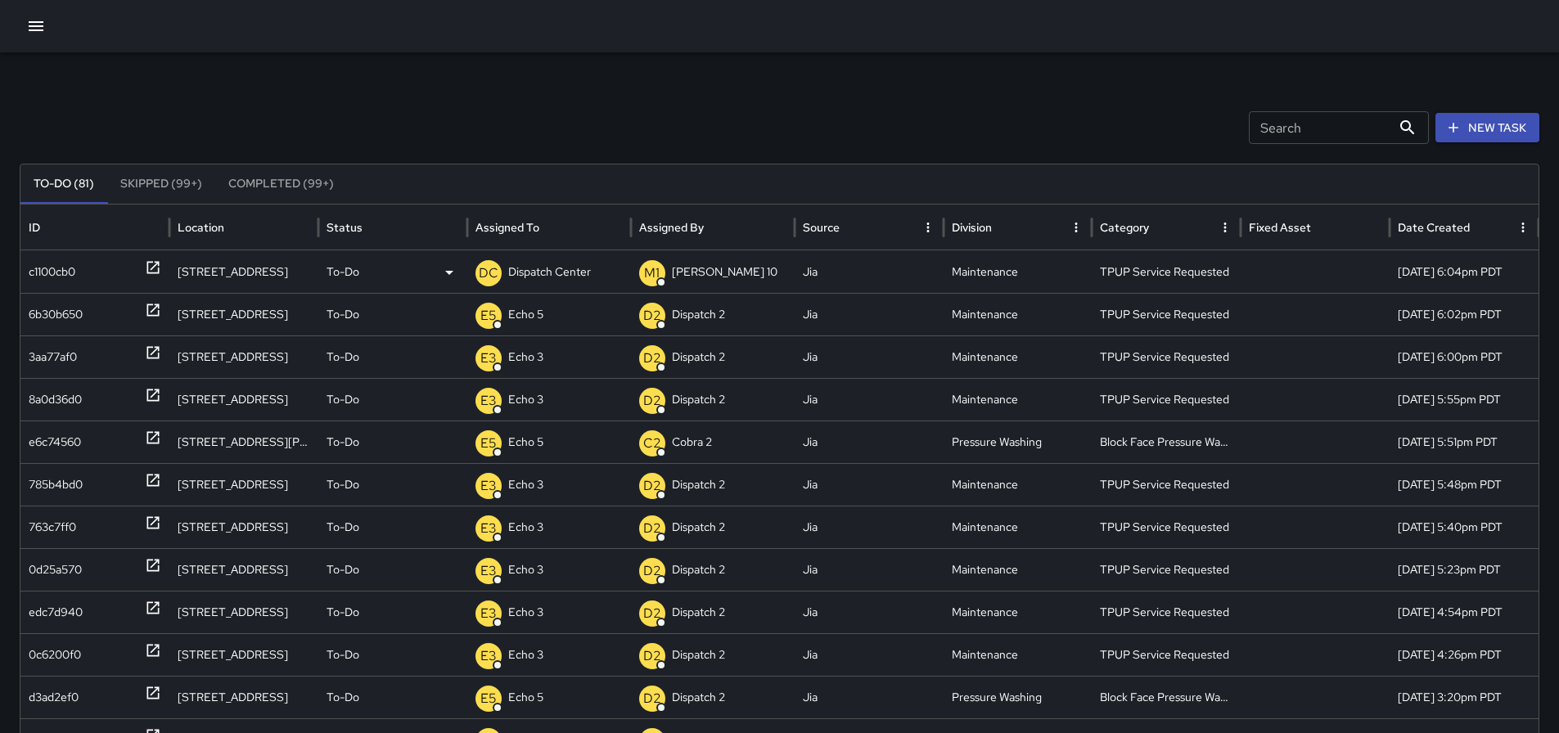
click at [564, 270] on p "Dispatch Center" at bounding box center [549, 272] width 83 height 42
click at [704, 136] on div "Search Search New Task" at bounding box center [780, 127] width 1520 height 33
click at [593, 270] on div "DC Dispatch Center" at bounding box center [549, 272] width 147 height 42
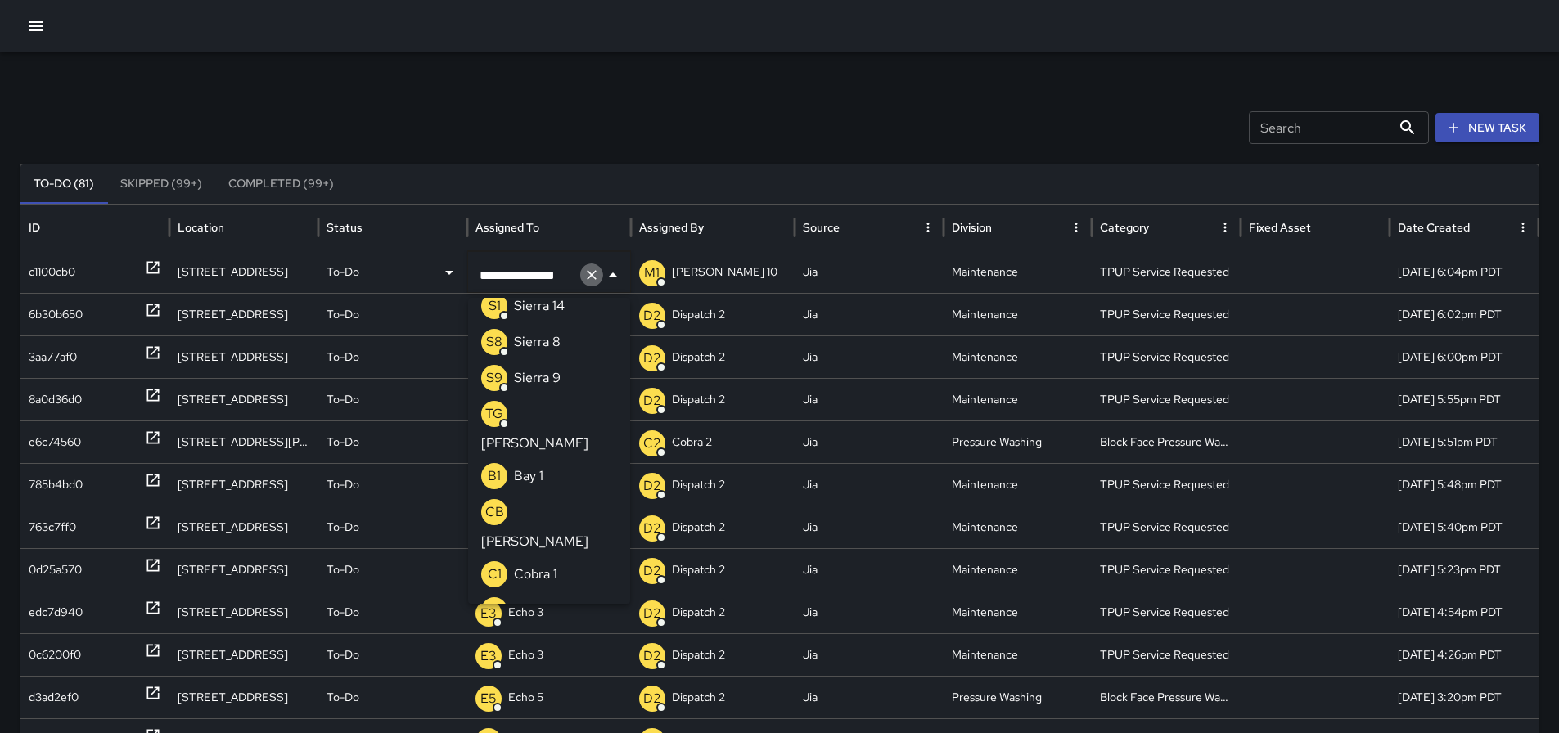
click at [599, 280] on icon "Clear" at bounding box center [592, 275] width 16 height 16
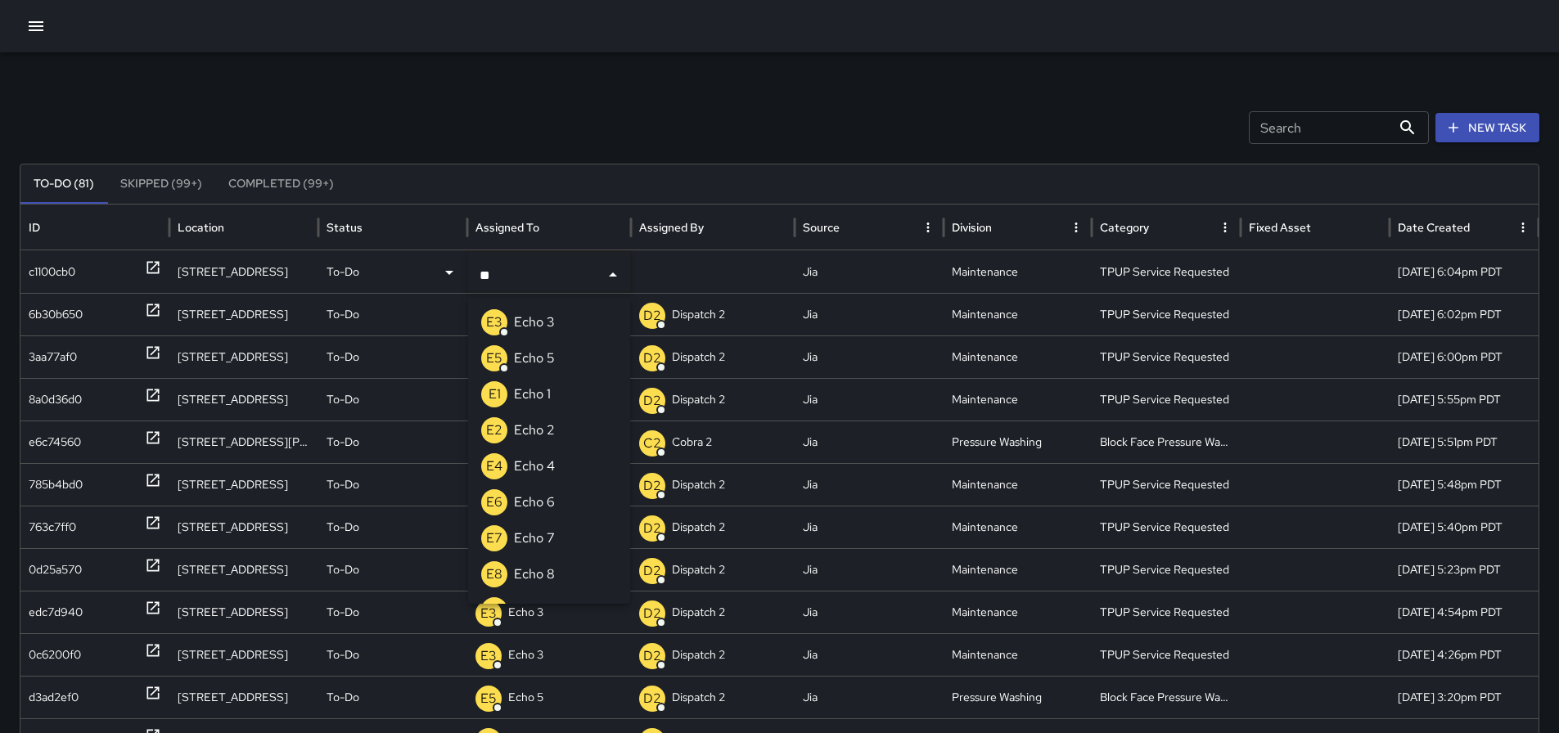
type input "***"
click at [517, 319] on p "Echo 3" at bounding box center [534, 323] width 41 height 20
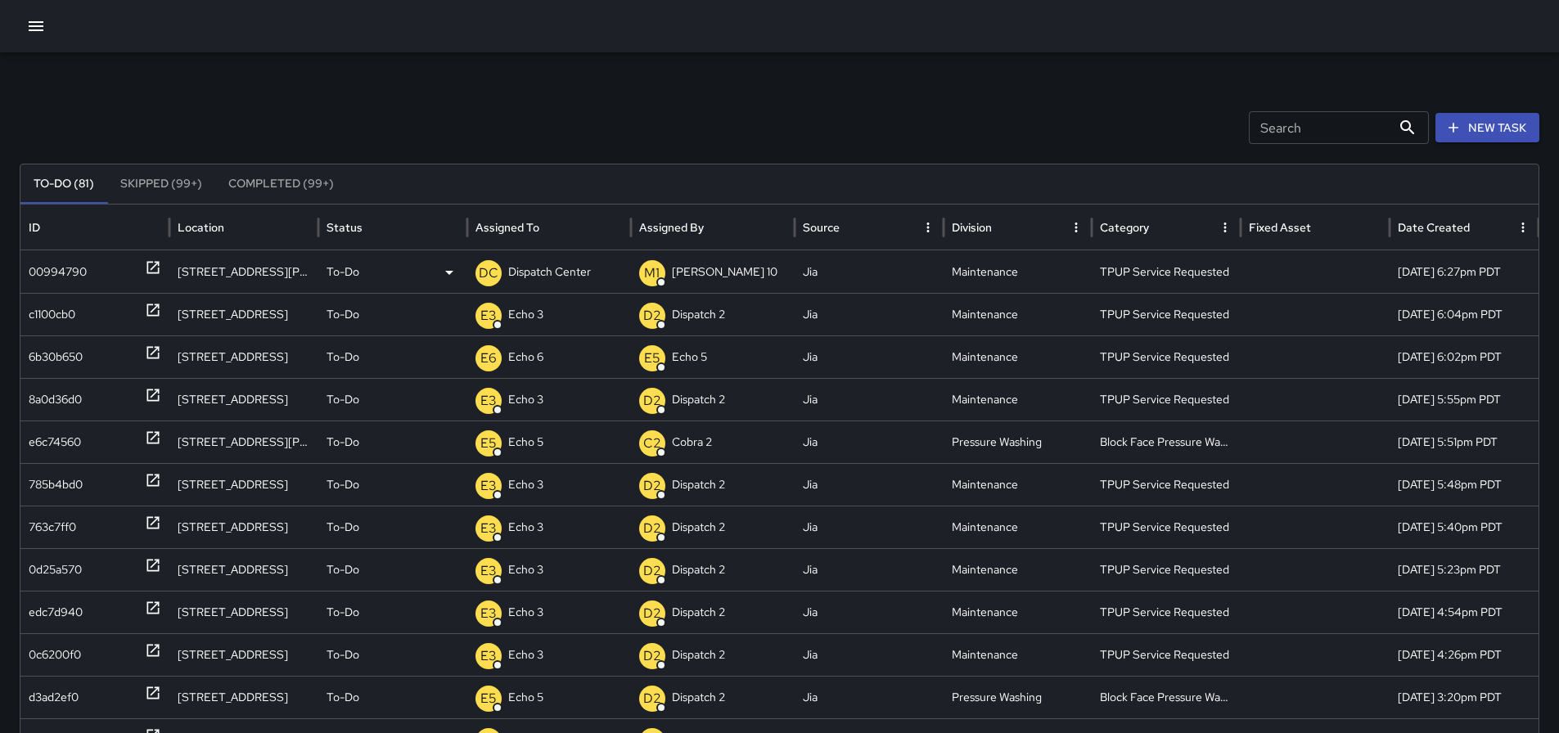
click at [533, 270] on p "Dispatch Center" at bounding box center [549, 272] width 83 height 42
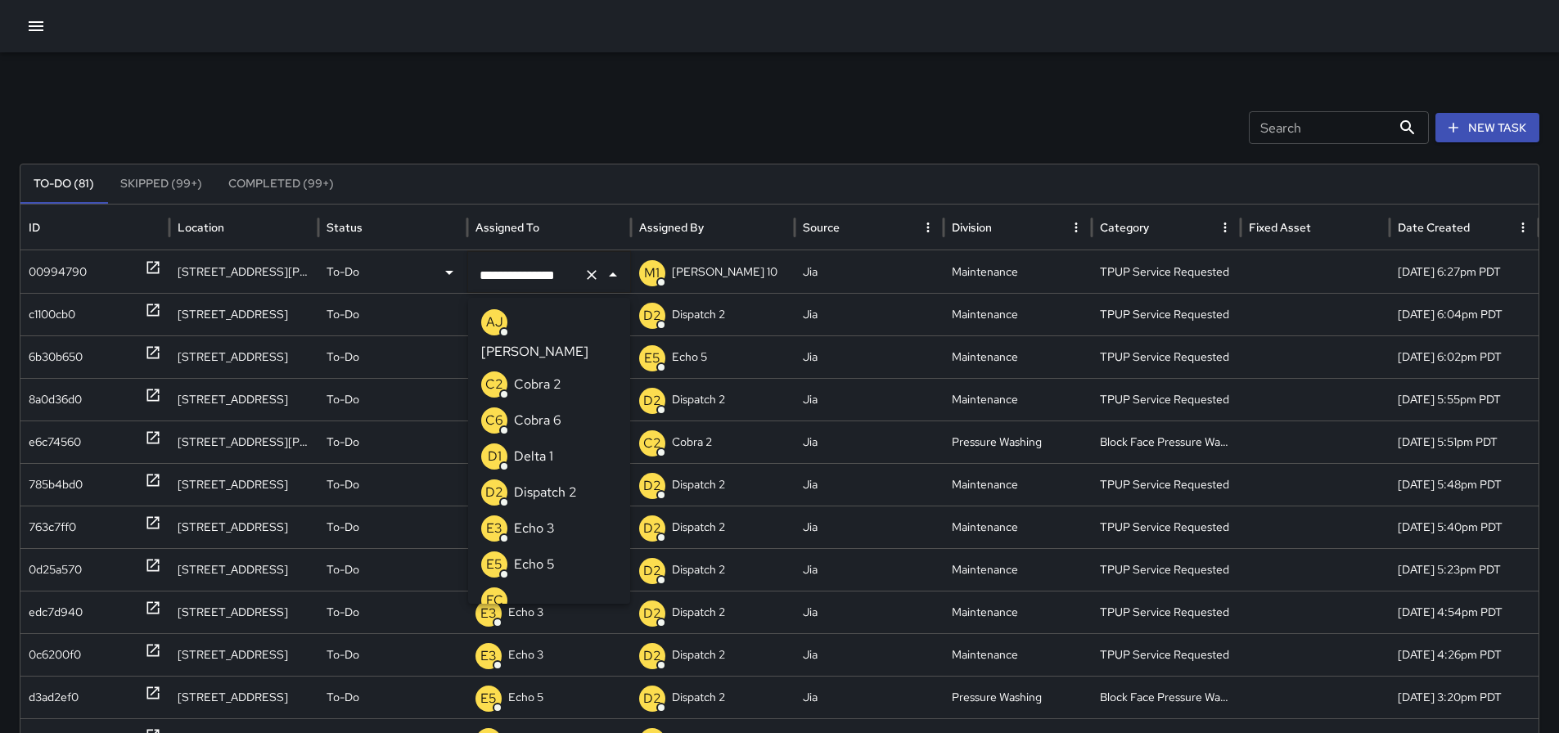
scroll to position [1081, 0]
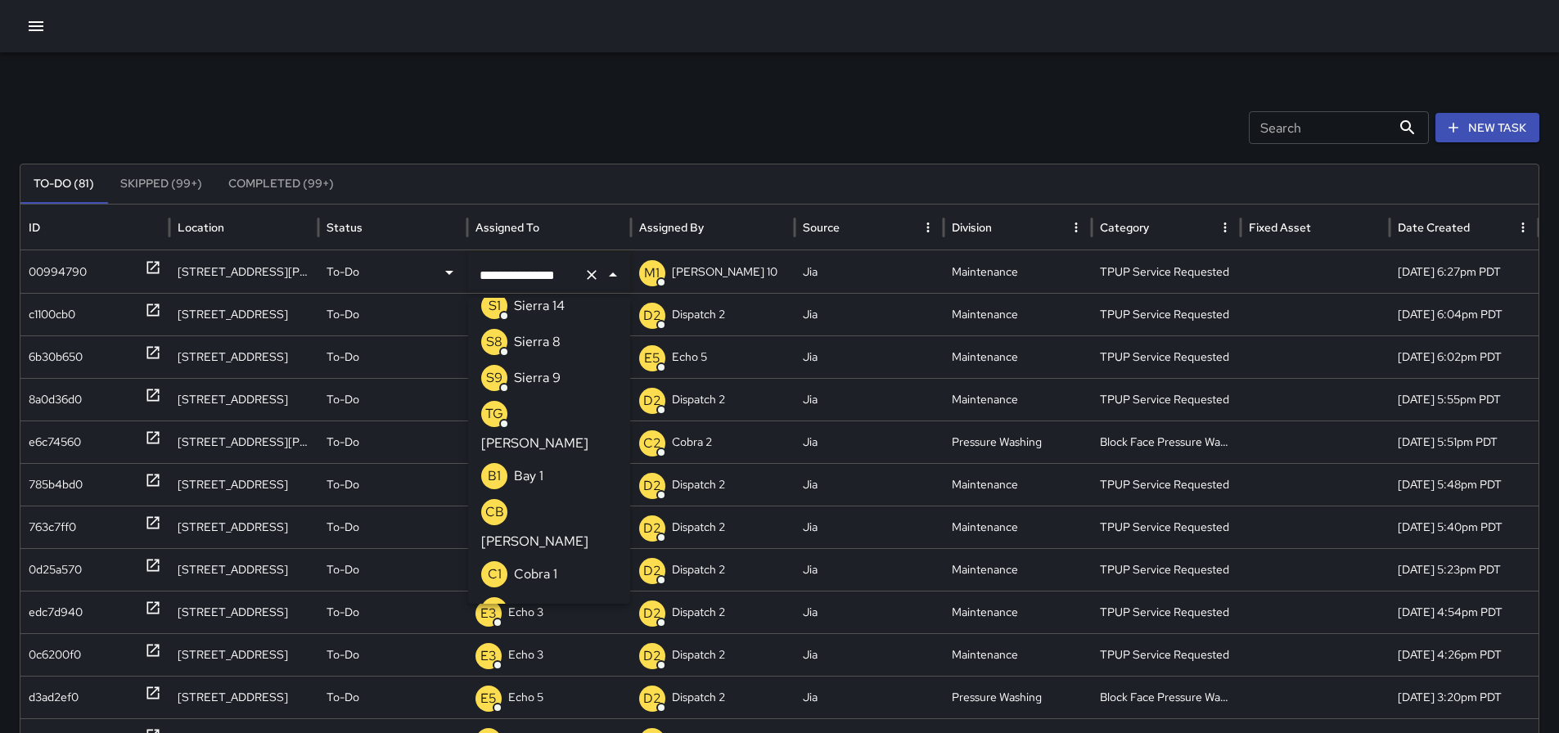
click at [588, 277] on icon "Clear" at bounding box center [592, 275] width 16 height 16
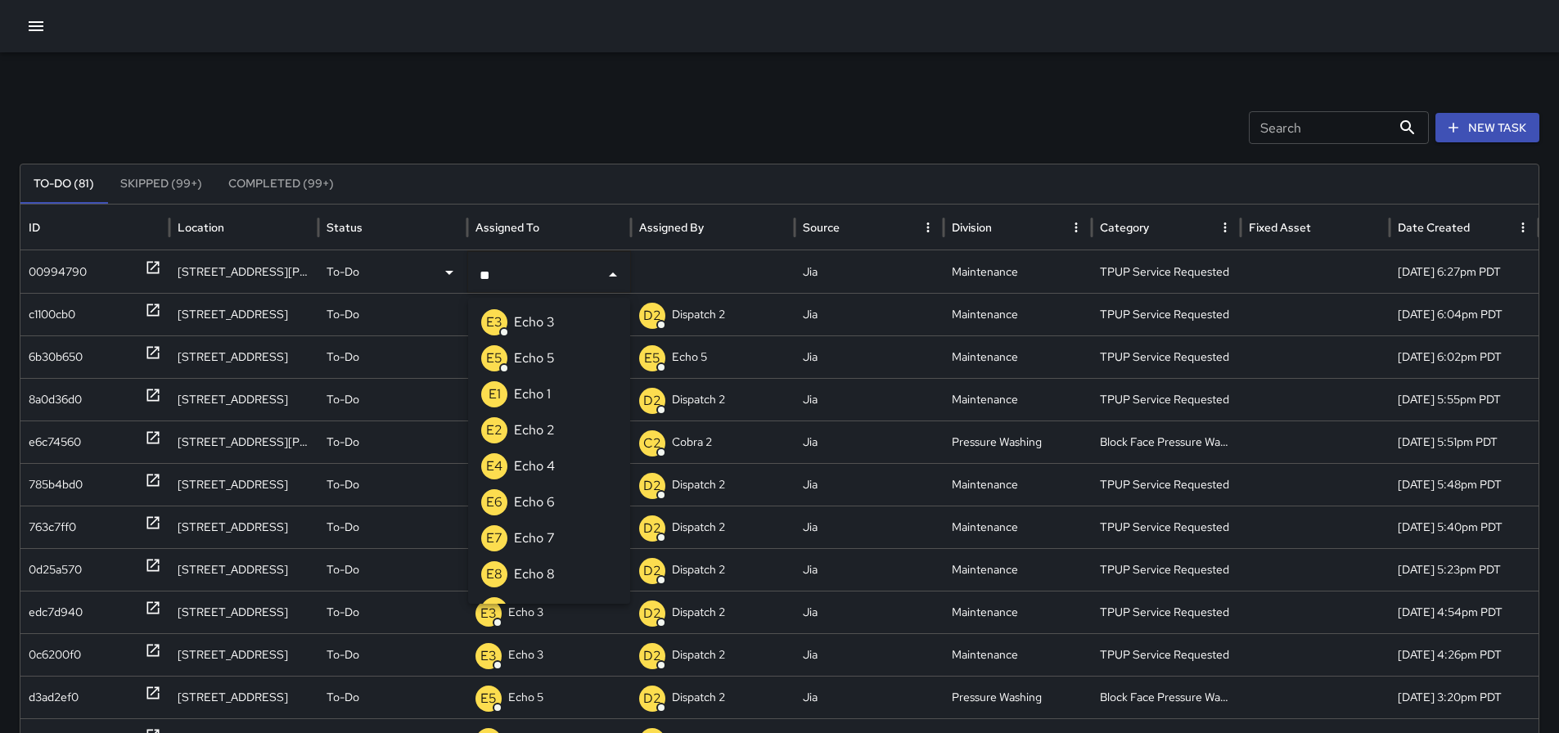
type input "***"
click at [551, 310] on div "E3 Echo 3" at bounding box center [518, 322] width 74 height 26
